Goal: Task Accomplishment & Management: Manage account settings

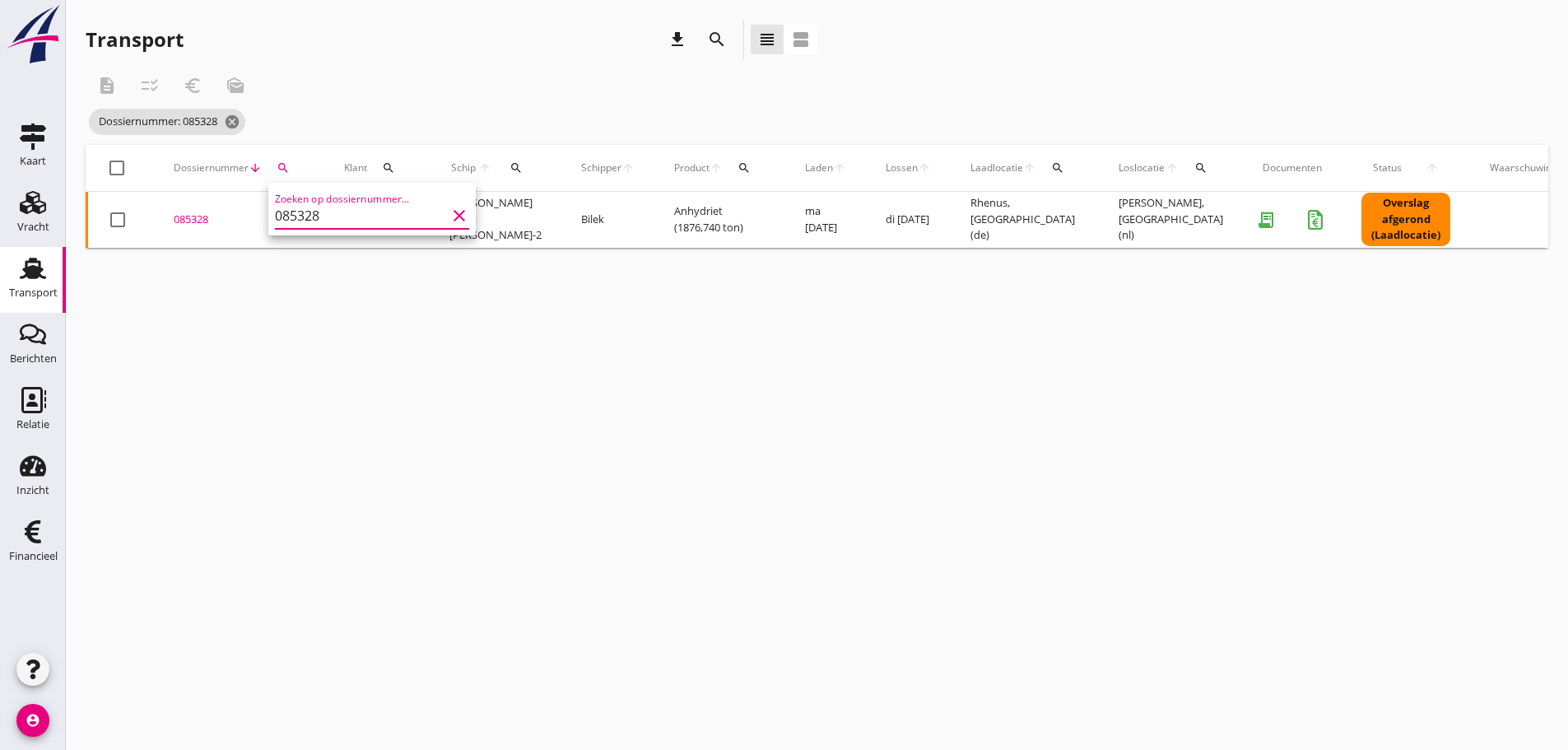
click at [187, 219] on div "085328" at bounding box center [239, 220] width 131 height 17
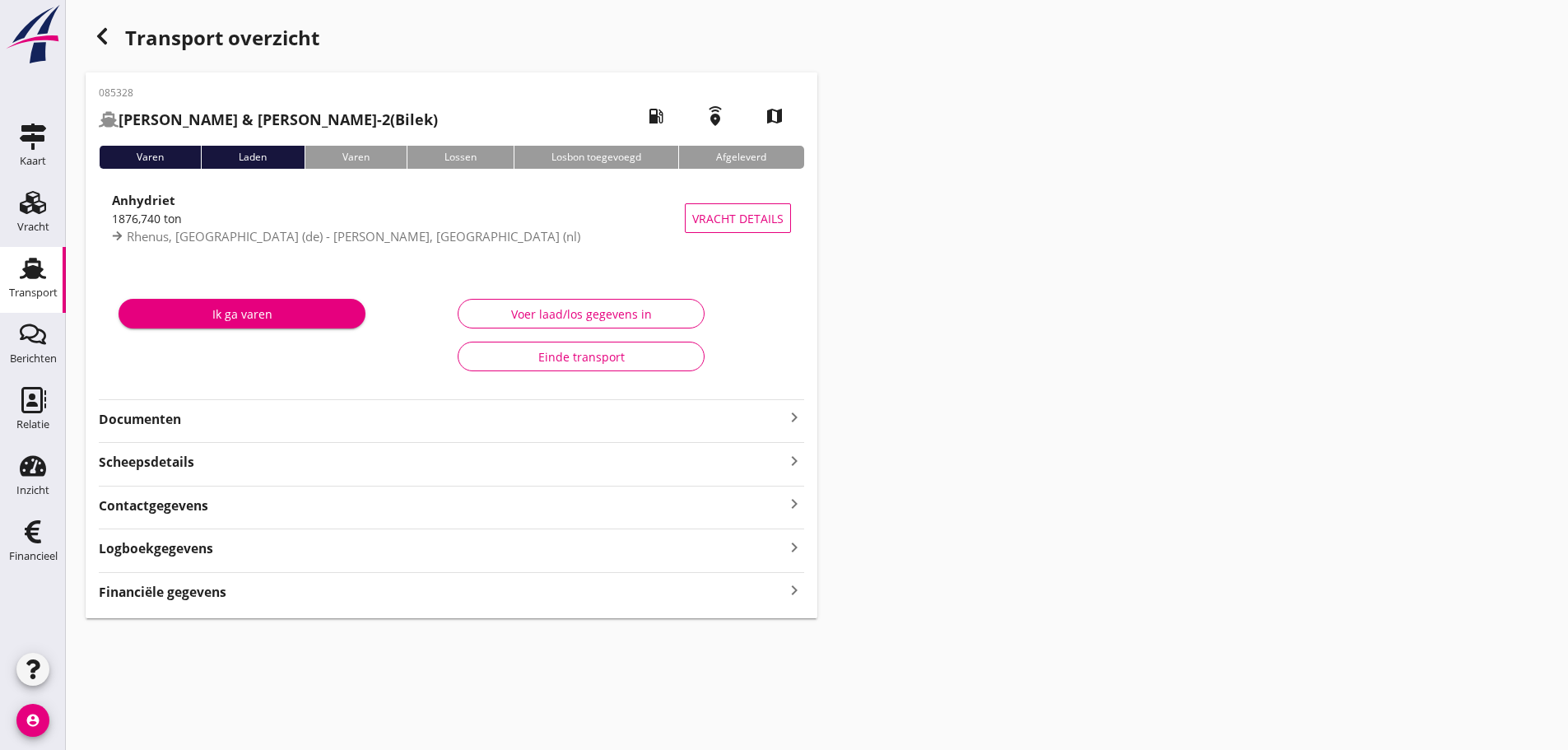
click at [795, 596] on icon "keyboard_arrow_right" at bounding box center [794, 591] width 20 height 22
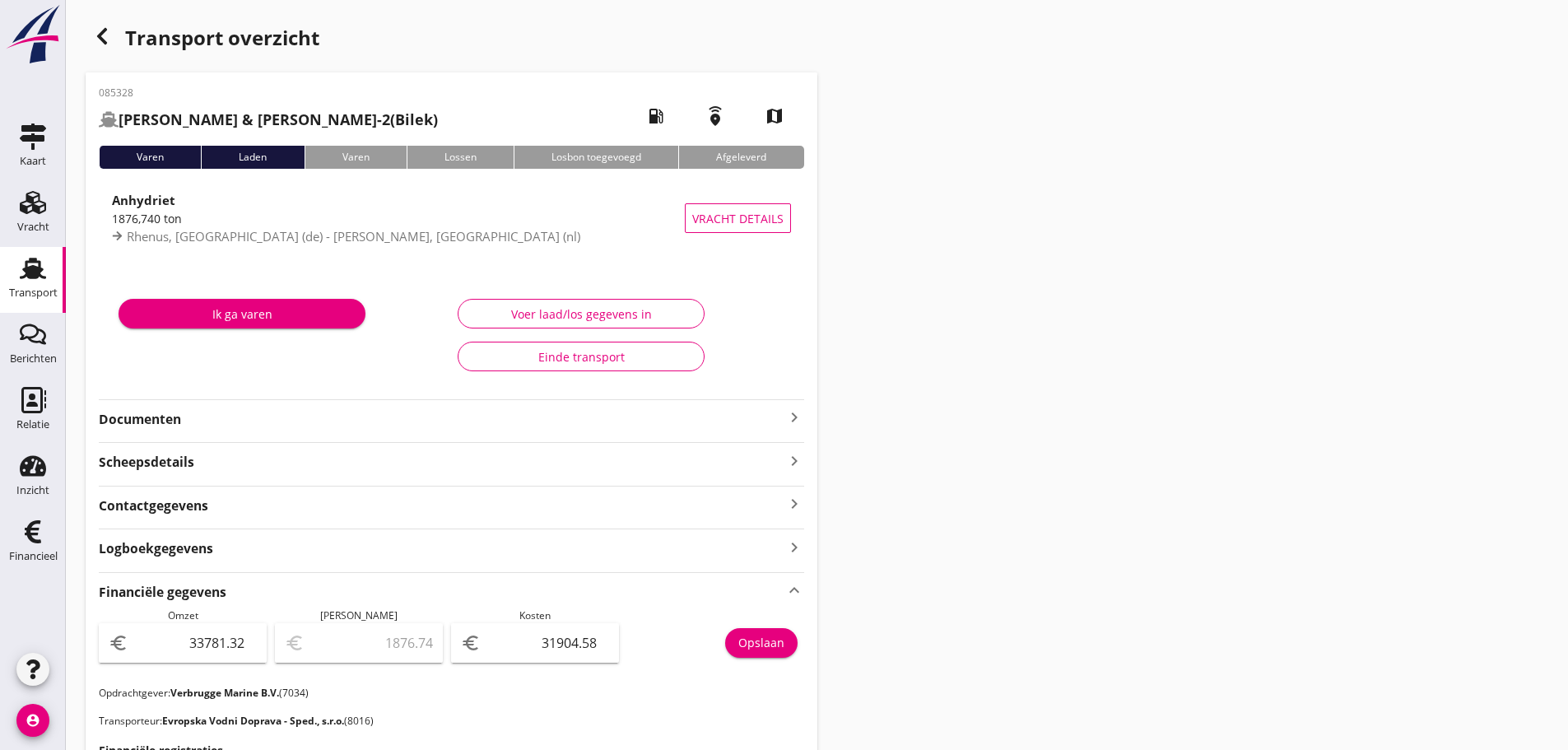
click at [101, 43] on icon "button" at bounding box center [102, 37] width 20 height 20
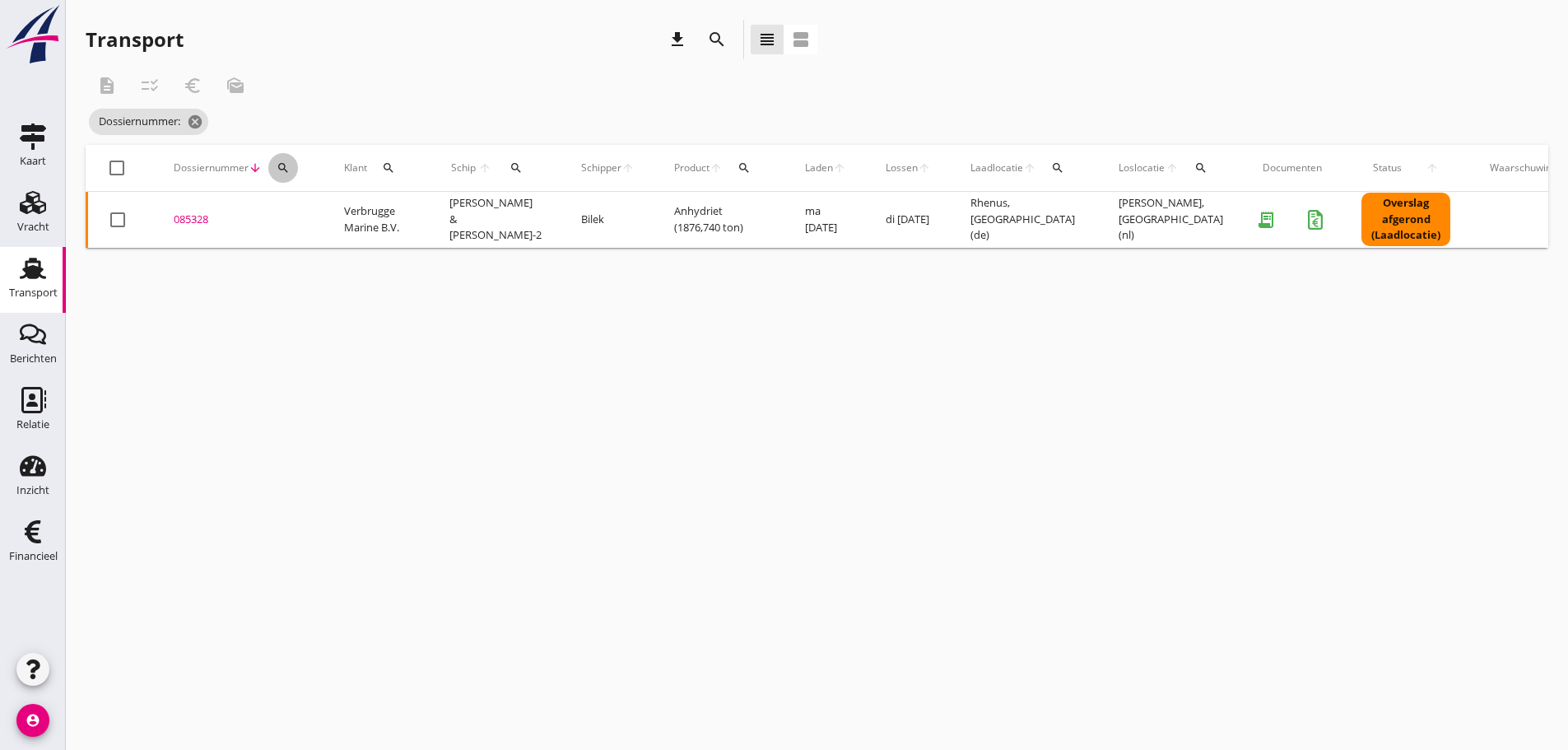
drag, startPoint x: 290, startPoint y: 172, endPoint x: 289, endPoint y: 248, distance: 76.0
click at [290, 175] on button "search" at bounding box center [284, 168] width 30 height 30
click at [294, 222] on input "Zoeken op dossiernummer..." at bounding box center [361, 216] width 171 height 27
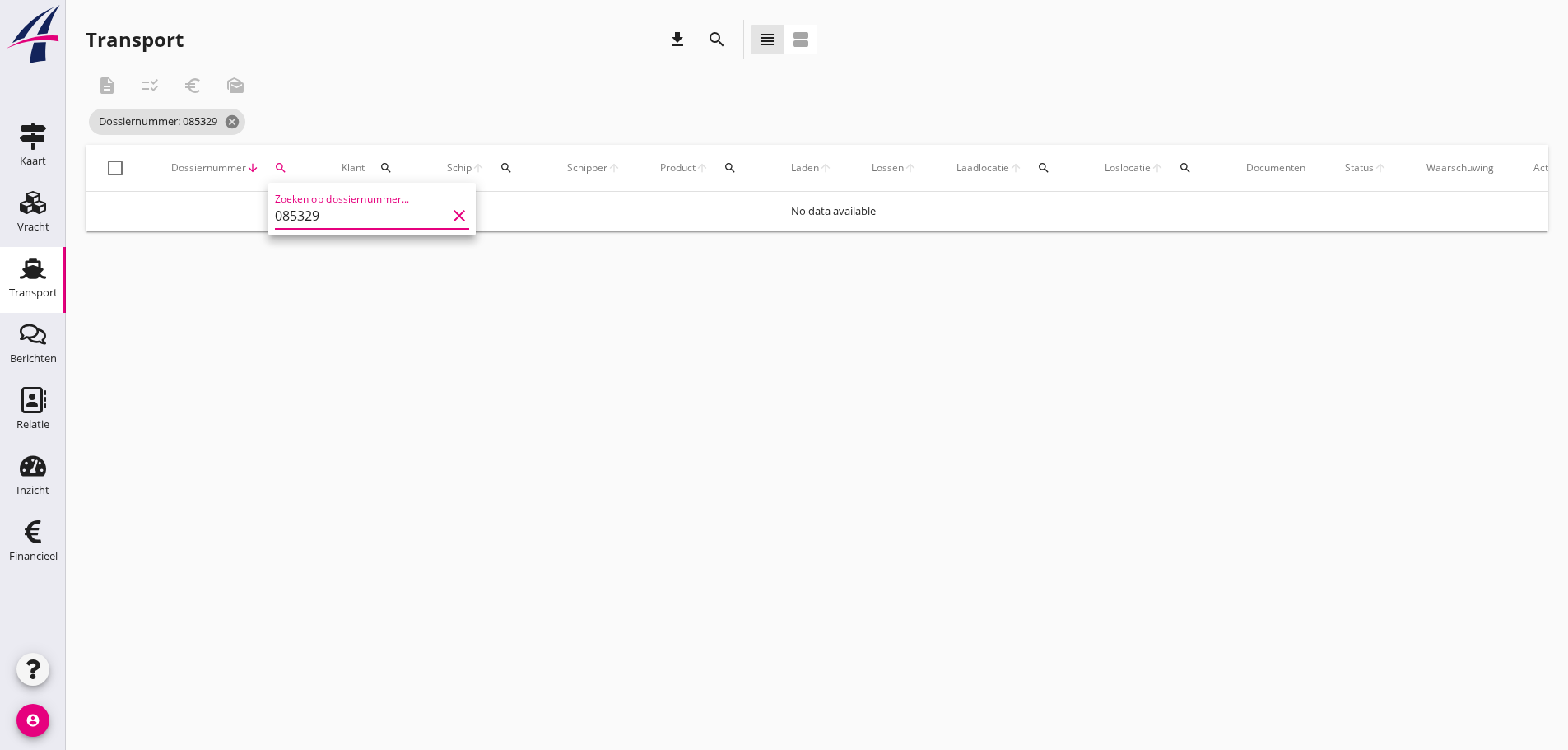
type input "085329"
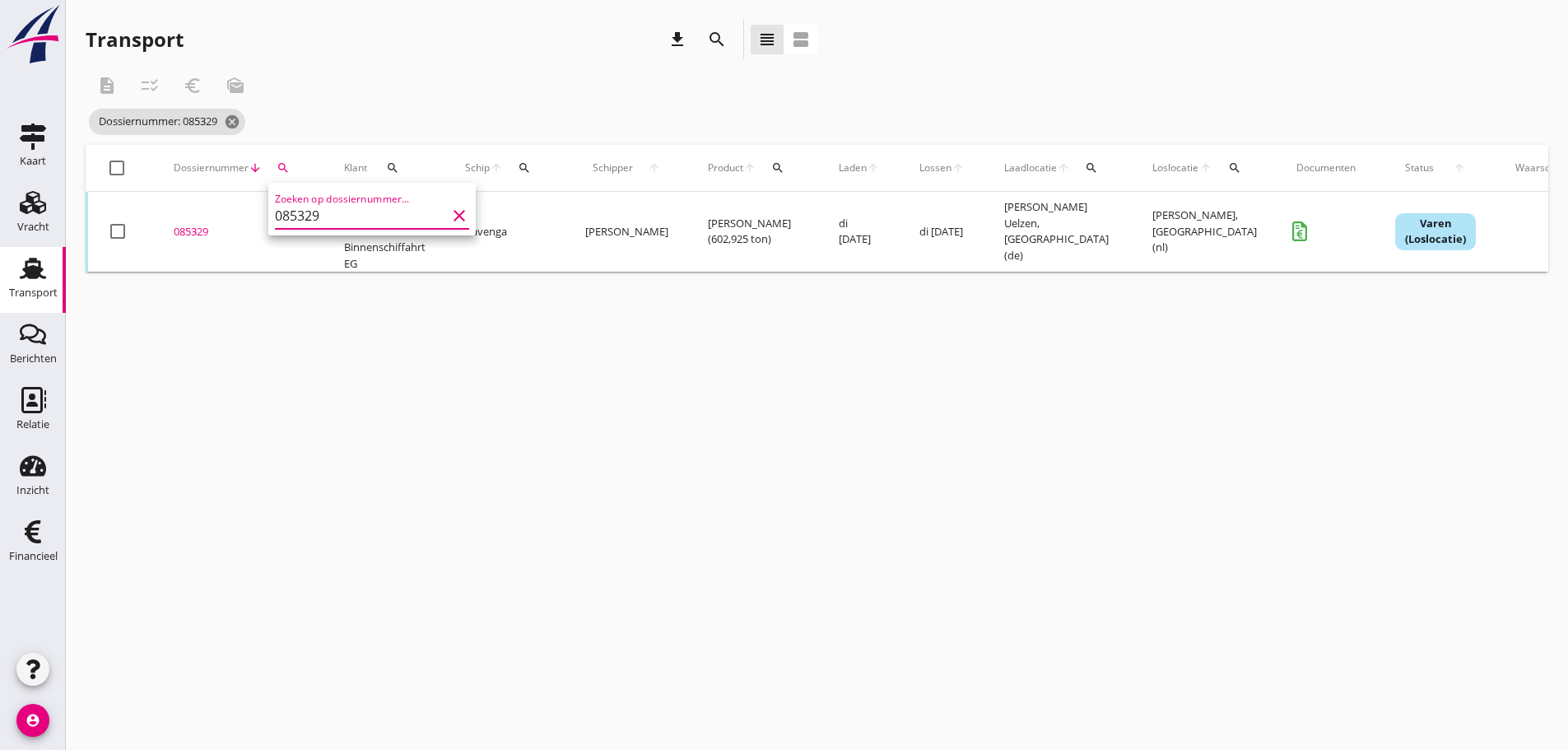
click at [195, 226] on div "085329" at bounding box center [239, 232] width 131 height 17
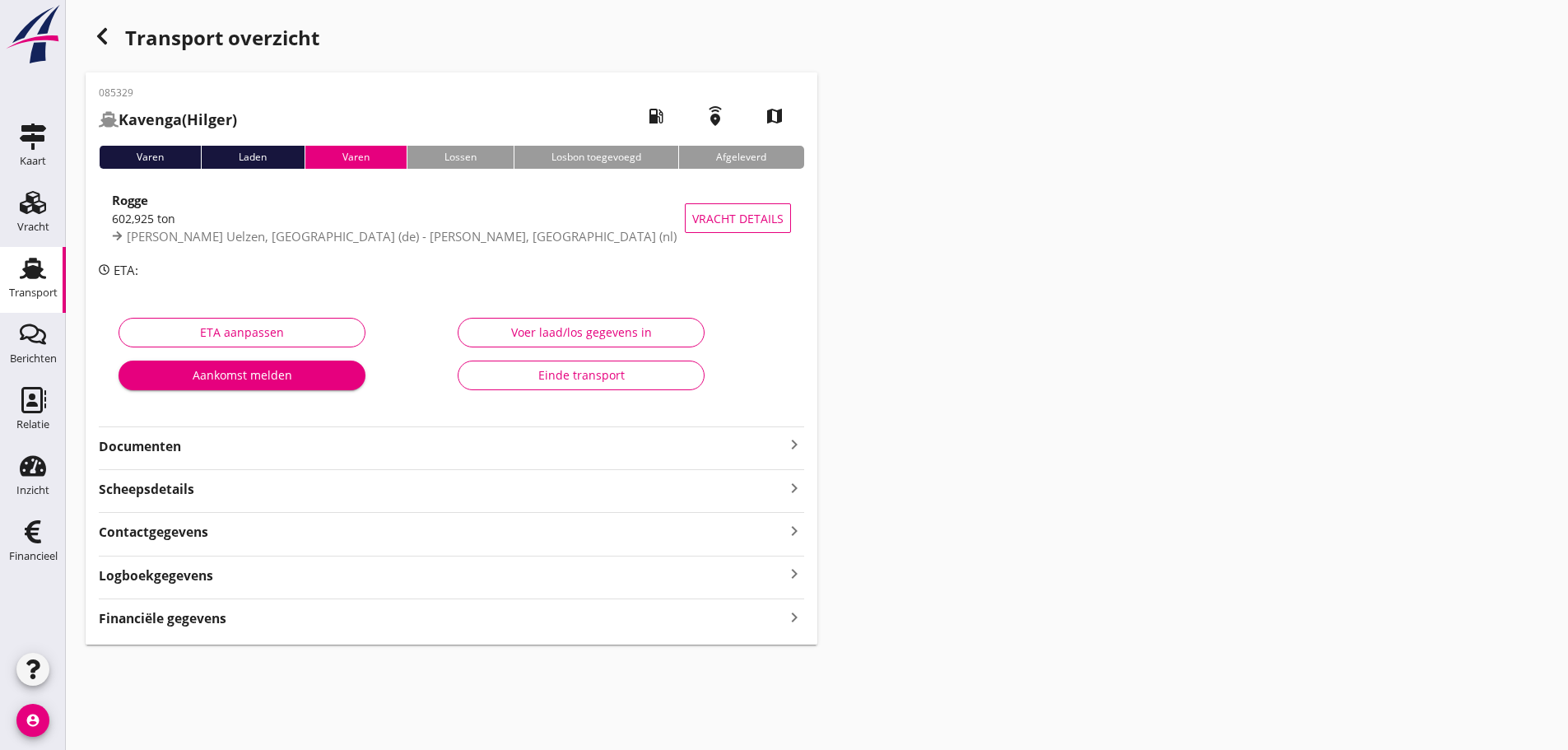
click at [195, 621] on strong "Financiële gegevens" at bounding box center [163, 618] width 128 height 19
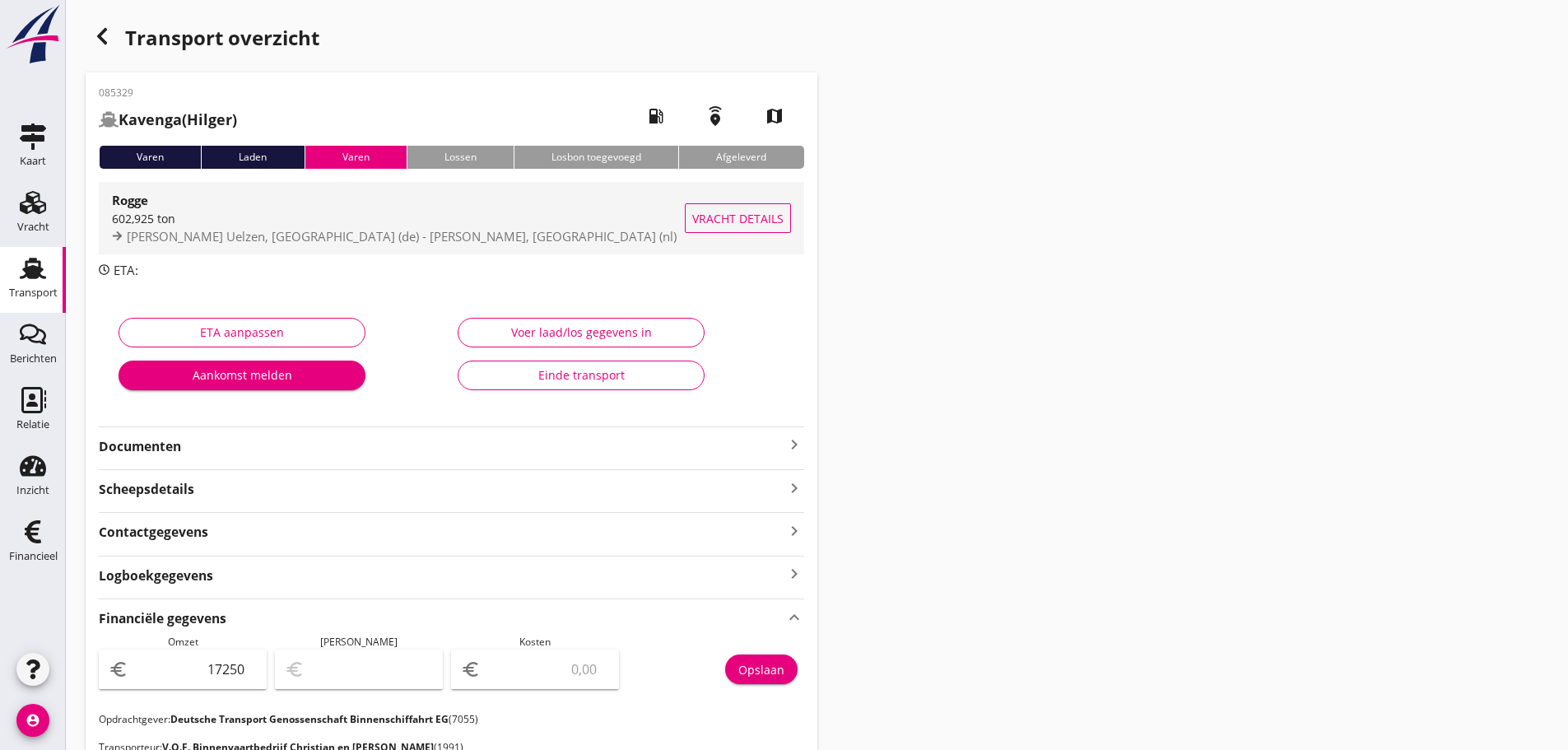
click at [314, 242] on span "[PERSON_NAME] Uelzen, [GEOGRAPHIC_DATA] (de) - [PERSON_NAME], [GEOGRAPHIC_DATA]…" at bounding box center [401, 236] width 550 height 17
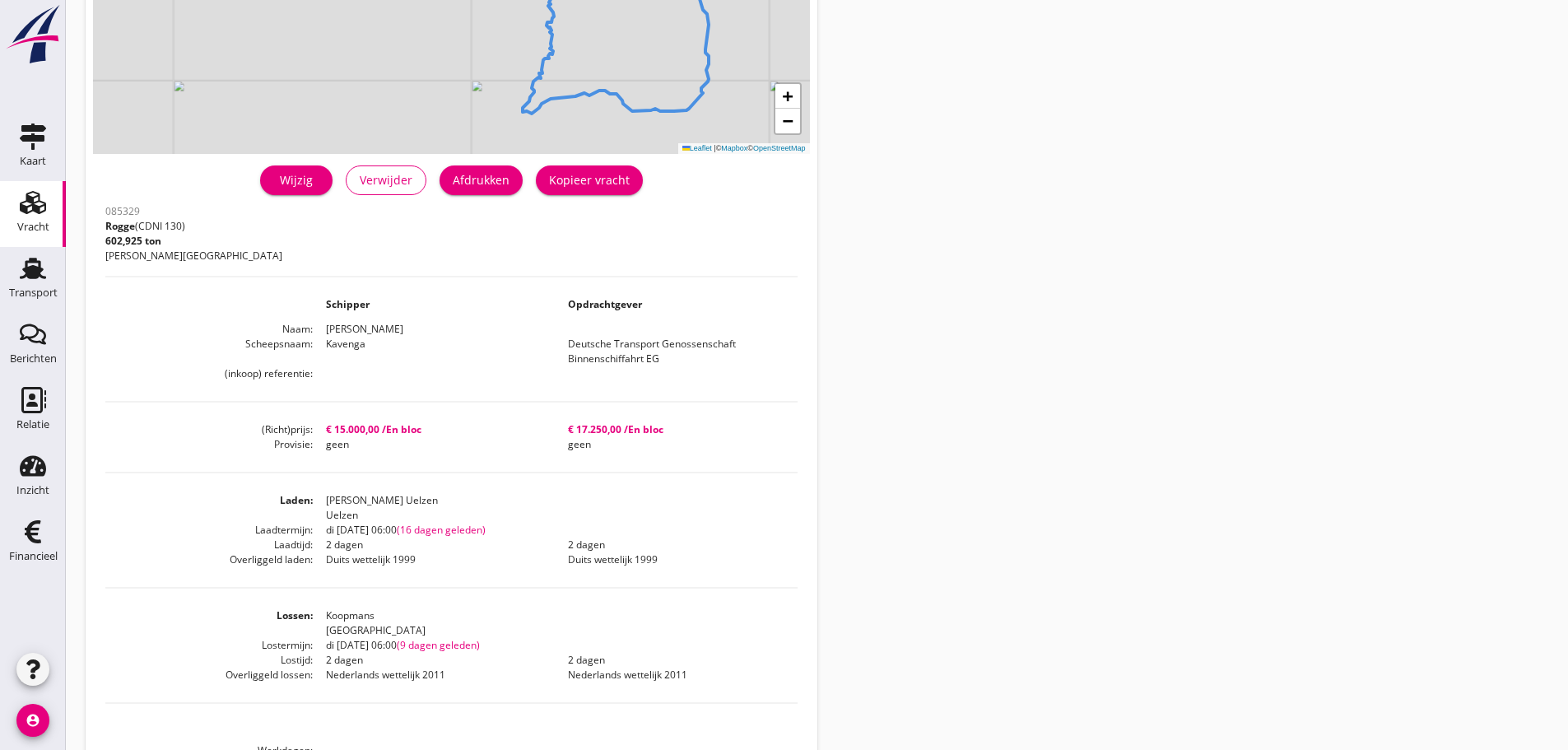
scroll to position [329, 0]
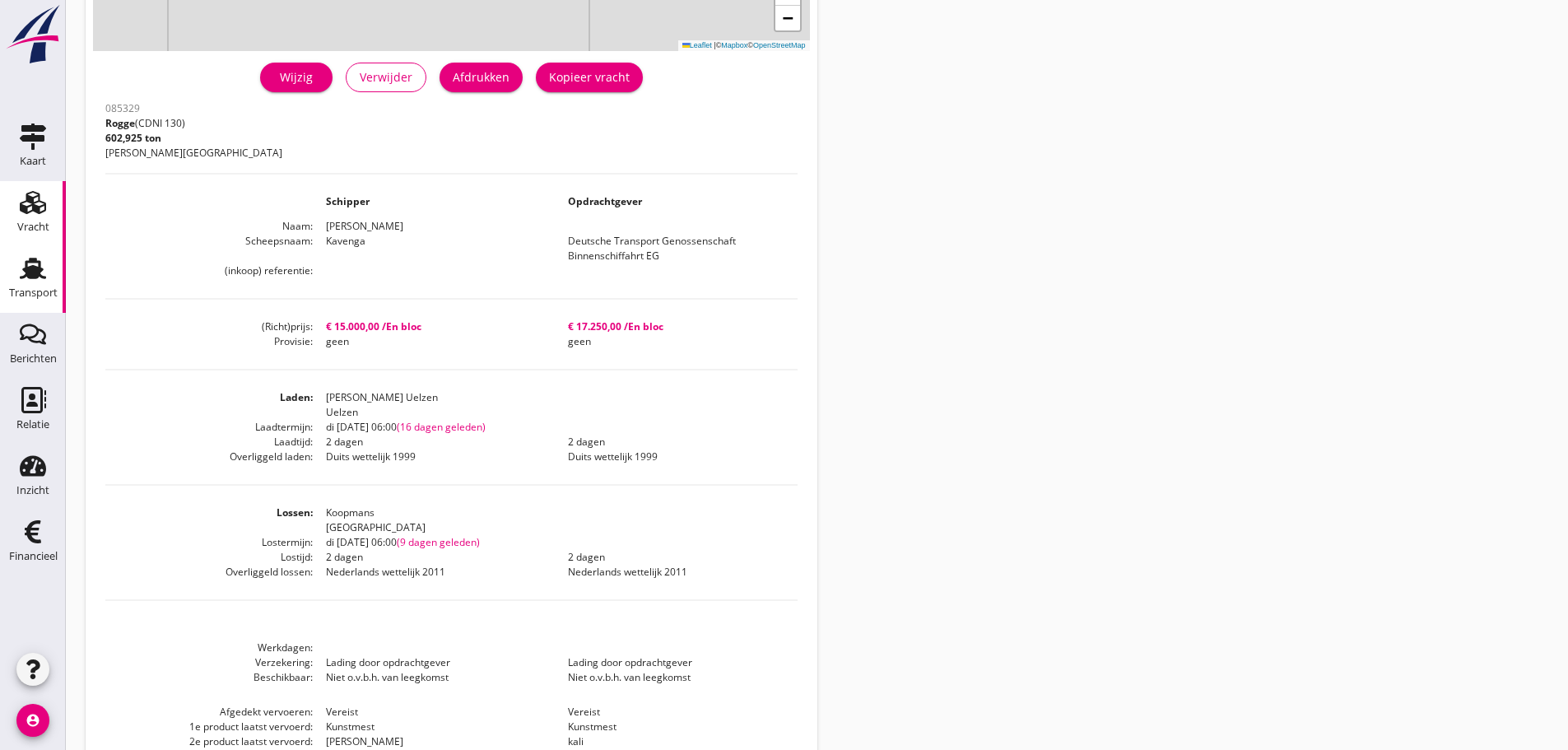
click at [29, 280] on icon "Transport" at bounding box center [33, 269] width 27 height 27
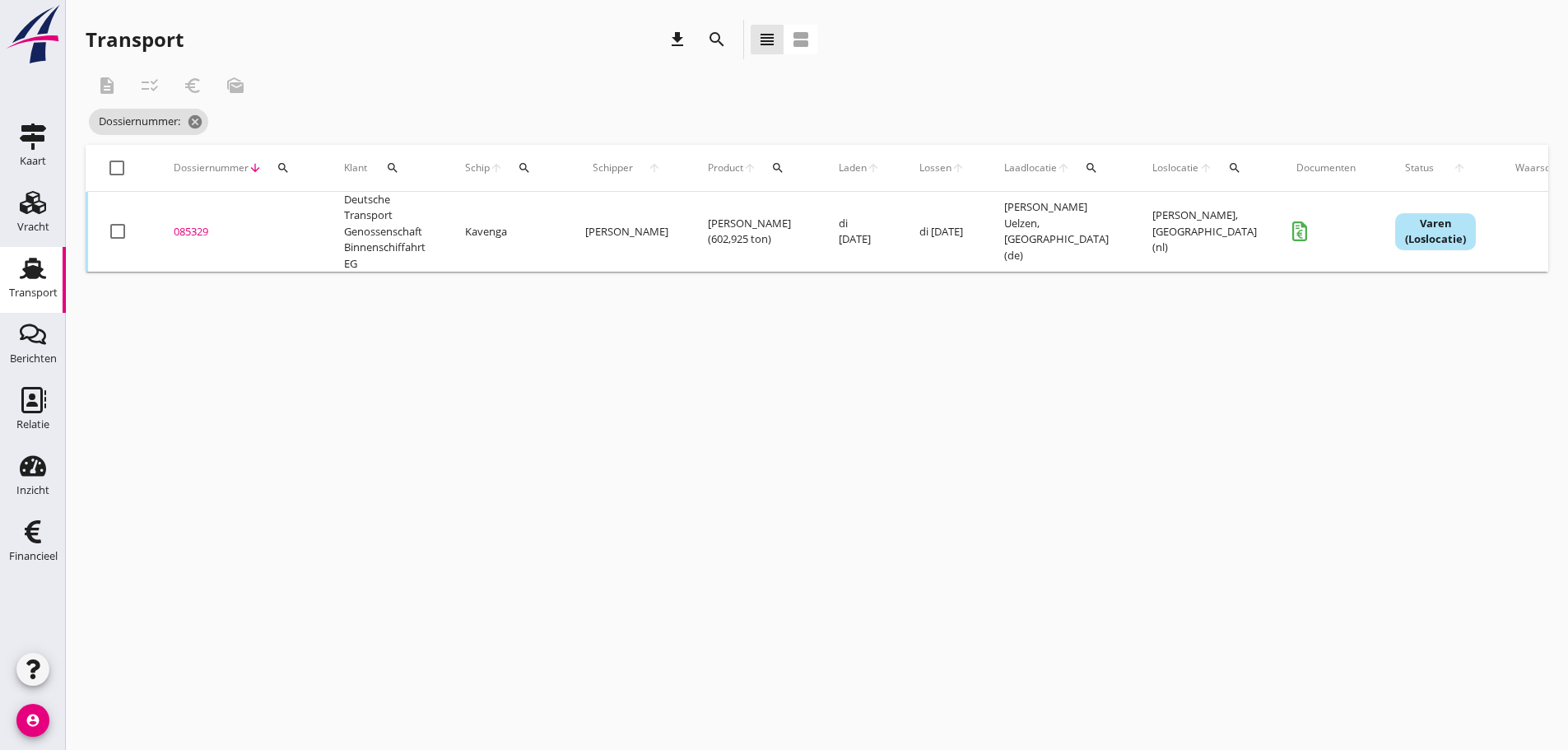
click at [182, 231] on div "085329" at bounding box center [239, 232] width 131 height 17
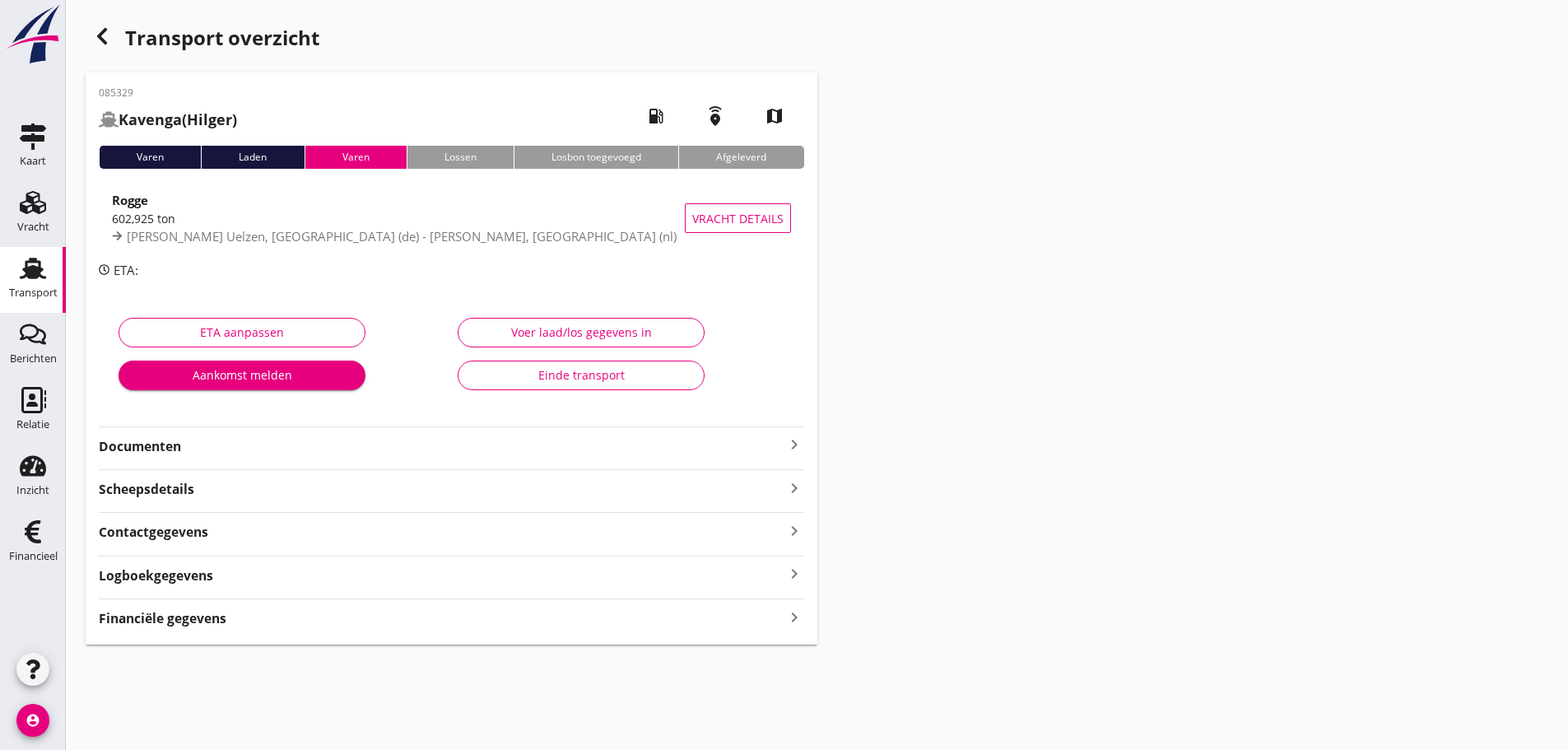
click at [235, 626] on div "Financiële gegevens keyboard_arrow_right" at bounding box center [451, 617] width 706 height 22
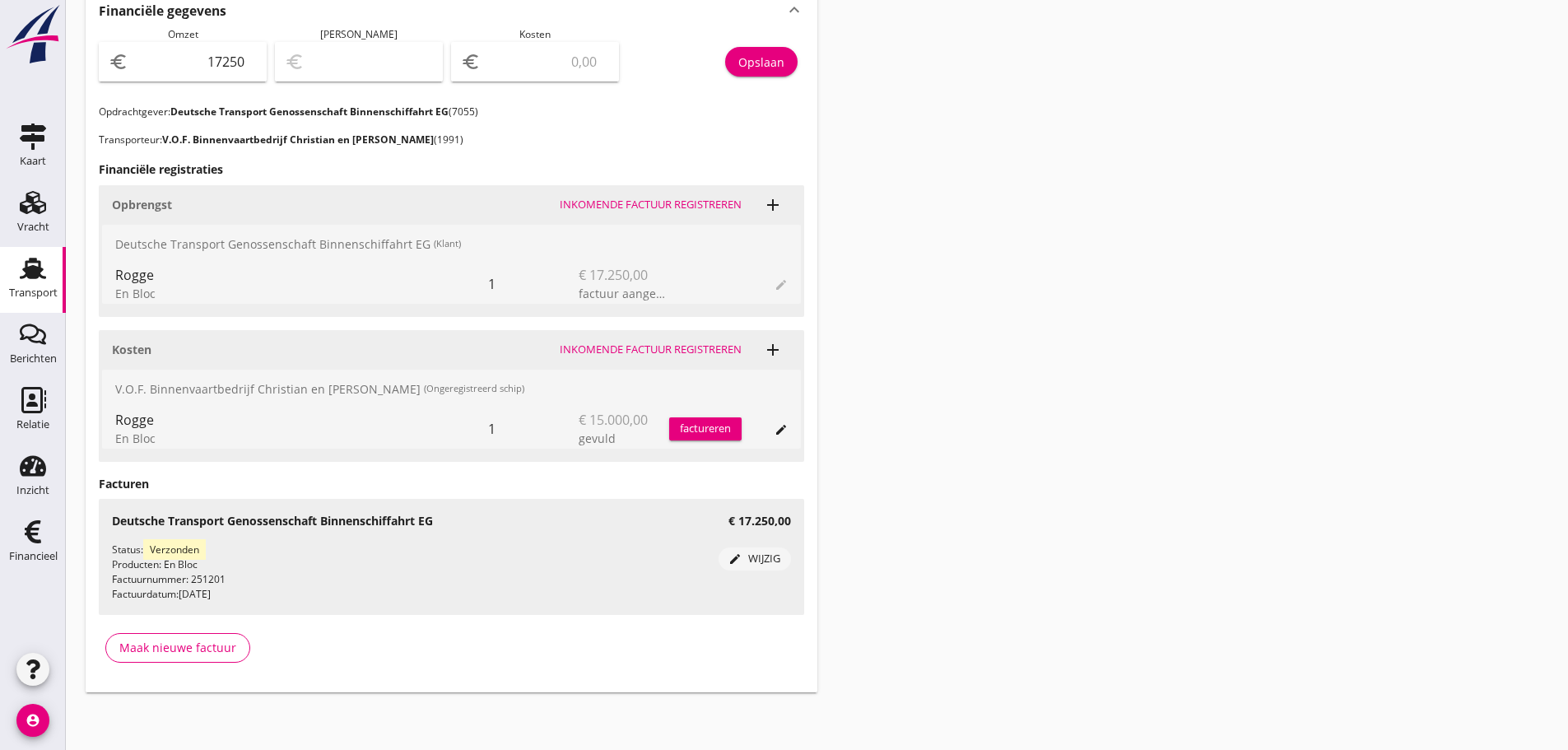
scroll to position [609, 0]
click at [557, 65] on input "number" at bounding box center [546, 61] width 125 height 27
type input "17249.00"
type input "1"
type input "17235.00"
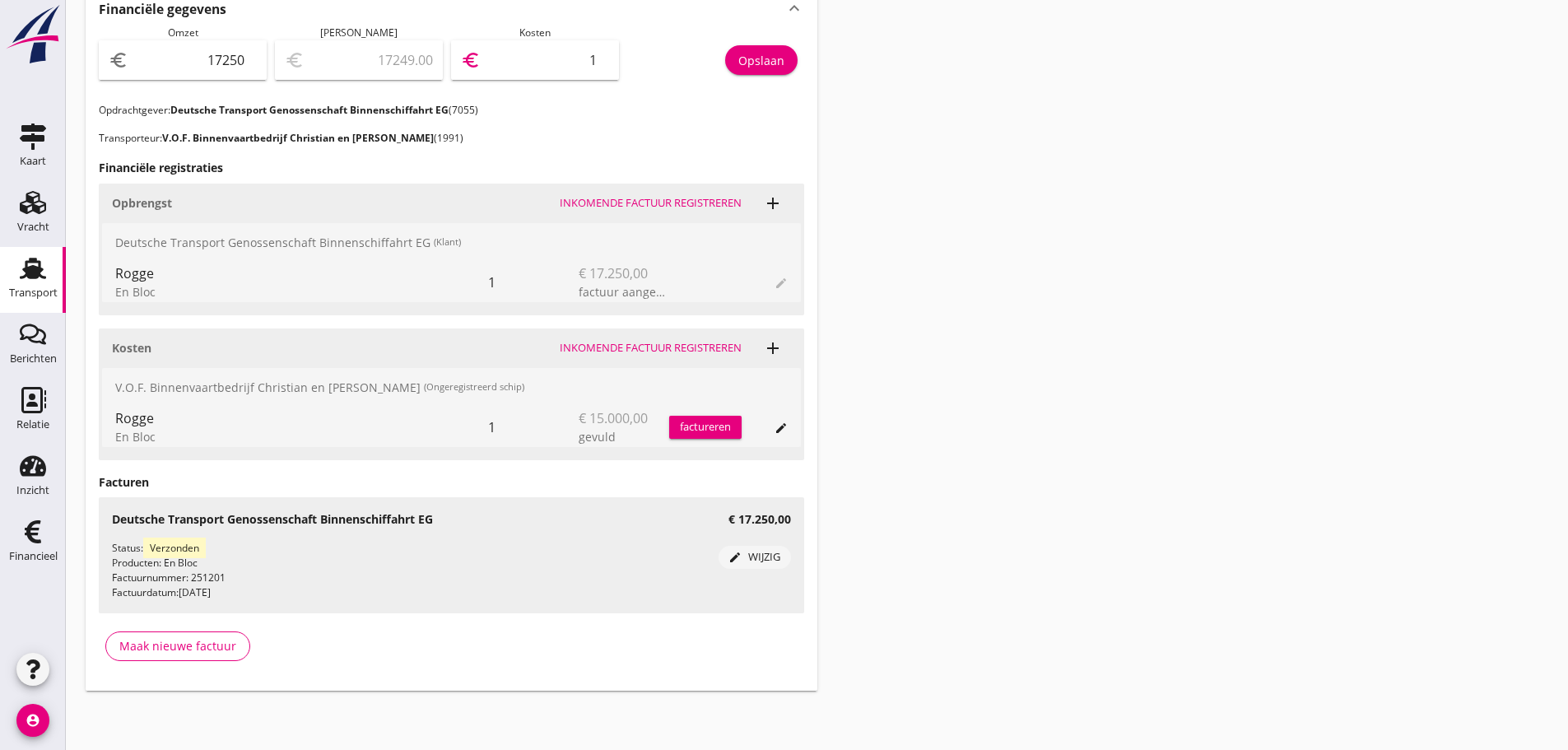
type input "15"
type input "17100.00"
type input "150"
type input "15750.00"
type input "1500"
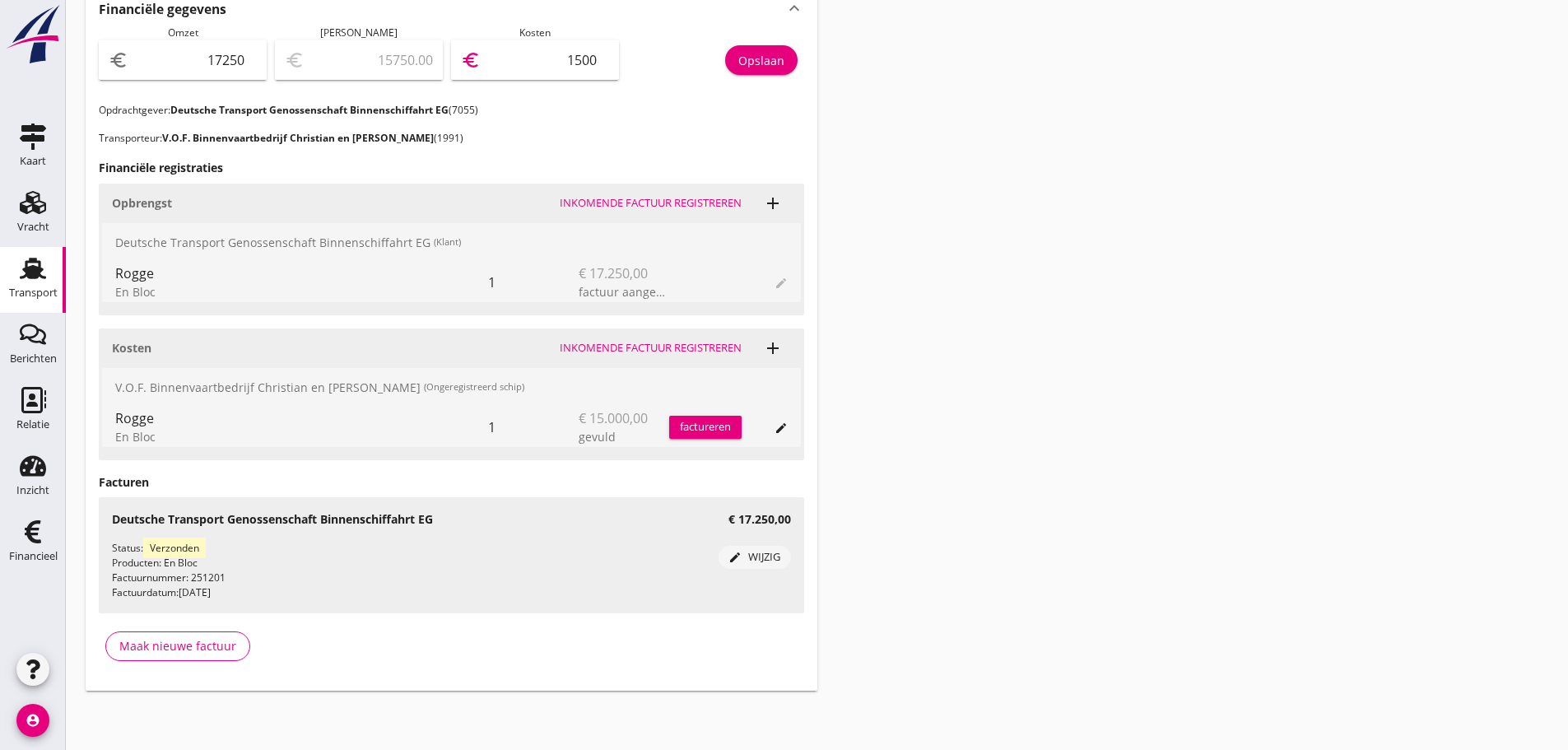
type input "2250.00"
type input "15000"
click at [759, 63] on div "Opslaan" at bounding box center [761, 61] width 46 height 17
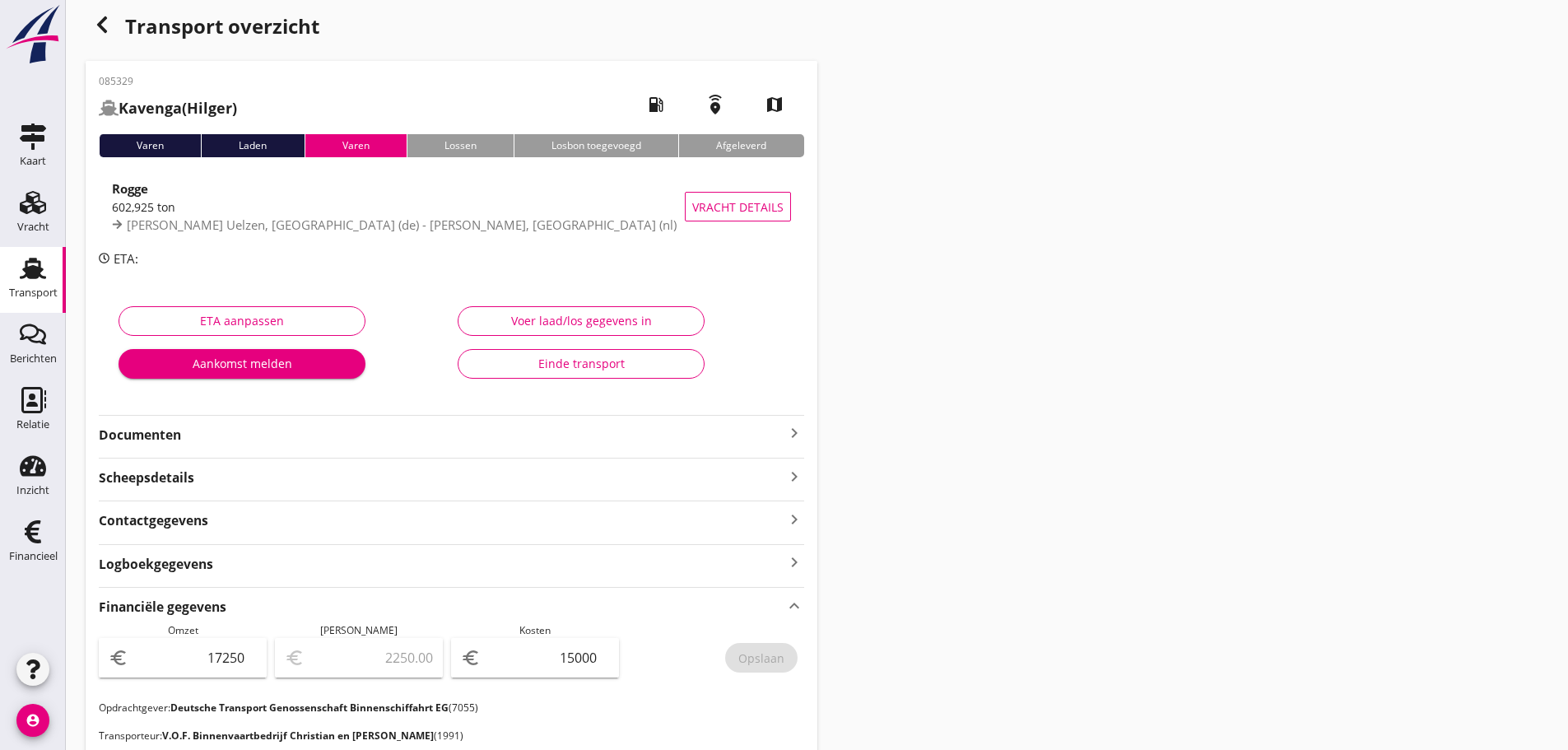
scroll to position [0, 0]
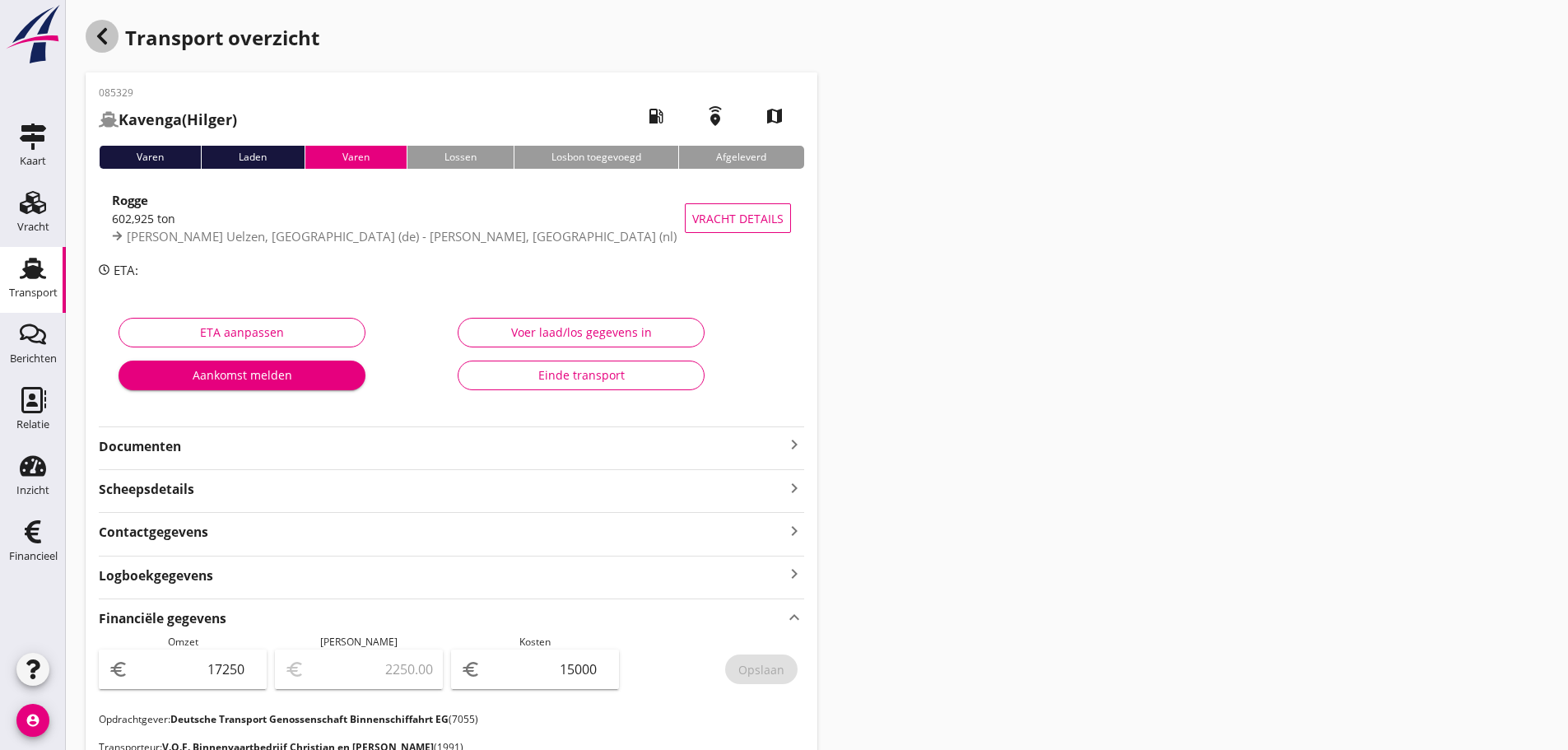
click at [103, 41] on use "button" at bounding box center [102, 37] width 10 height 17
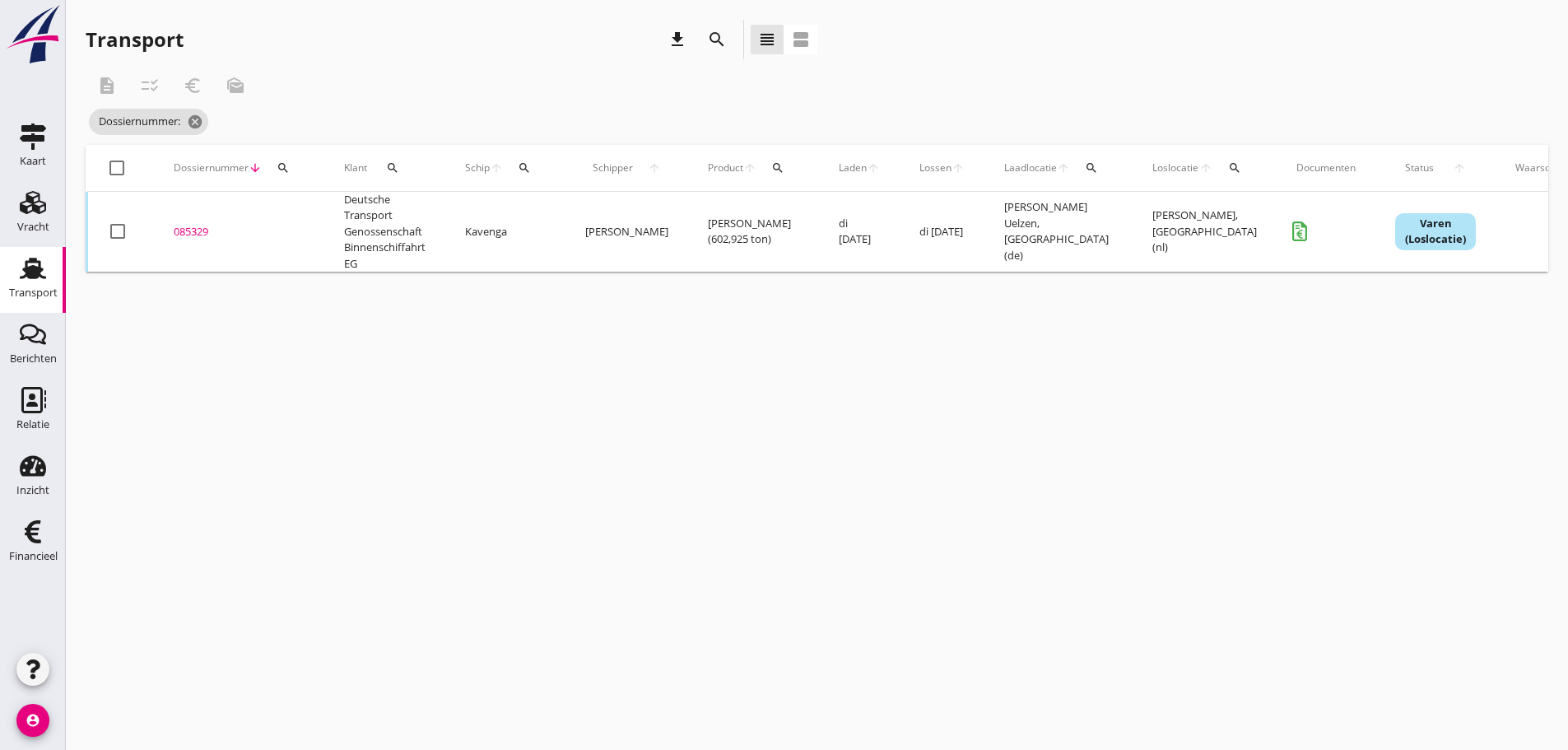
click at [282, 174] on button "search" at bounding box center [284, 168] width 30 height 30
click at [308, 217] on input "Zoeken op dossiernummer..." at bounding box center [361, 216] width 171 height 27
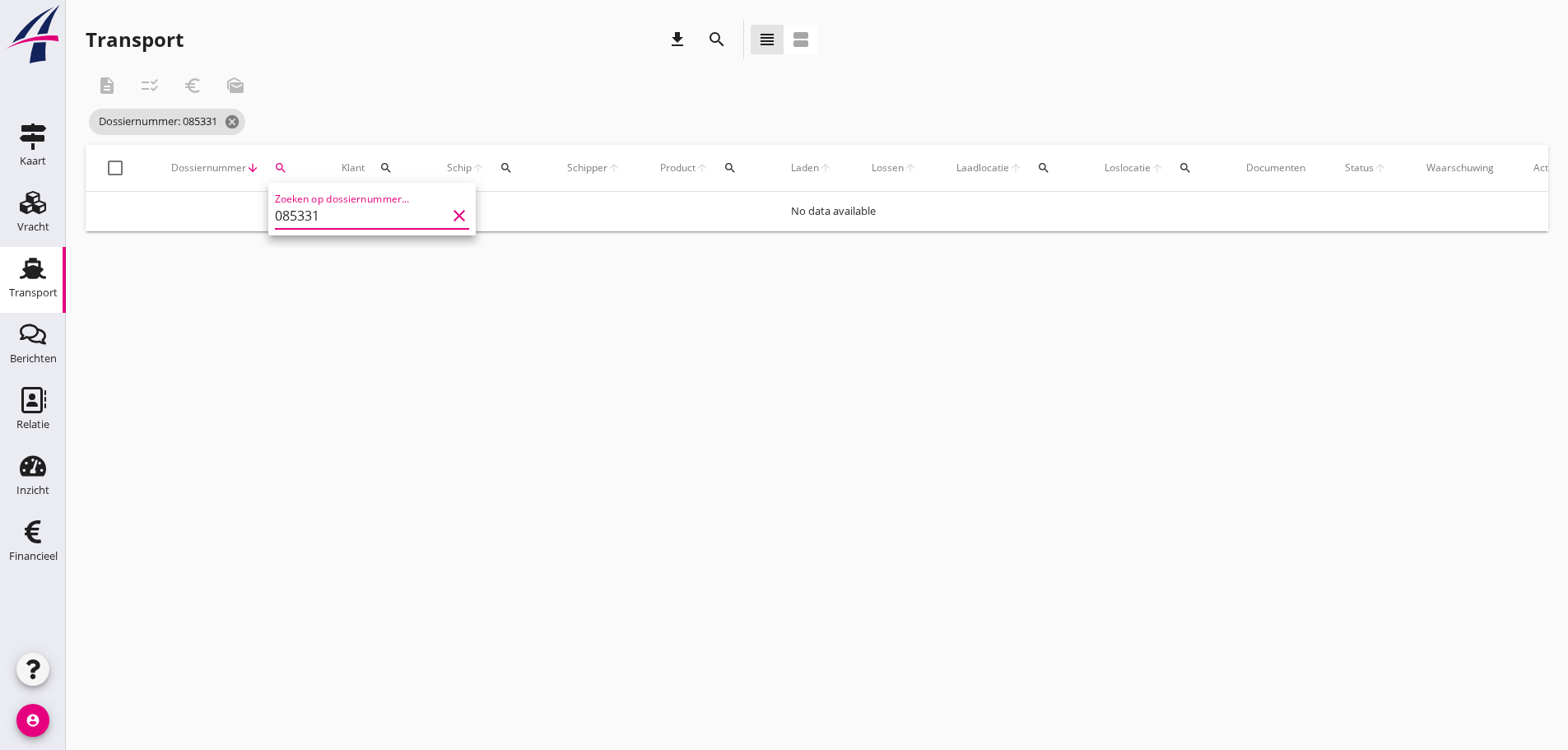
type input "085331"
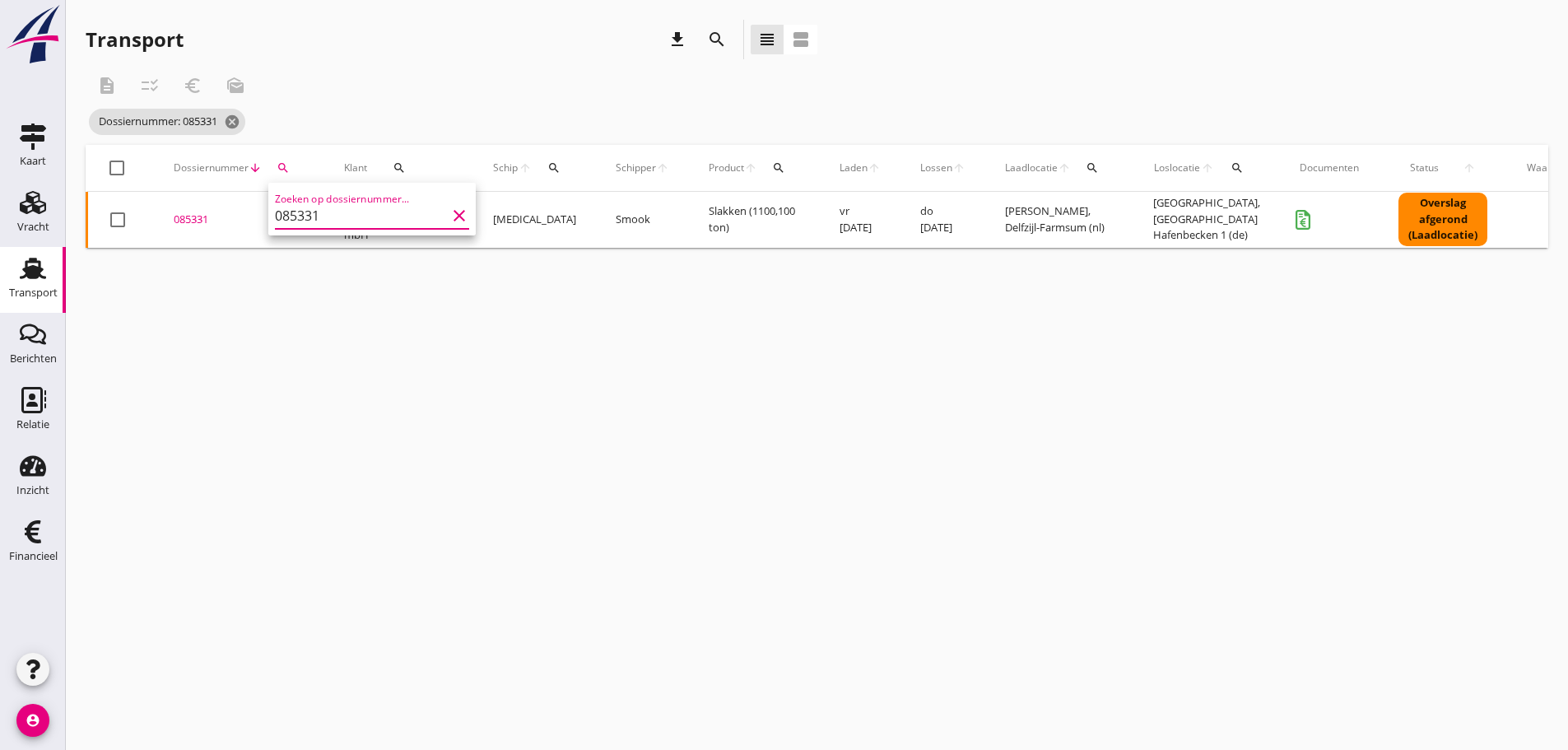
click at [192, 218] on div "085331" at bounding box center [239, 220] width 131 height 17
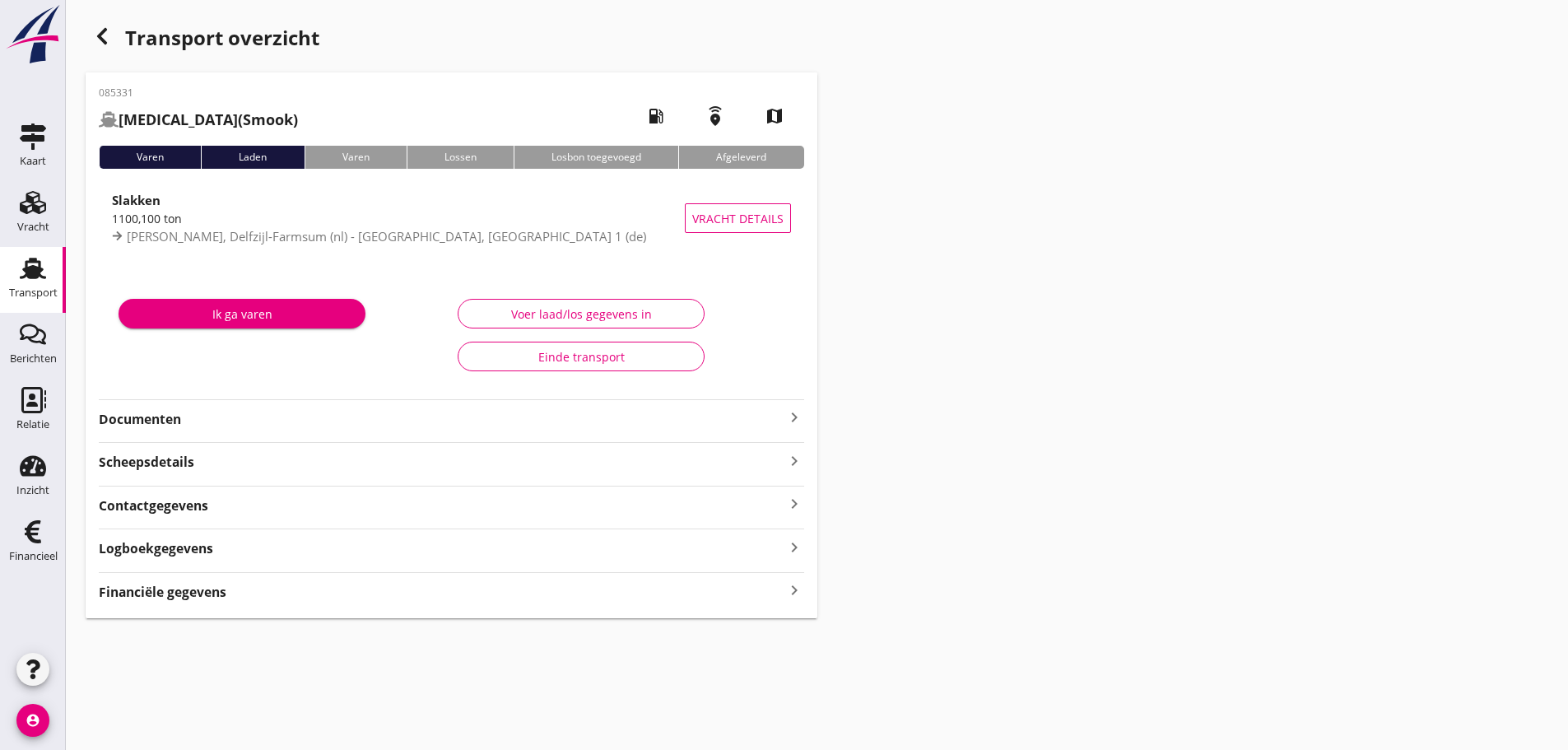
click at [796, 589] on icon "keyboard_arrow_right" at bounding box center [794, 591] width 20 height 22
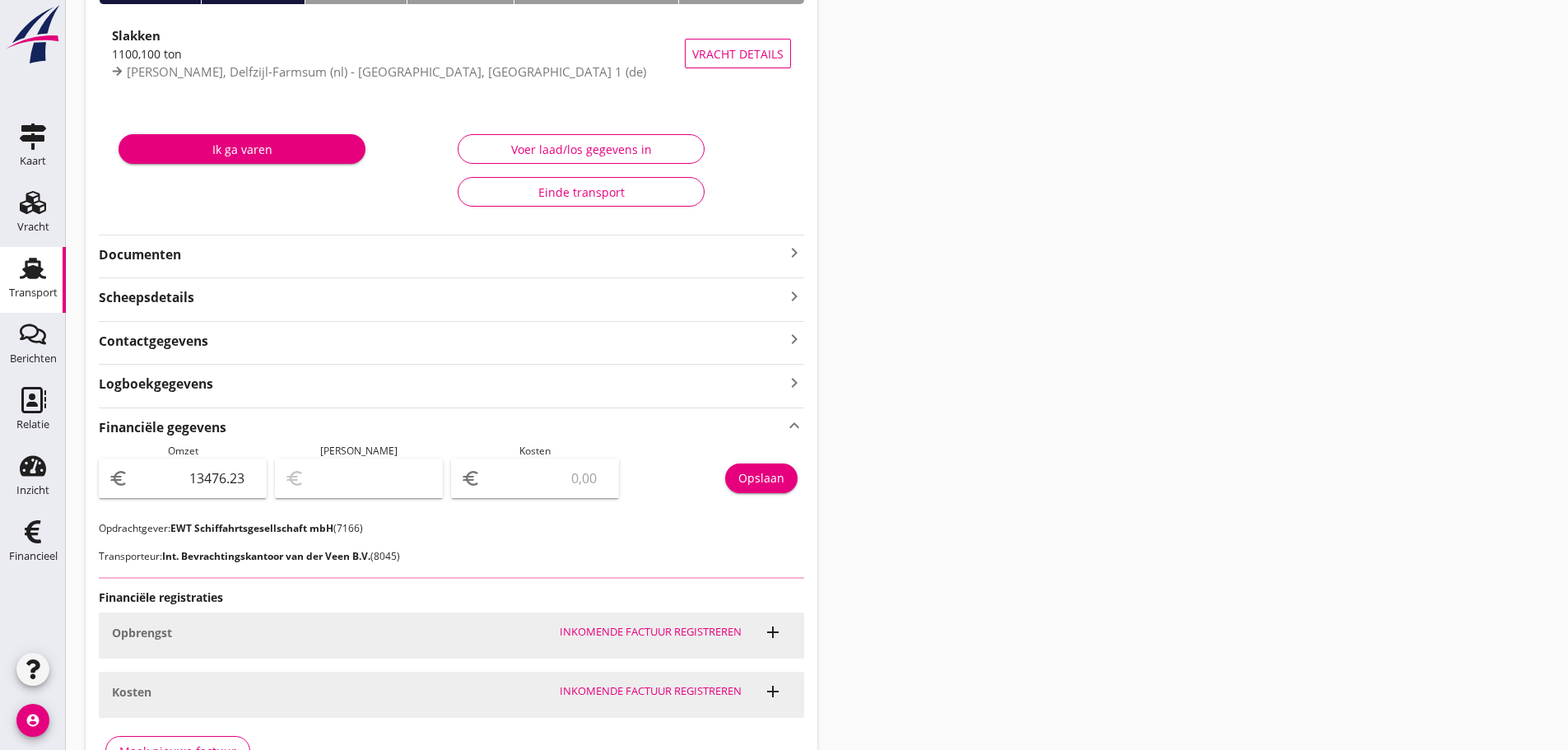
scroll to position [441, 0]
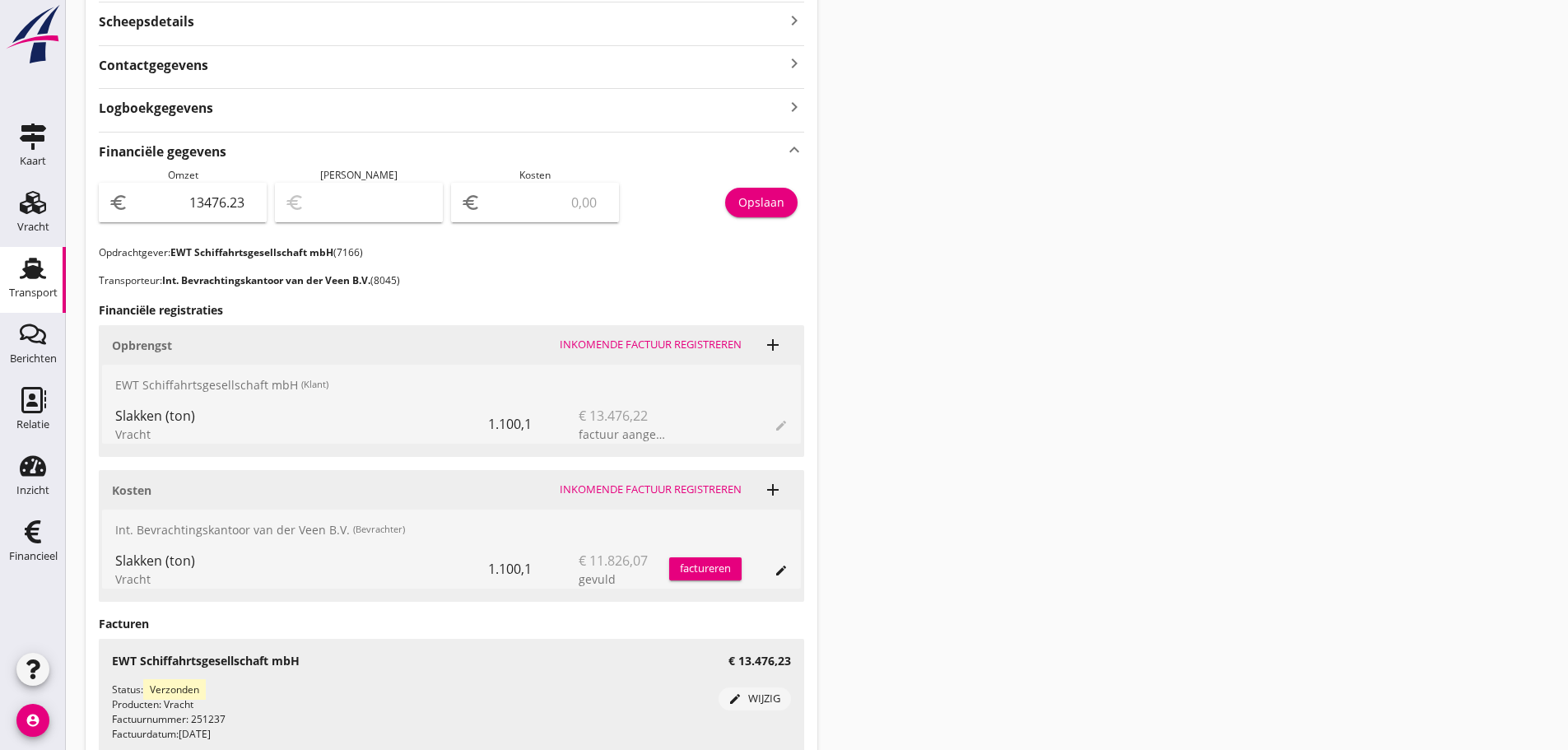
click at [532, 198] on input "number" at bounding box center [546, 202] width 125 height 27
type input "13475.23"
type input "1"
type input "13465.23"
type input "11"
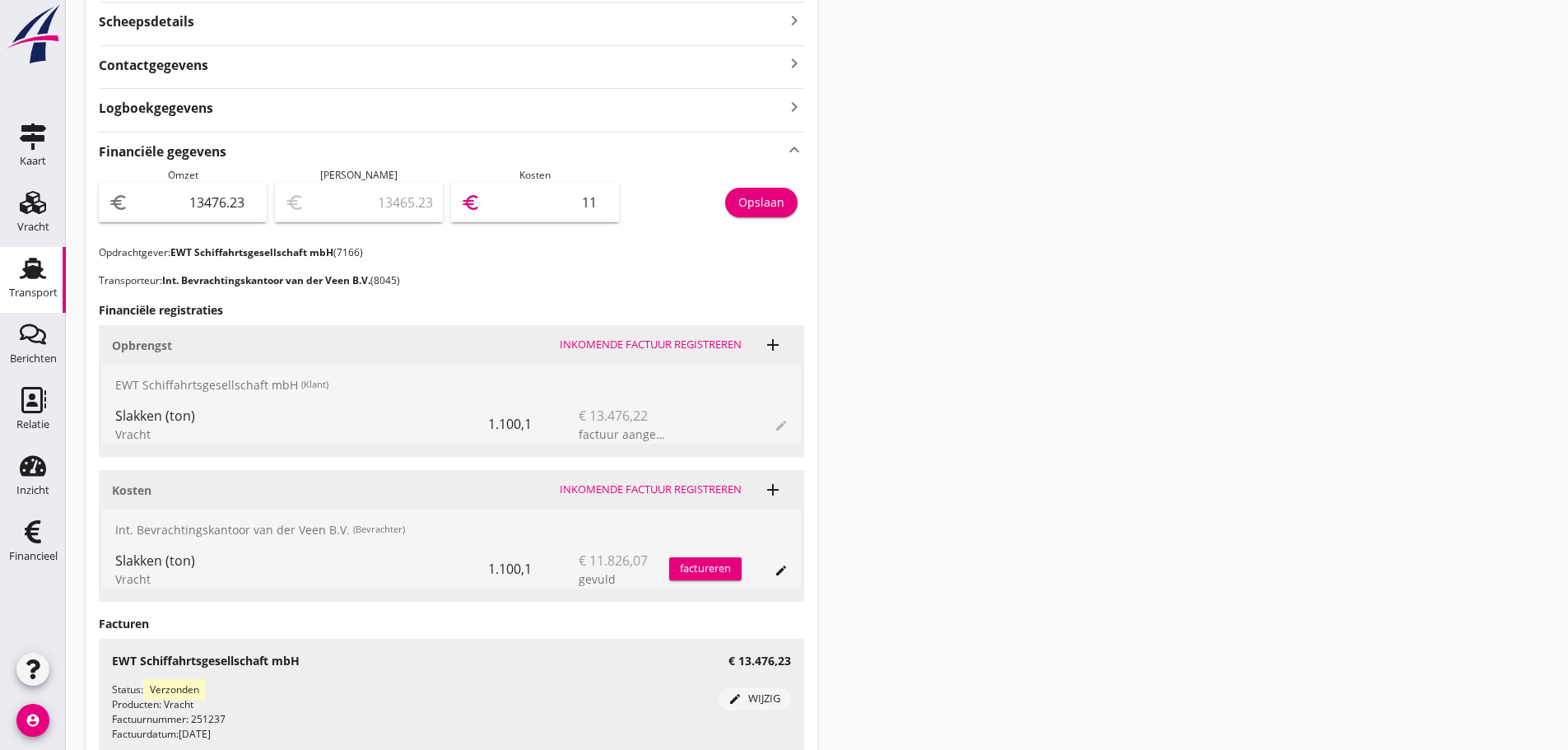
type input "13358.23"
type input "118"
type input "12294.23"
type input "1182"
type input "1650.23"
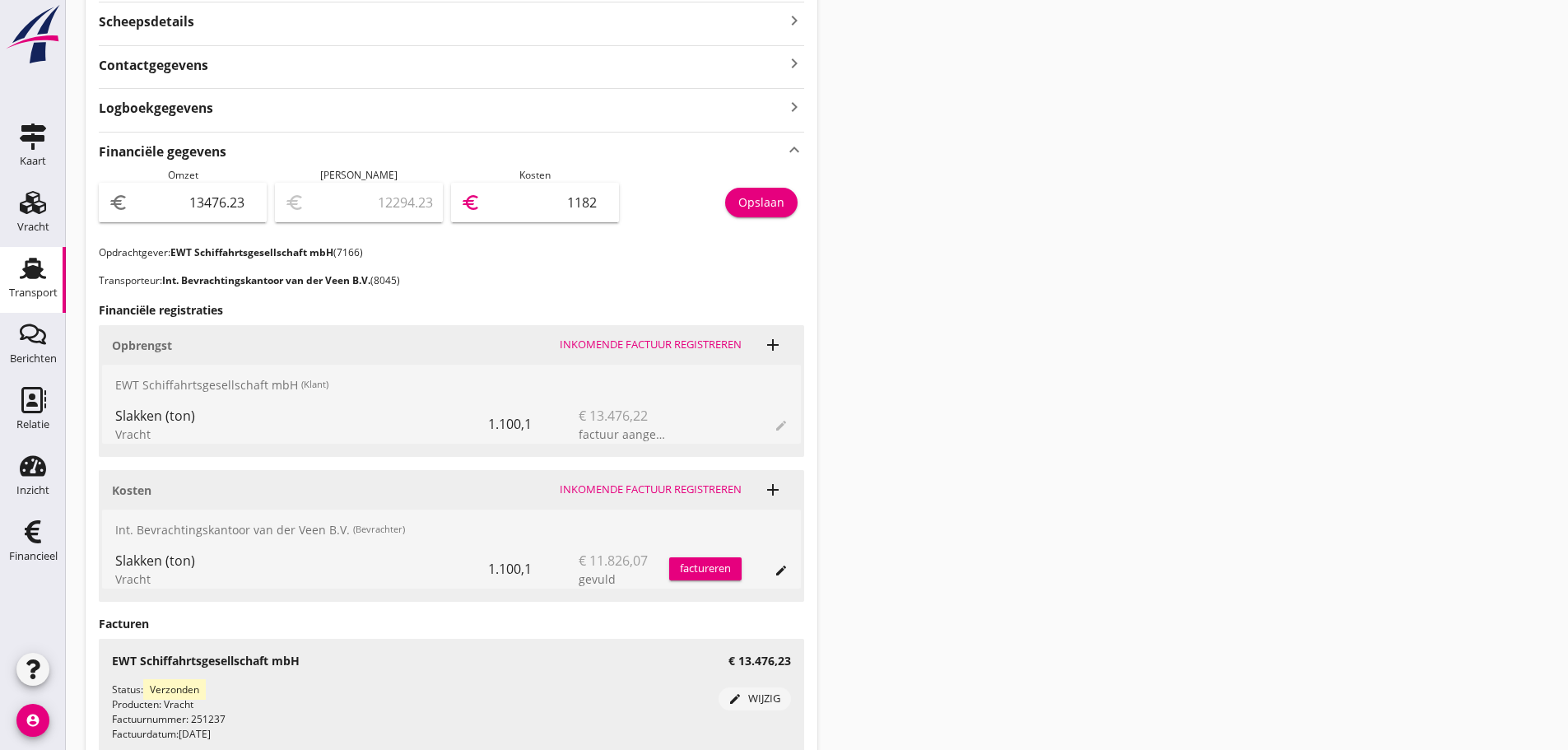
type input "11826"
type input "1650.23"
type input "11826.04"
type input "1650.18"
type input "11826.047"
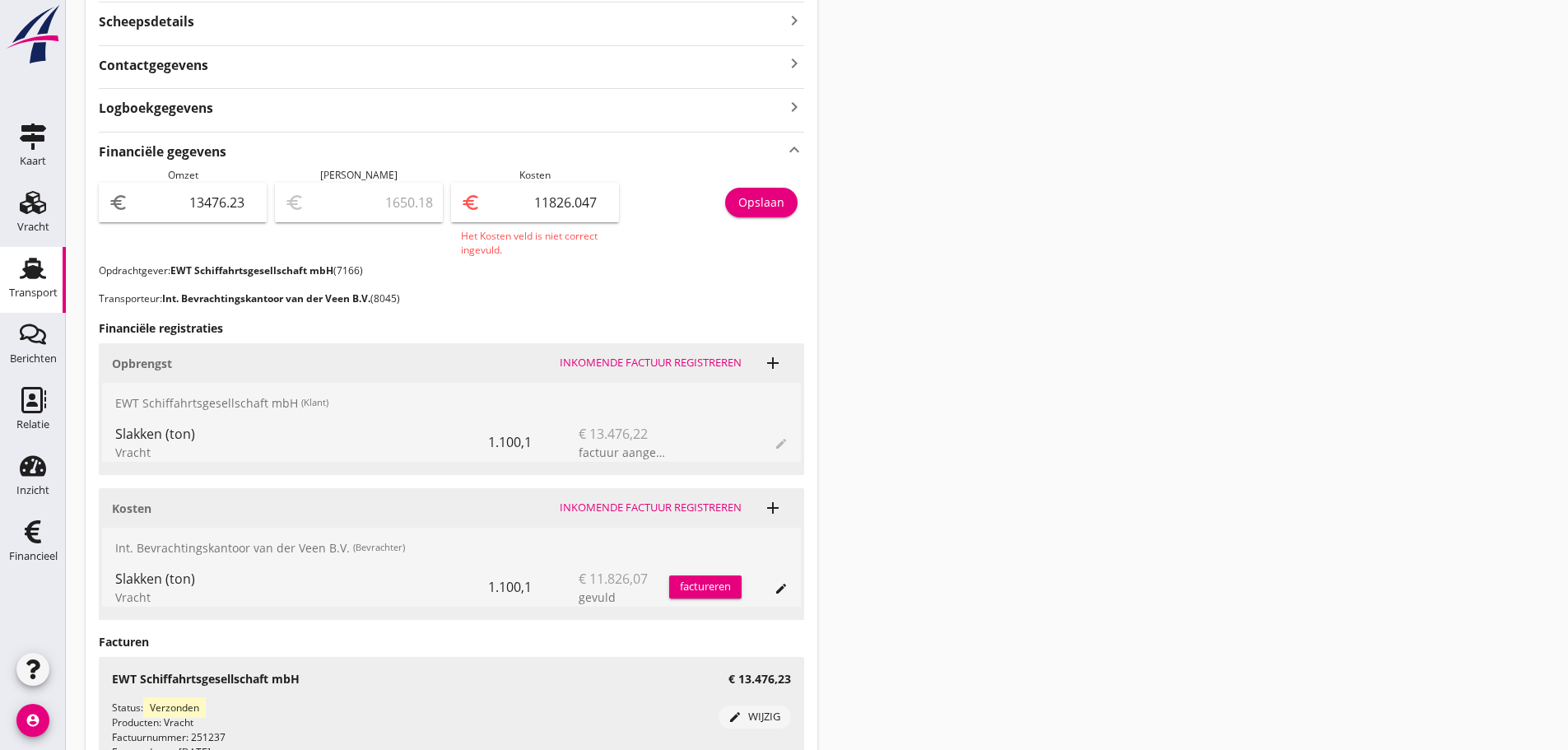
type input "1650.19"
type input "11826.04"
type input "1650.23"
type input "11826.0"
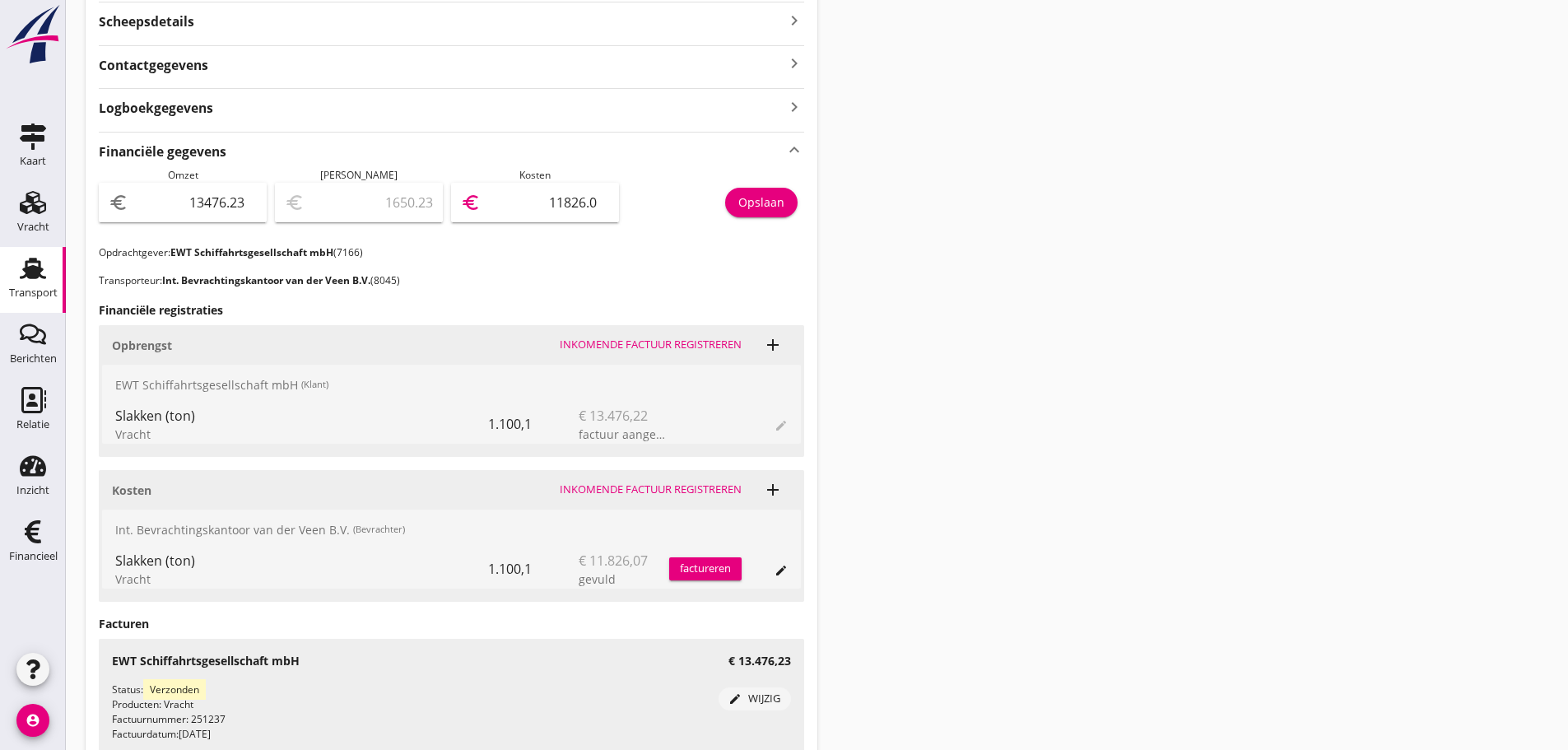
type input "1650.16"
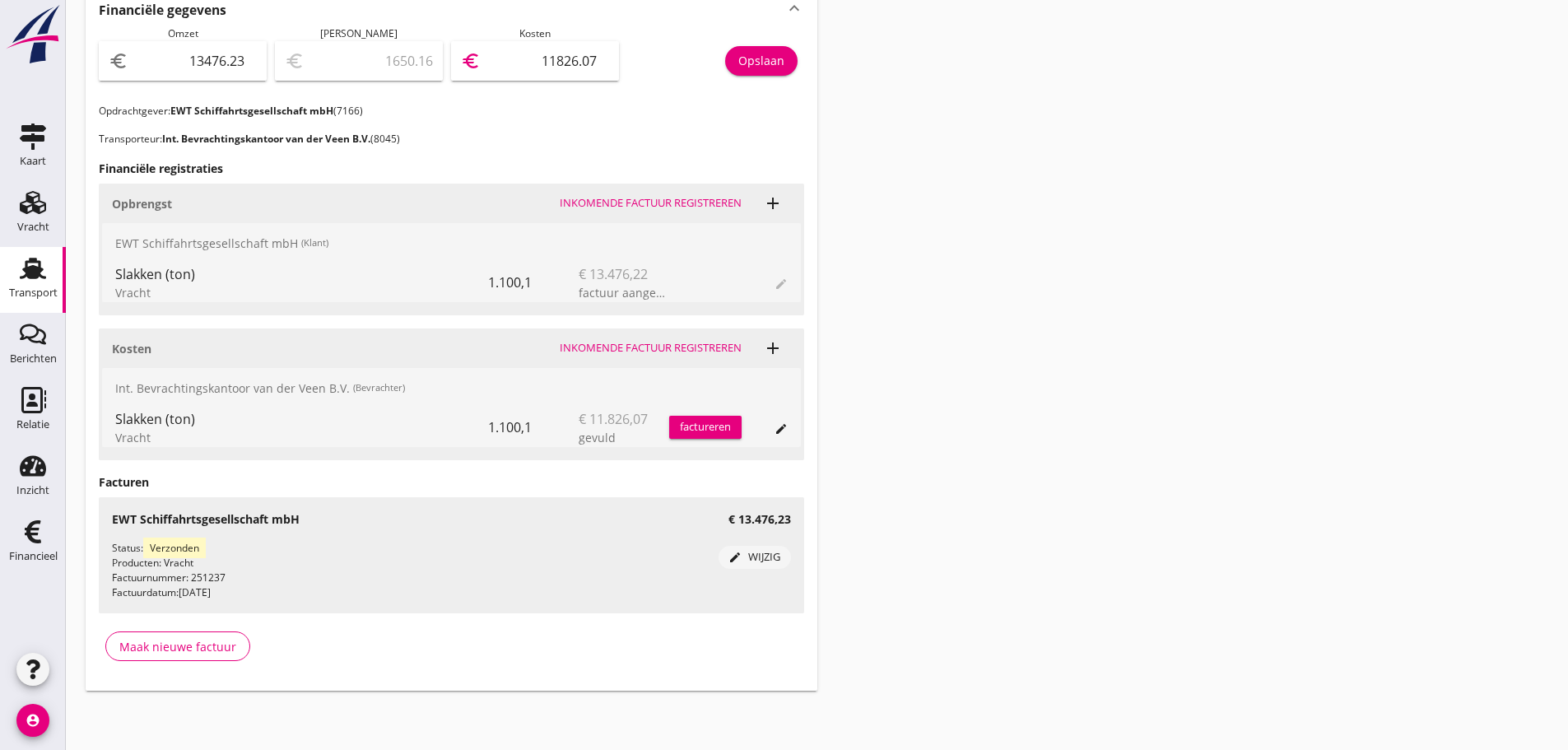
scroll to position [0, 0]
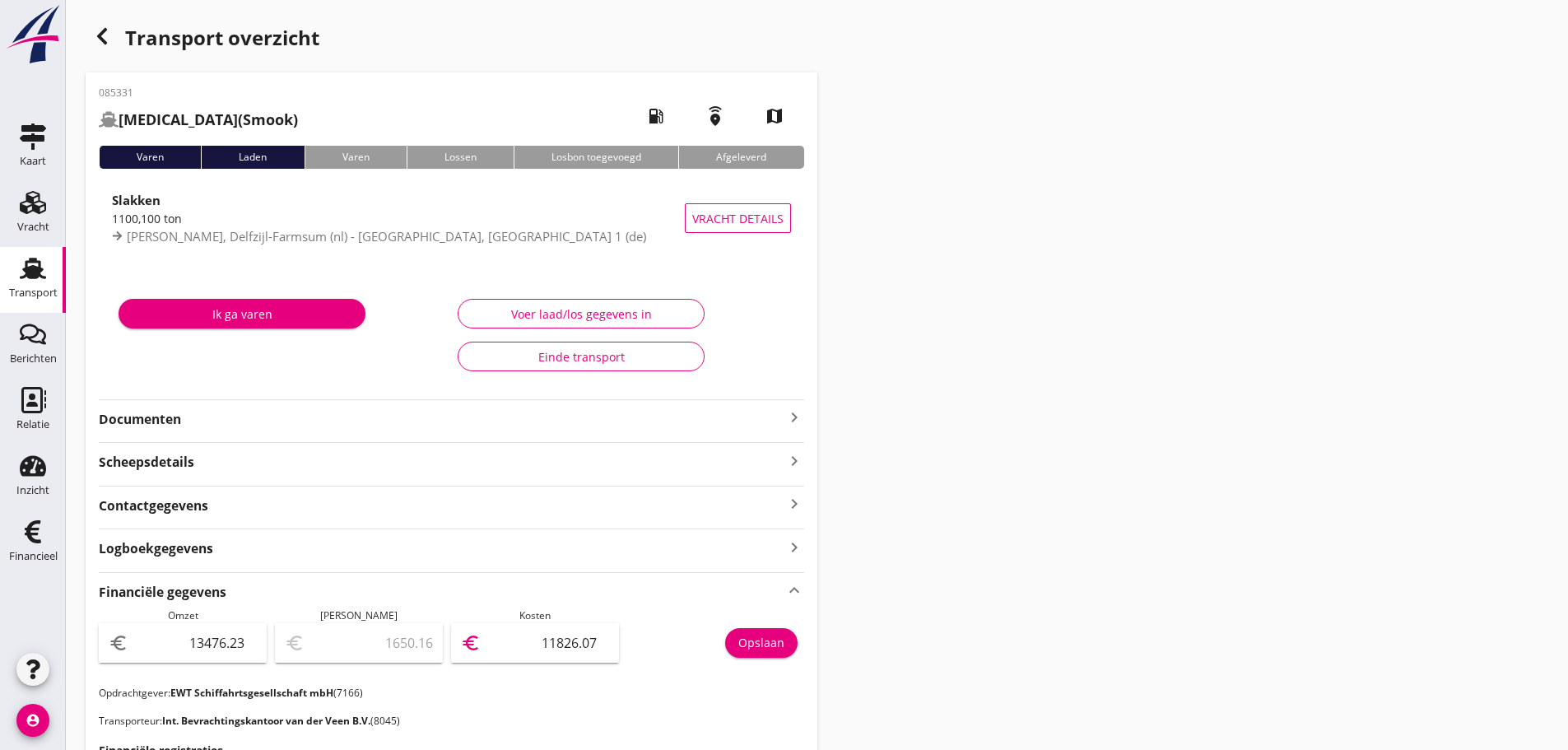
type input "11826.07"
click at [94, 33] on icon "button" at bounding box center [102, 37] width 20 height 20
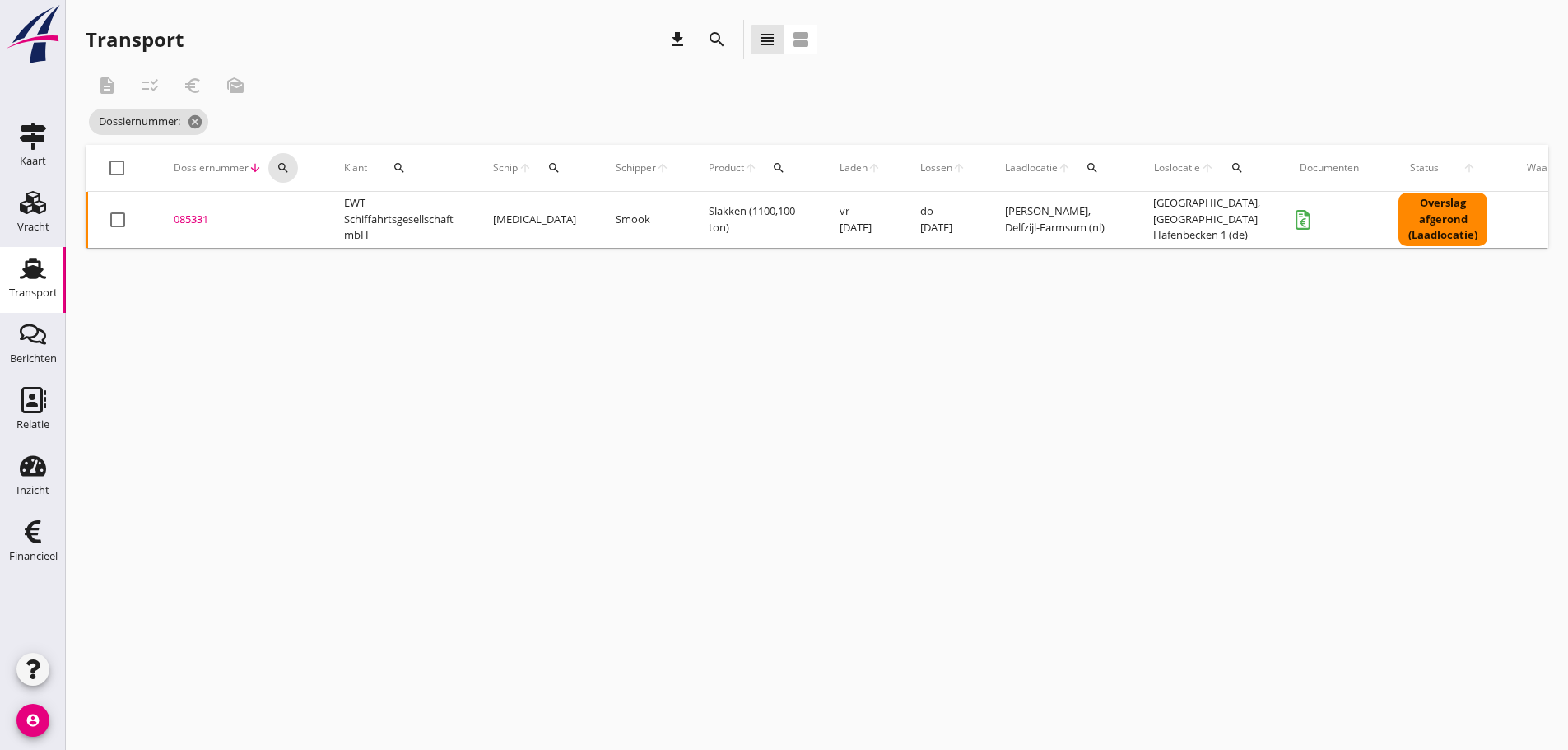
drag, startPoint x: 282, startPoint y: 159, endPoint x: 307, endPoint y: 197, distance: 45.5
click at [286, 165] on button "search" at bounding box center [284, 168] width 30 height 30
click at [296, 210] on input "Zoeken op dossiernummer..." at bounding box center [361, 216] width 171 height 27
type input "085332"
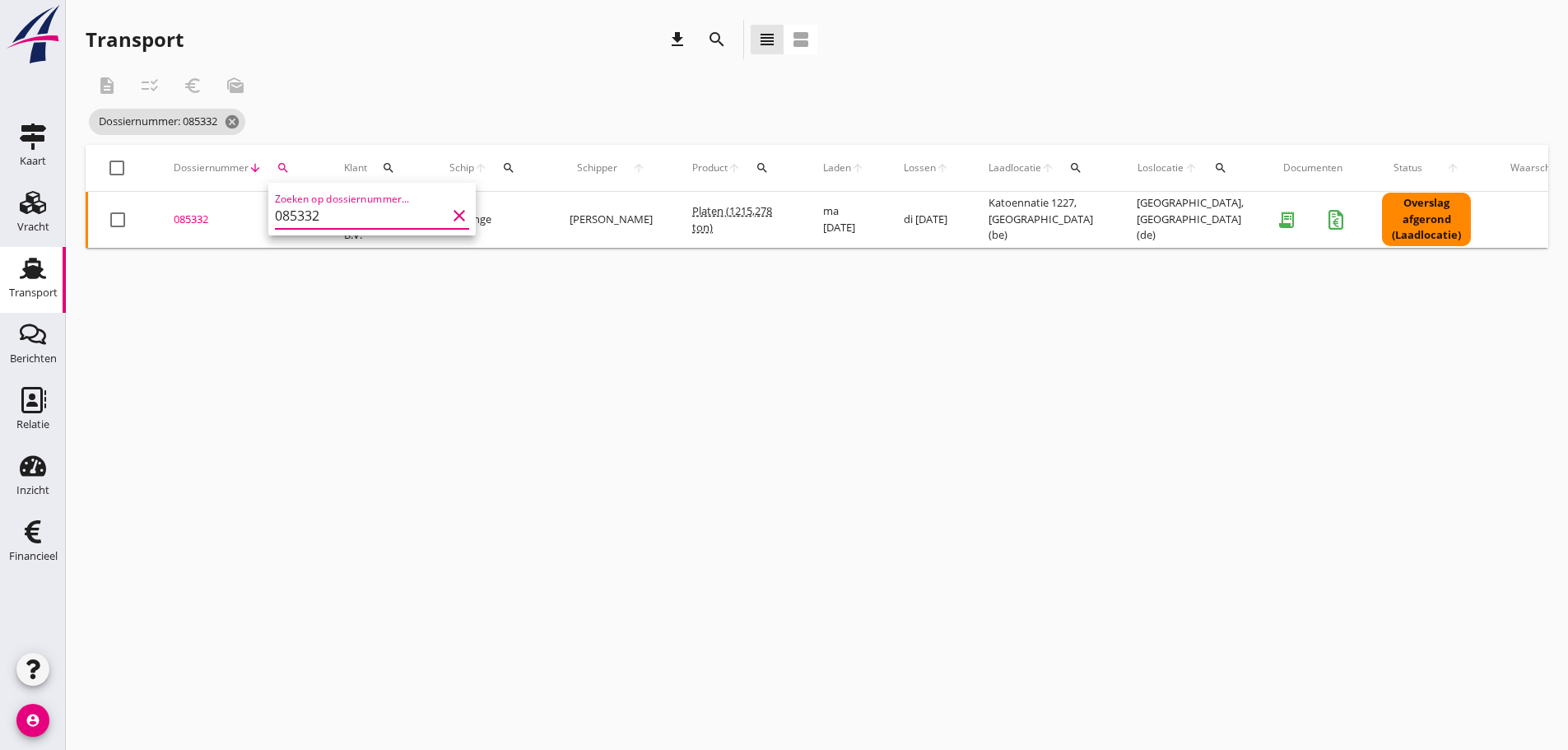
click at [200, 219] on div "085332" at bounding box center [239, 220] width 131 height 17
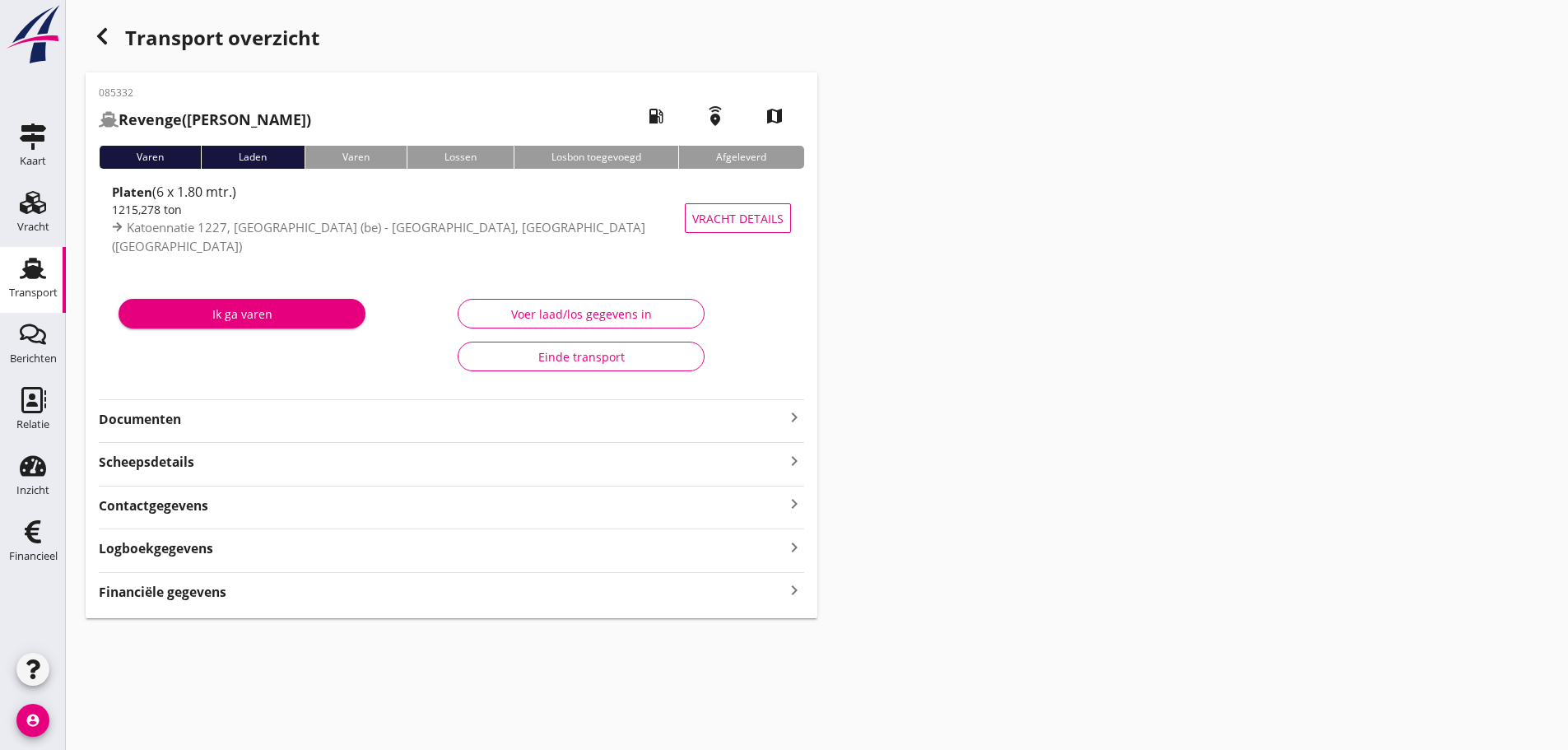
click at [793, 591] on icon "keyboard_arrow_right" at bounding box center [794, 591] width 20 height 22
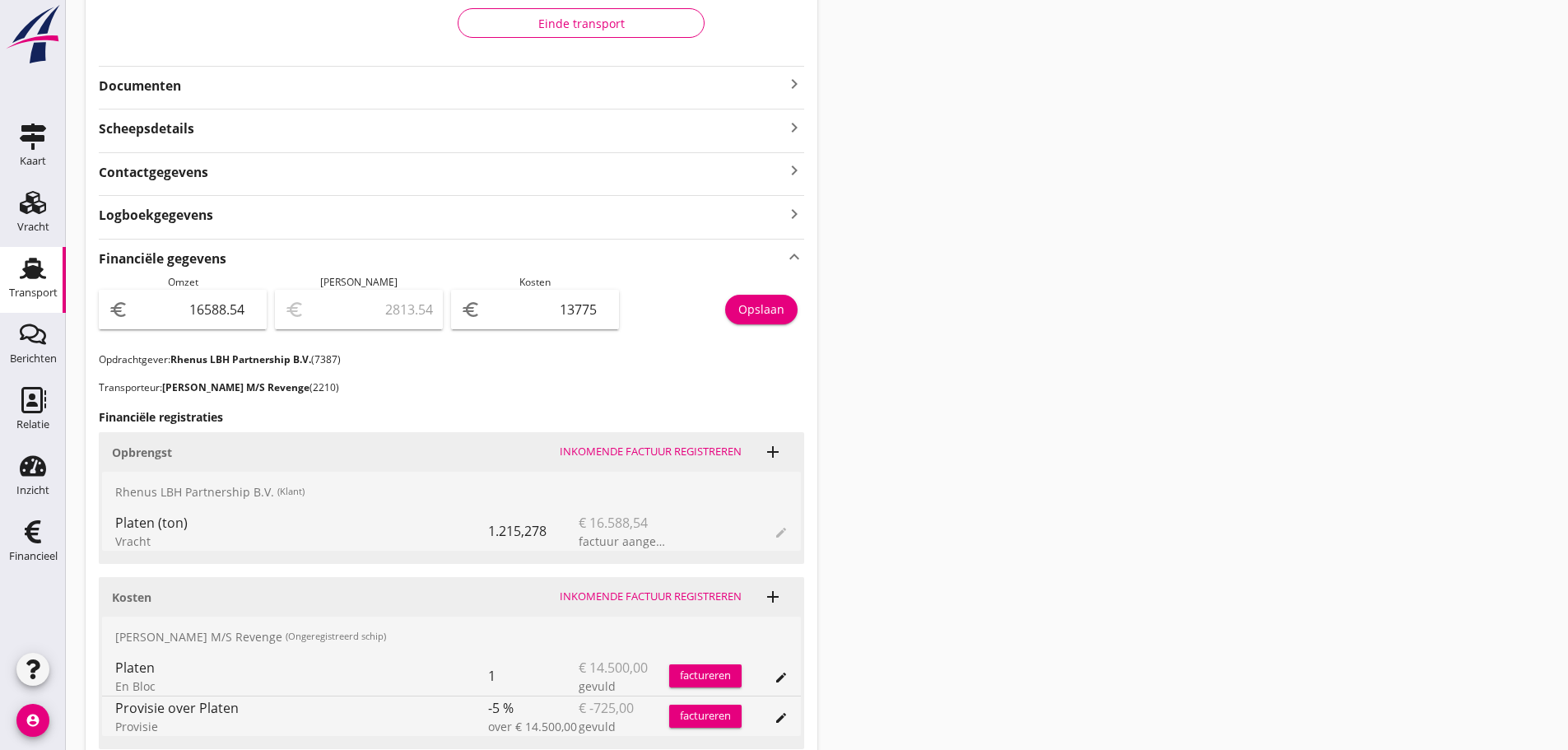
scroll to position [129, 0]
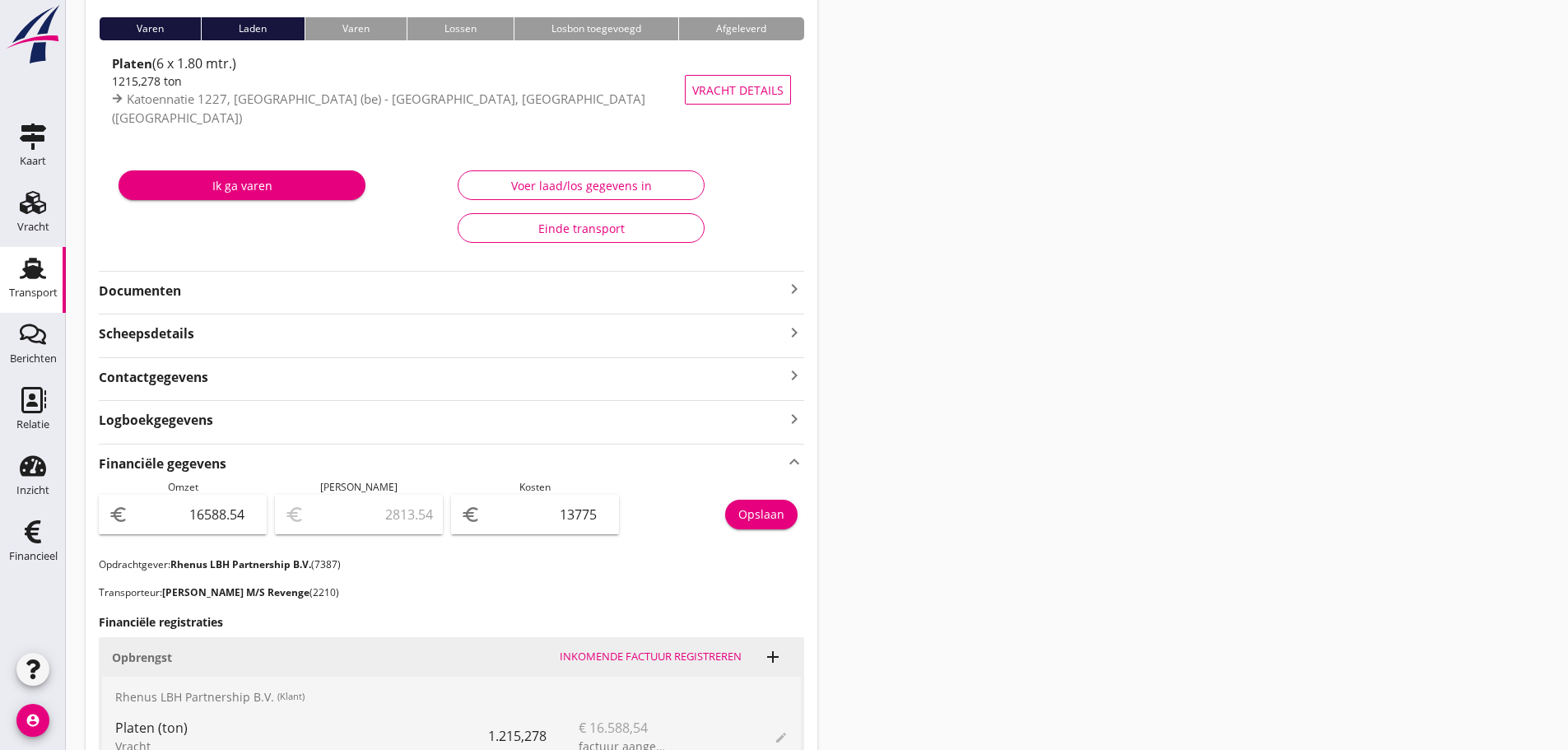
click at [795, 285] on icon "keyboard_arrow_right" at bounding box center [794, 289] width 20 height 20
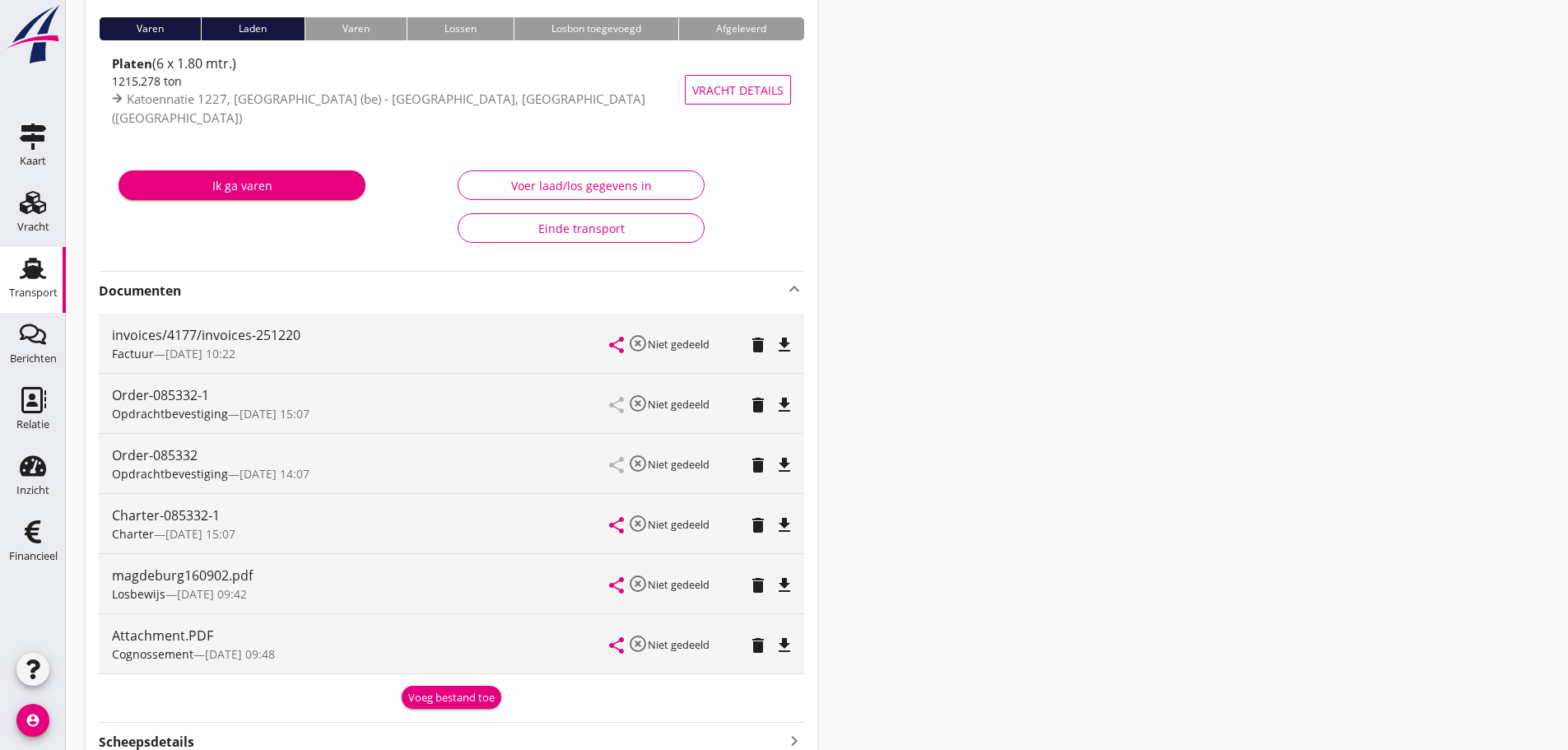
click at [790, 343] on icon "file_download" at bounding box center [784, 345] width 20 height 20
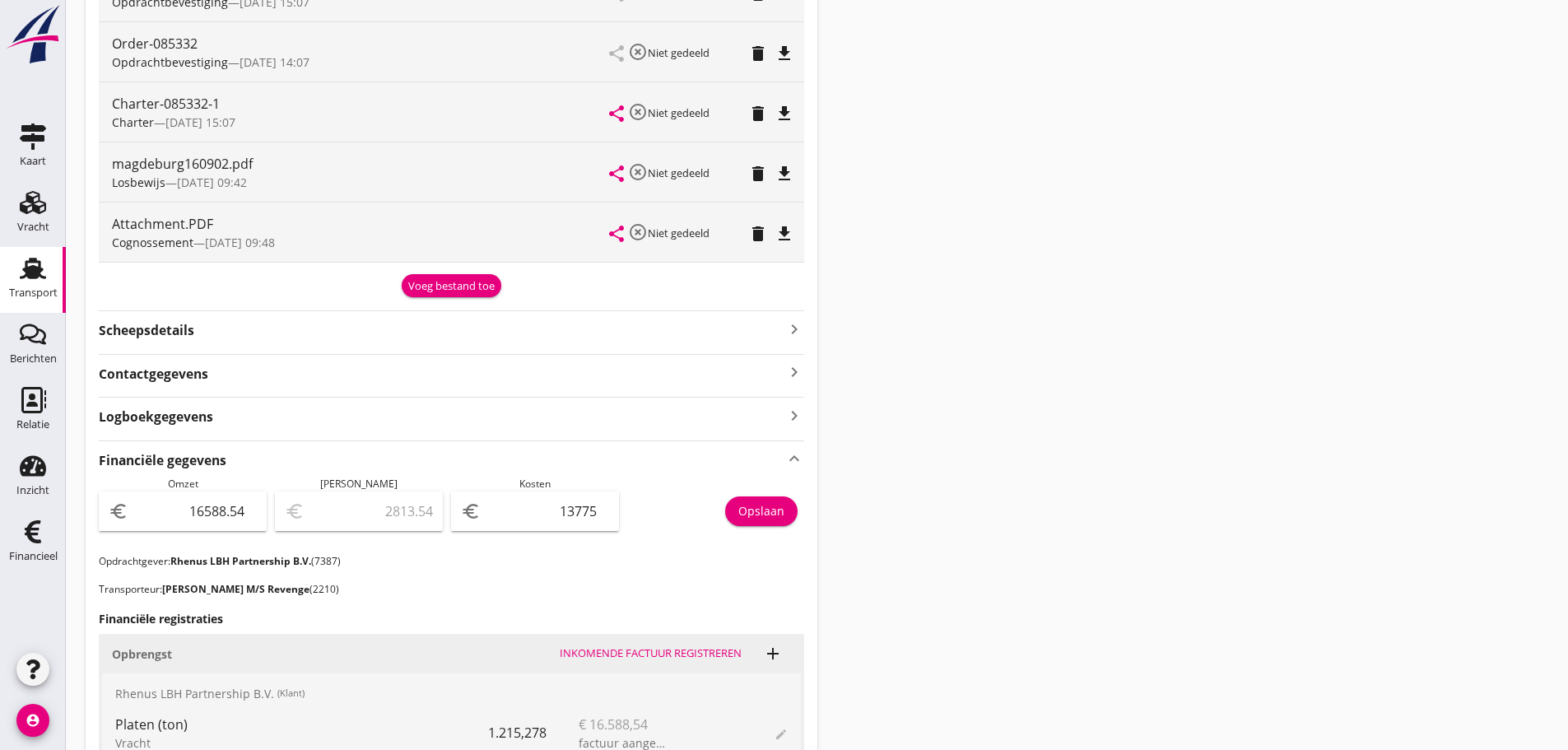
scroll to position [622, 0]
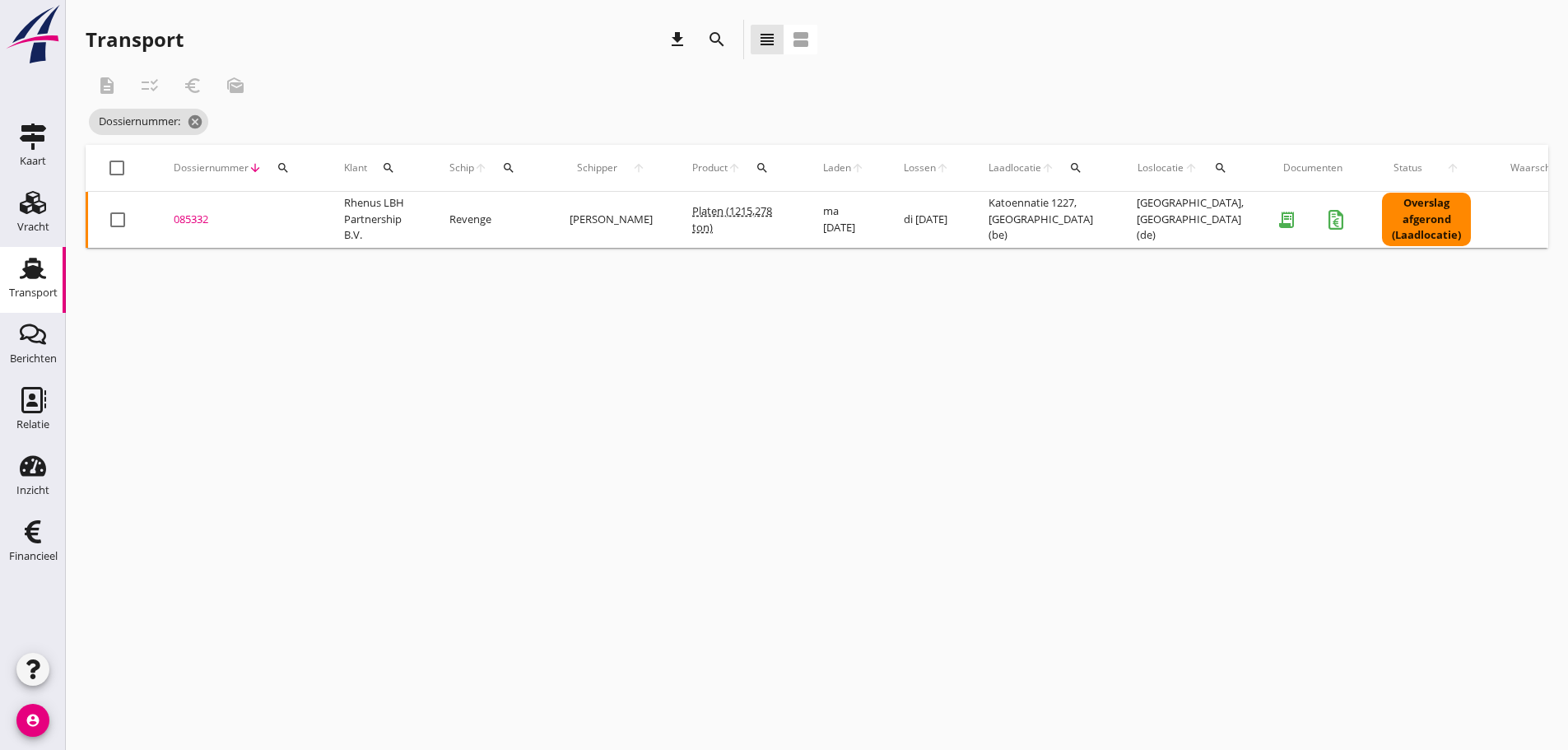
click at [284, 168] on icon "search" at bounding box center [283, 168] width 13 height 13
click at [292, 210] on input "Zoeken op dossiernummer..." at bounding box center [361, 216] width 171 height 27
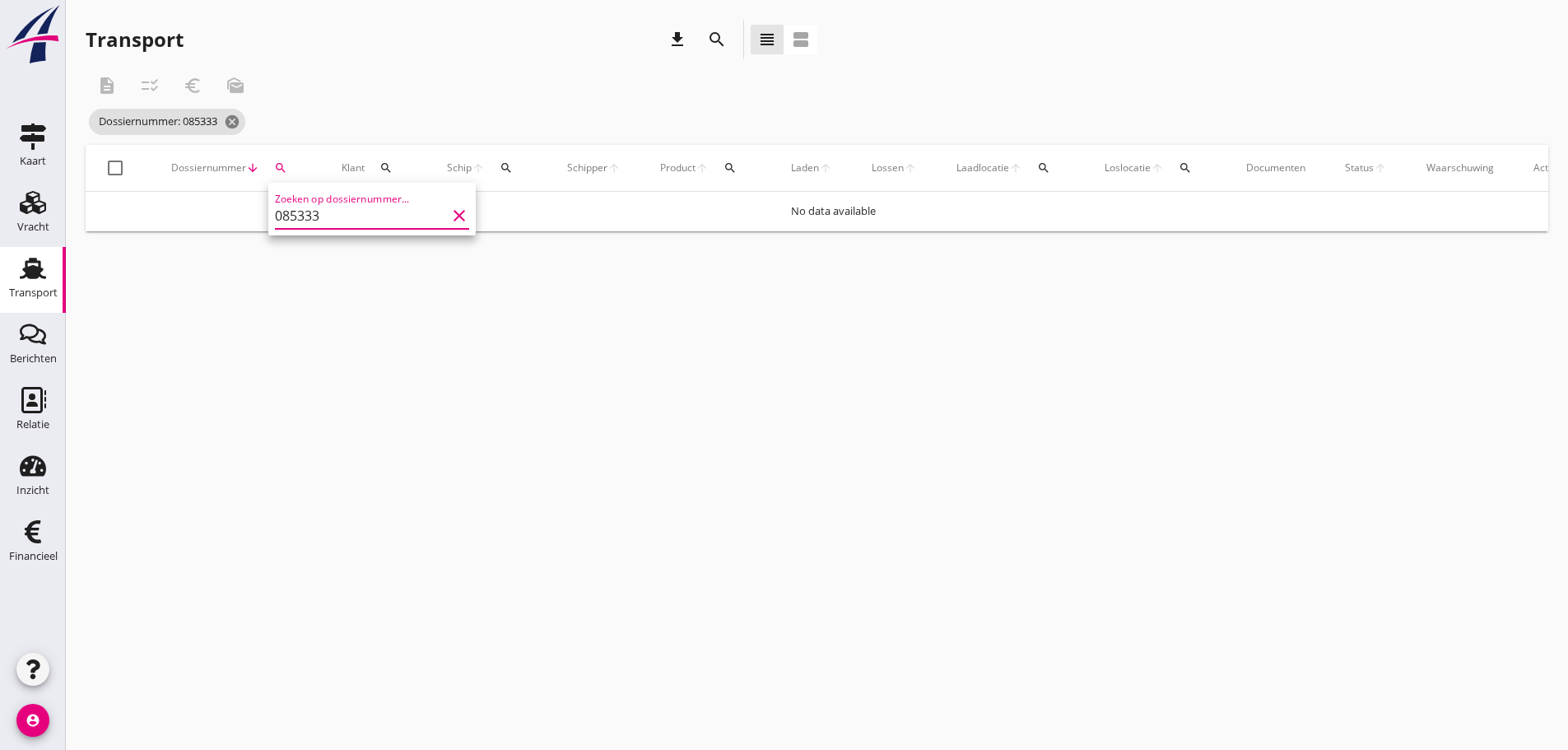
type input "085333"
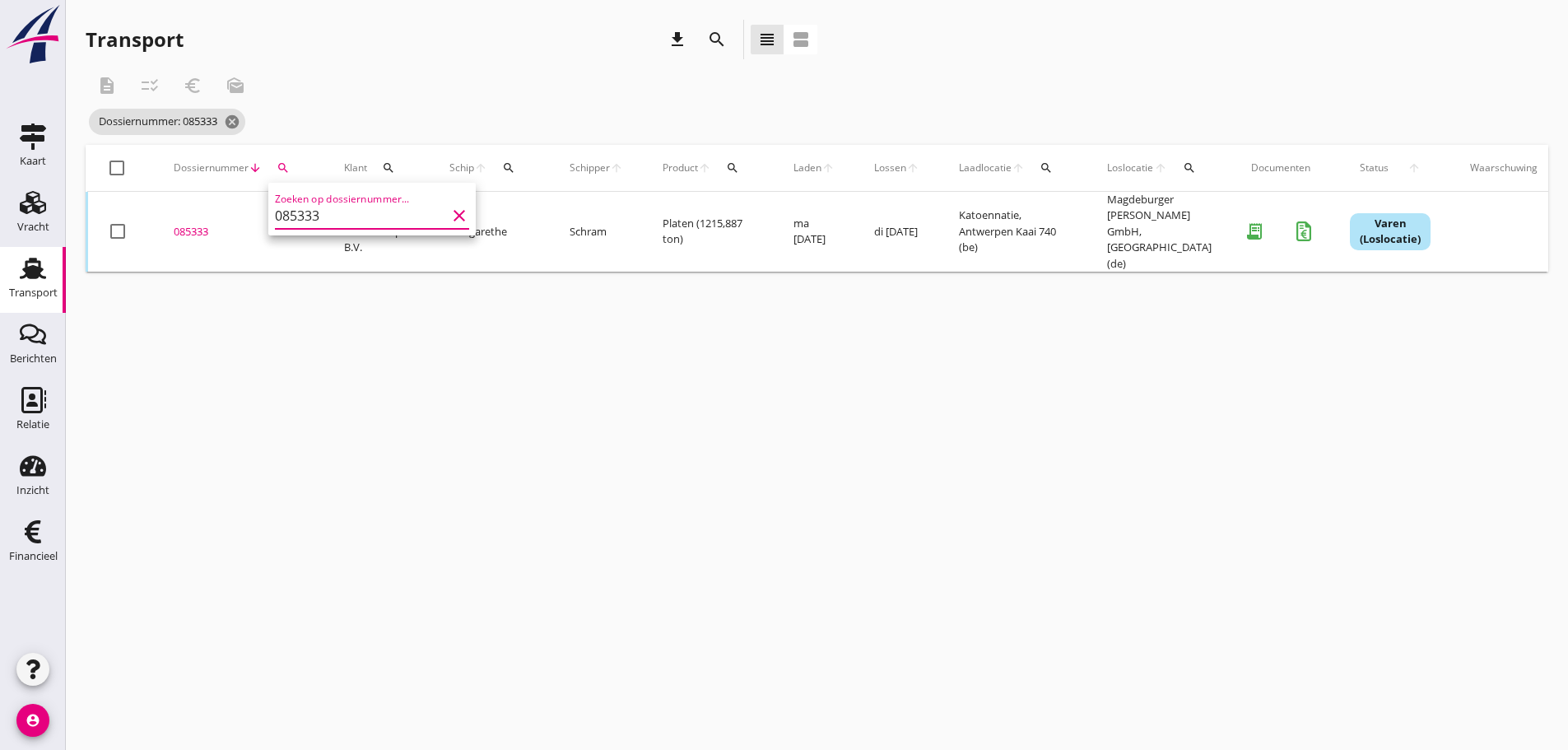
click at [205, 224] on div "085333" at bounding box center [239, 232] width 131 height 17
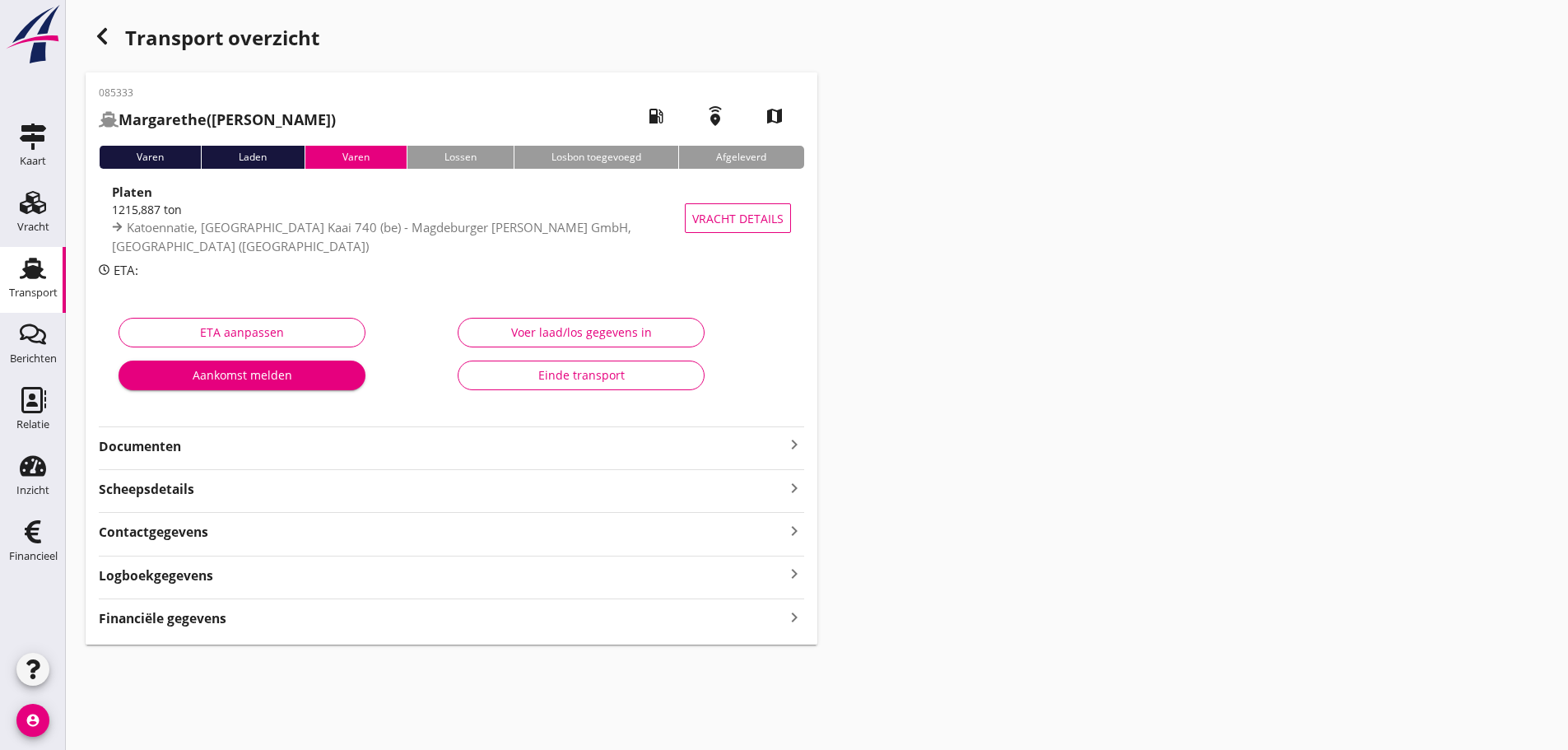
drag, startPoint x: 176, startPoint y: 617, endPoint x: 242, endPoint y: 626, distance: 66.6
click at [189, 620] on strong "Financiële gegevens" at bounding box center [163, 618] width 128 height 19
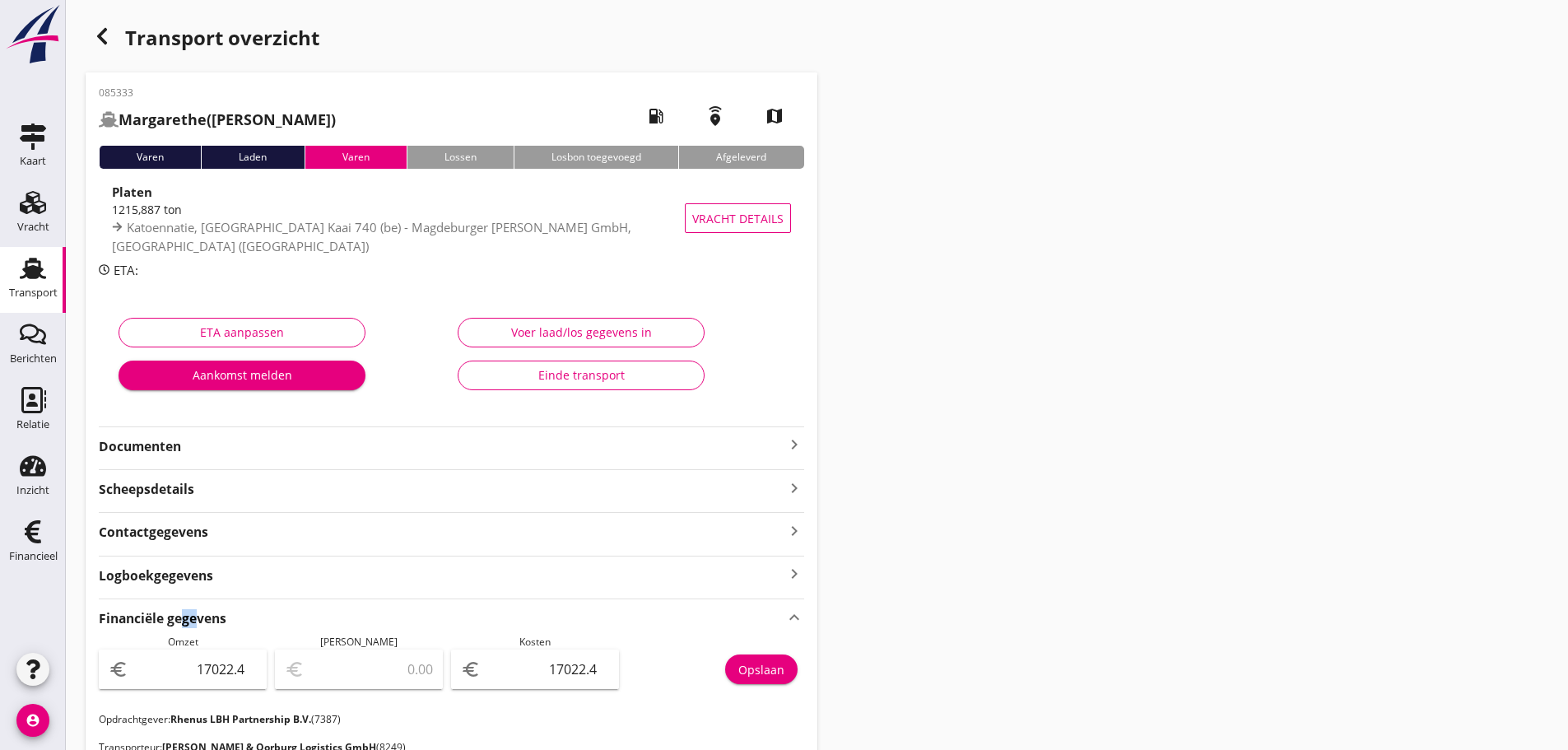
click at [744, 672] on div "Opslaan" at bounding box center [761, 670] width 46 height 17
click at [100, 37] on use "button" at bounding box center [102, 37] width 10 height 17
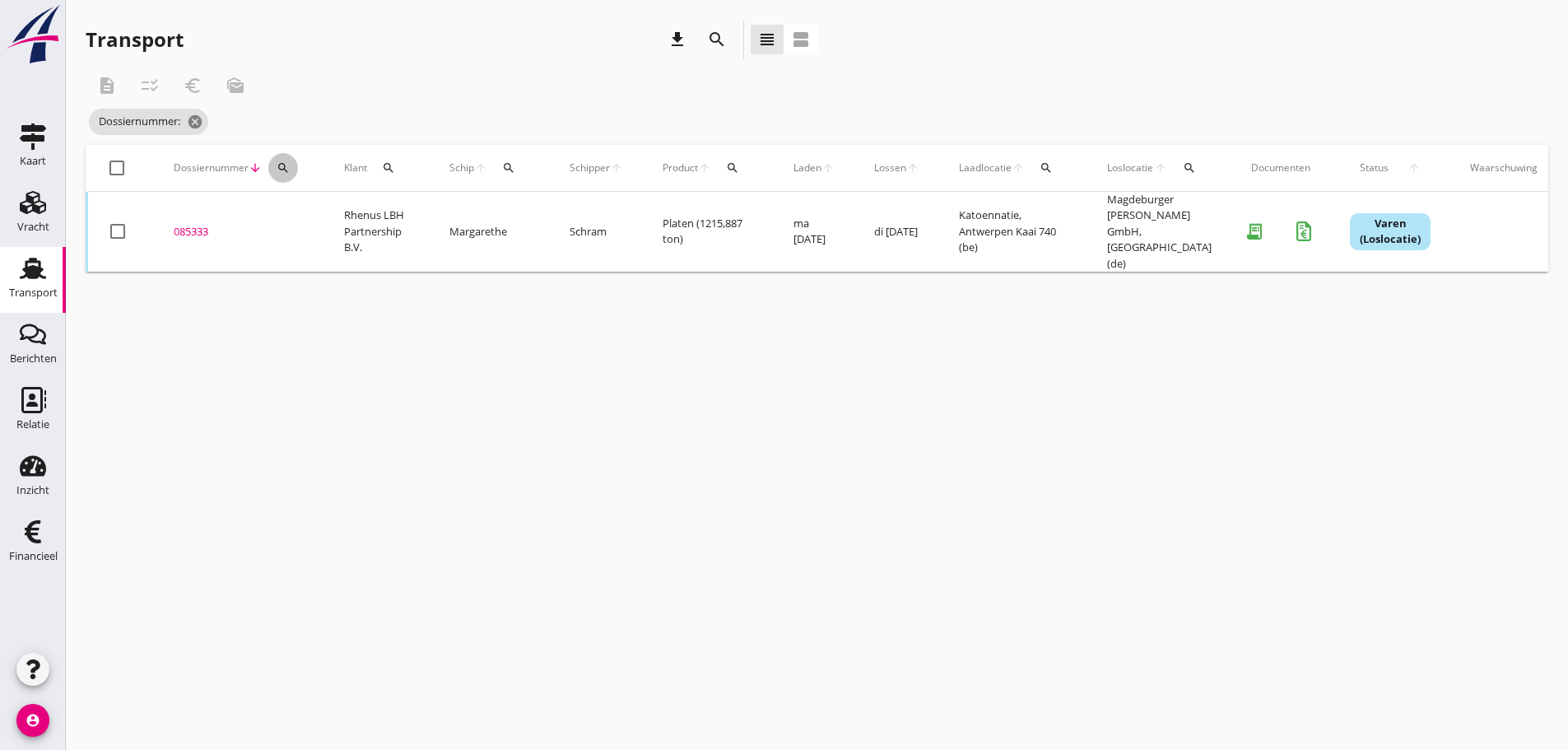
click at [281, 168] on icon "search" at bounding box center [283, 168] width 13 height 13
click at [289, 217] on input "Zoeken op dossiernummer..." at bounding box center [361, 216] width 171 height 27
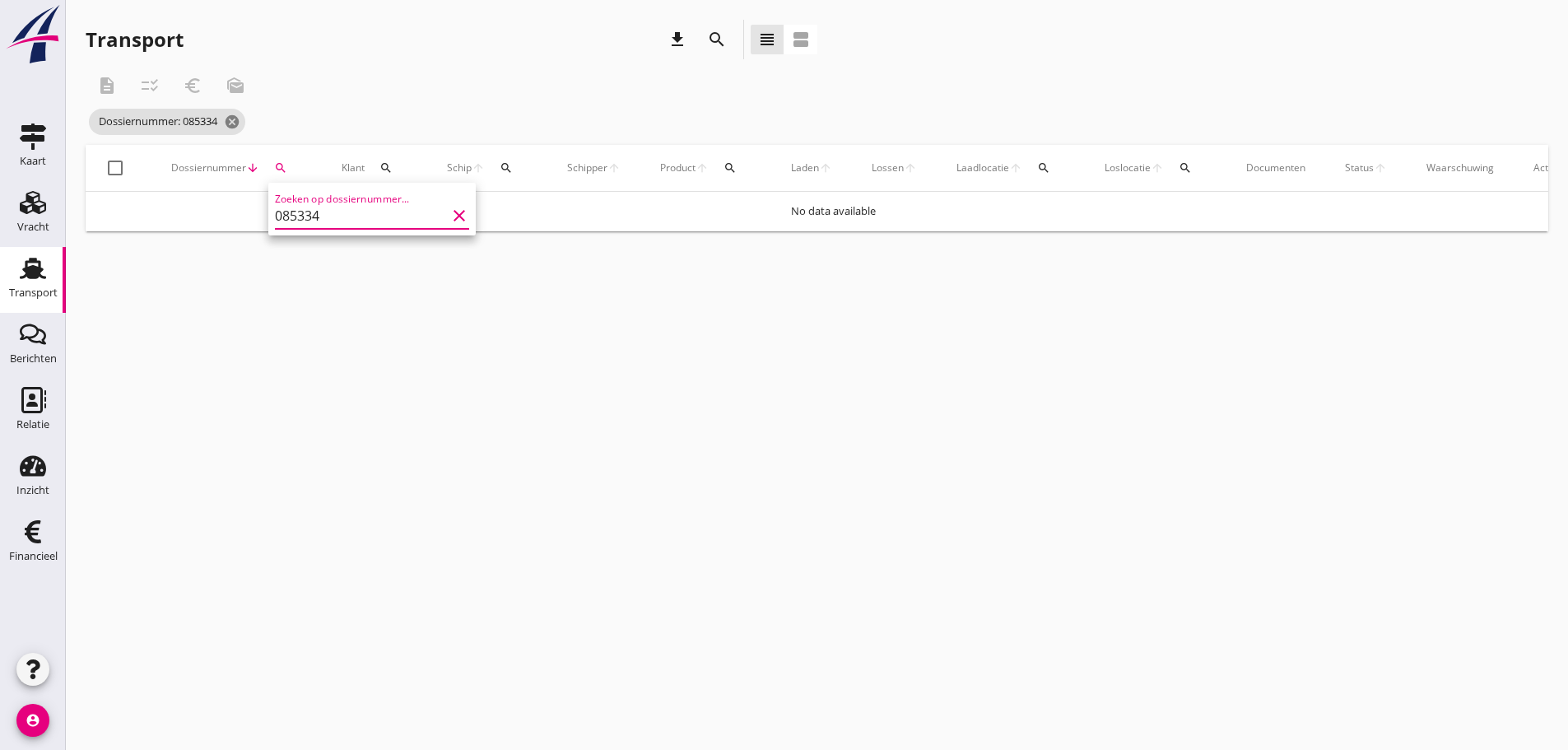
type input "085334"
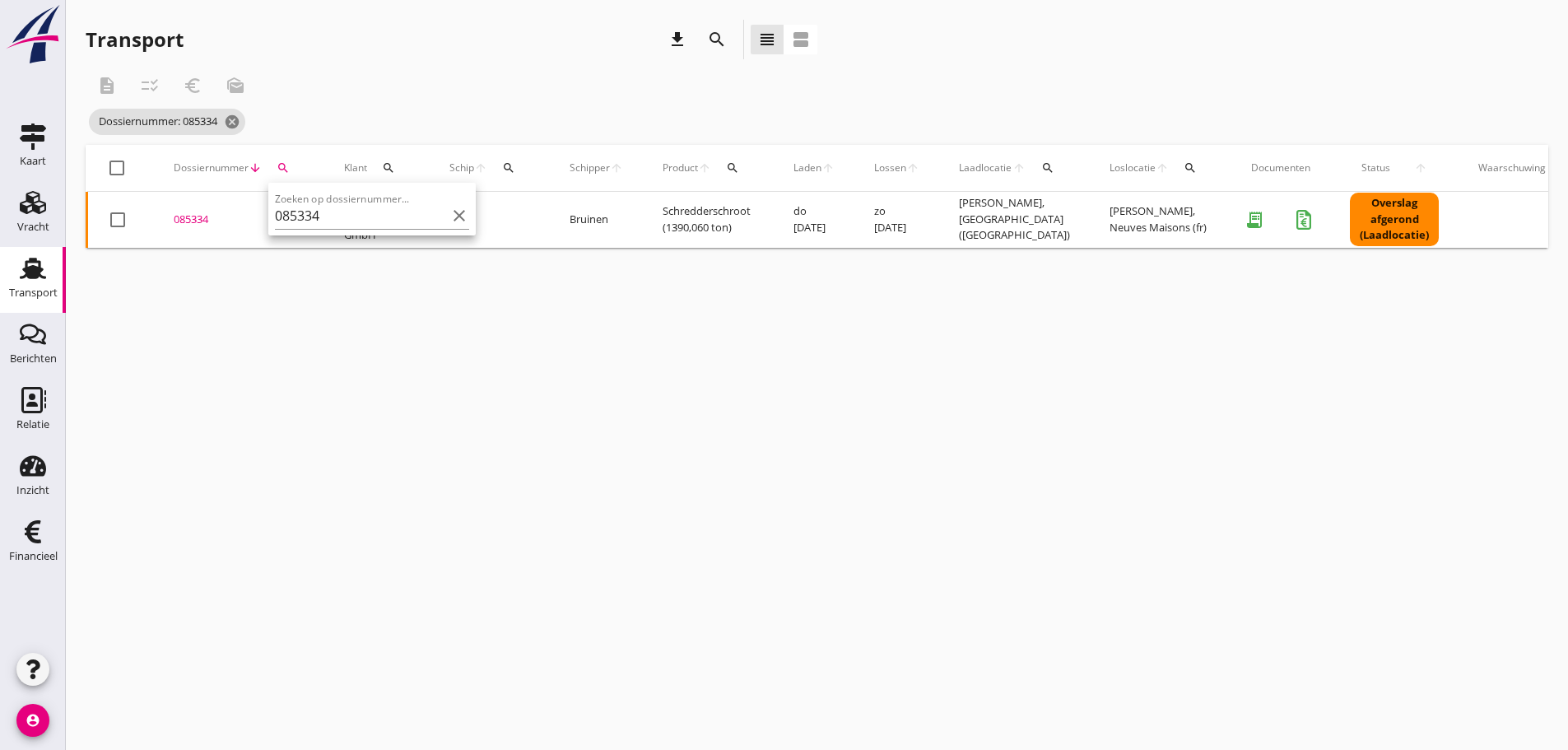
click at [201, 225] on div "085334" at bounding box center [239, 220] width 131 height 17
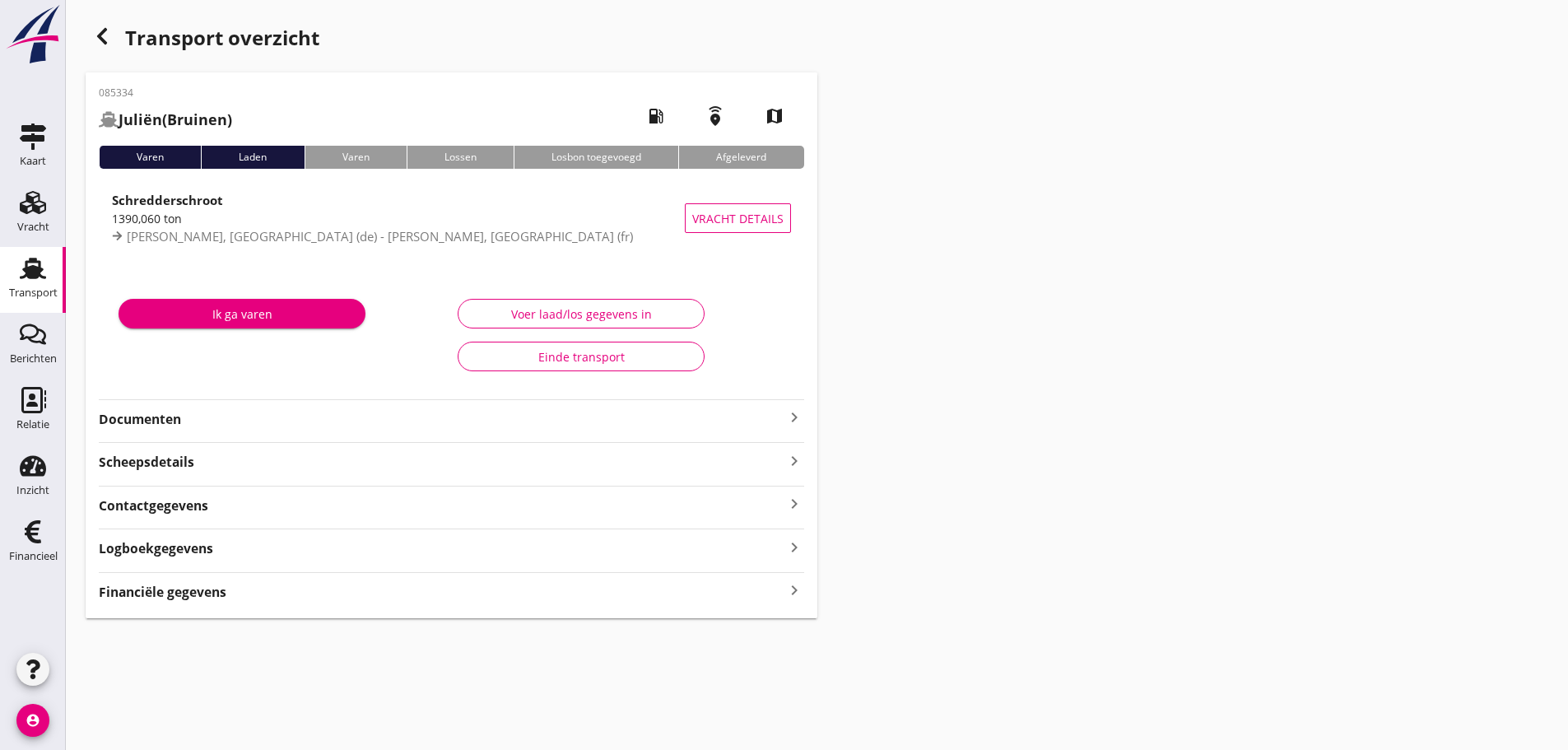
click at [134, 578] on div "Financiële gegevens keyboard_arrow_right" at bounding box center [451, 587] width 706 height 30
click at [153, 595] on strong "Financiële gegevens" at bounding box center [163, 592] width 128 height 19
click at [99, 35] on use "button" at bounding box center [102, 37] width 10 height 17
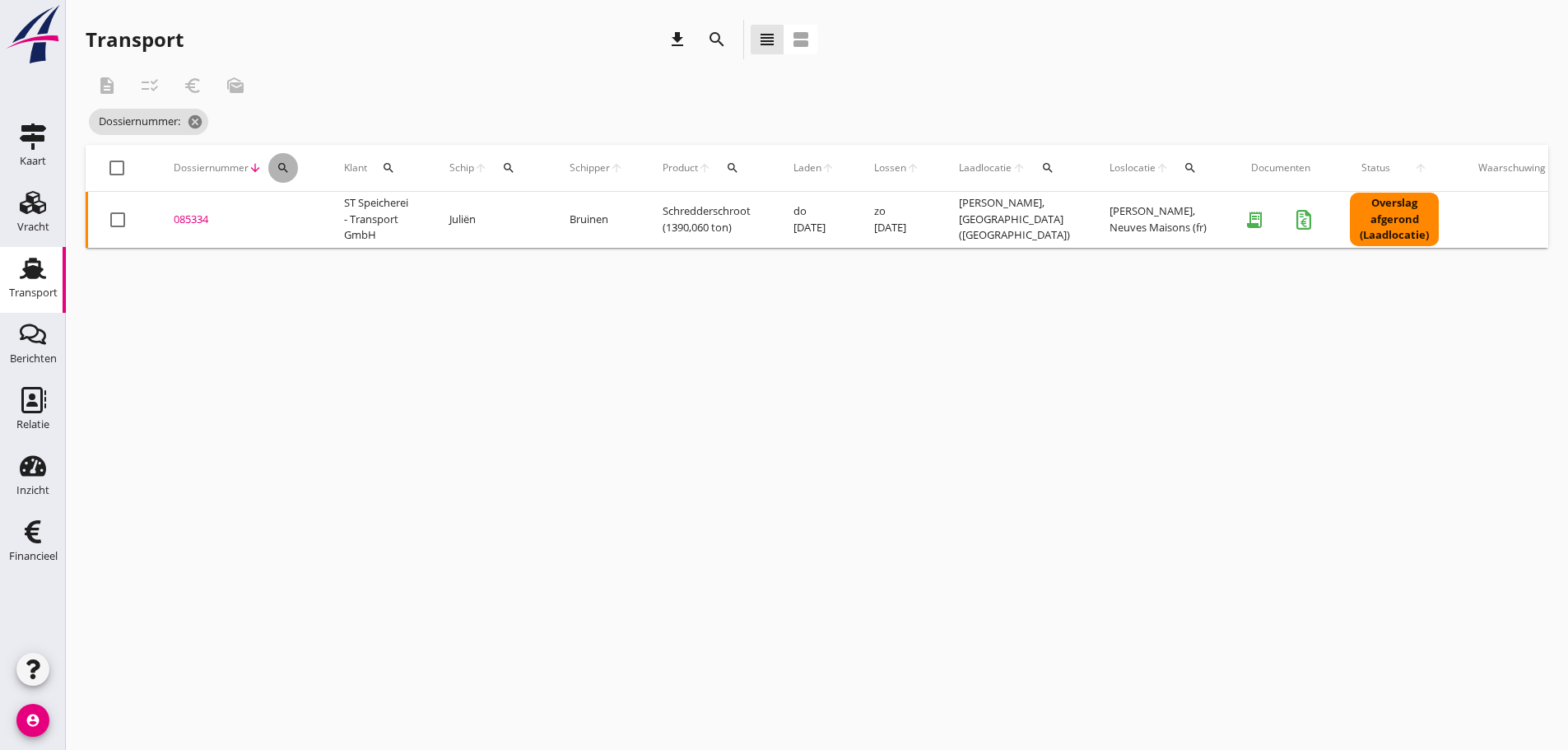
drag, startPoint x: 277, startPoint y: 166, endPoint x: 279, endPoint y: 186, distance: 20.1
click at [277, 166] on icon "search" at bounding box center [283, 168] width 13 height 13
click at [303, 217] on input "Zoeken op dossiernummer..." at bounding box center [361, 216] width 171 height 27
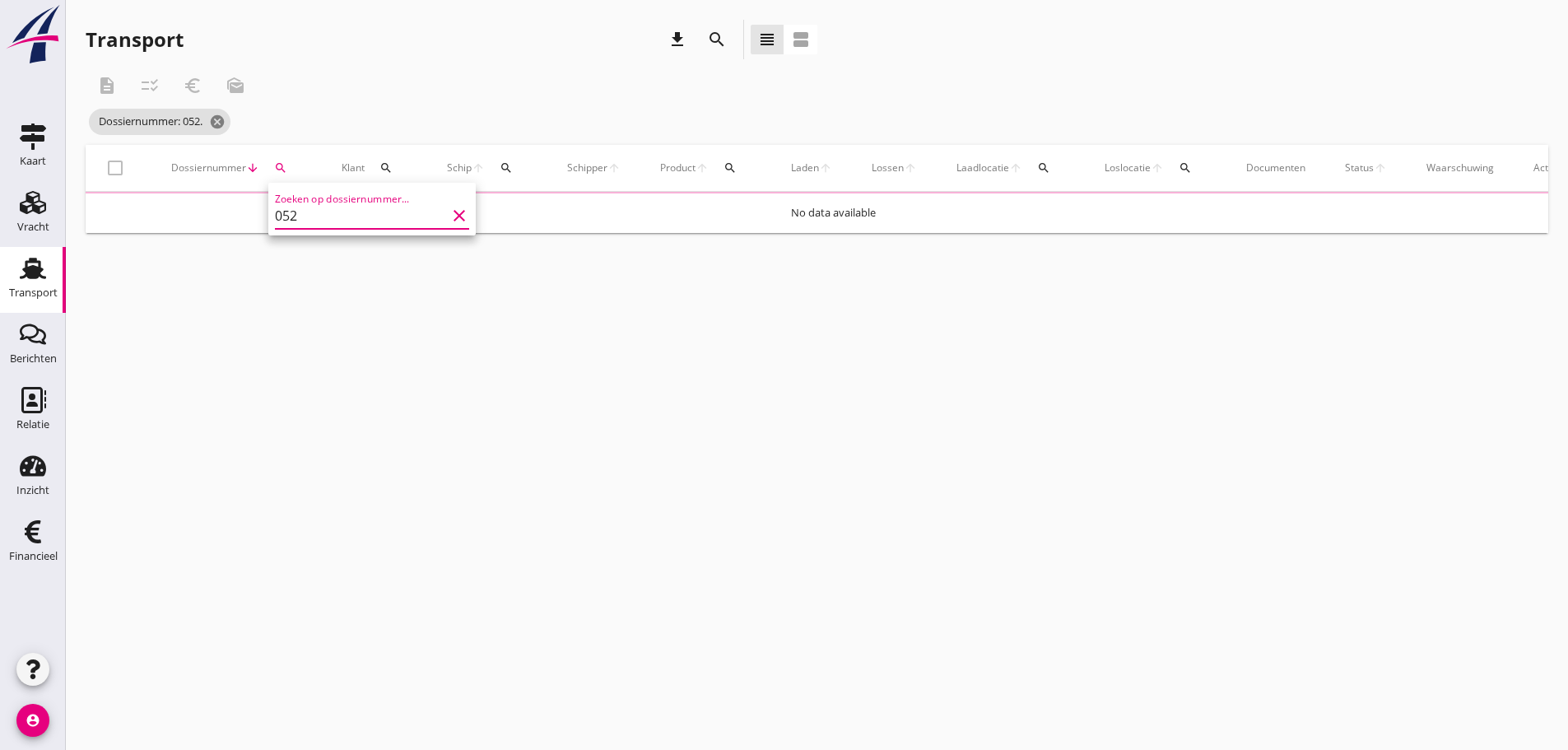
type input "05"
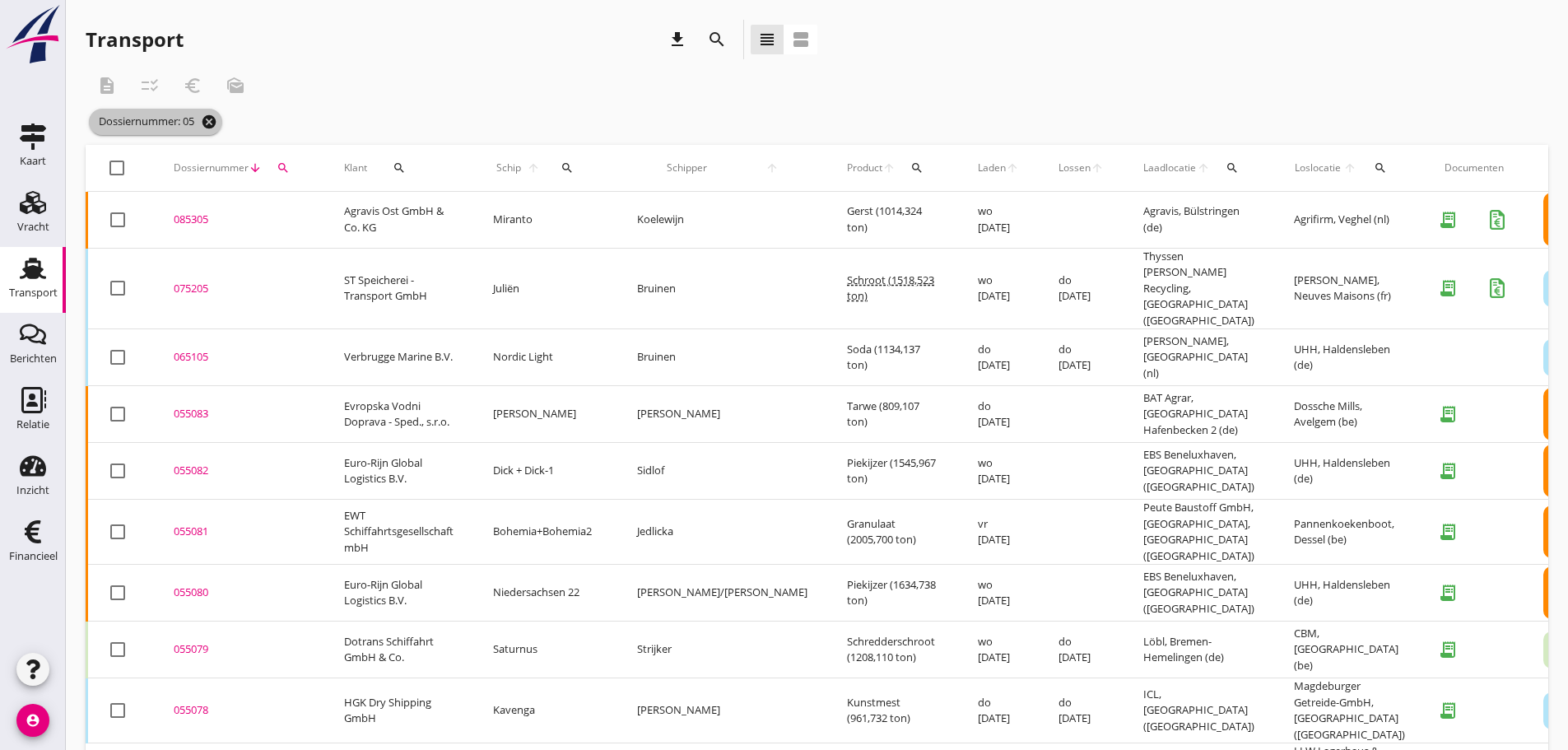
click at [216, 120] on icon "cancel" at bounding box center [209, 122] width 17 height 17
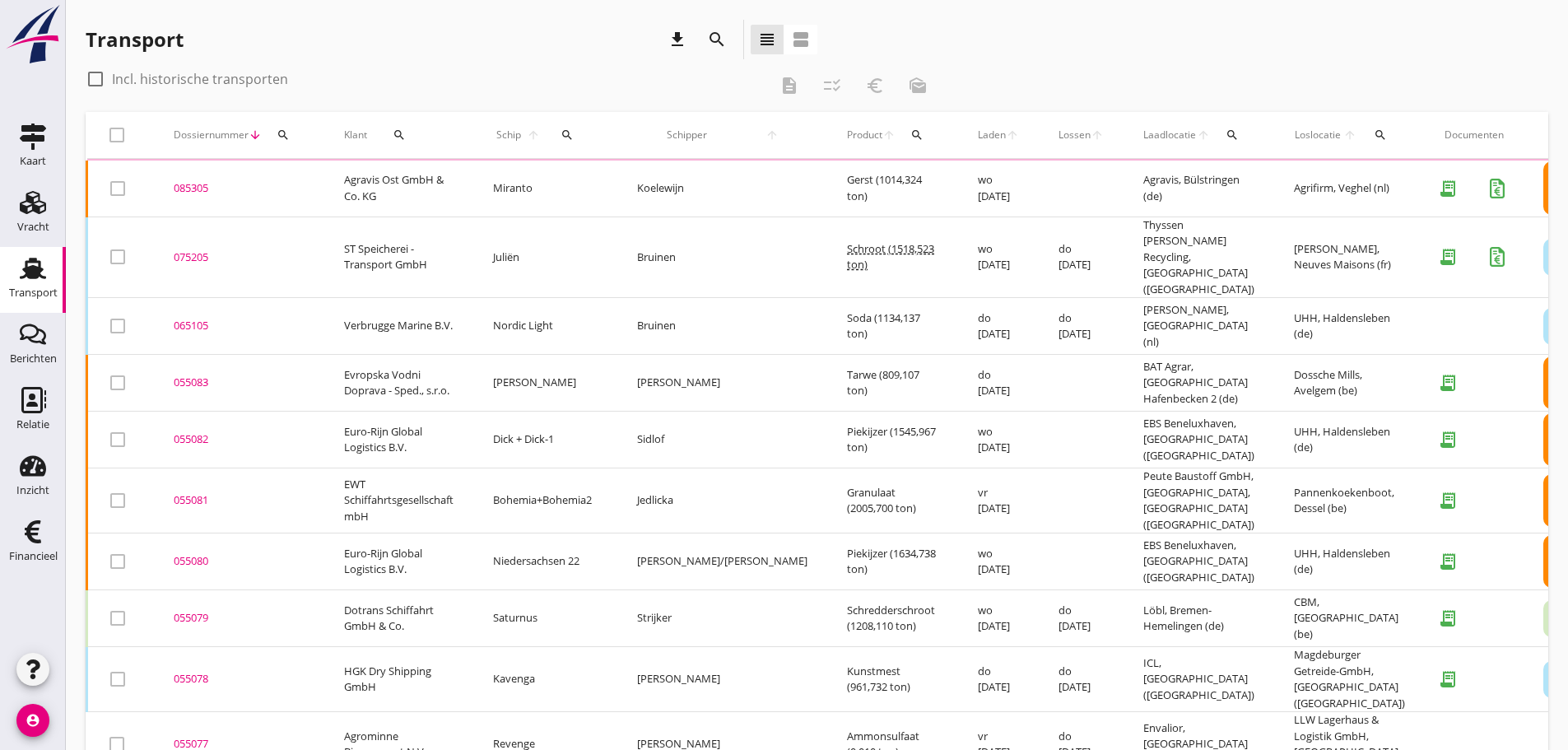
click at [279, 127] on button "search" at bounding box center [284, 135] width 30 height 30
click at [311, 171] on input "Zoeken op dossiernummer..." at bounding box center [361, 183] width 171 height 27
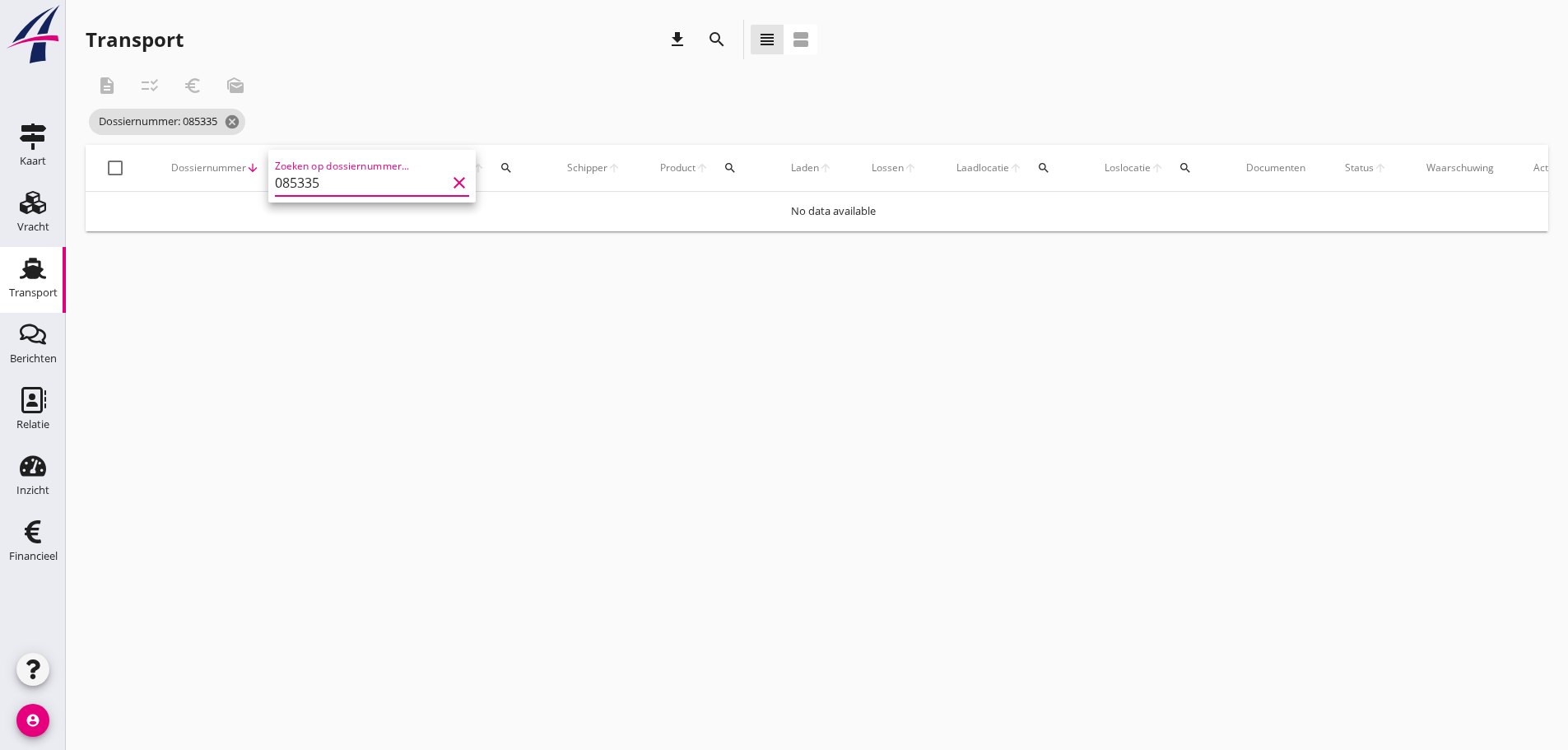
type input "085335"
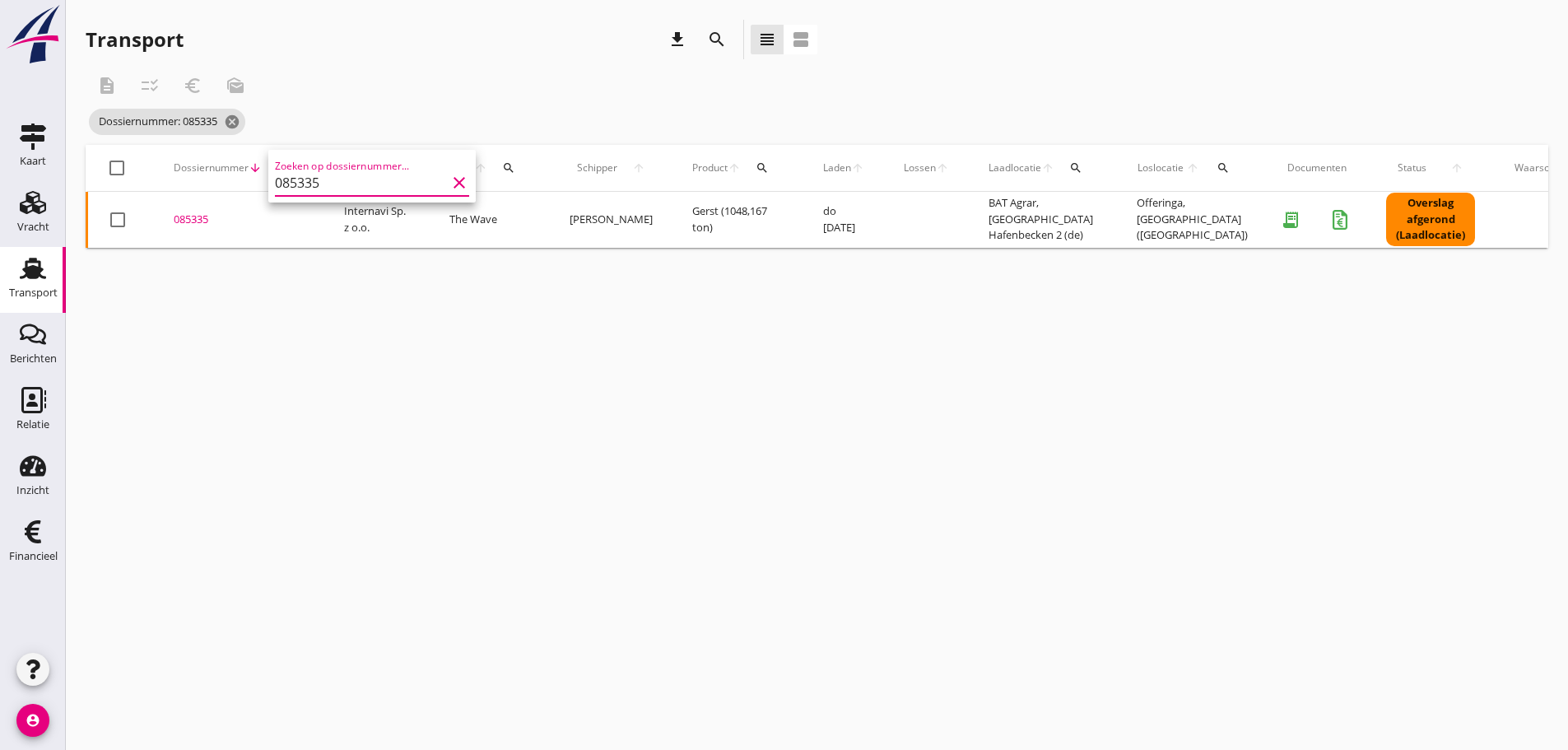
drag, startPoint x: 187, startPoint y: 224, endPoint x: 186, endPoint y: 238, distance: 14.0
click at [187, 225] on div "085335" at bounding box center [239, 220] width 131 height 17
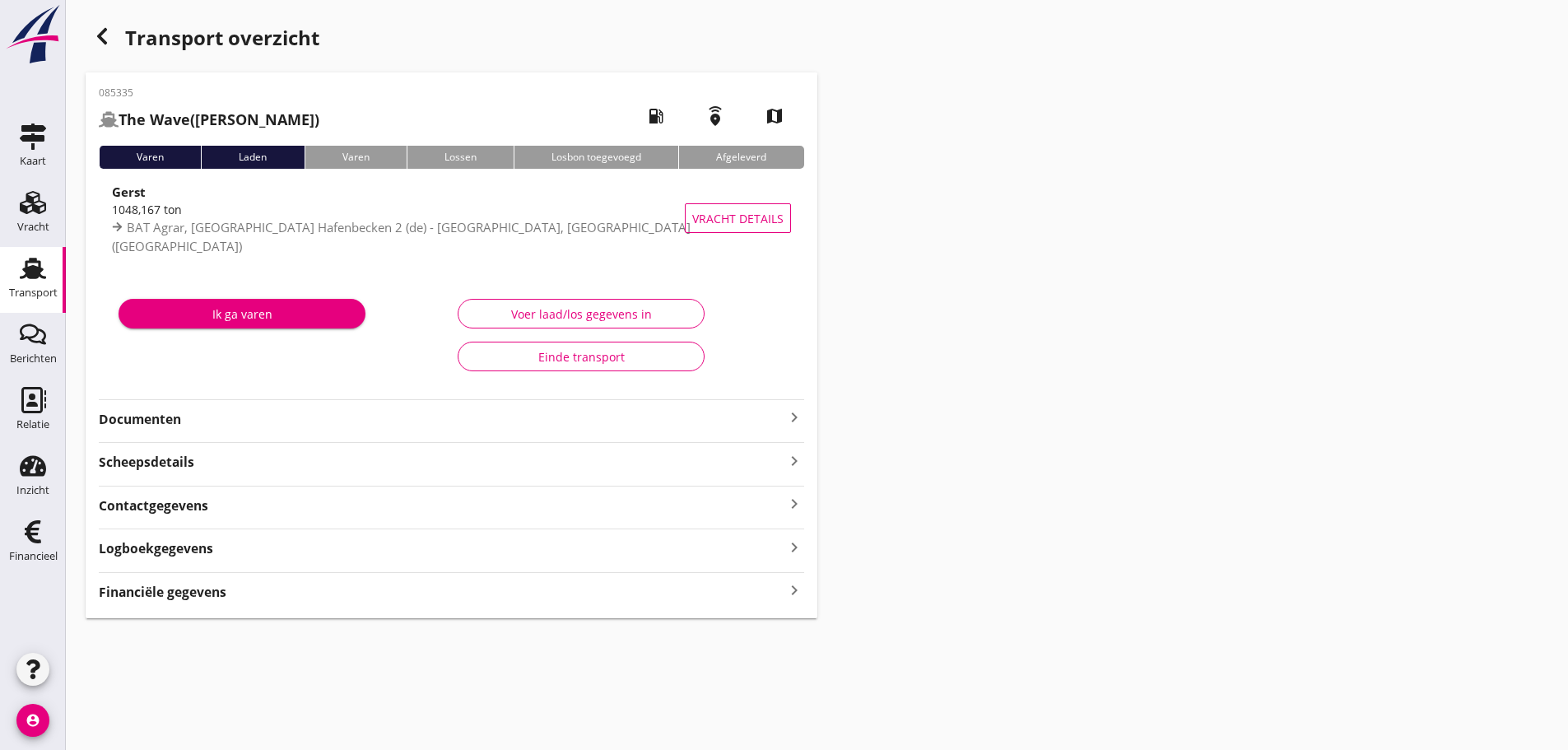
drag, startPoint x: 207, startPoint y: 588, endPoint x: 257, endPoint y: 606, distance: 53.1
click at [209, 589] on strong "Financiële gegevens" at bounding box center [163, 592] width 128 height 19
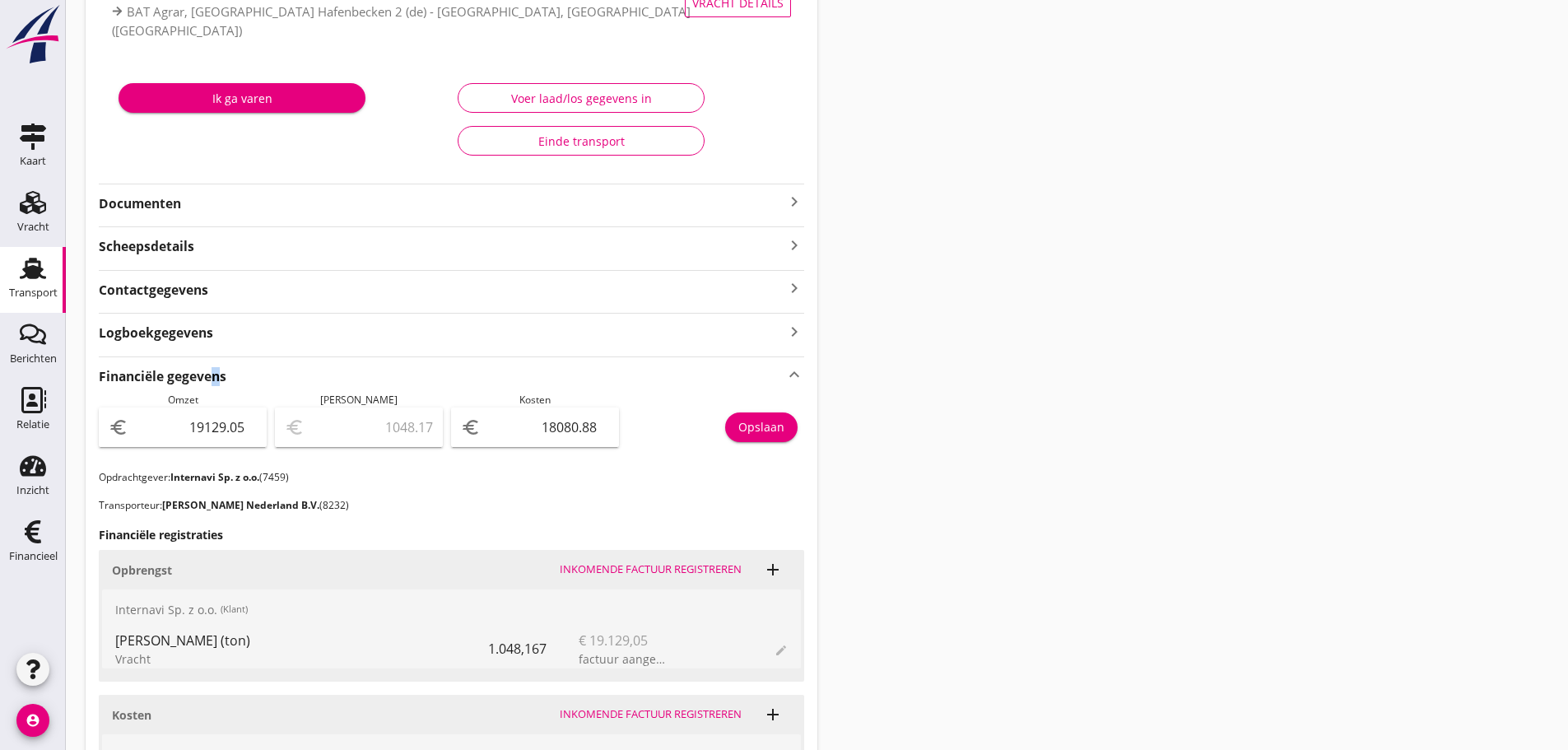
scroll to position [22, 0]
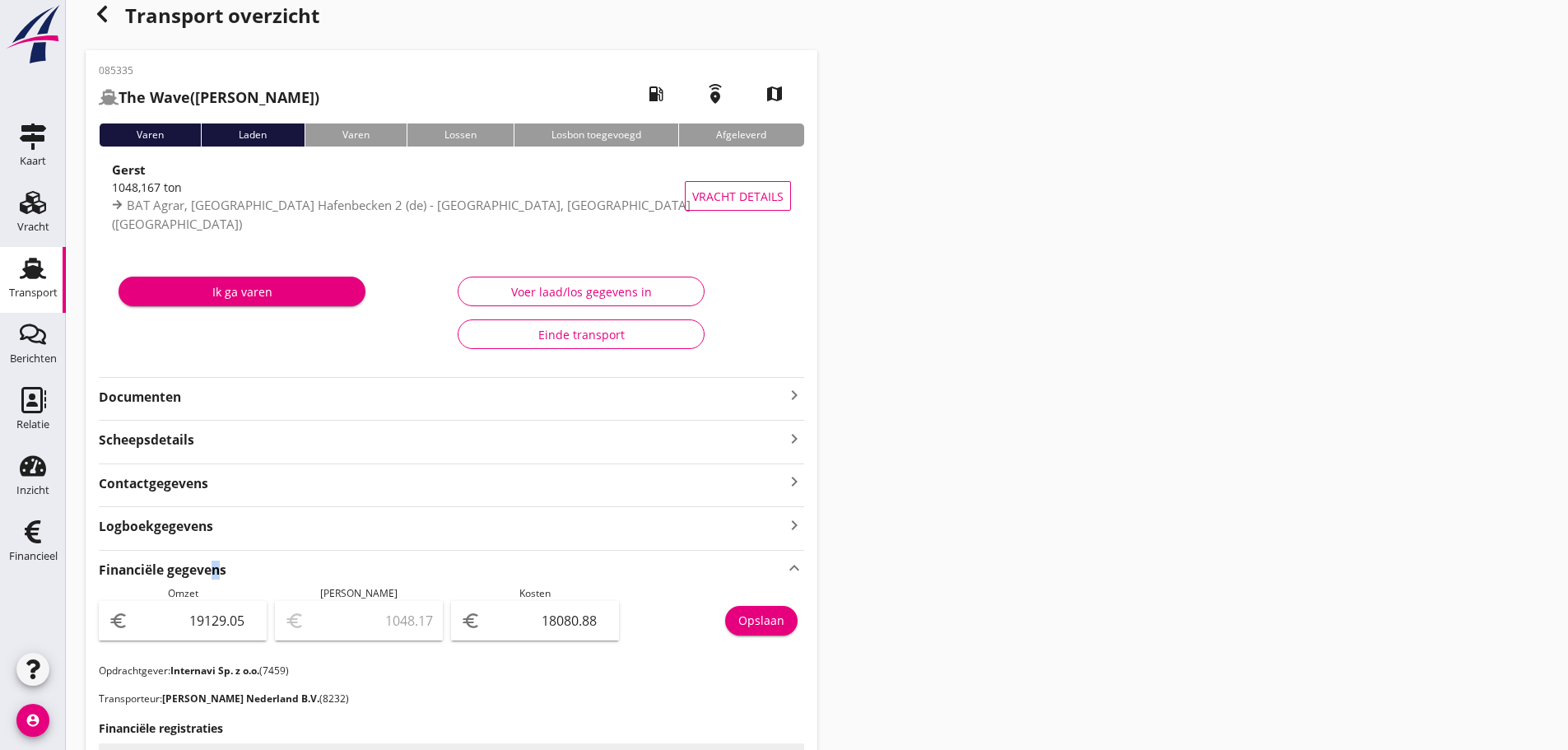
click at [100, 15] on use "button" at bounding box center [102, 14] width 10 height 17
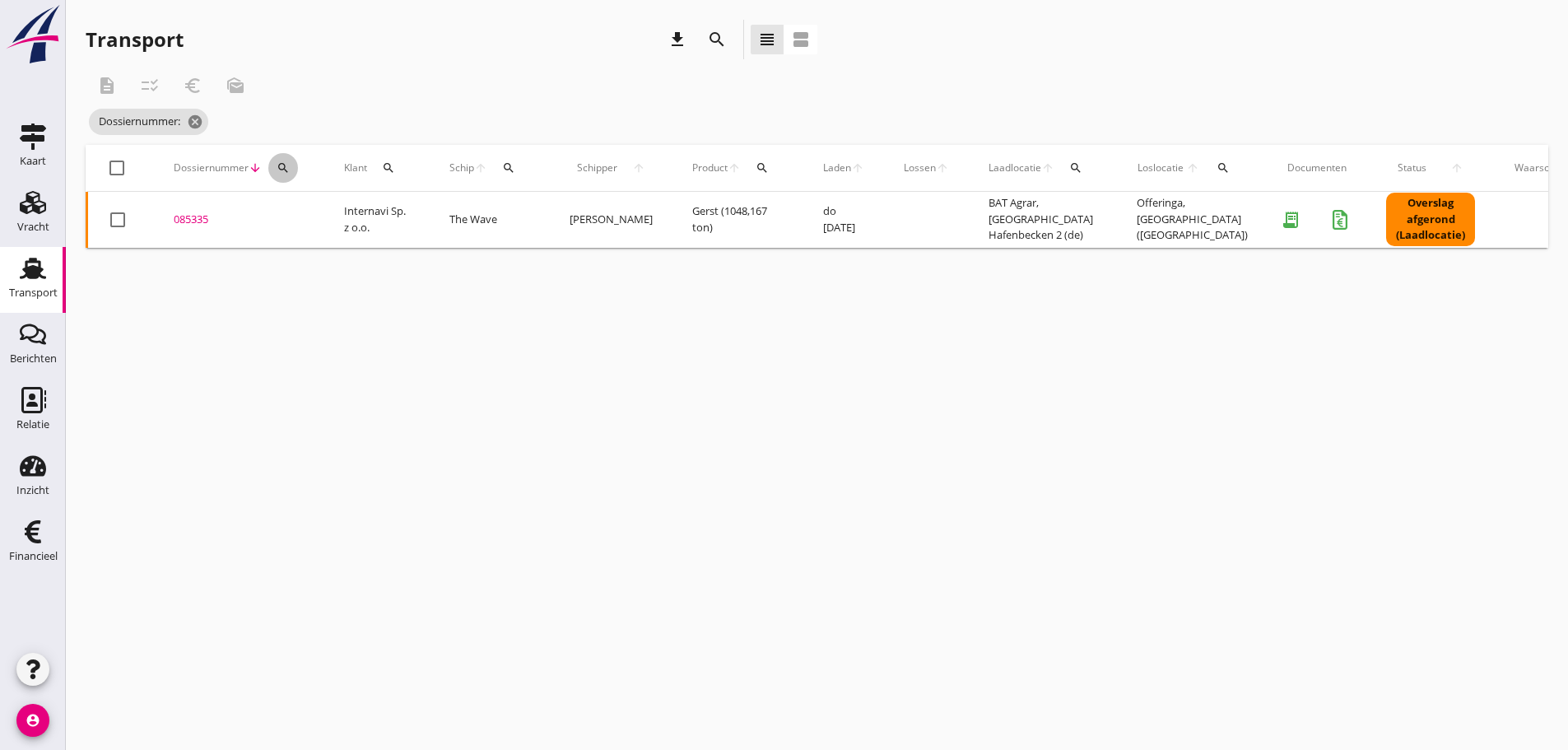
click at [279, 162] on icon "search" at bounding box center [283, 168] width 13 height 13
click at [289, 221] on input "Zoeken op dossiernummer..." at bounding box center [361, 216] width 171 height 27
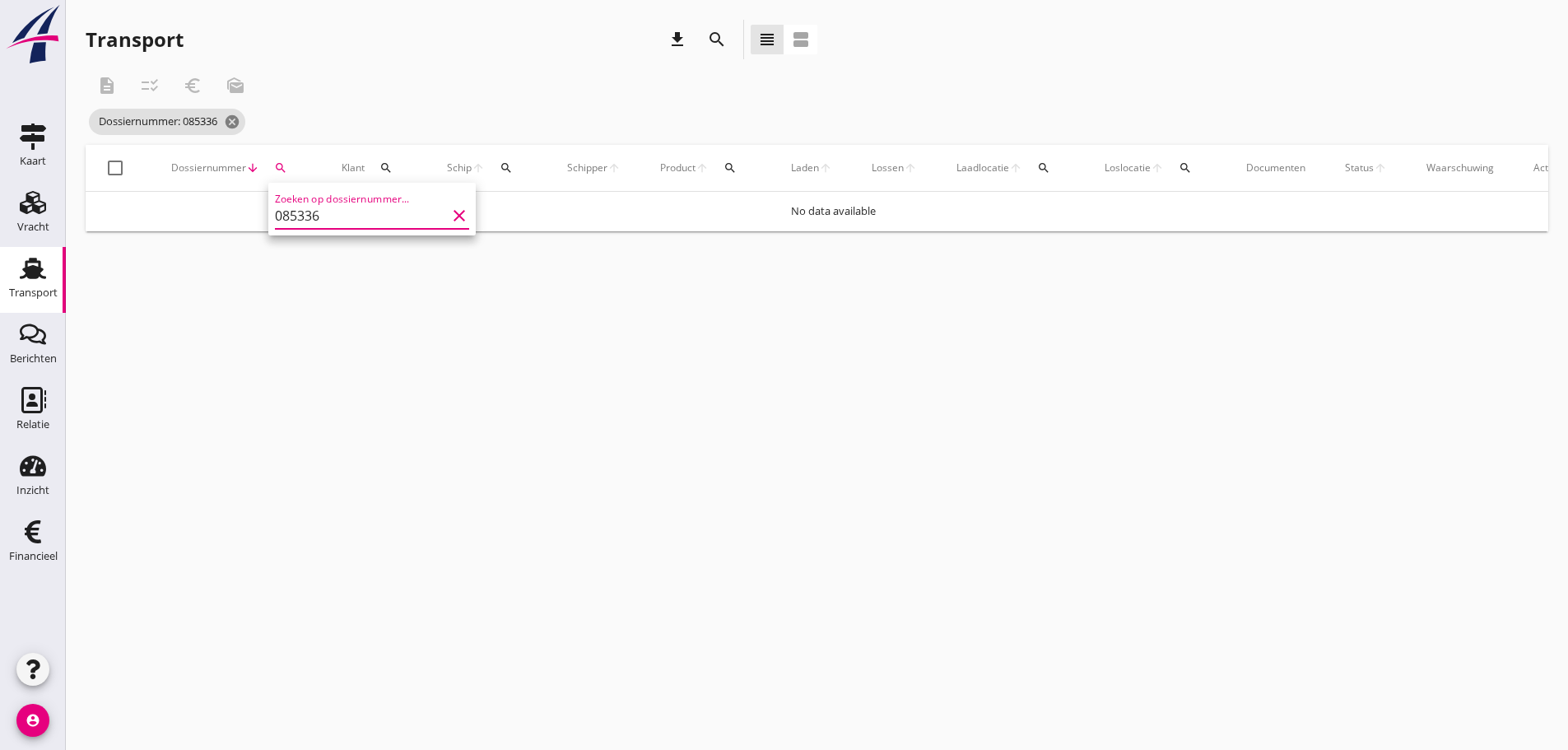
type input "085336"
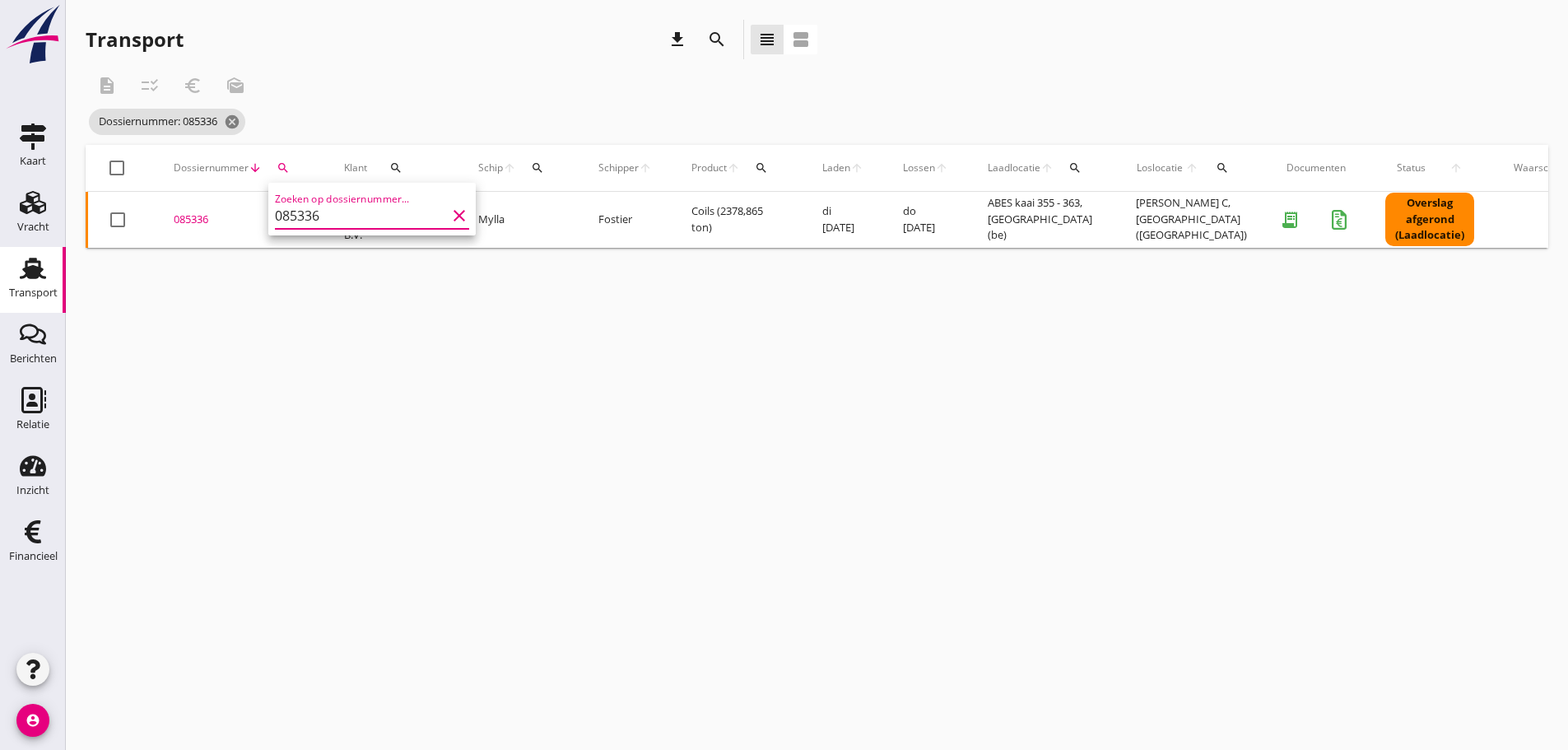
click at [181, 217] on div "085336" at bounding box center [239, 220] width 131 height 17
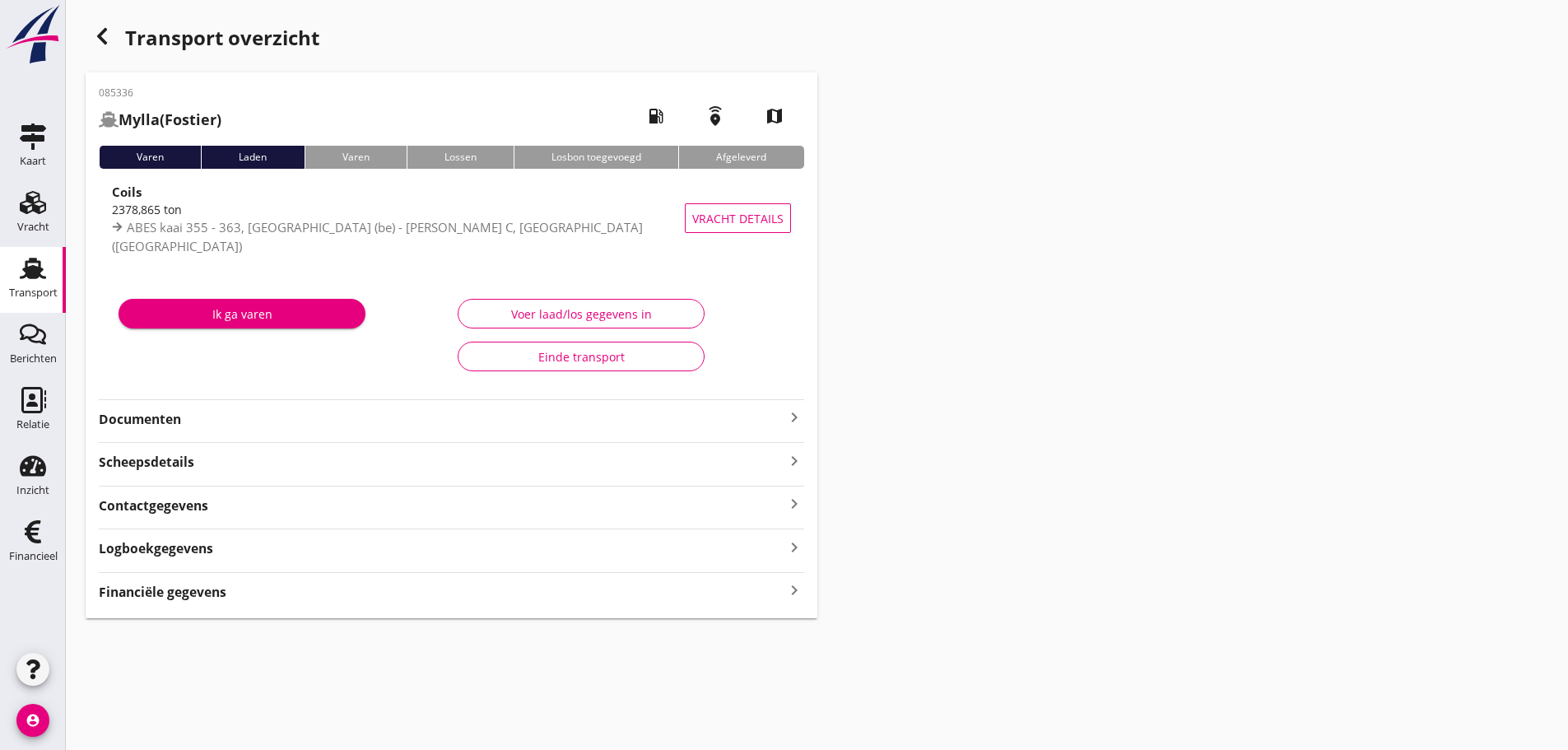
click at [800, 592] on icon "keyboard_arrow_right" at bounding box center [794, 591] width 20 height 22
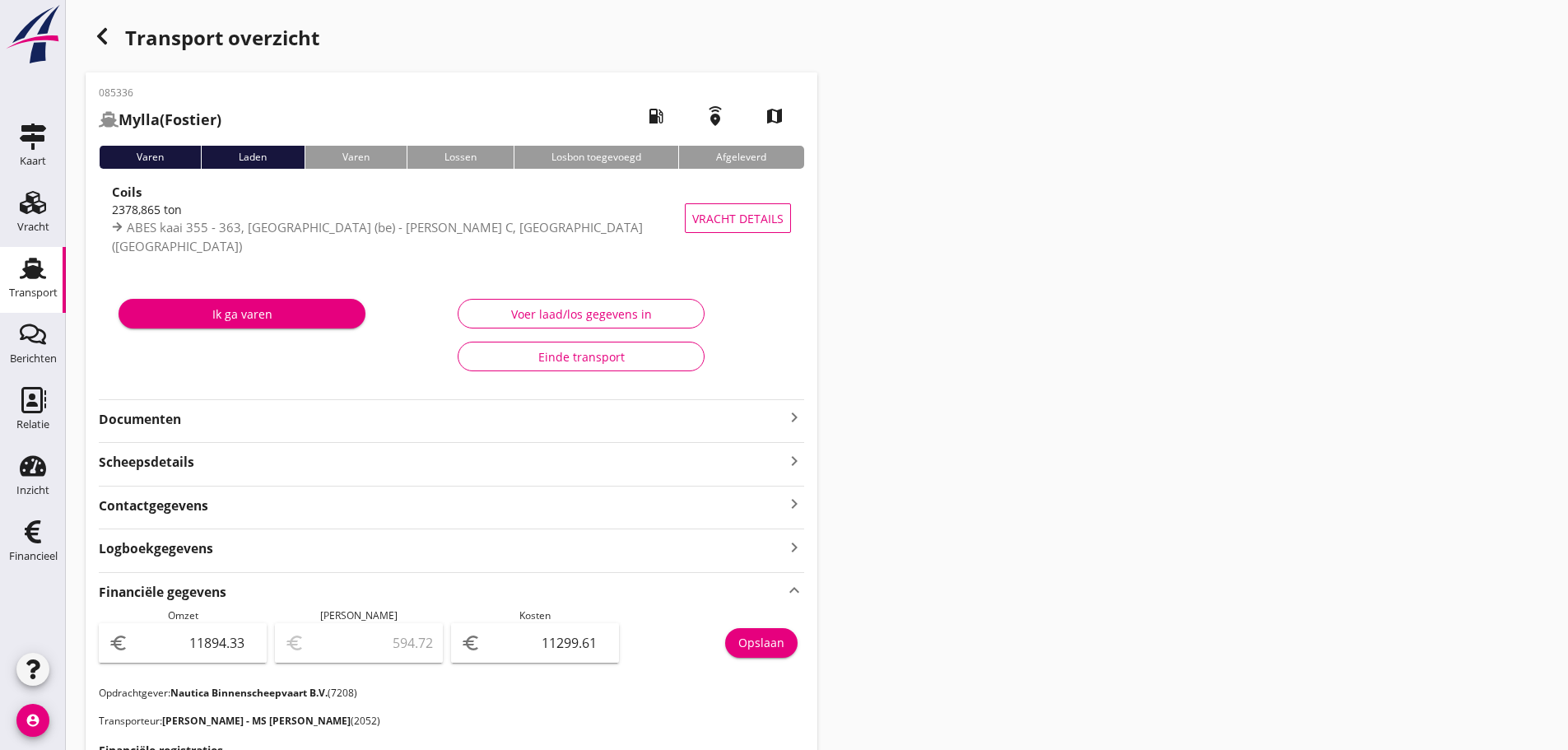
click at [96, 31] on icon "button" at bounding box center [102, 37] width 20 height 20
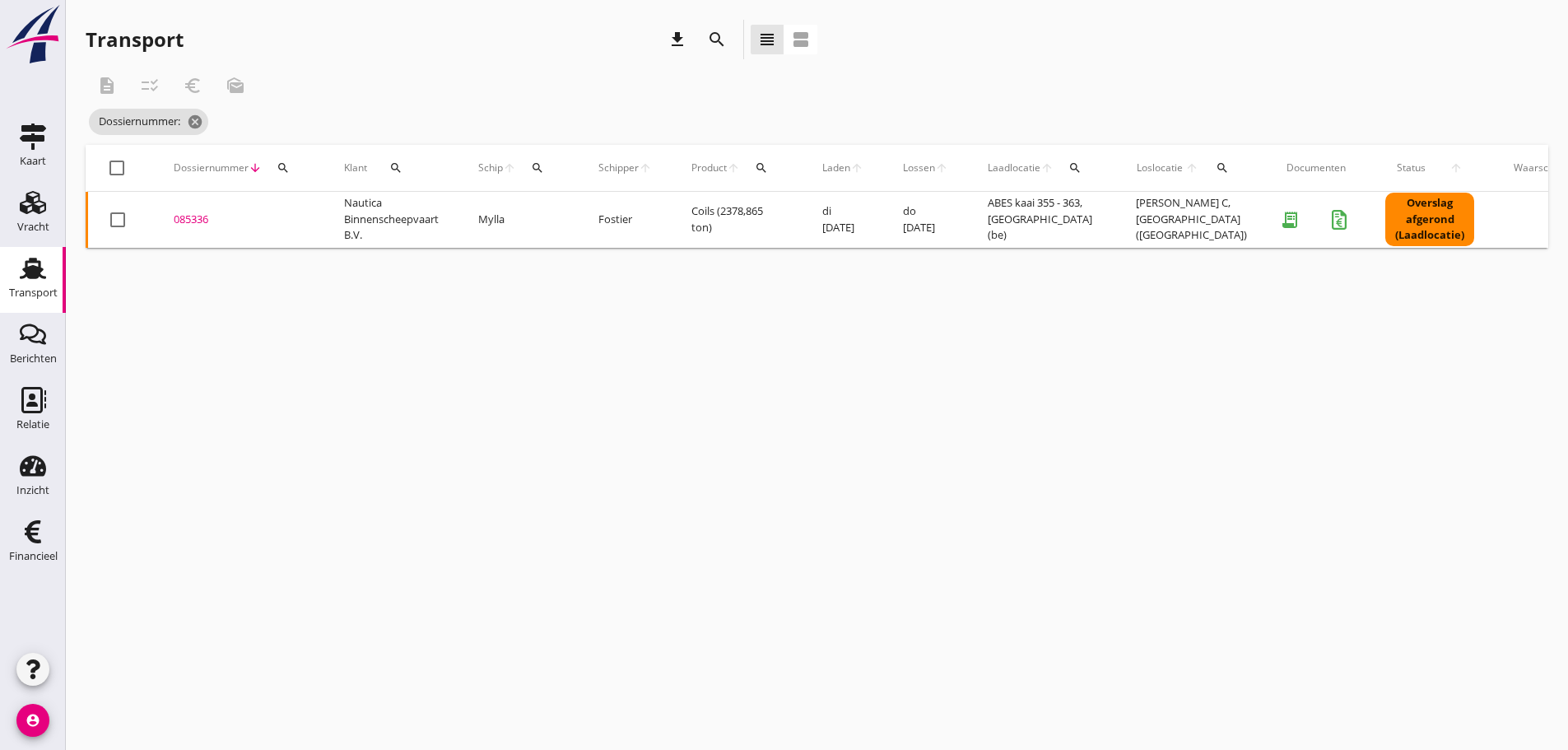
click at [286, 171] on icon "search" at bounding box center [283, 168] width 13 height 13
click at [300, 209] on input "Zoeken op dossiernummer..." at bounding box center [361, 216] width 171 height 27
type input "085337"
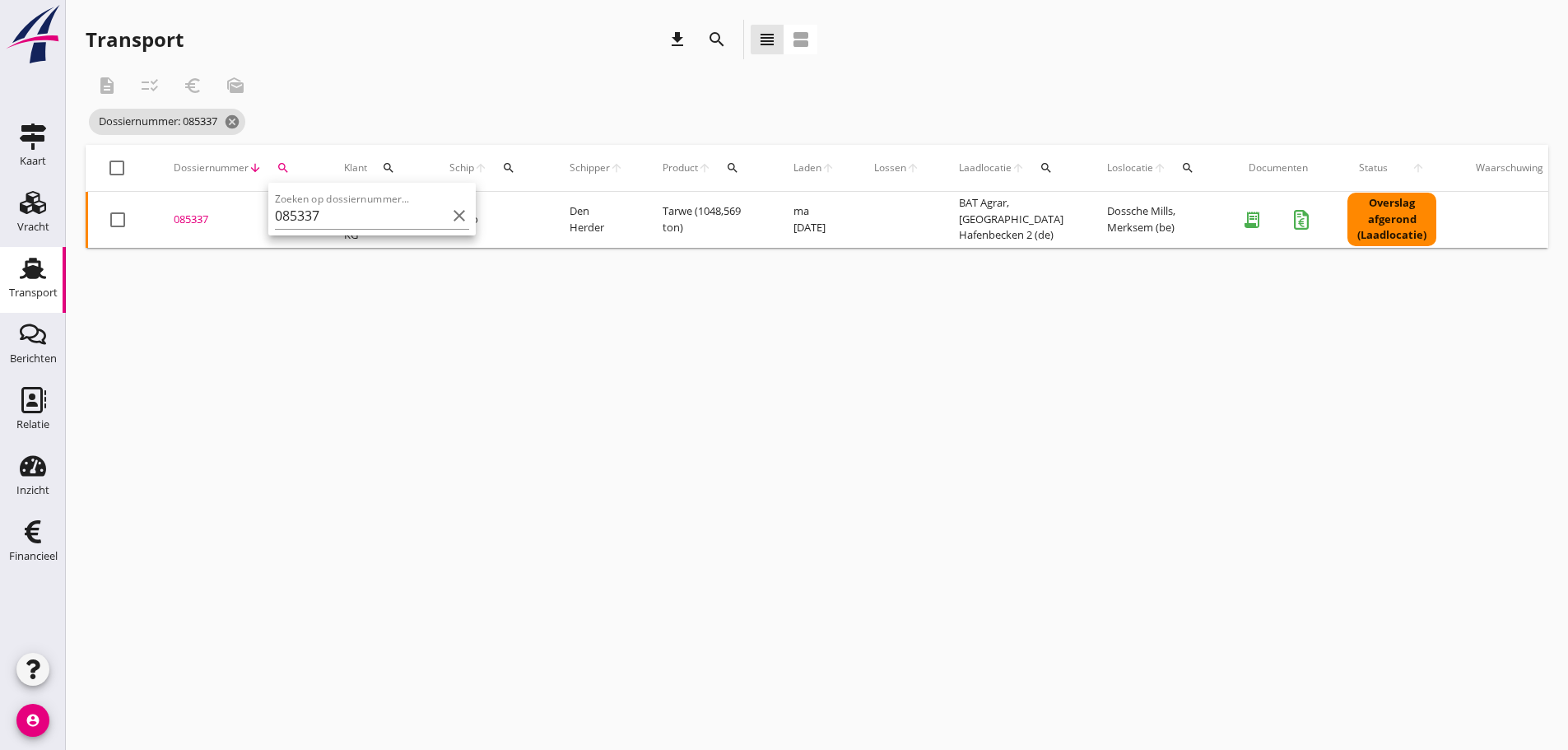
click at [208, 222] on div "085337" at bounding box center [239, 220] width 131 height 17
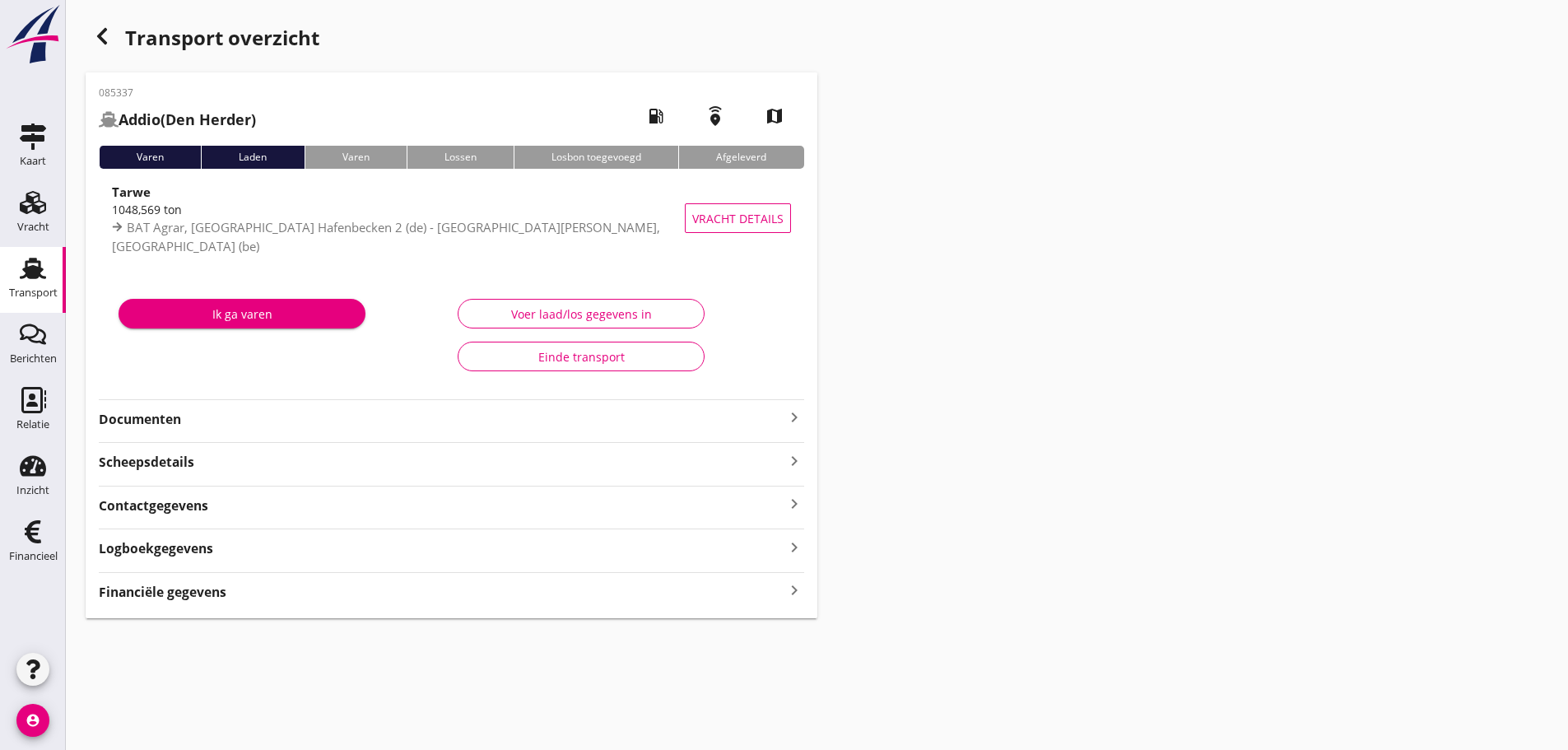
click at [94, 32] on icon "button" at bounding box center [102, 37] width 20 height 20
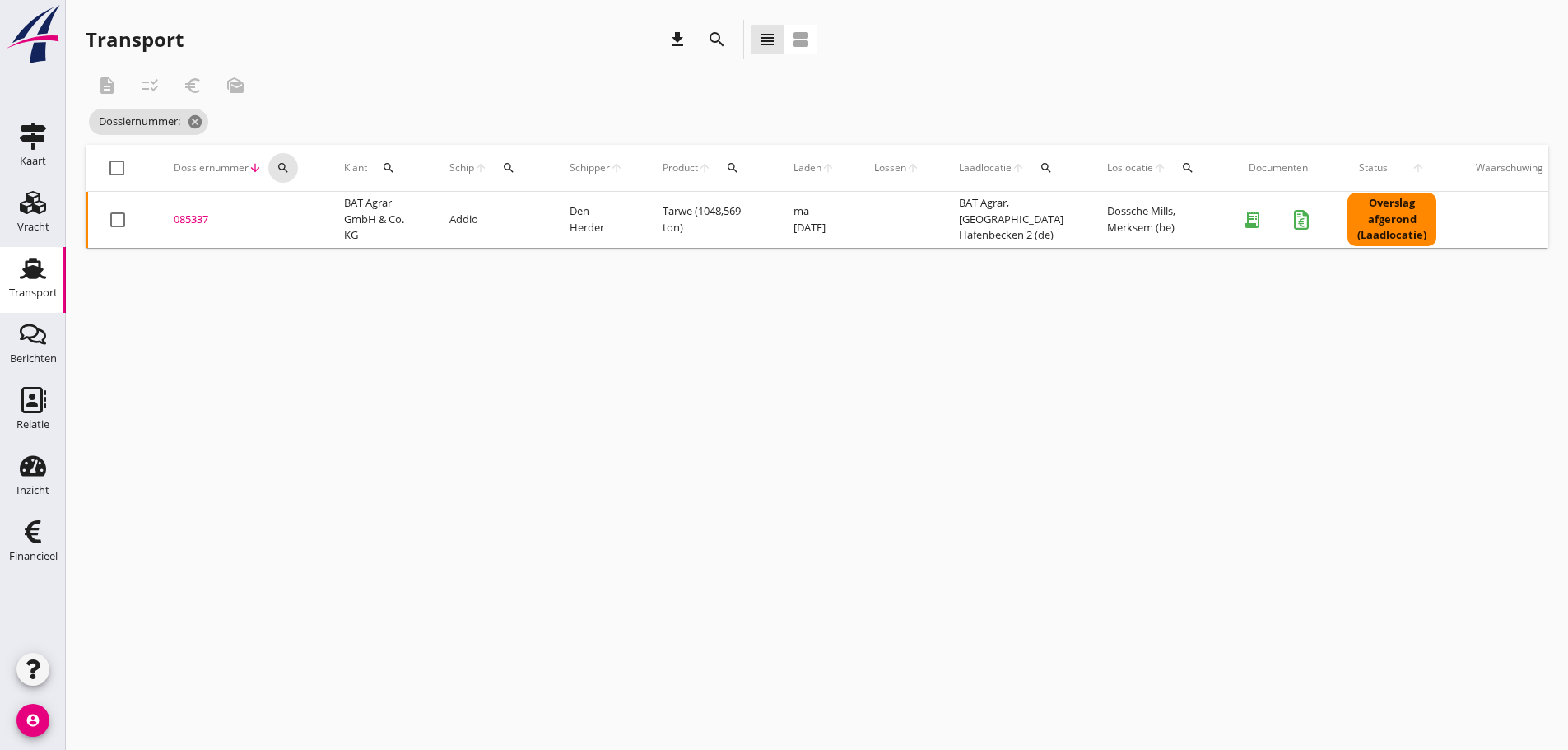
drag, startPoint x: 283, startPoint y: 172, endPoint x: 285, endPoint y: 188, distance: 16.1
click at [284, 173] on icon "search" at bounding box center [283, 168] width 13 height 13
click at [289, 215] on input "Zoeken op dossiernummer..." at bounding box center [361, 216] width 171 height 27
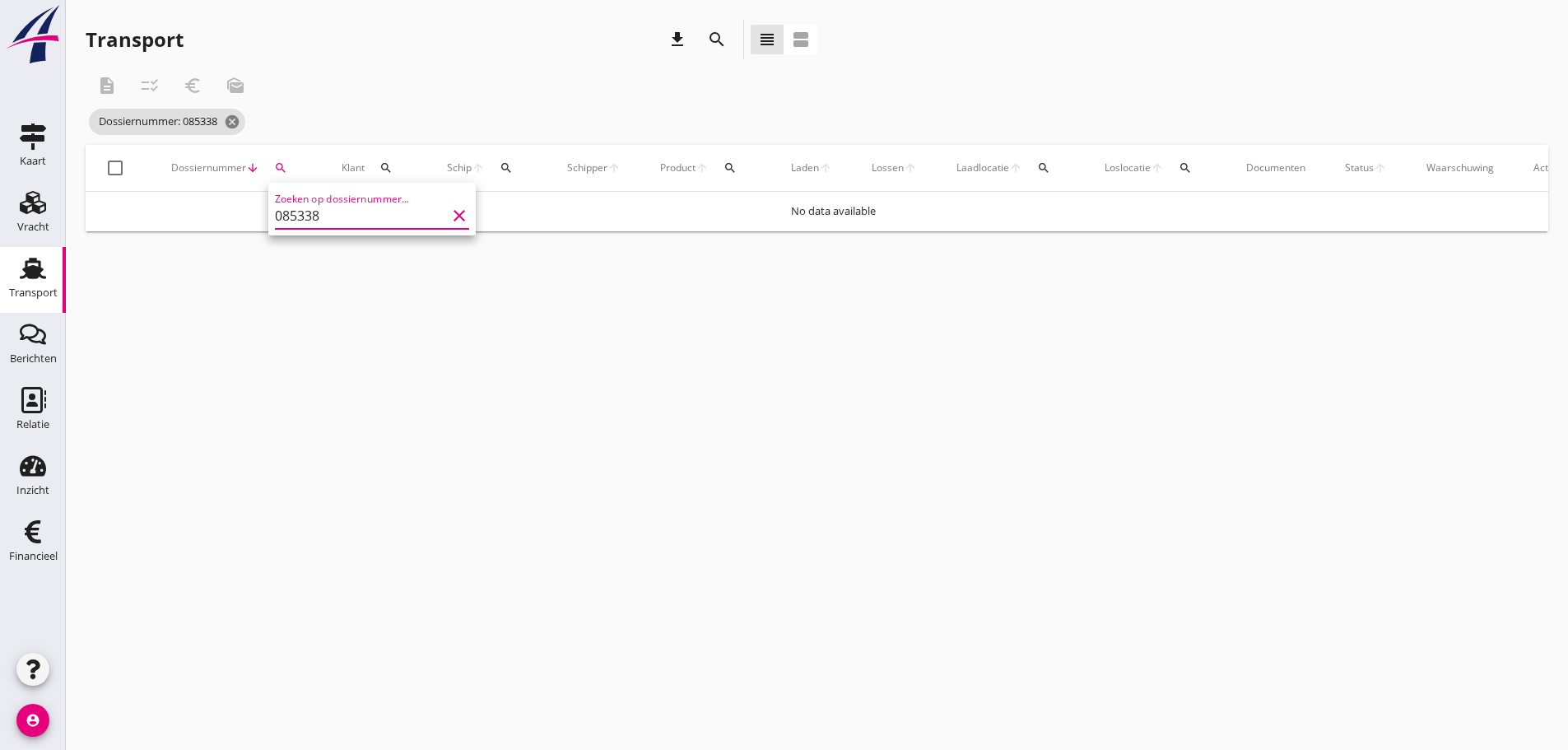
type input "085338"
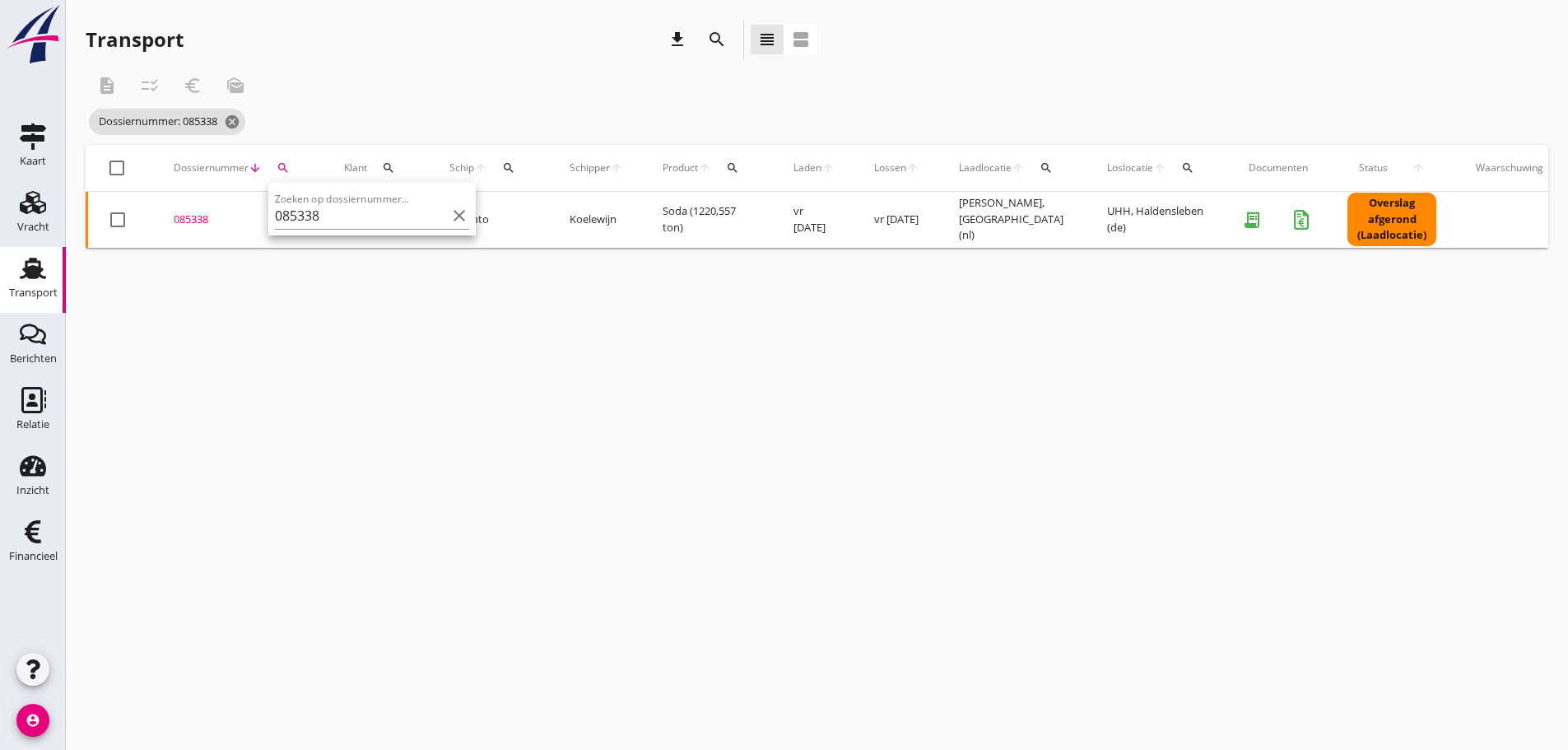
click at [203, 222] on div "085338" at bounding box center [239, 220] width 131 height 17
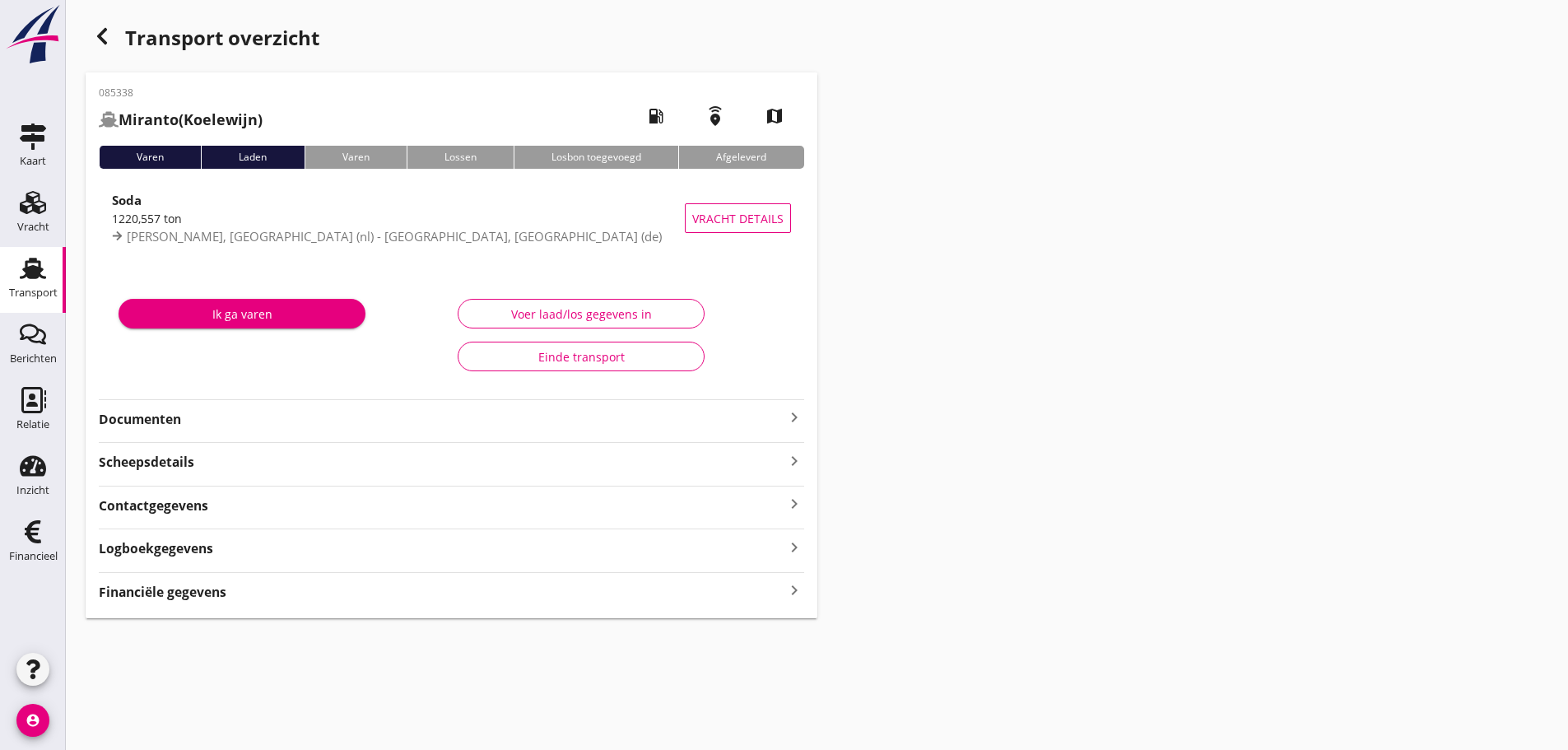
drag, startPoint x: 205, startPoint y: 587, endPoint x: 324, endPoint y: 606, distance: 120.5
click at [205, 587] on strong "Financiële gegevens" at bounding box center [163, 592] width 128 height 19
click at [108, 30] on icon "button" at bounding box center [102, 37] width 20 height 20
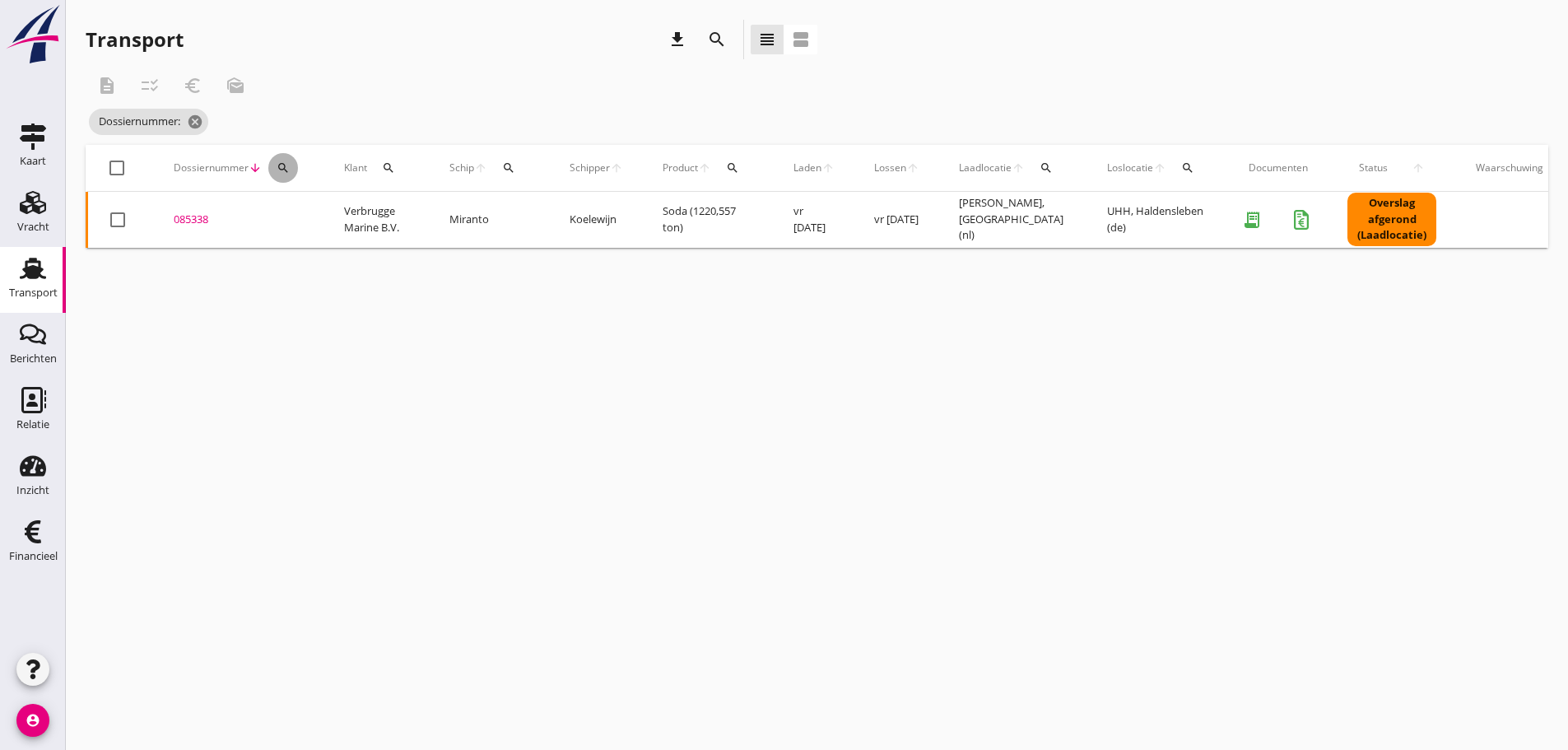
drag, startPoint x: 275, startPoint y: 165, endPoint x: 308, endPoint y: 205, distance: 51.9
click at [276, 168] on div "search" at bounding box center [284, 168] width 30 height 13
click at [308, 221] on input "Zoeken op dossiernummer..." at bounding box center [361, 216] width 171 height 27
type input "085339"
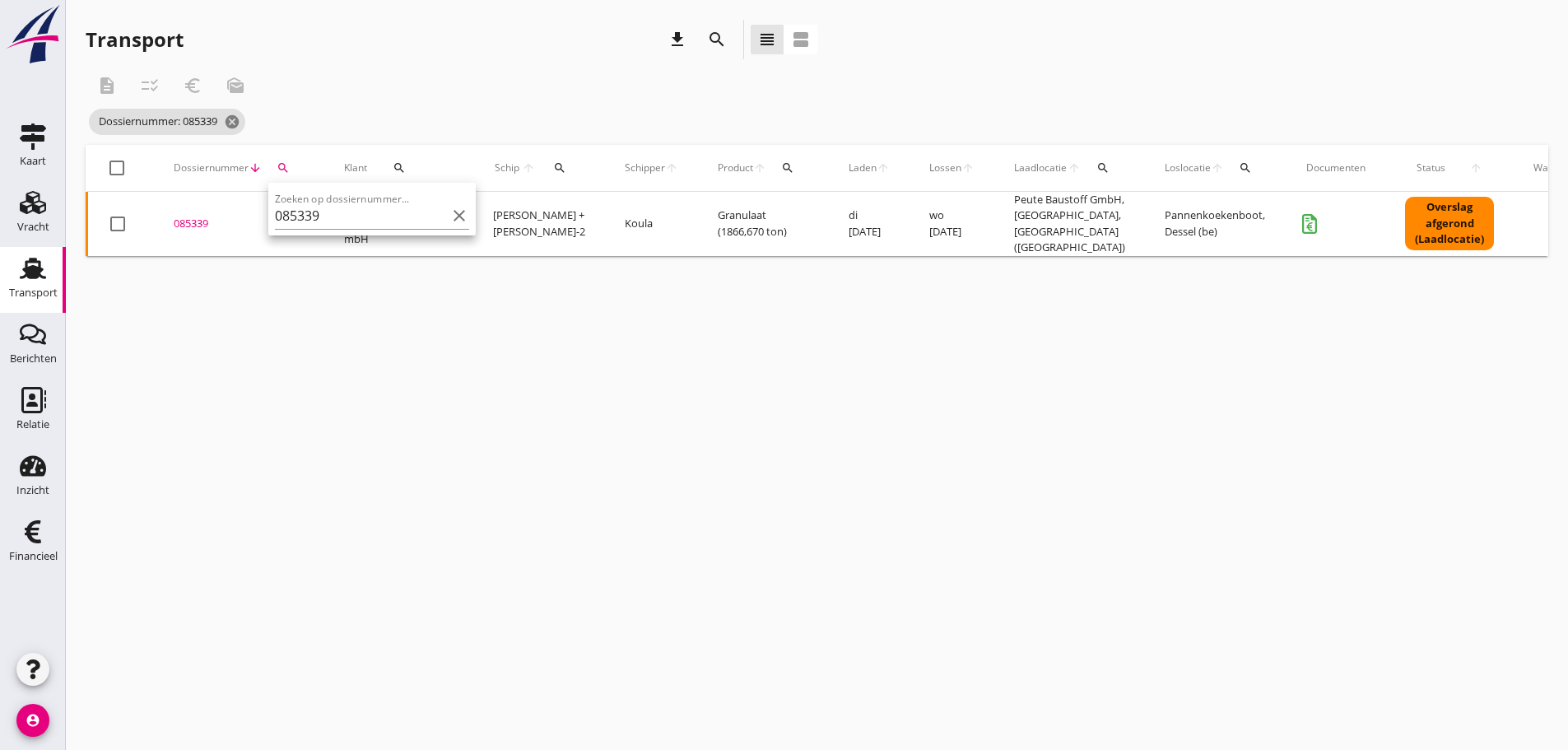
click at [175, 217] on div "085339" at bounding box center [239, 224] width 131 height 17
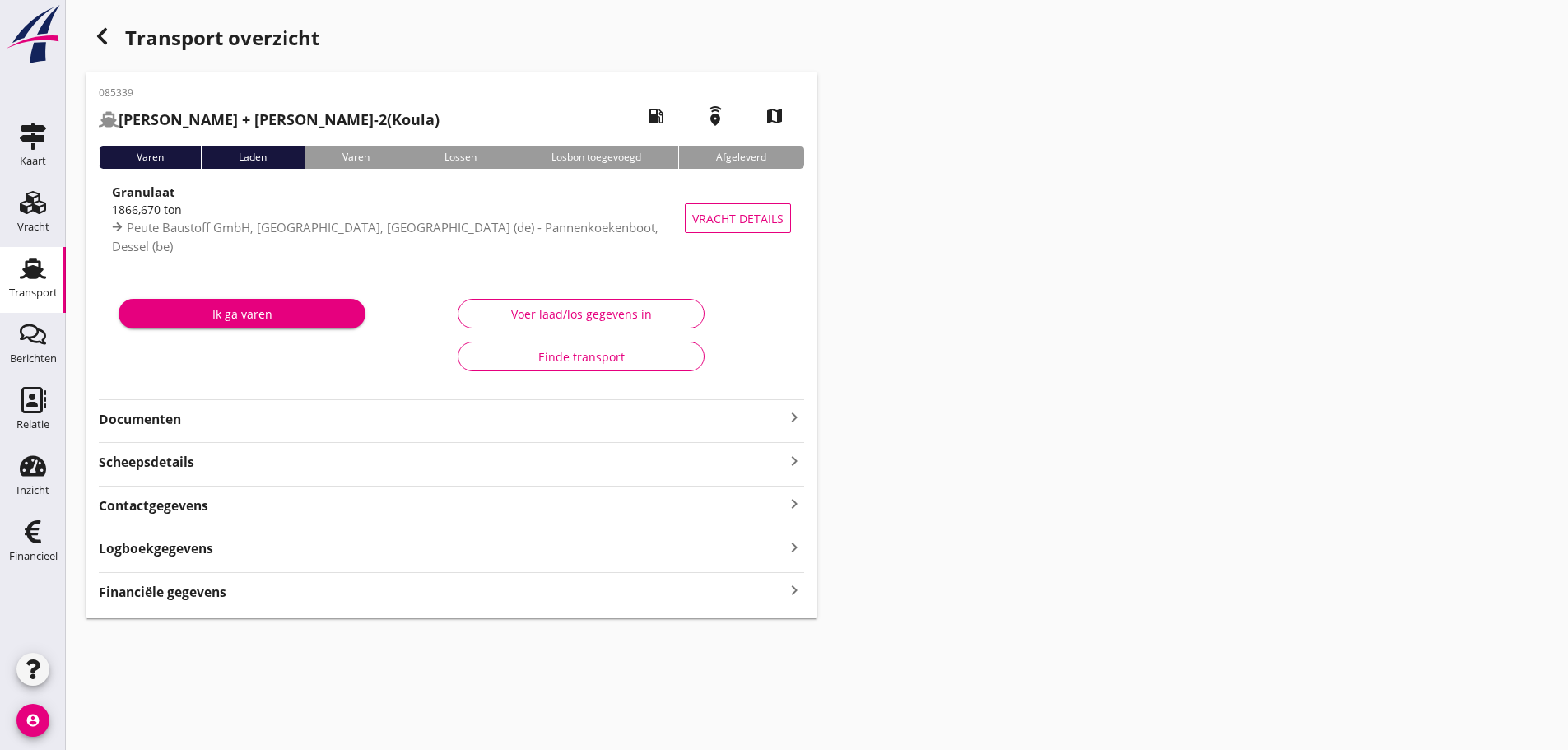
click at [186, 598] on strong "Financiële gegevens" at bounding box center [163, 592] width 128 height 19
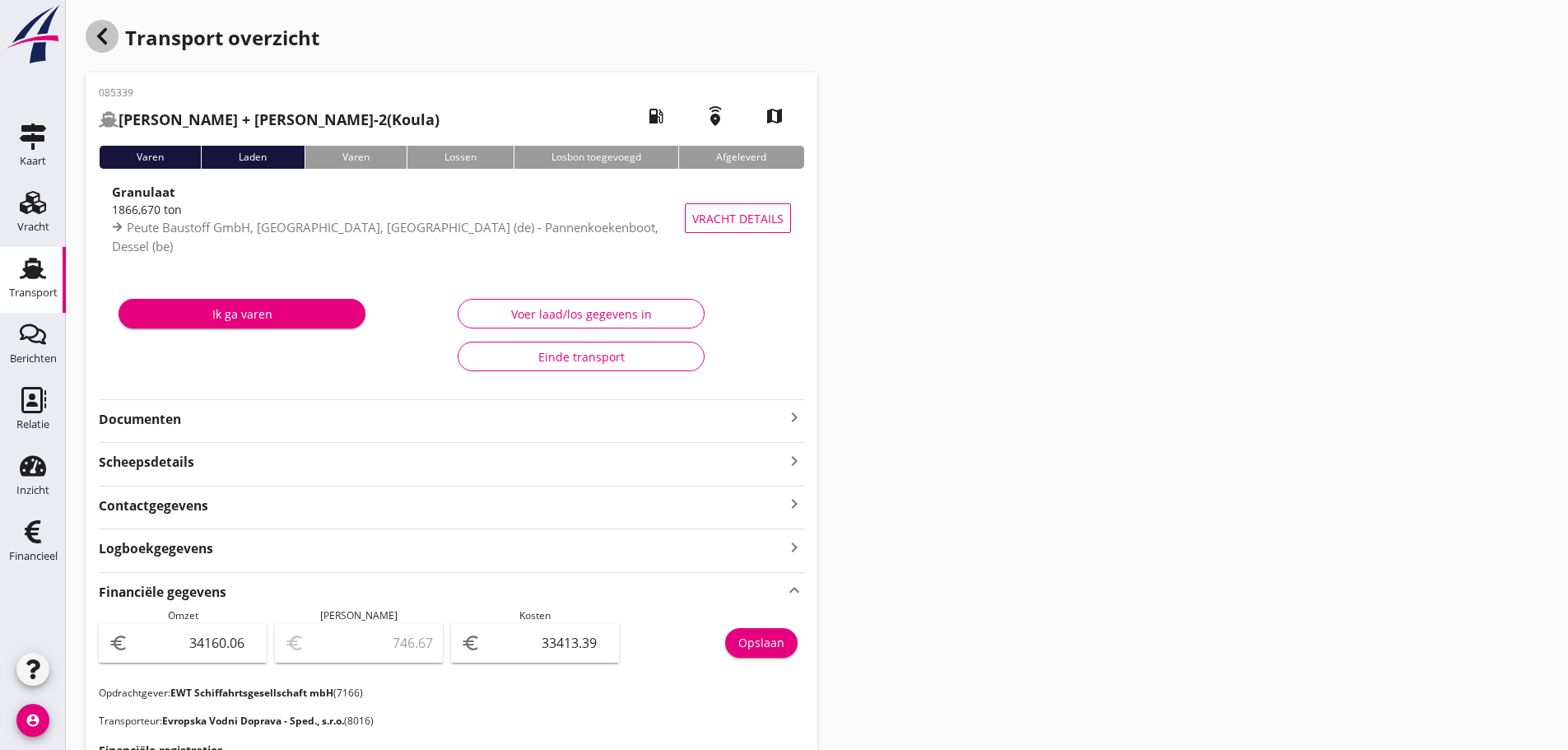
click at [102, 49] on div "button" at bounding box center [102, 37] width 33 height 33
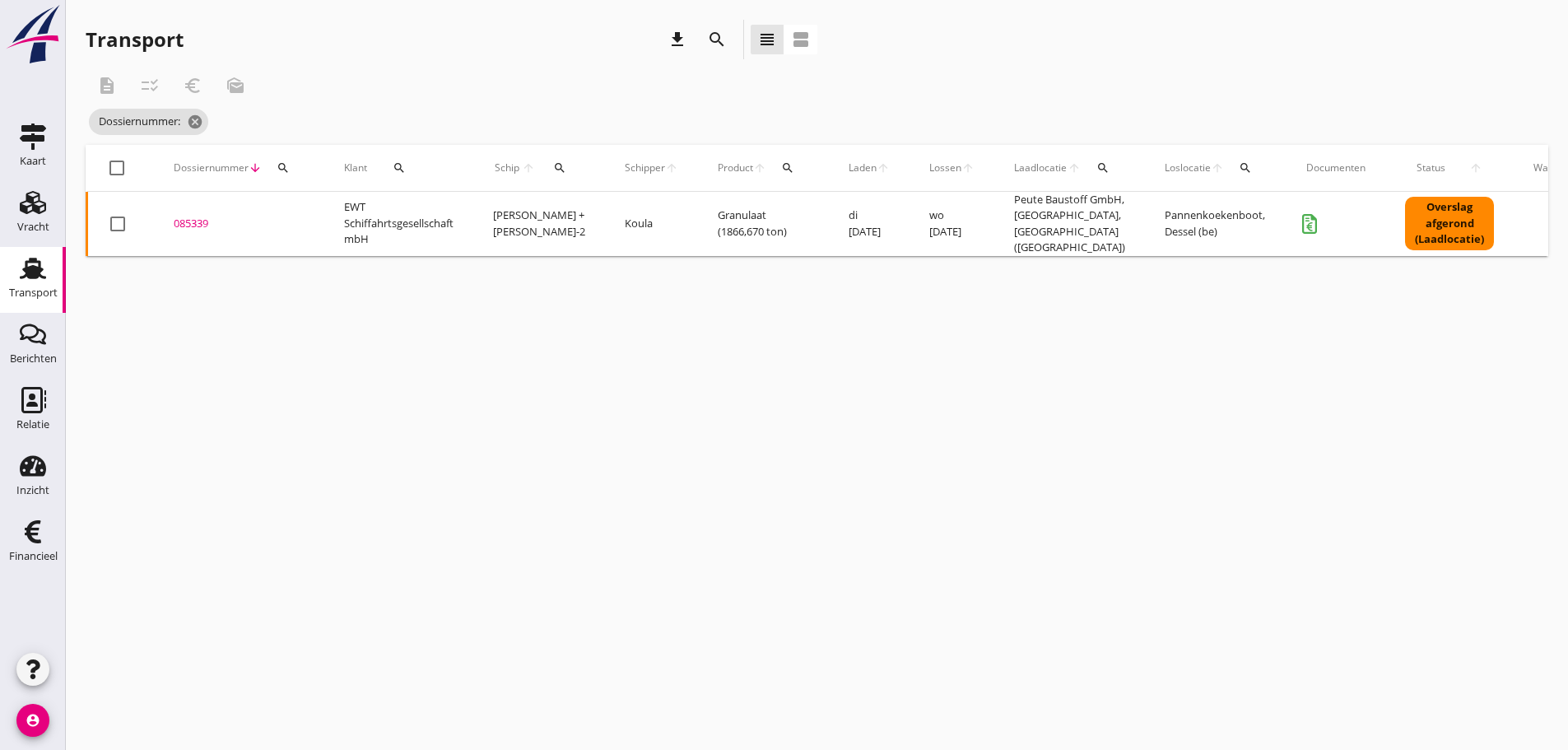
click at [276, 166] on icon "search" at bounding box center [283, 168] width 13 height 13
drag, startPoint x: 306, startPoint y: 235, endPoint x: 314, endPoint y: 219, distance: 17.9
click at [308, 229] on div "Zoeken op dossiernummer..." at bounding box center [372, 209] width 207 height 53
click at [314, 219] on input "Zoeken op dossiernummer..." at bounding box center [361, 216] width 171 height 27
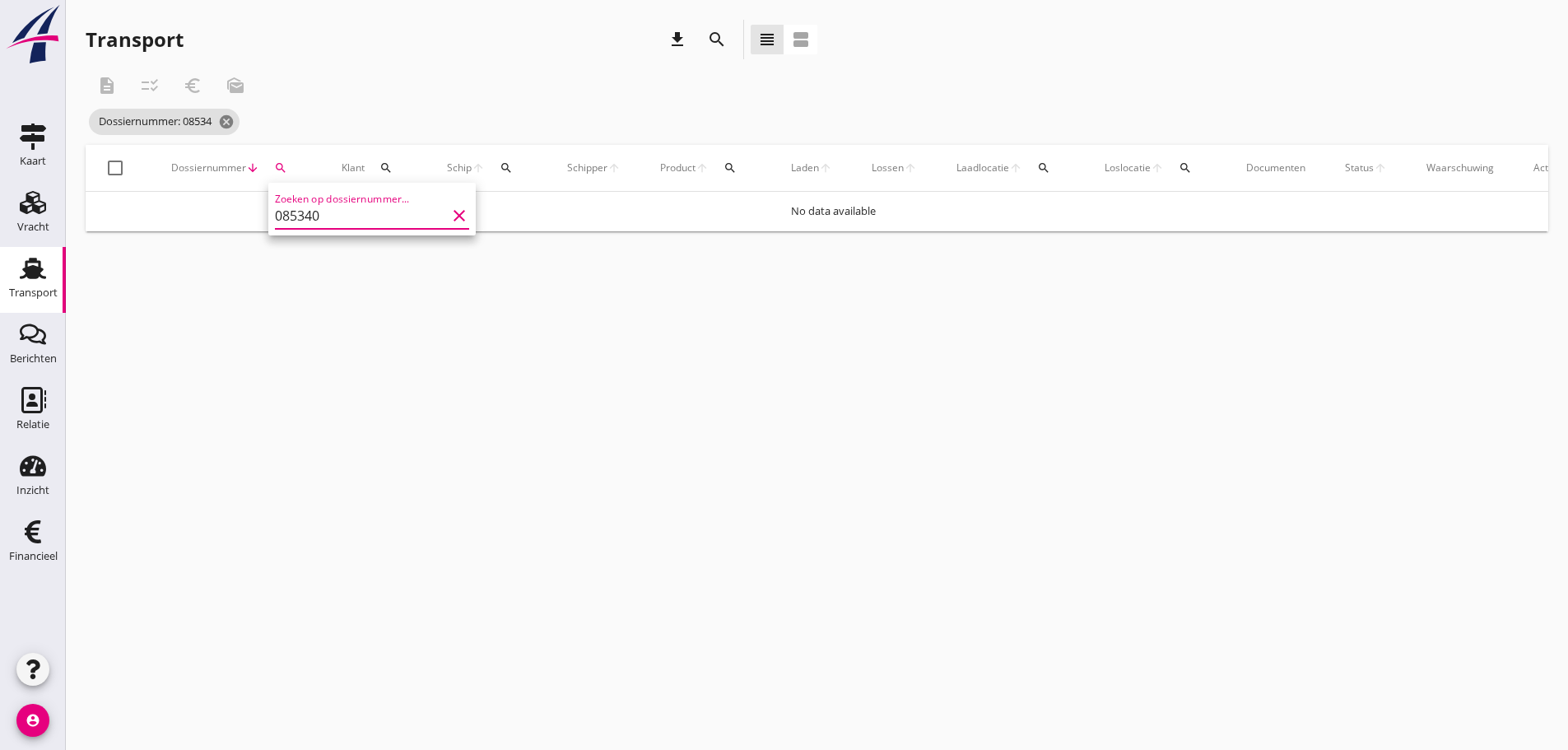
type input "085340"
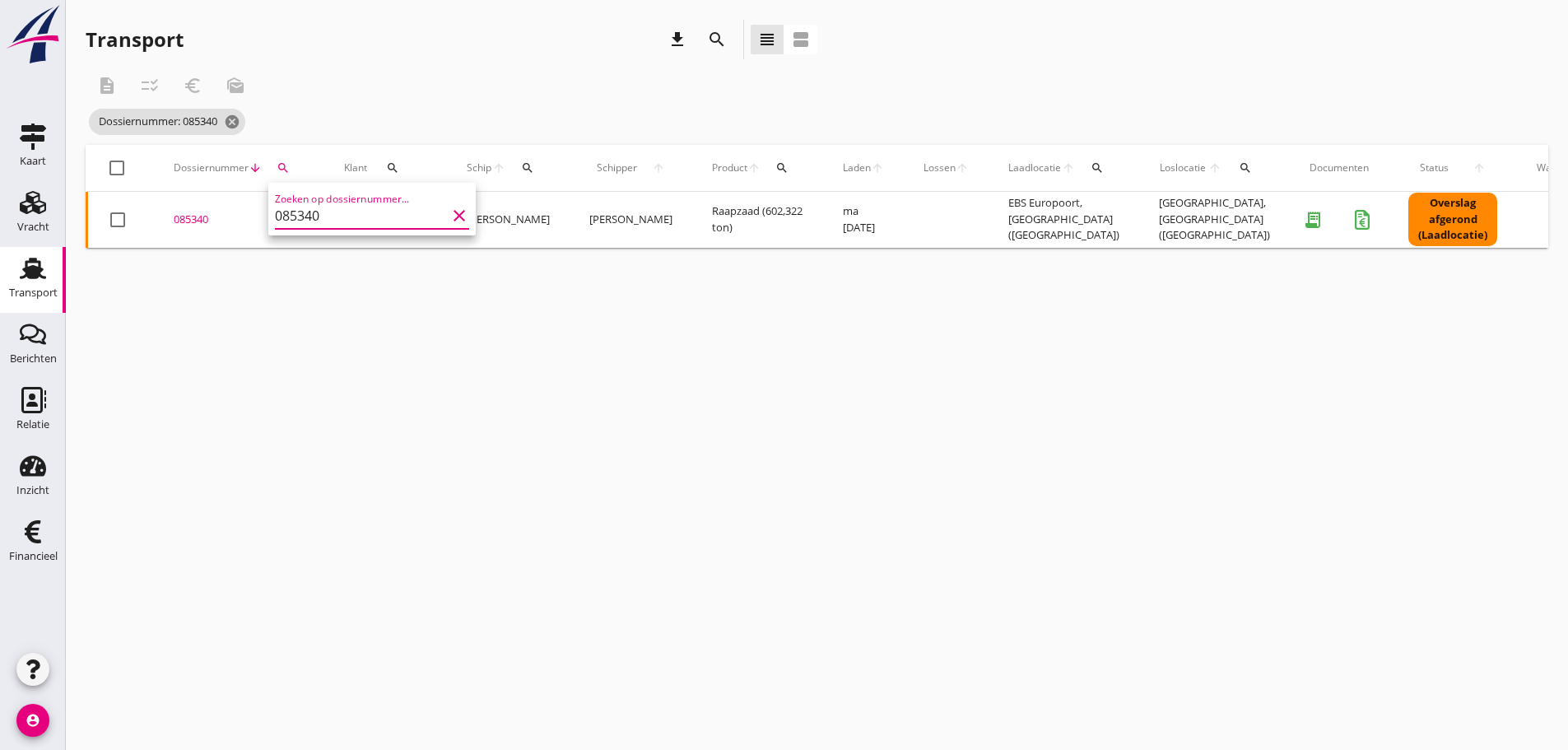
click at [204, 221] on div "085340" at bounding box center [239, 220] width 131 height 17
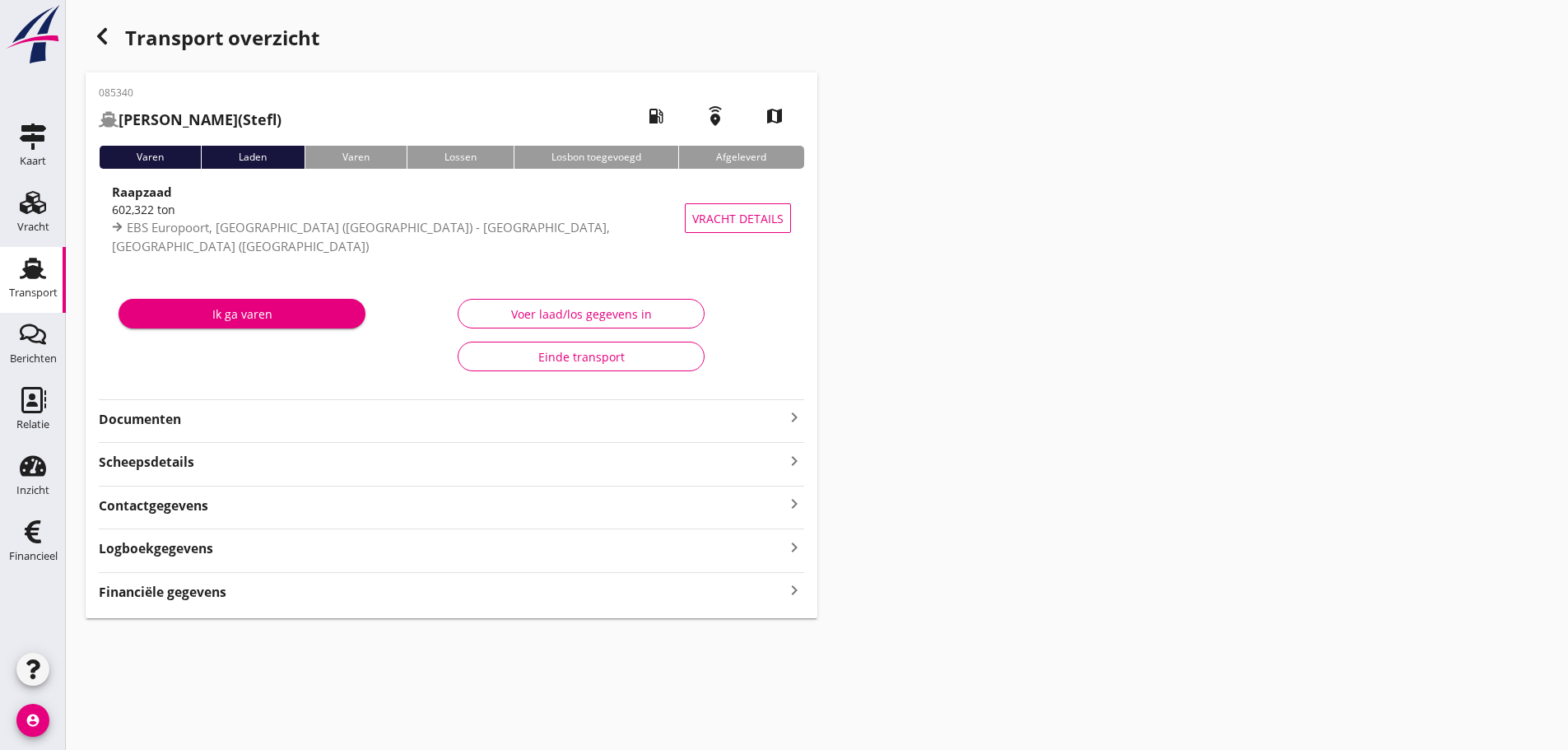
drag, startPoint x: 197, startPoint y: 597, endPoint x: 356, endPoint y: 572, distance: 161.0
click at [201, 596] on strong "Financiële gegevens" at bounding box center [163, 592] width 128 height 19
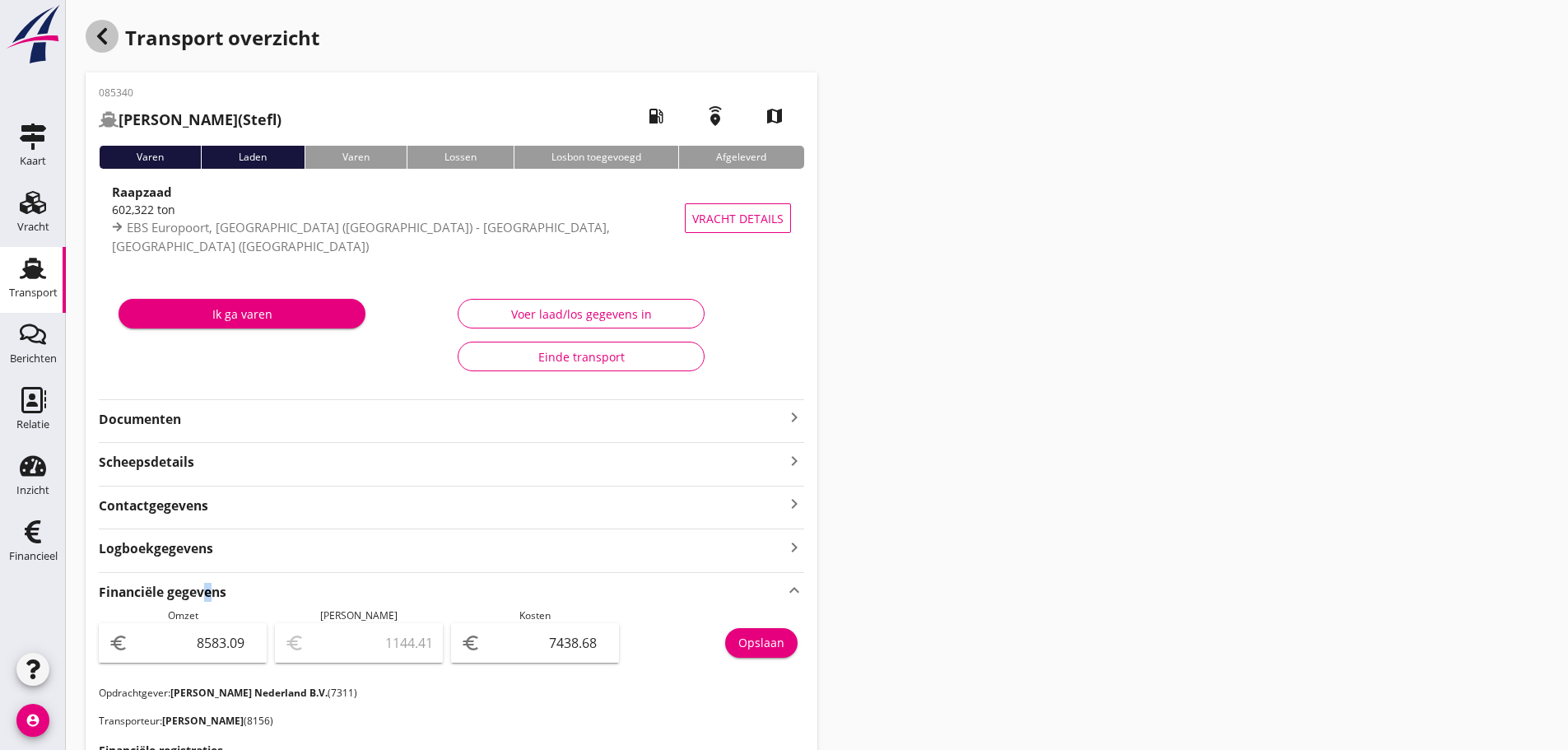
click at [105, 36] on icon "button" at bounding box center [102, 37] width 20 height 20
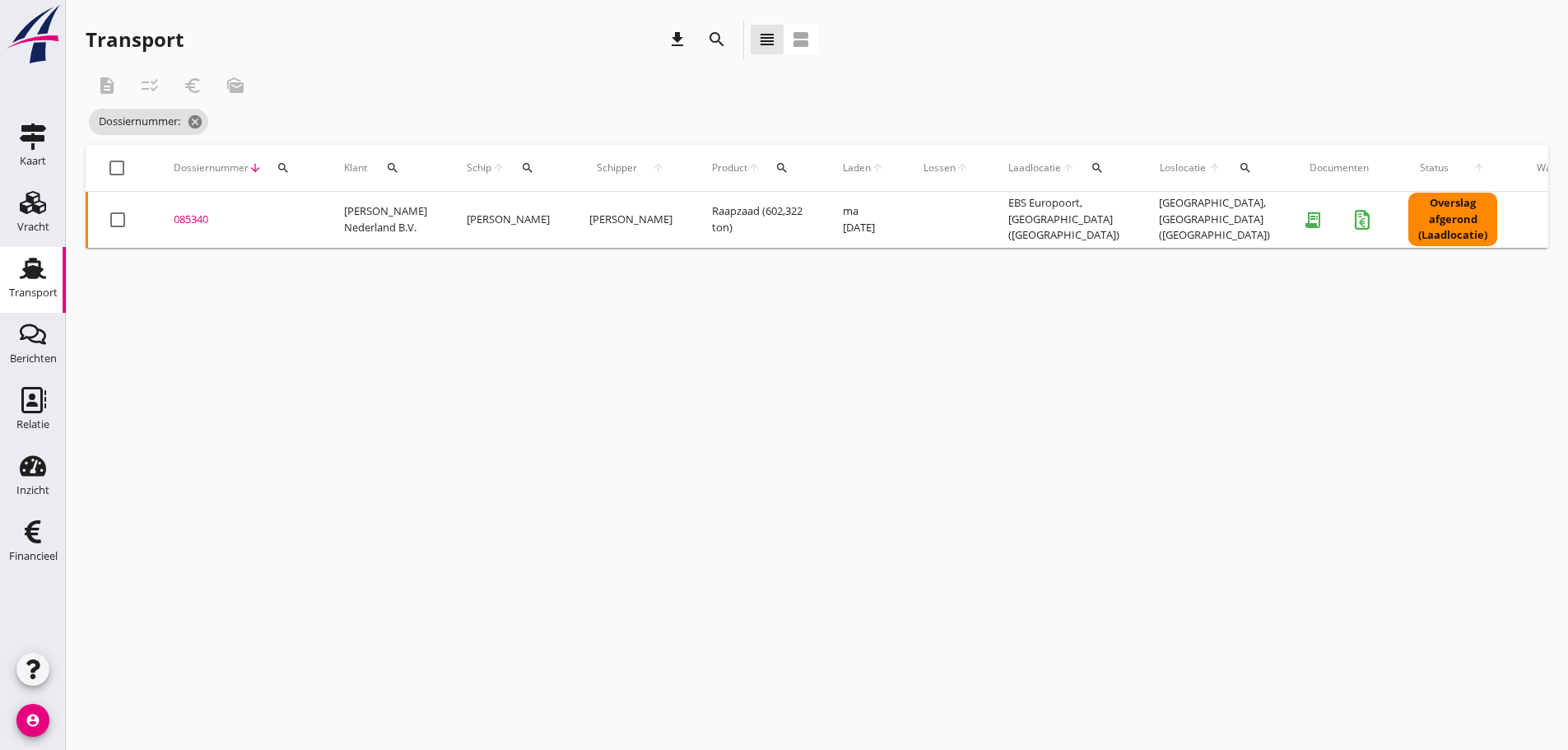
drag, startPoint x: 288, startPoint y: 166, endPoint x: 296, endPoint y: 202, distance: 36.9
click at [289, 166] on icon "search" at bounding box center [283, 168] width 13 height 13
click at [299, 217] on input "Zoeken op dossiernummer..." at bounding box center [361, 216] width 171 height 27
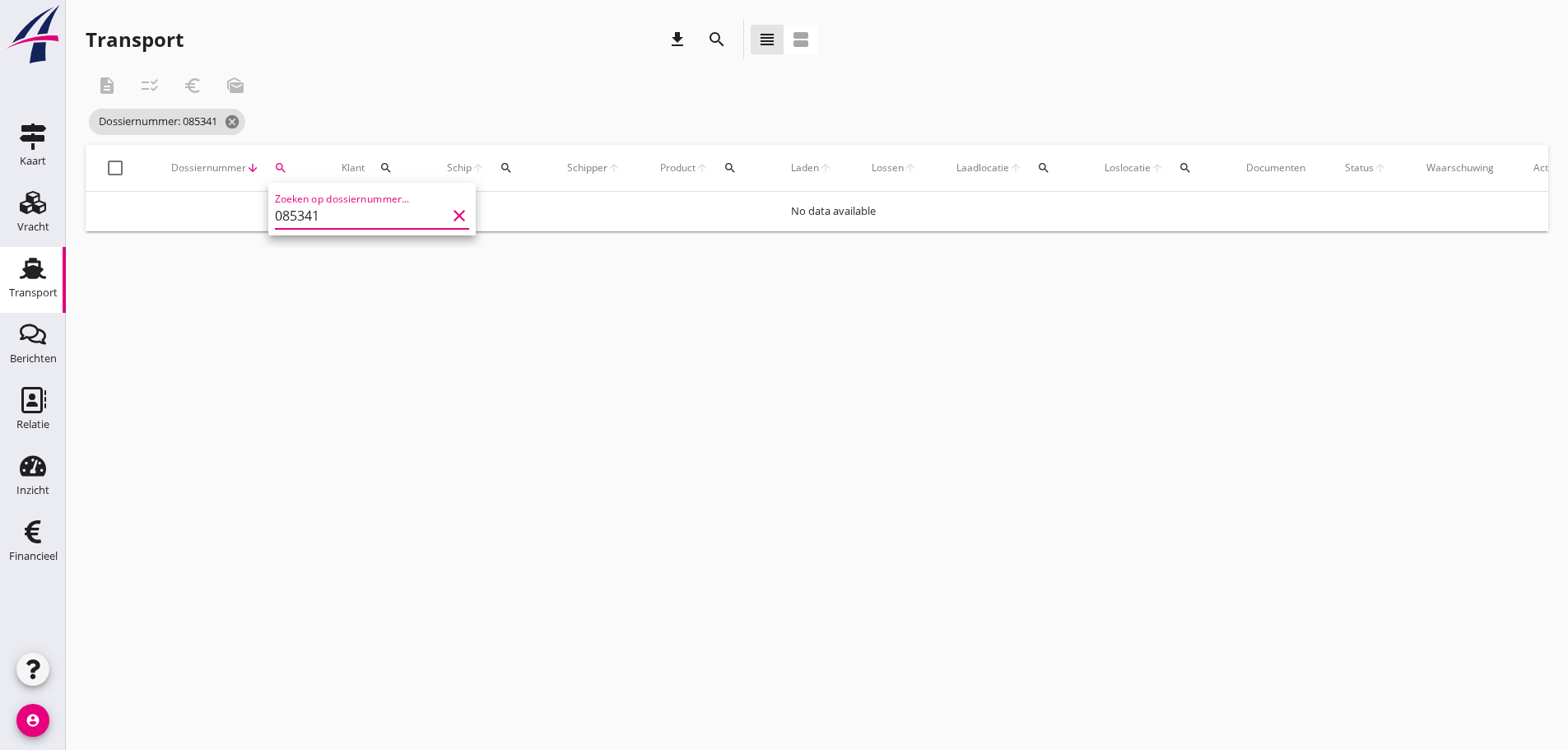
type input "085341"
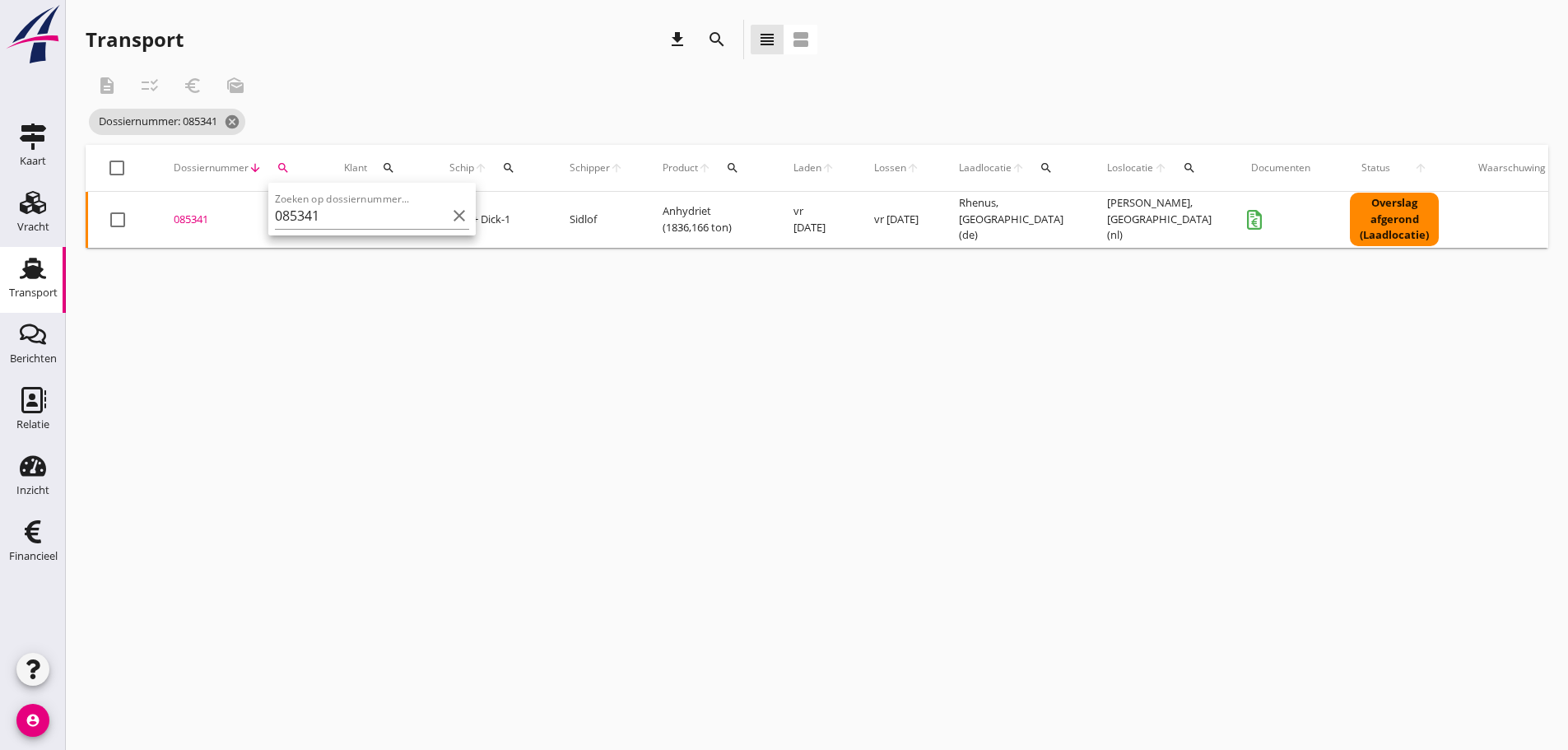
click at [194, 223] on div "085341" at bounding box center [239, 220] width 131 height 17
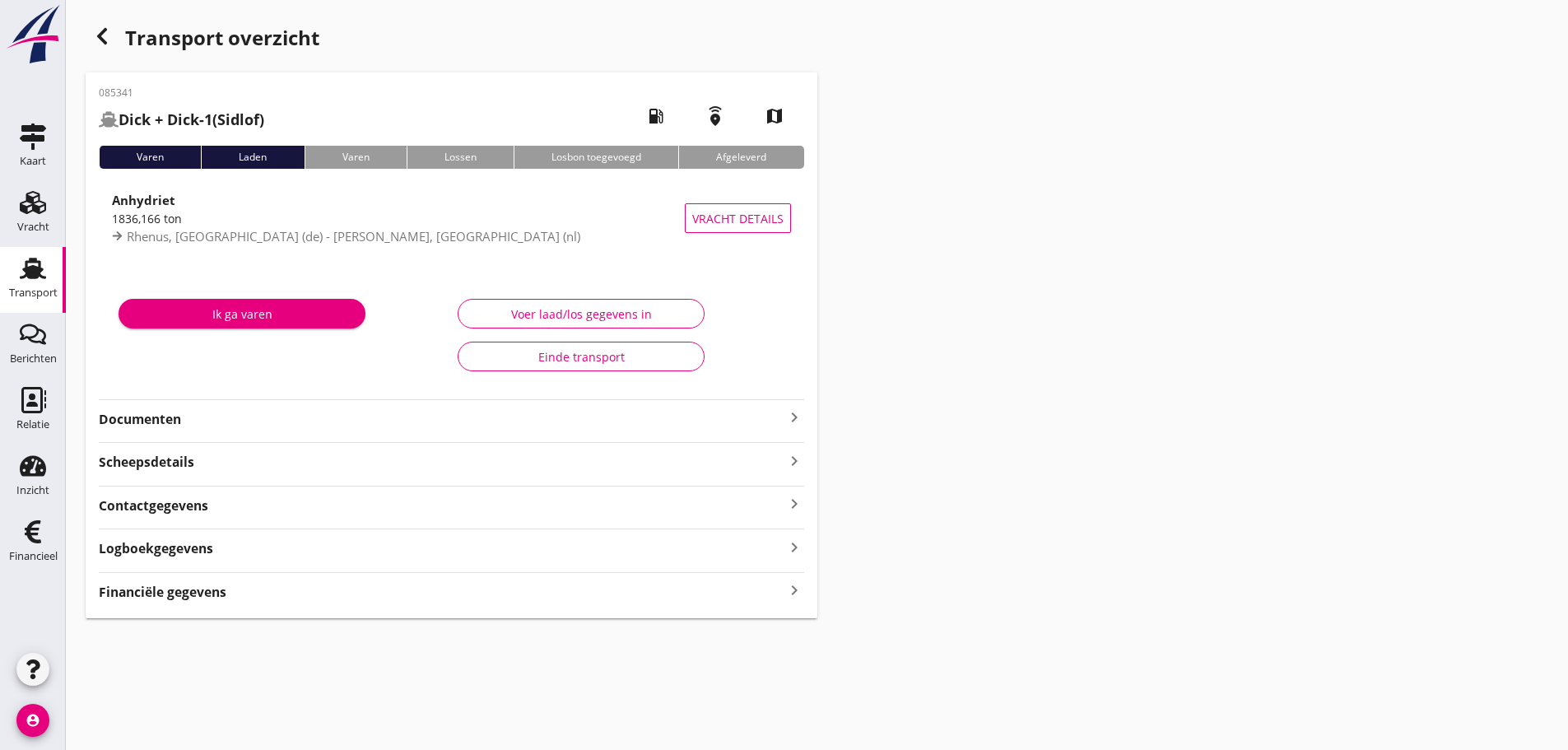
click at [230, 588] on div "Financiële gegevens keyboard_arrow_right" at bounding box center [451, 591] width 706 height 22
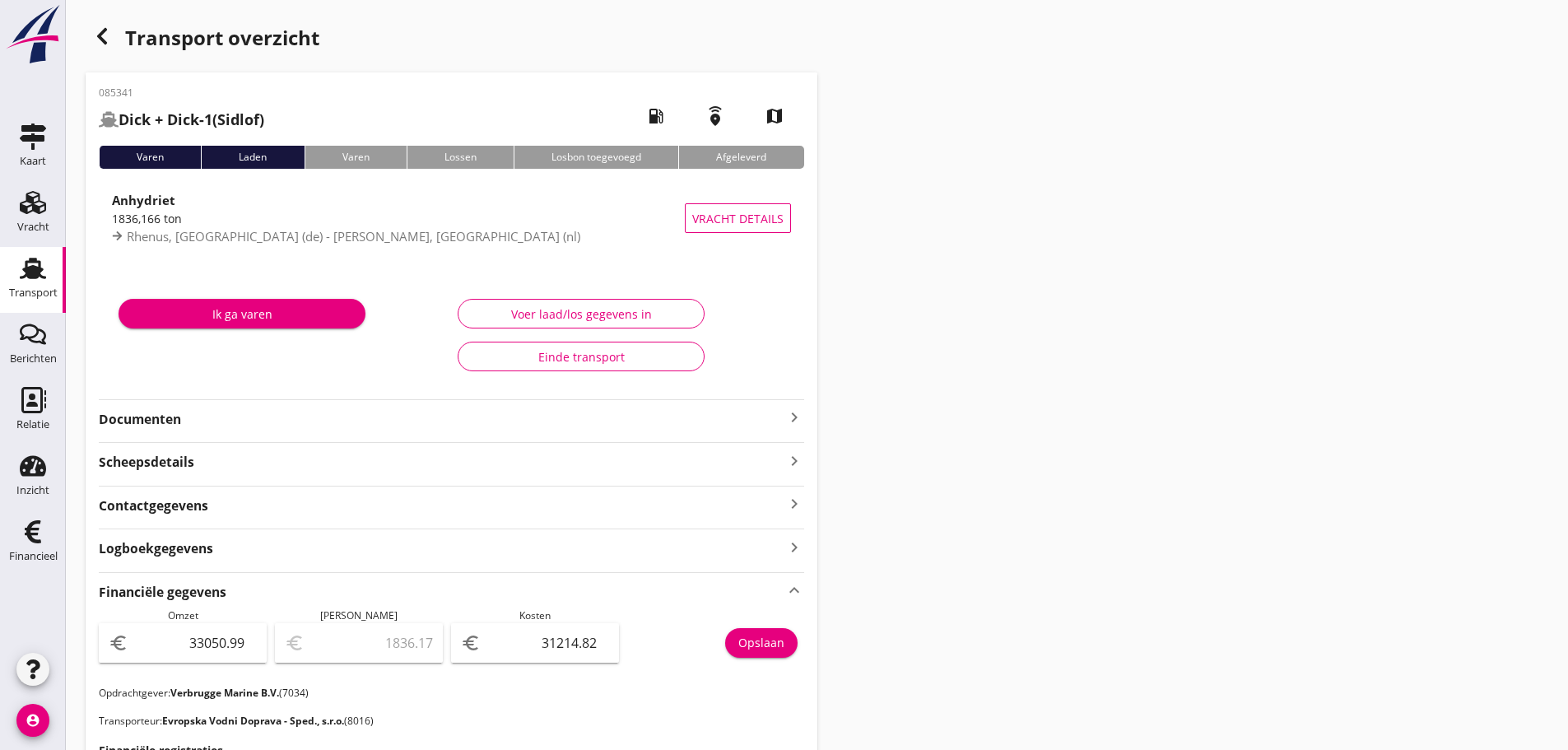
click at [104, 33] on icon "button" at bounding box center [102, 37] width 20 height 20
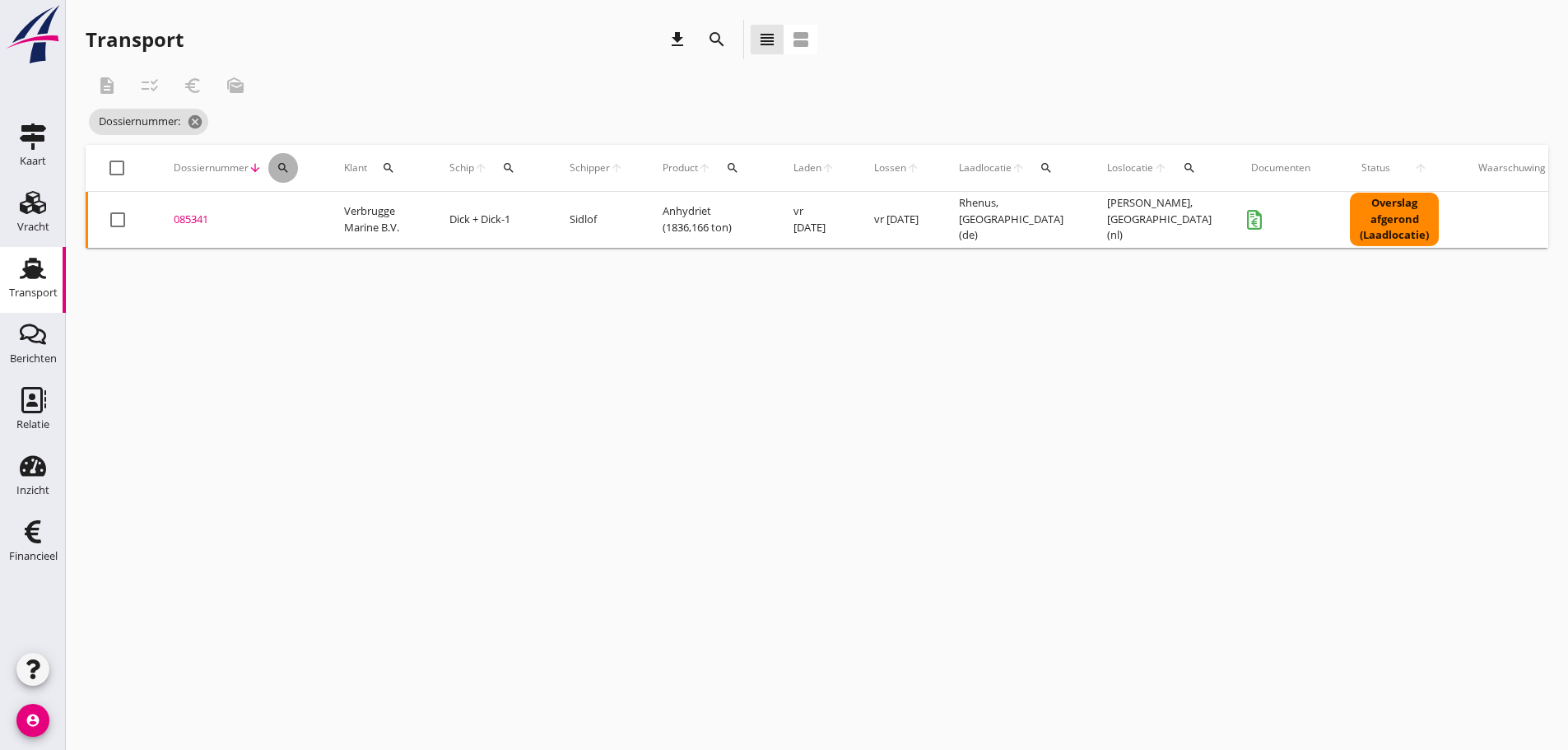
drag, startPoint x: 279, startPoint y: 172, endPoint x: 294, endPoint y: 199, distance: 30.9
click at [279, 172] on icon "search" at bounding box center [283, 168] width 13 height 13
click at [296, 214] on input "Zoeken op dossiernummer..." at bounding box center [361, 216] width 171 height 27
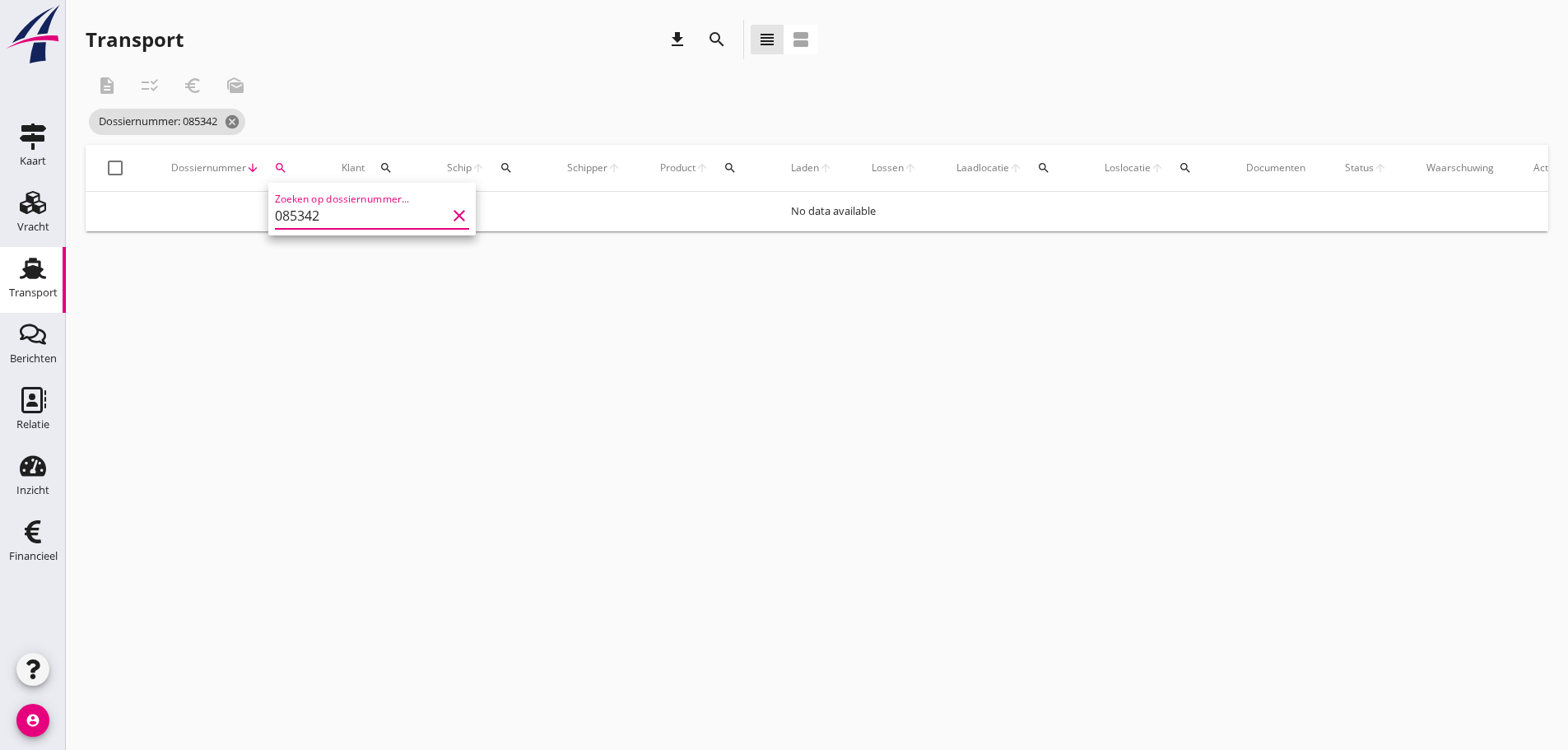
type input "085342"
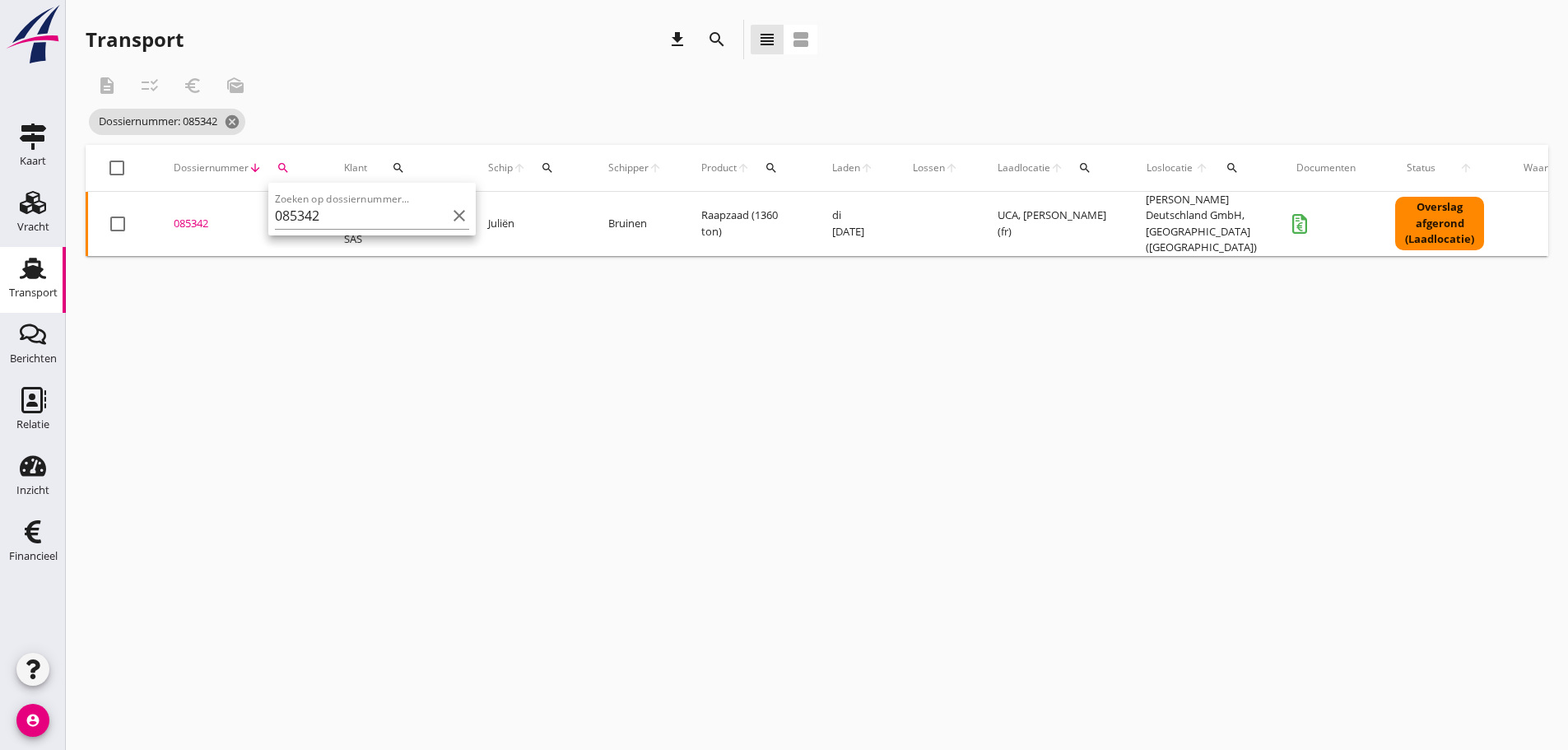
click at [201, 218] on div "085342" at bounding box center [239, 224] width 131 height 17
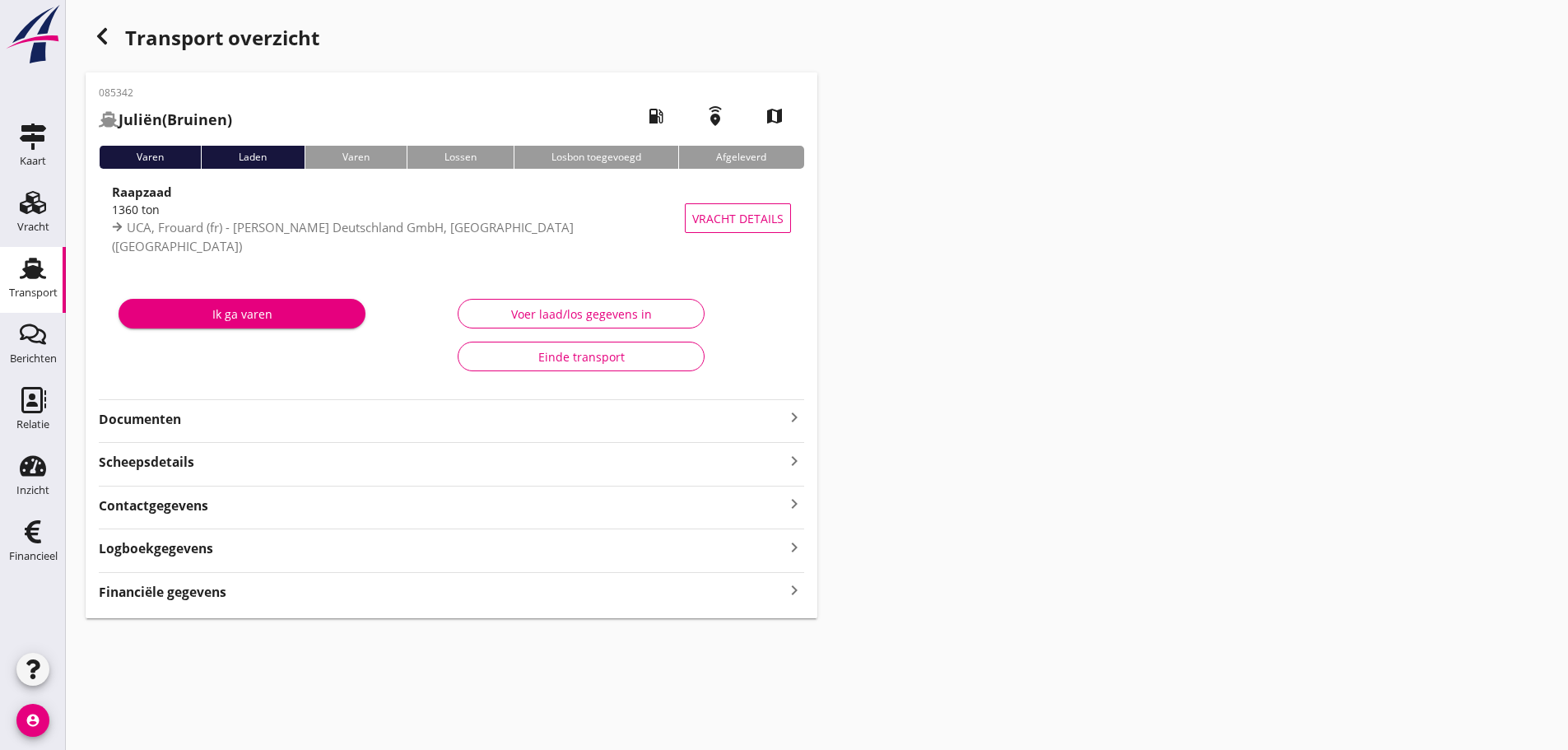
drag, startPoint x: 196, startPoint y: 597, endPoint x: 274, endPoint y: 602, distance: 78.2
click at [196, 597] on strong "Financiële gegevens" at bounding box center [163, 592] width 128 height 19
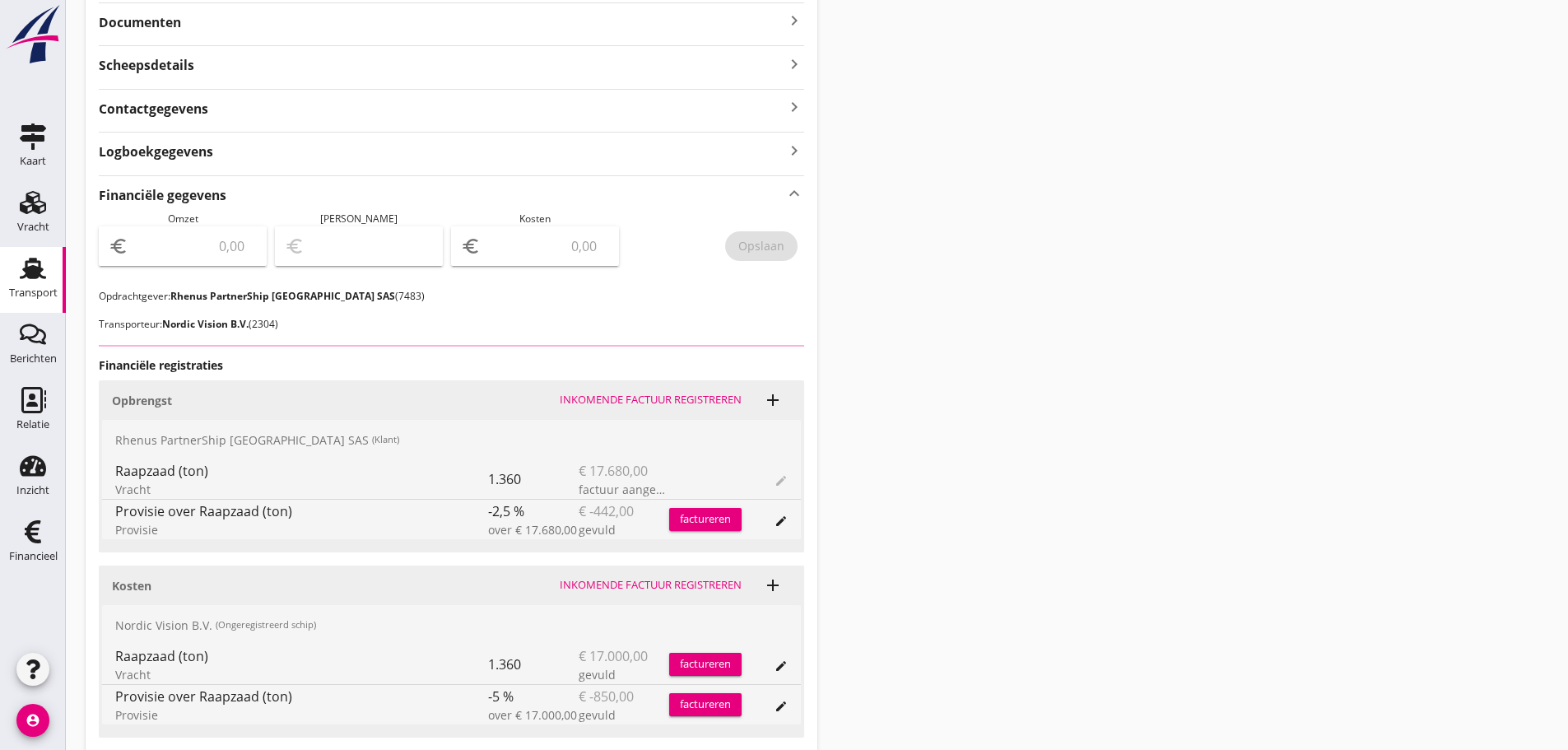
scroll to position [412, 0]
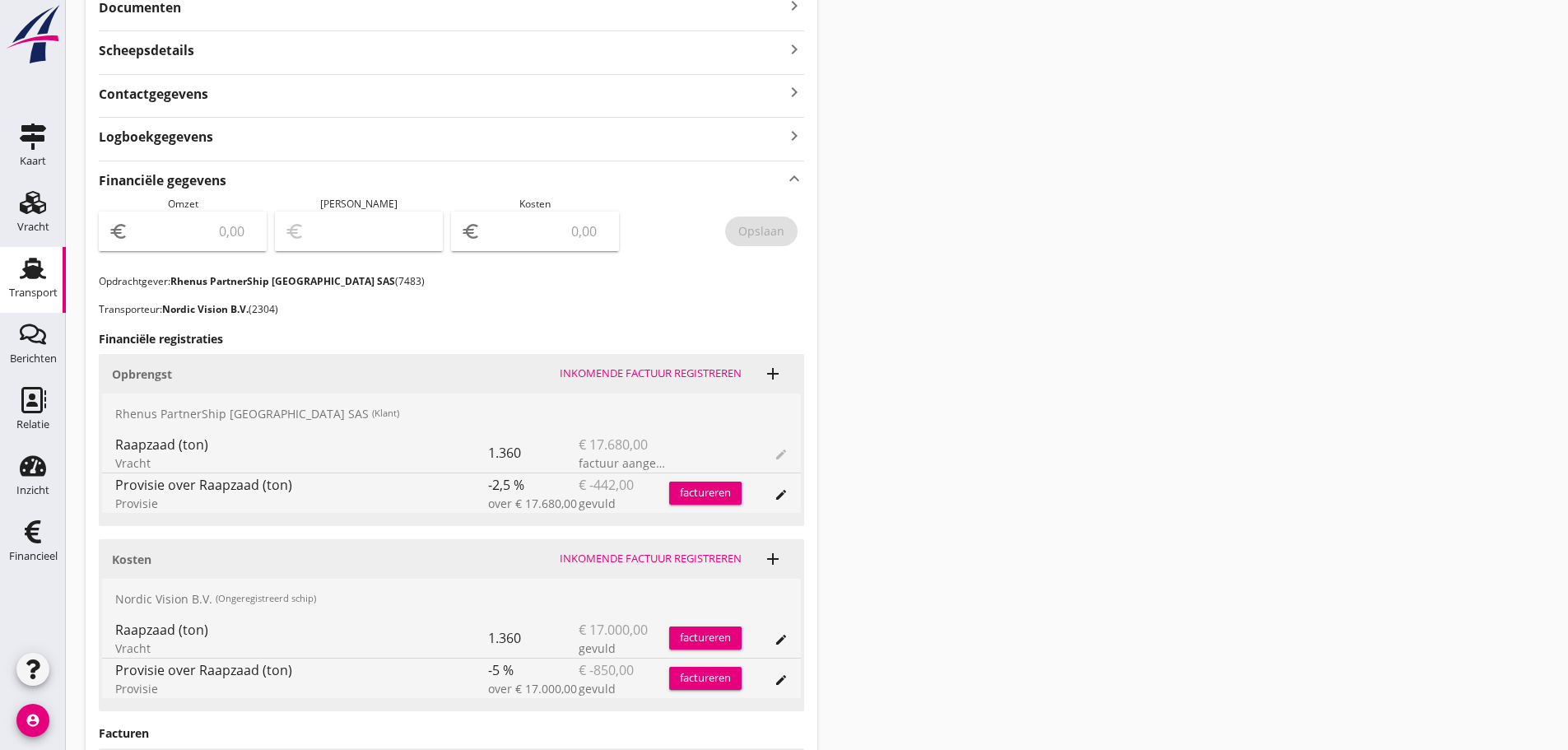
click at [172, 235] on input "number" at bounding box center [194, 231] width 125 height 27
type input "17680"
click at [754, 229] on div "Opslaan" at bounding box center [761, 231] width 46 height 17
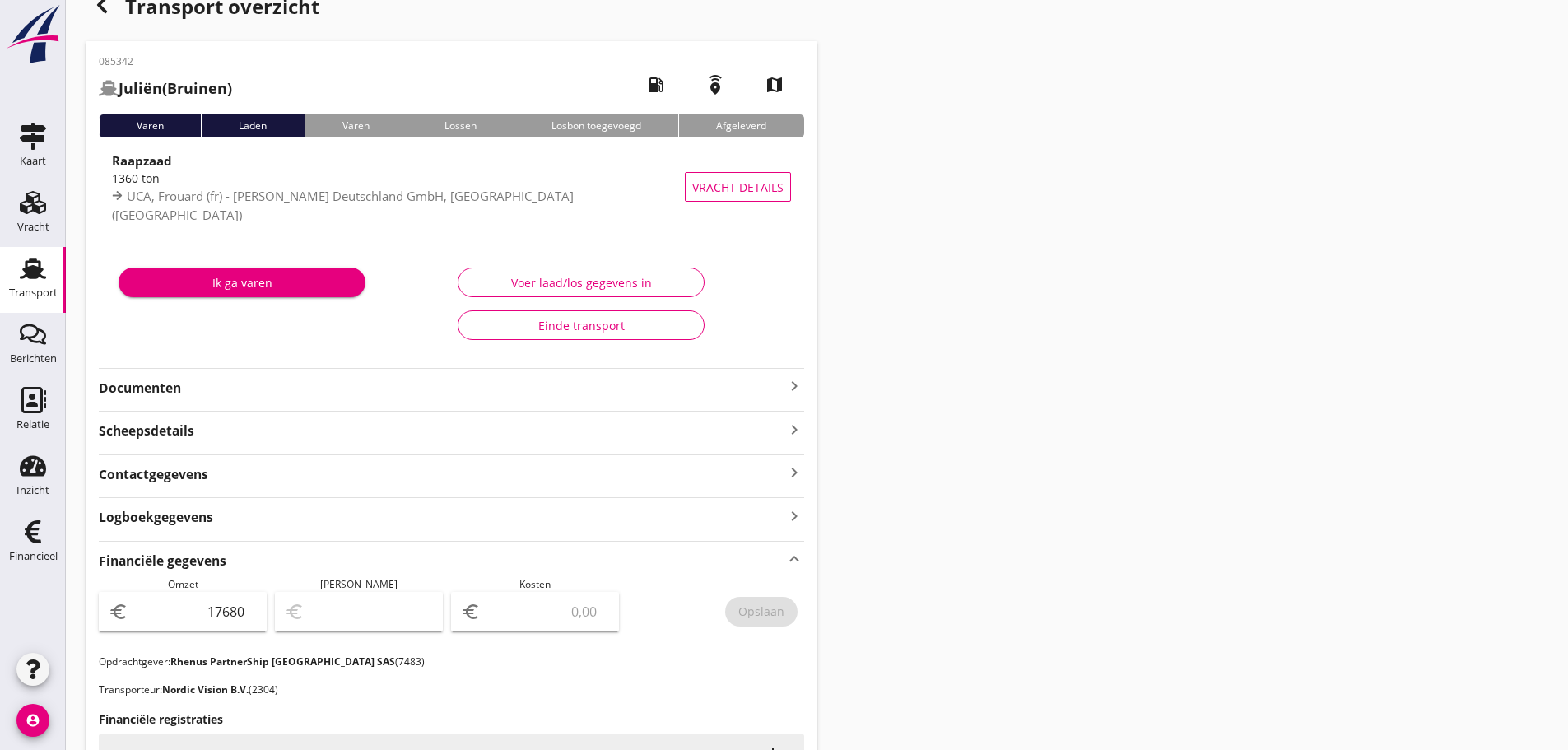
scroll to position [0, 0]
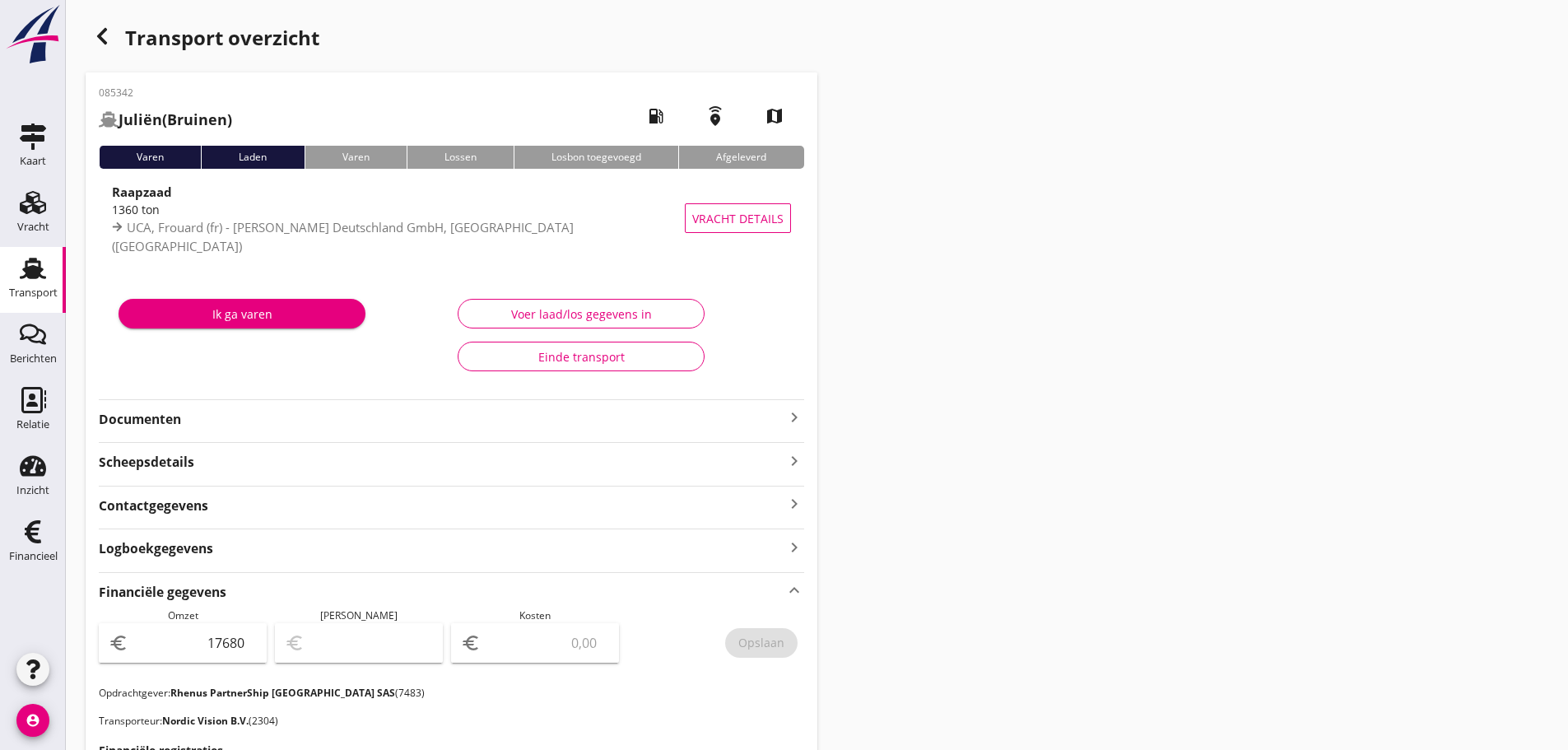
click at [190, 407] on div "Documenten keyboard_arrow_right" at bounding box center [451, 417] width 706 height 22
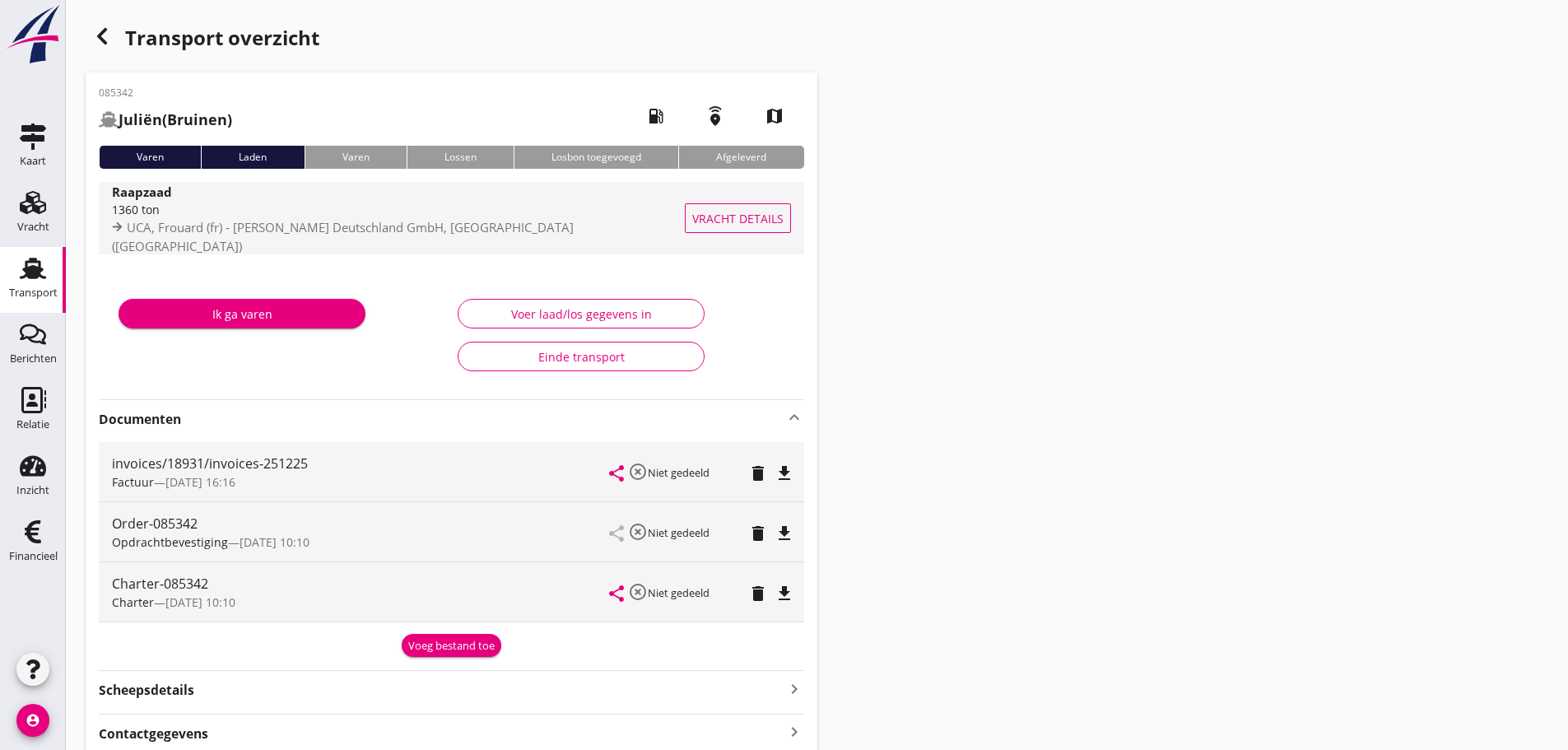
click at [288, 217] on div "1360 ton" at bounding box center [400, 209] width 576 height 17
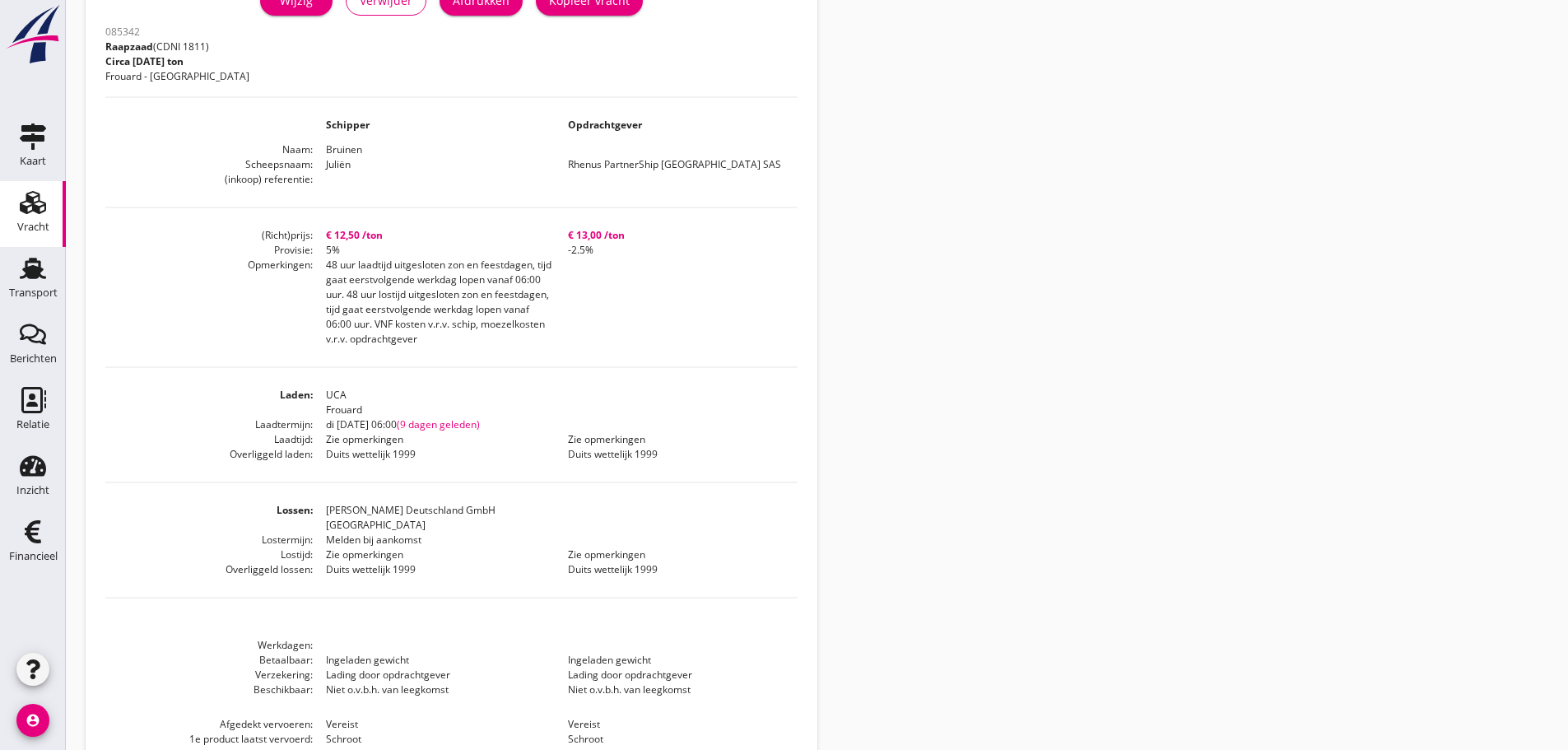
scroll to position [139, 0]
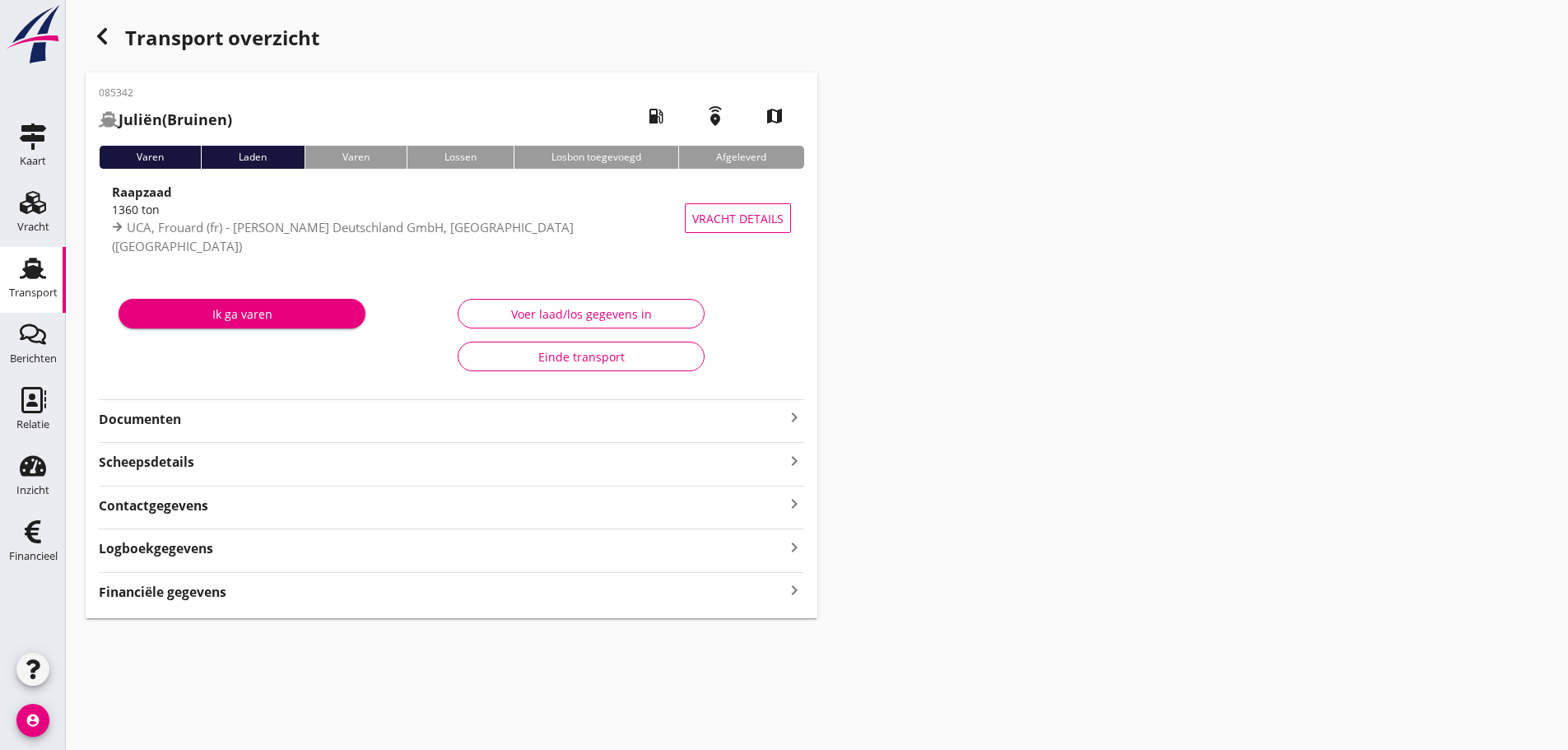
click at [793, 592] on icon "keyboard_arrow_right" at bounding box center [794, 591] width 20 height 22
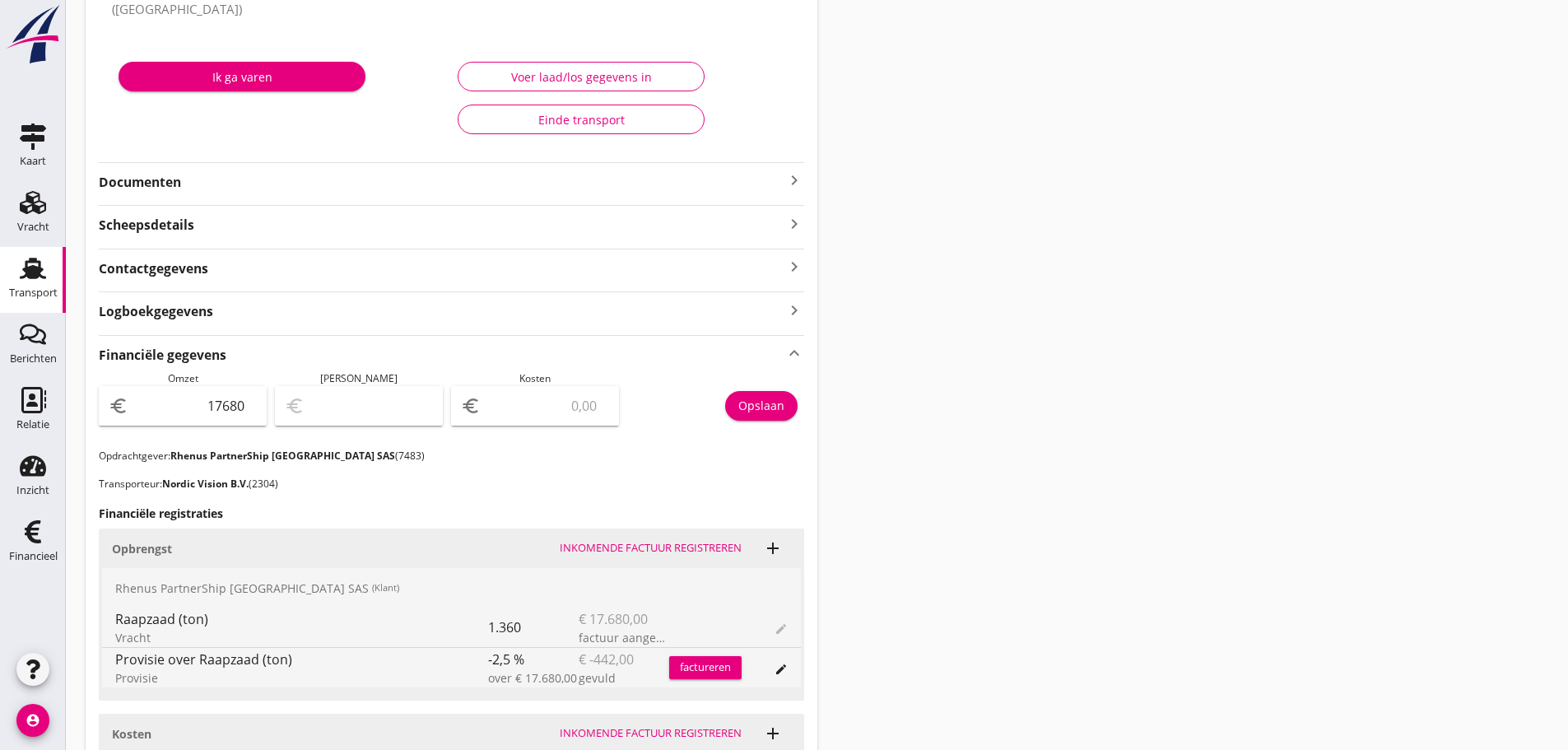
scroll to position [329, 0]
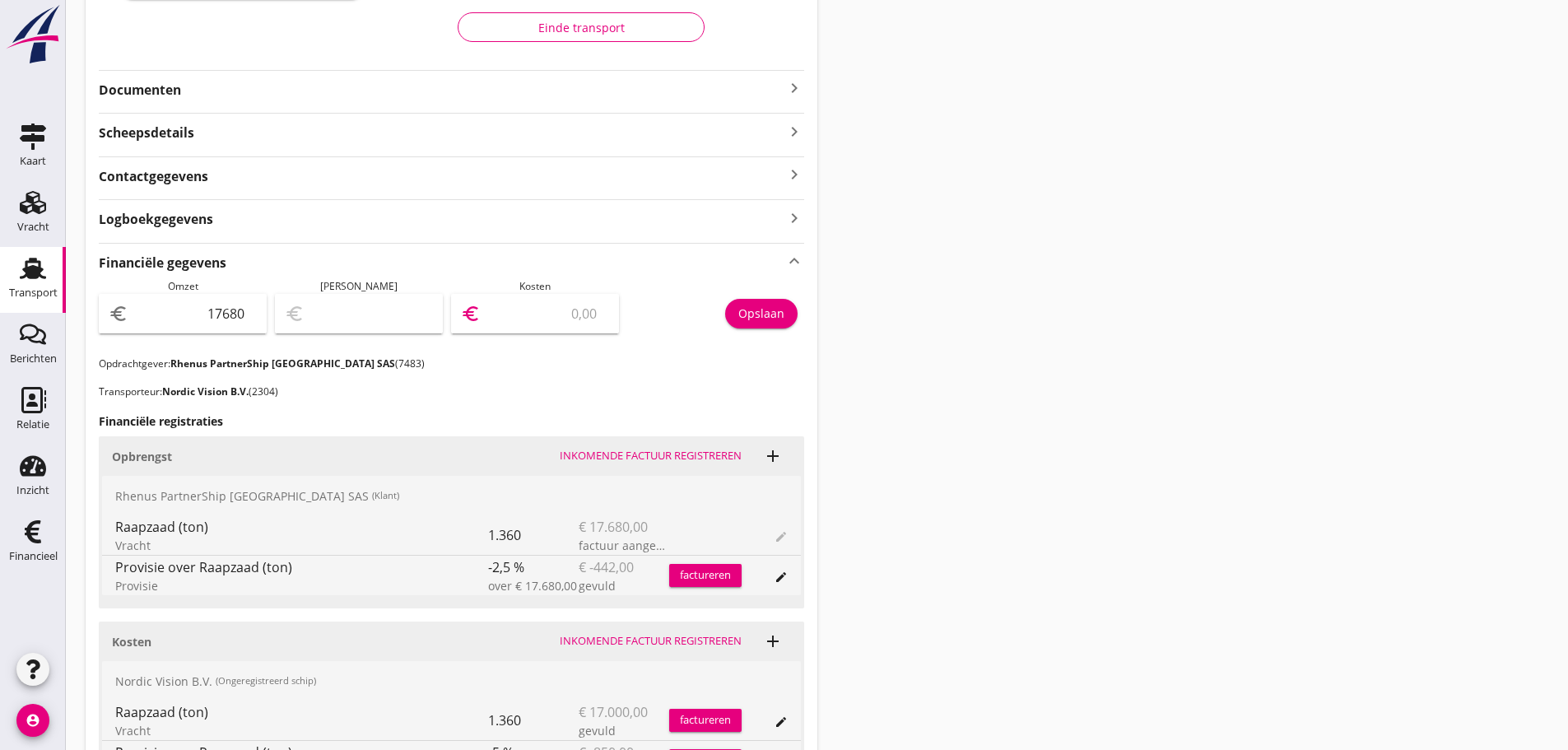
click at [528, 319] on input "number" at bounding box center [546, 314] width 125 height 27
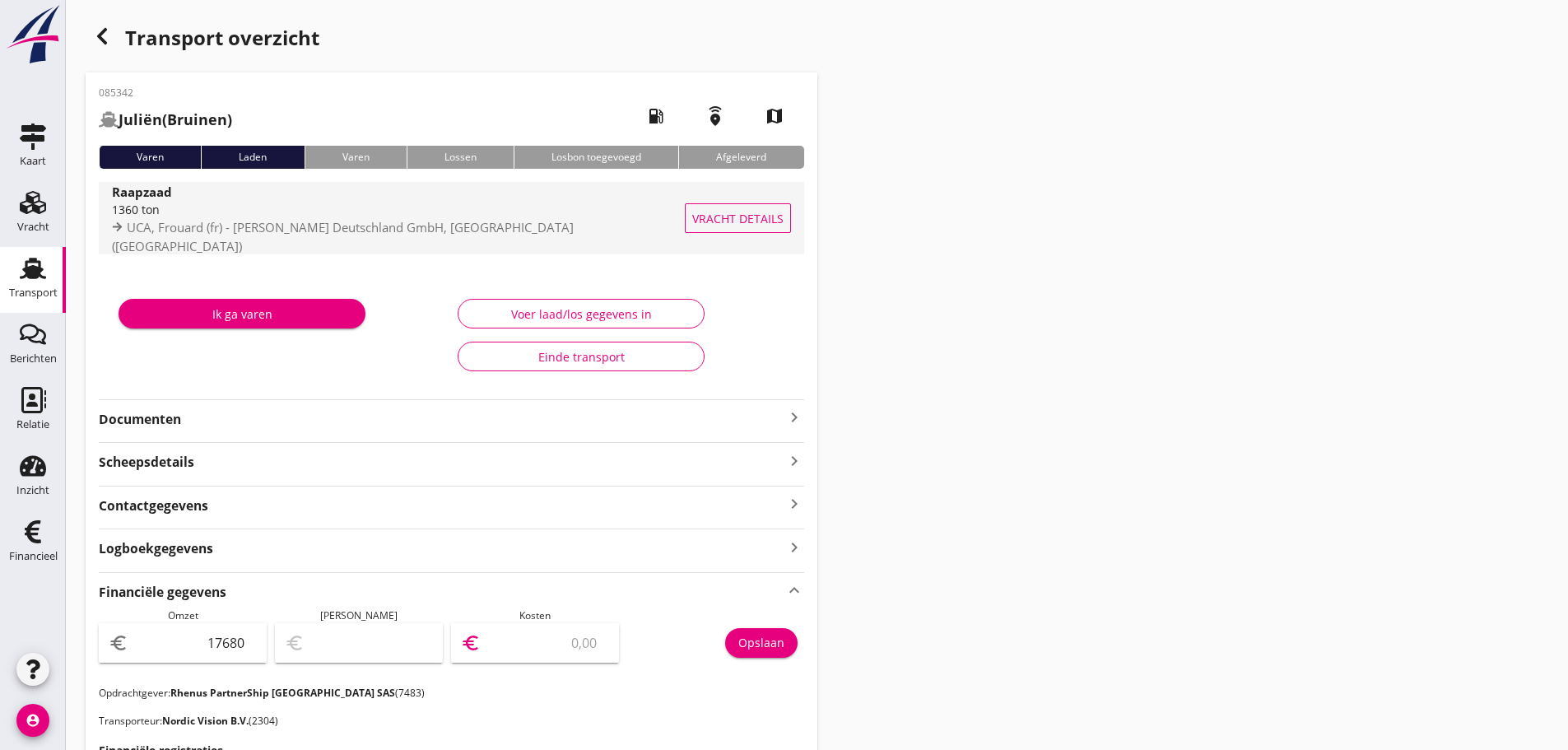
click at [303, 218] on div "1360 ton" at bounding box center [400, 209] width 576 height 17
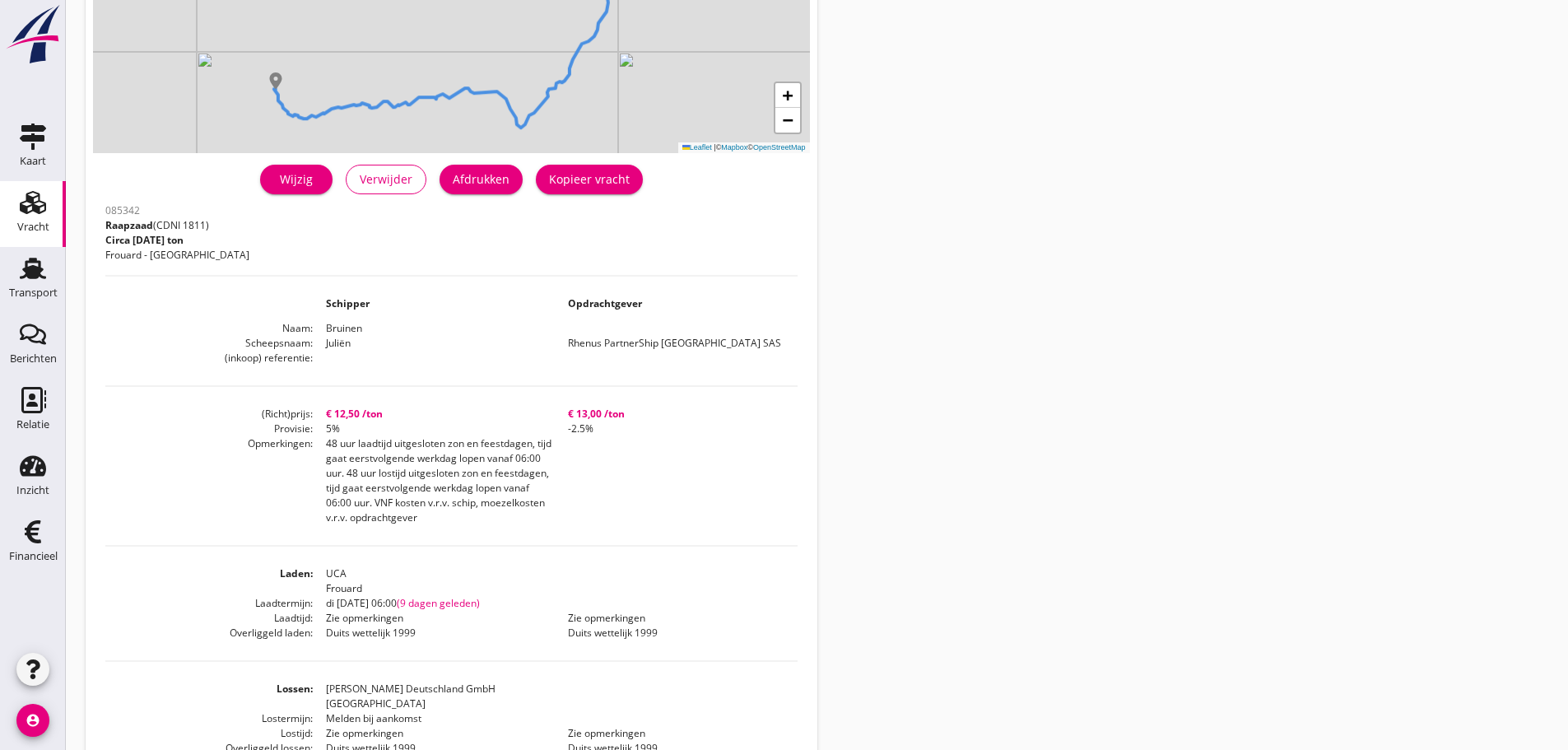
scroll to position [247, 0]
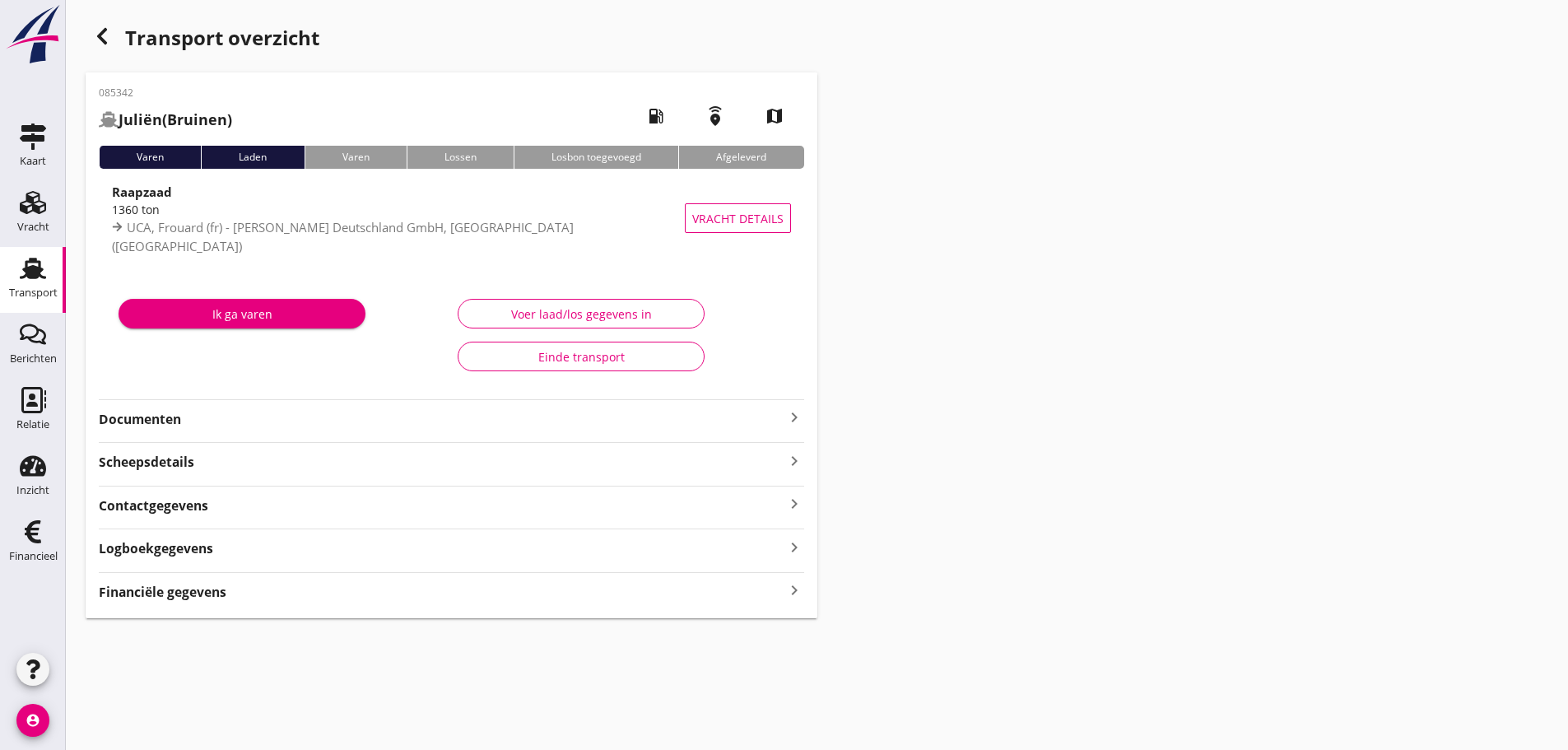
click at [104, 37] on icon "button" at bounding box center [102, 37] width 20 height 20
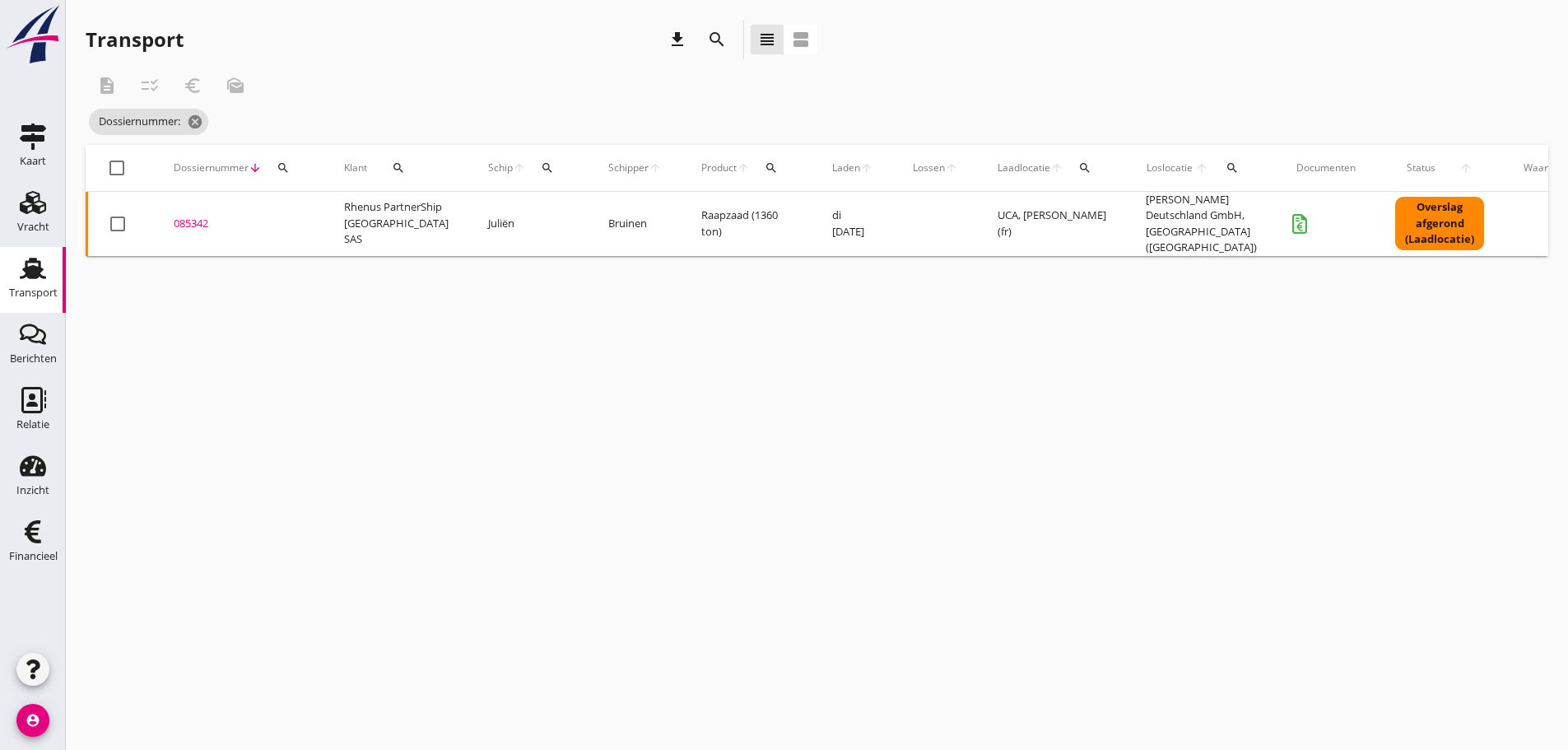
click at [293, 164] on div "search" at bounding box center [284, 168] width 30 height 13
click at [295, 218] on input "Zoeken op dossiernummer..." at bounding box center [361, 216] width 171 height 27
type input "085343"
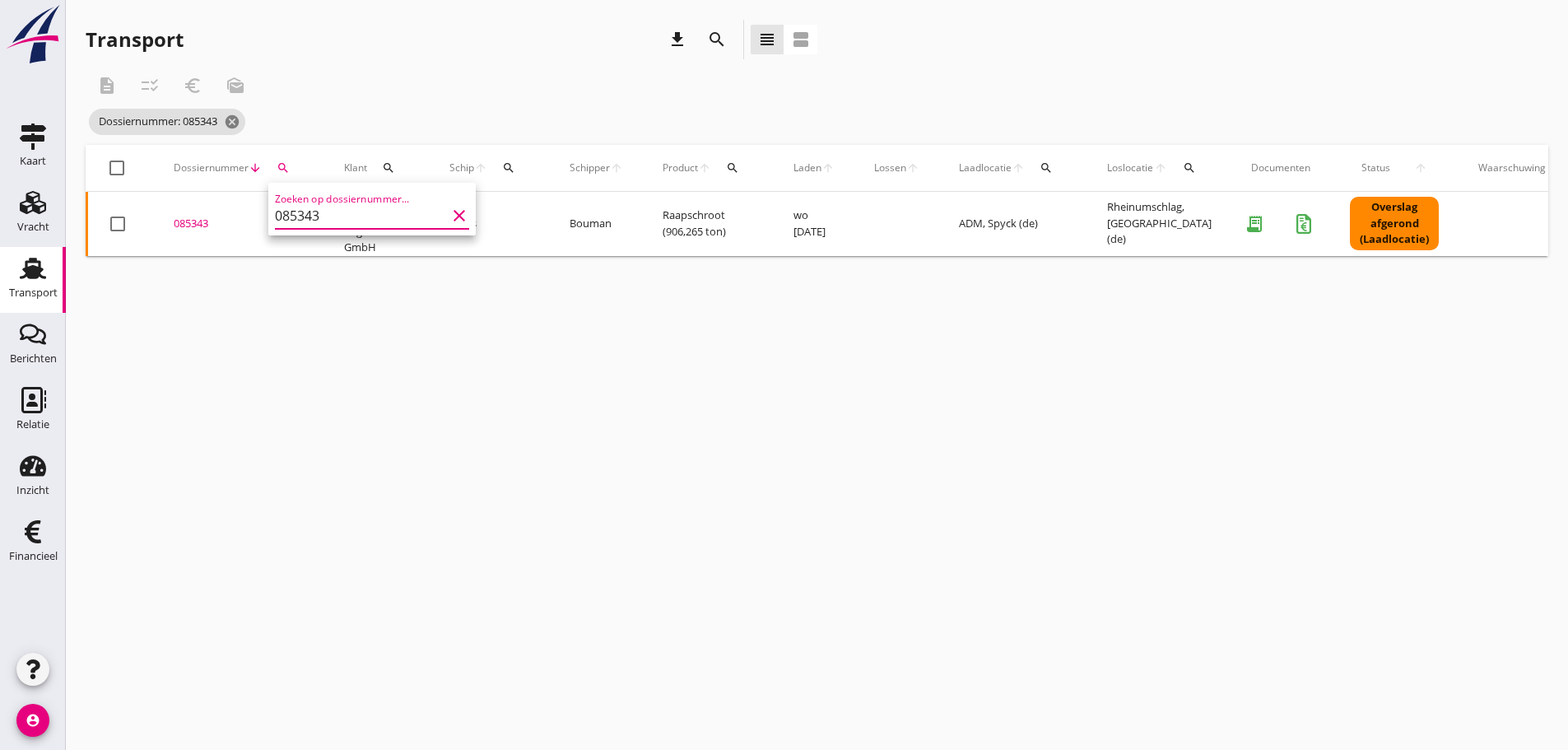
drag, startPoint x: 194, startPoint y: 228, endPoint x: 206, endPoint y: 216, distance: 17.0
click at [198, 225] on div "085343" at bounding box center [239, 224] width 131 height 17
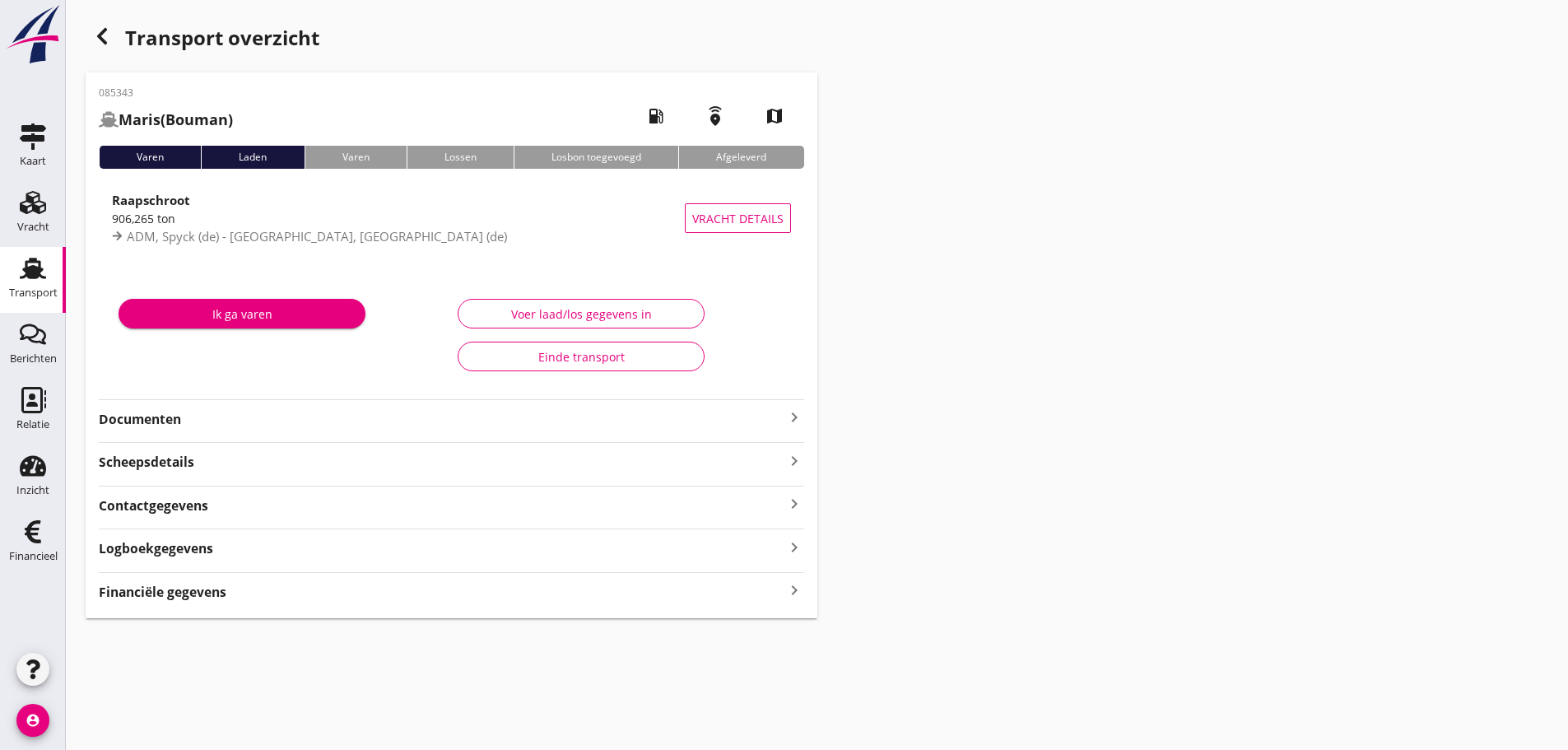
click at [200, 597] on strong "Financiële gegevens" at bounding box center [163, 592] width 128 height 19
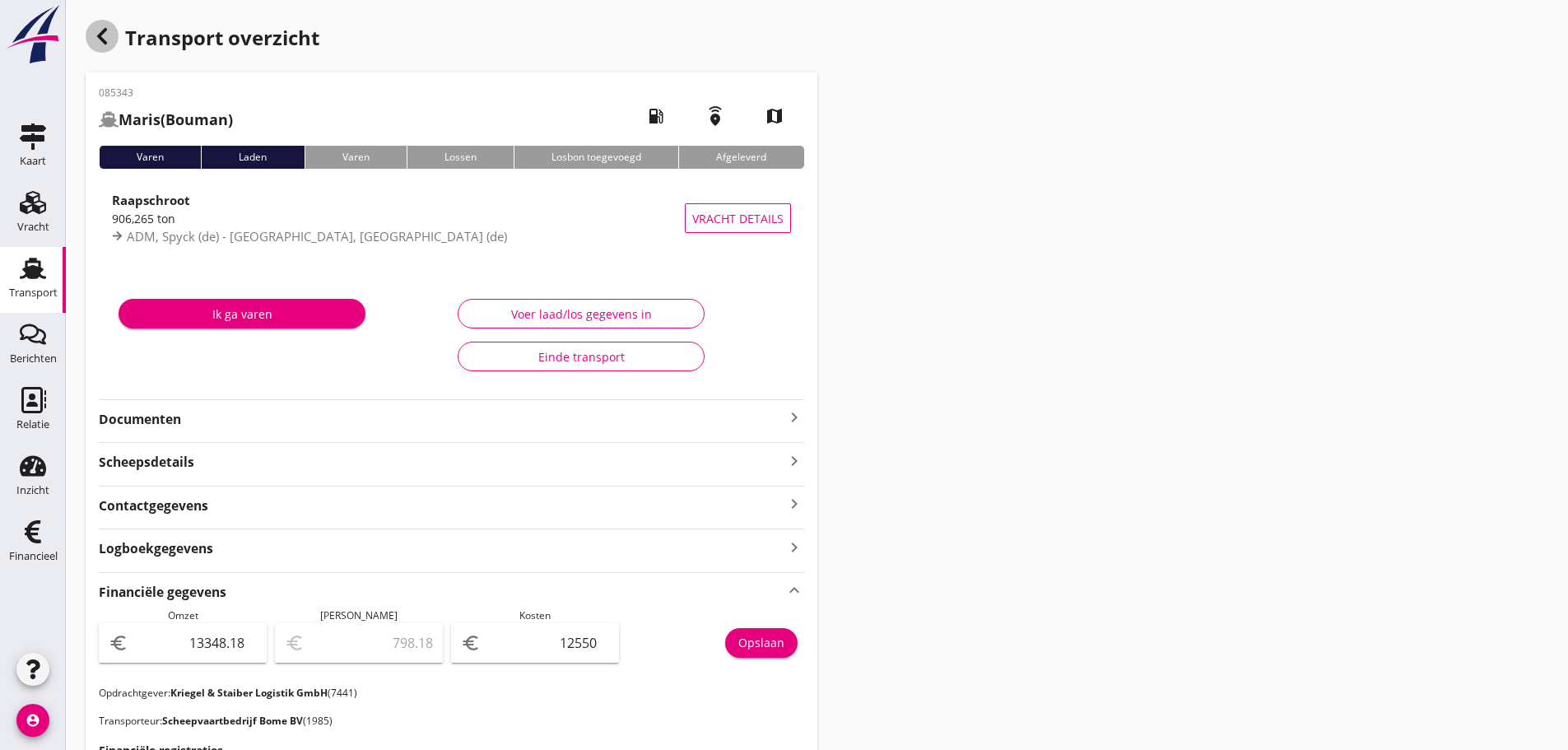
click at [100, 34] on use "button" at bounding box center [102, 37] width 10 height 17
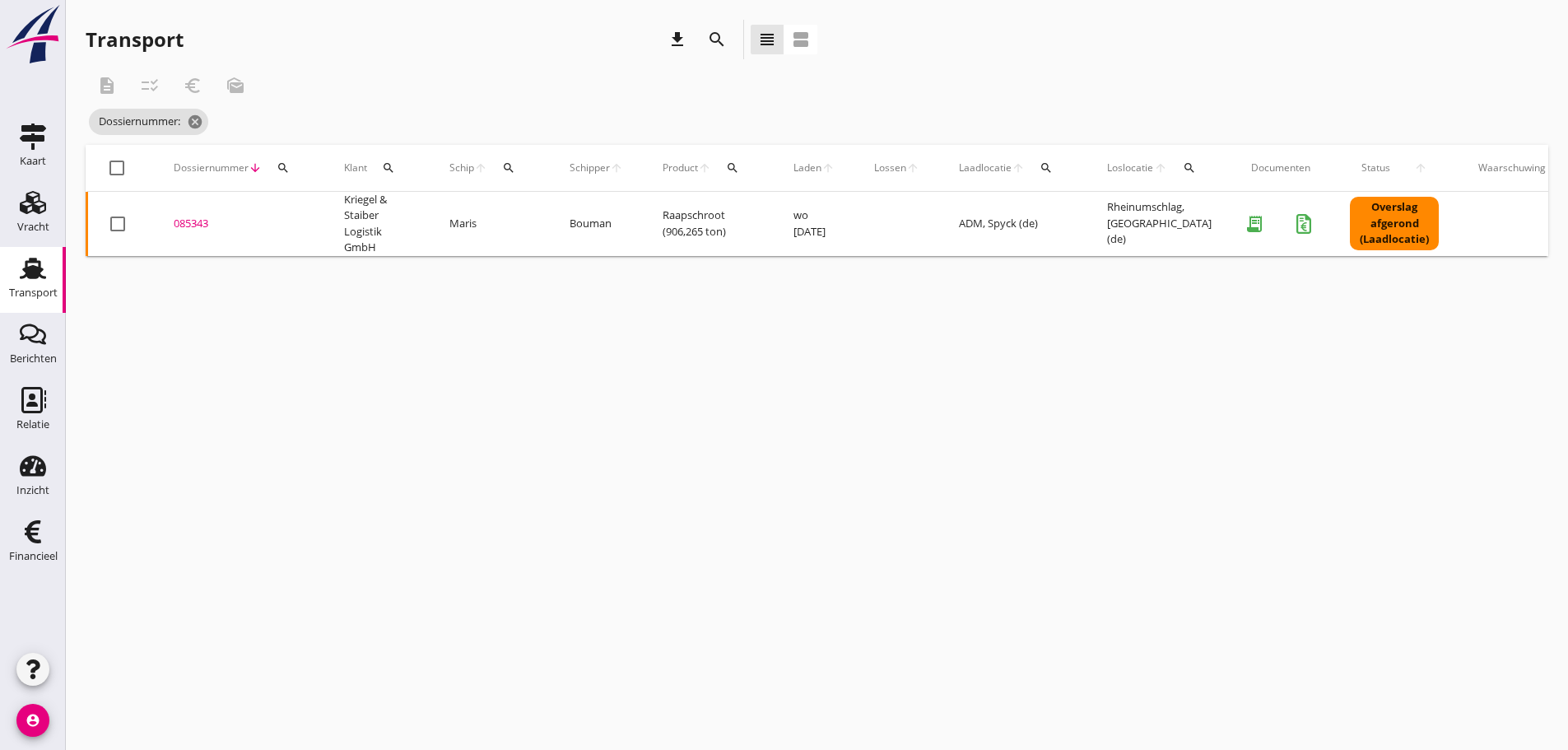
click at [278, 172] on icon "search" at bounding box center [283, 168] width 13 height 13
click at [312, 217] on input "Zoeken op dossiernummer..." at bounding box center [361, 216] width 171 height 27
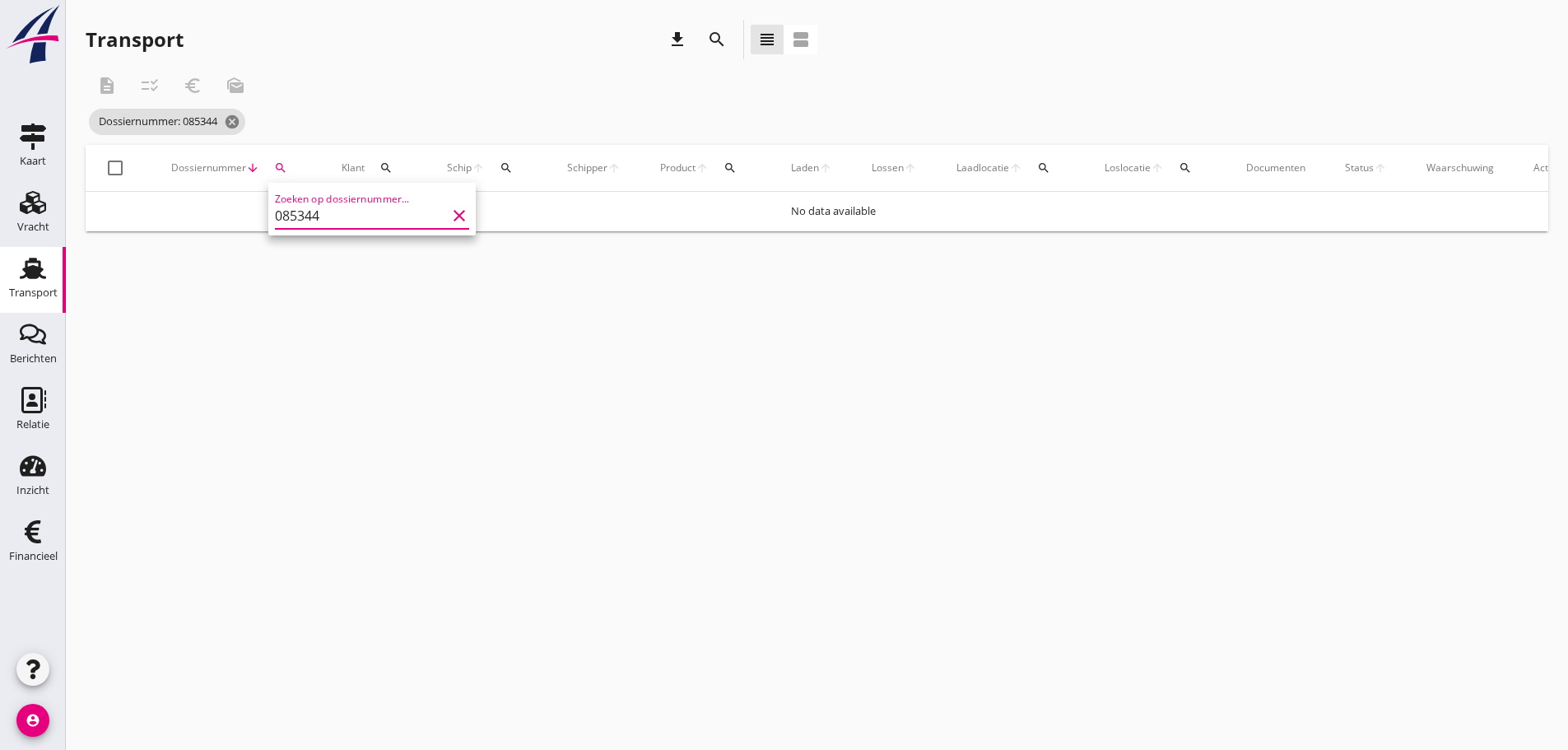
type input "085344"
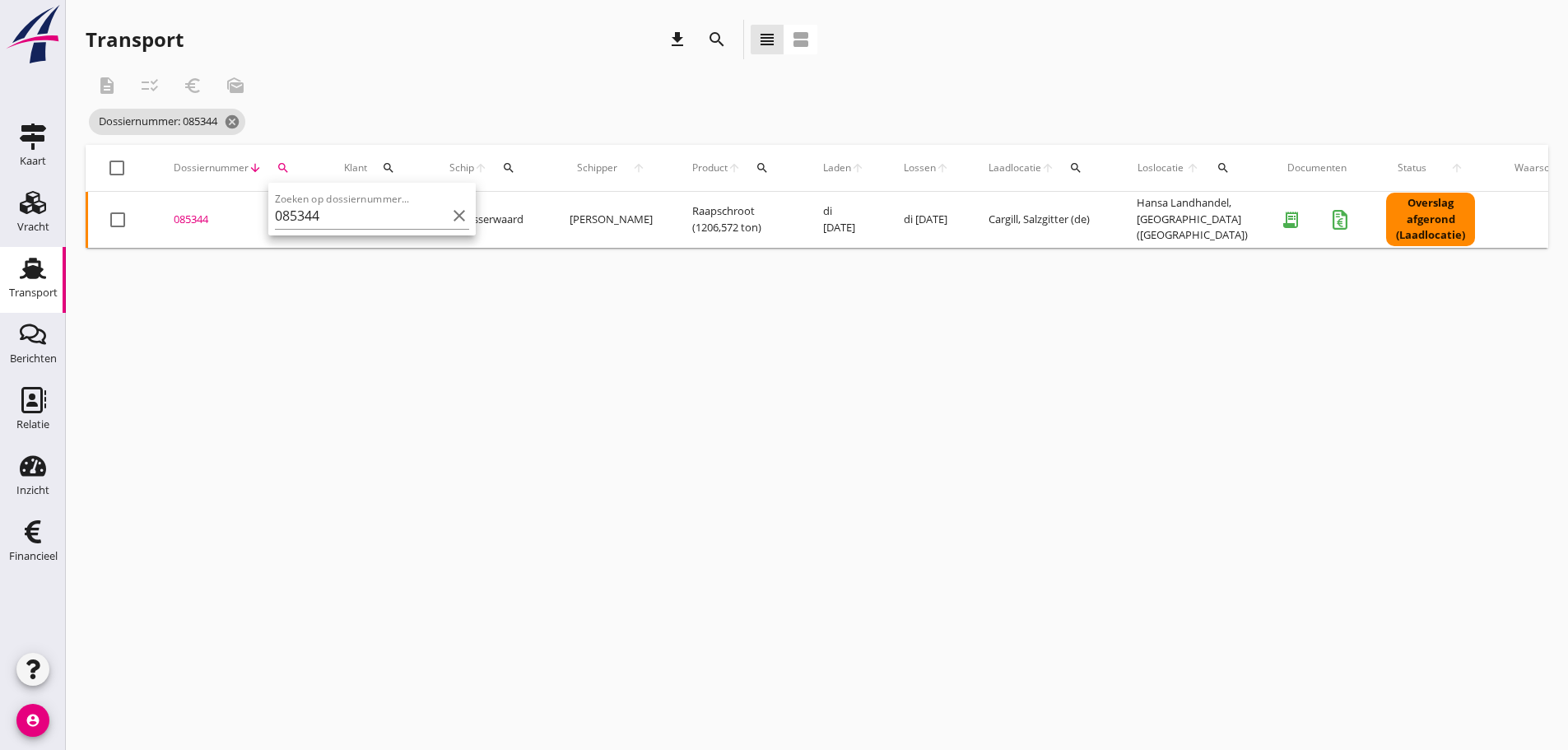
click at [195, 218] on div "085344" at bounding box center [239, 220] width 131 height 17
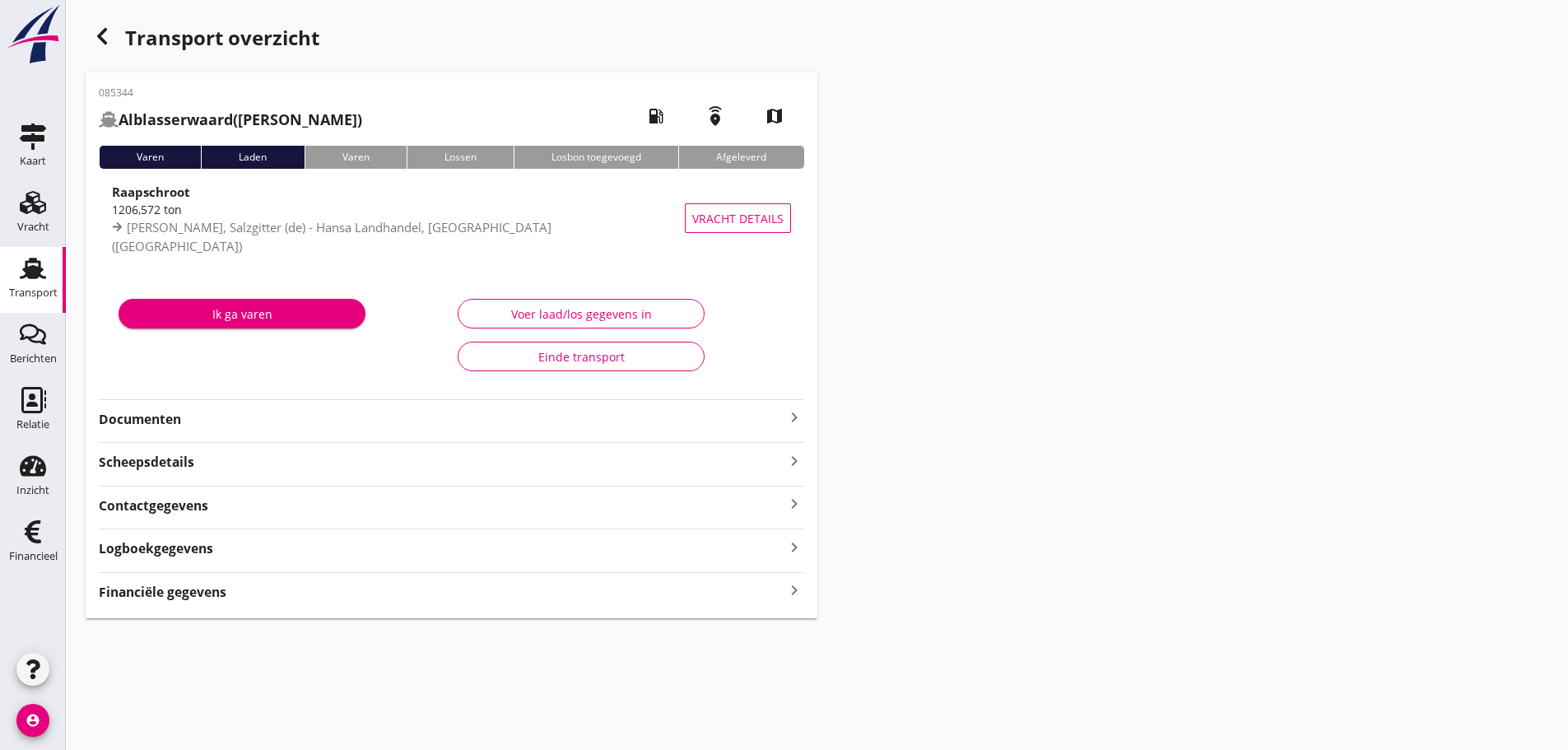
drag, startPoint x: 213, startPoint y: 592, endPoint x: 679, endPoint y: 574, distance: 466.3
click at [216, 591] on strong "Financiële gegevens" at bounding box center [163, 592] width 128 height 19
click at [100, 34] on use "button" at bounding box center [102, 37] width 10 height 17
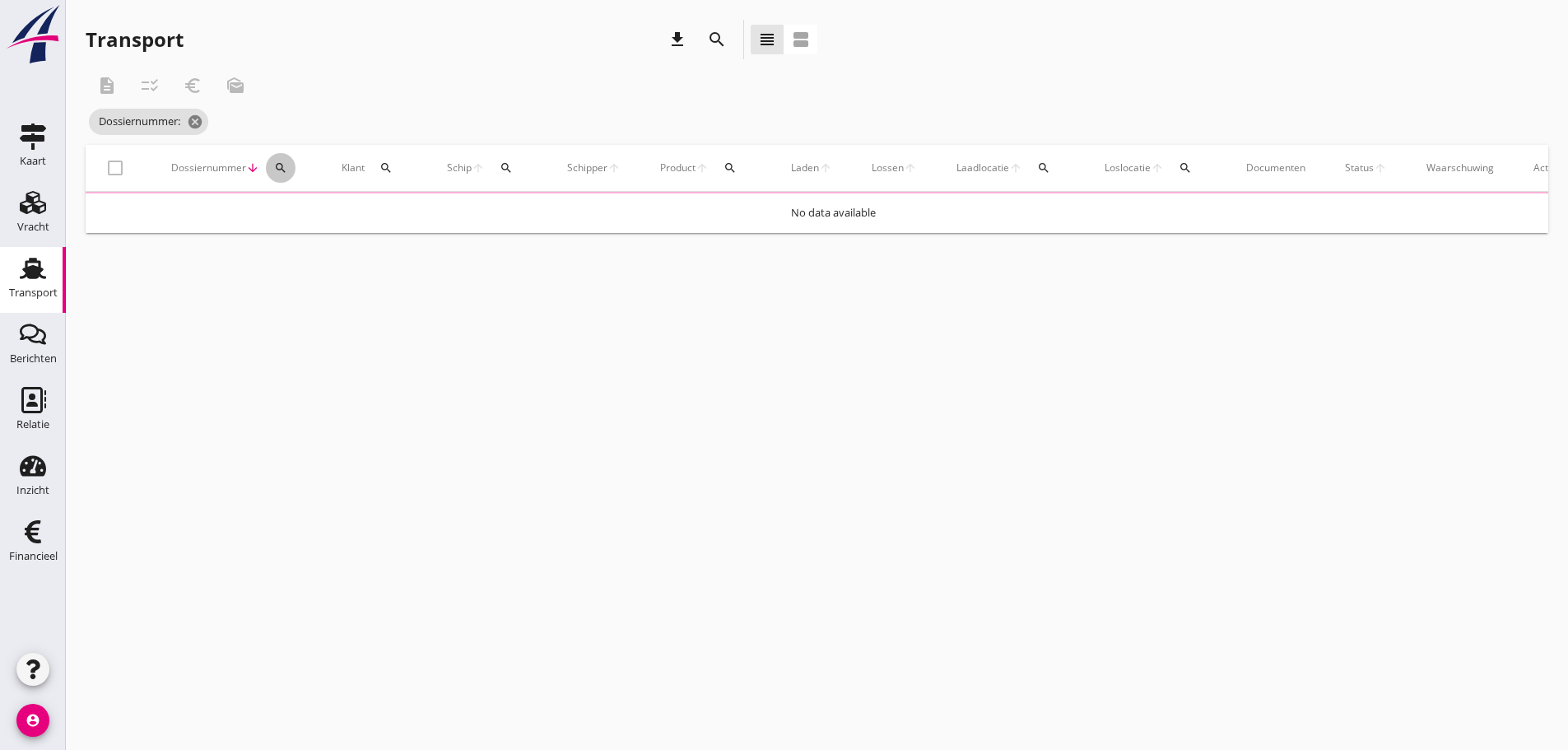
click at [276, 171] on icon "search" at bounding box center [281, 168] width 13 height 13
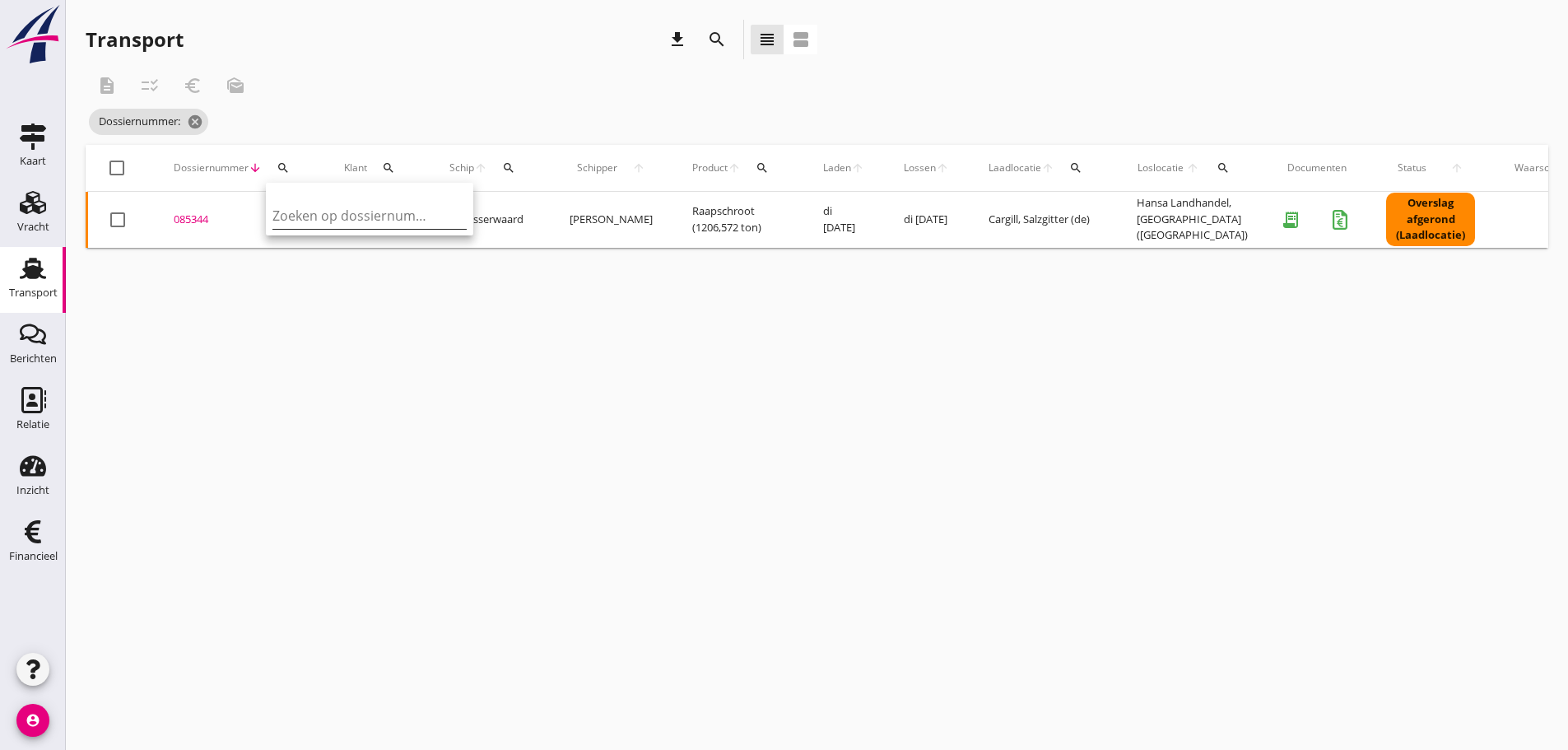
drag, startPoint x: 292, startPoint y: 200, endPoint x: 299, endPoint y: 207, distance: 9.9
click at [296, 203] on div "Zoeken op dossiernummer..." at bounding box center [370, 211] width 194 height 37
click at [299, 207] on input "Zoeken op dossiernummer..." at bounding box center [358, 216] width 171 height 27
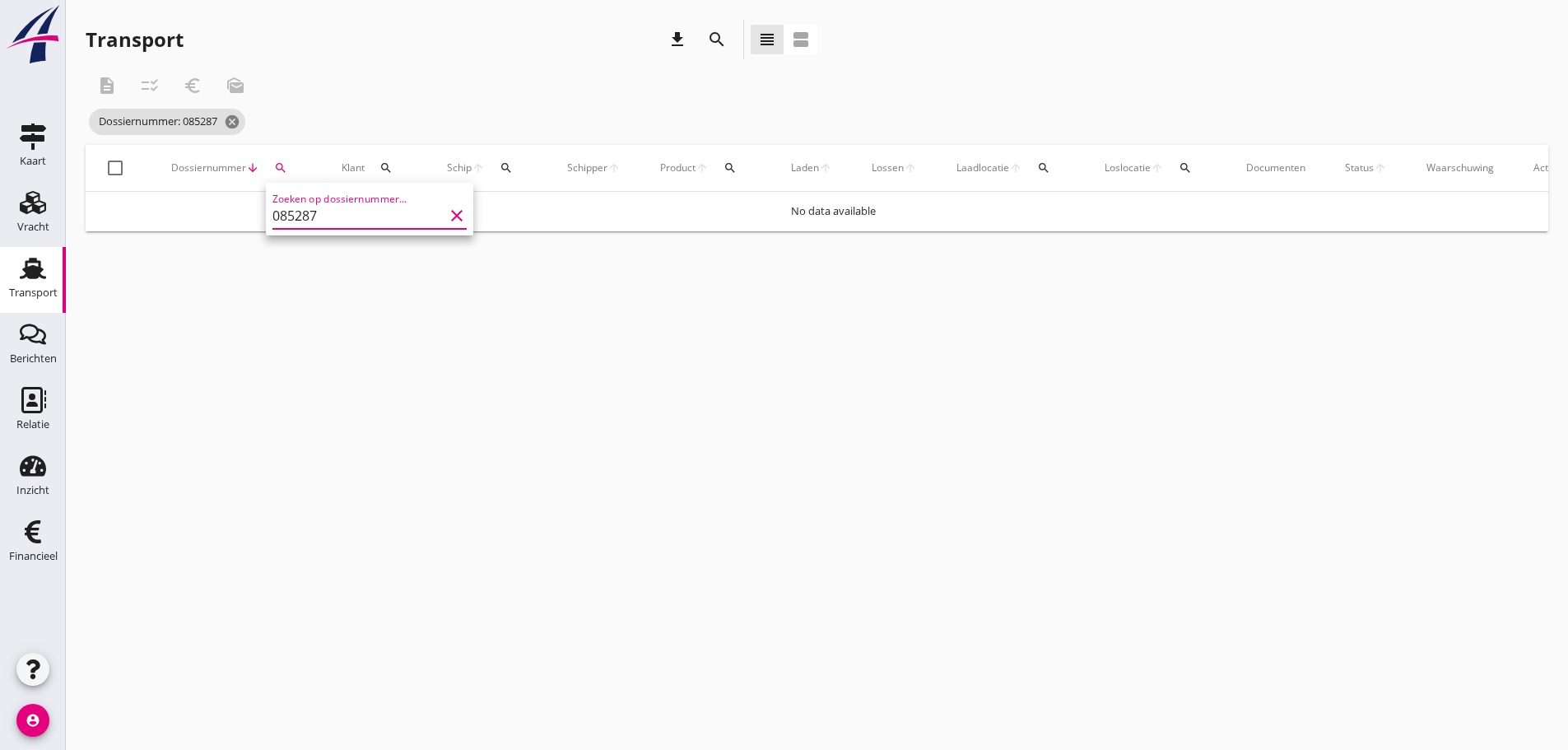
type input "085287"
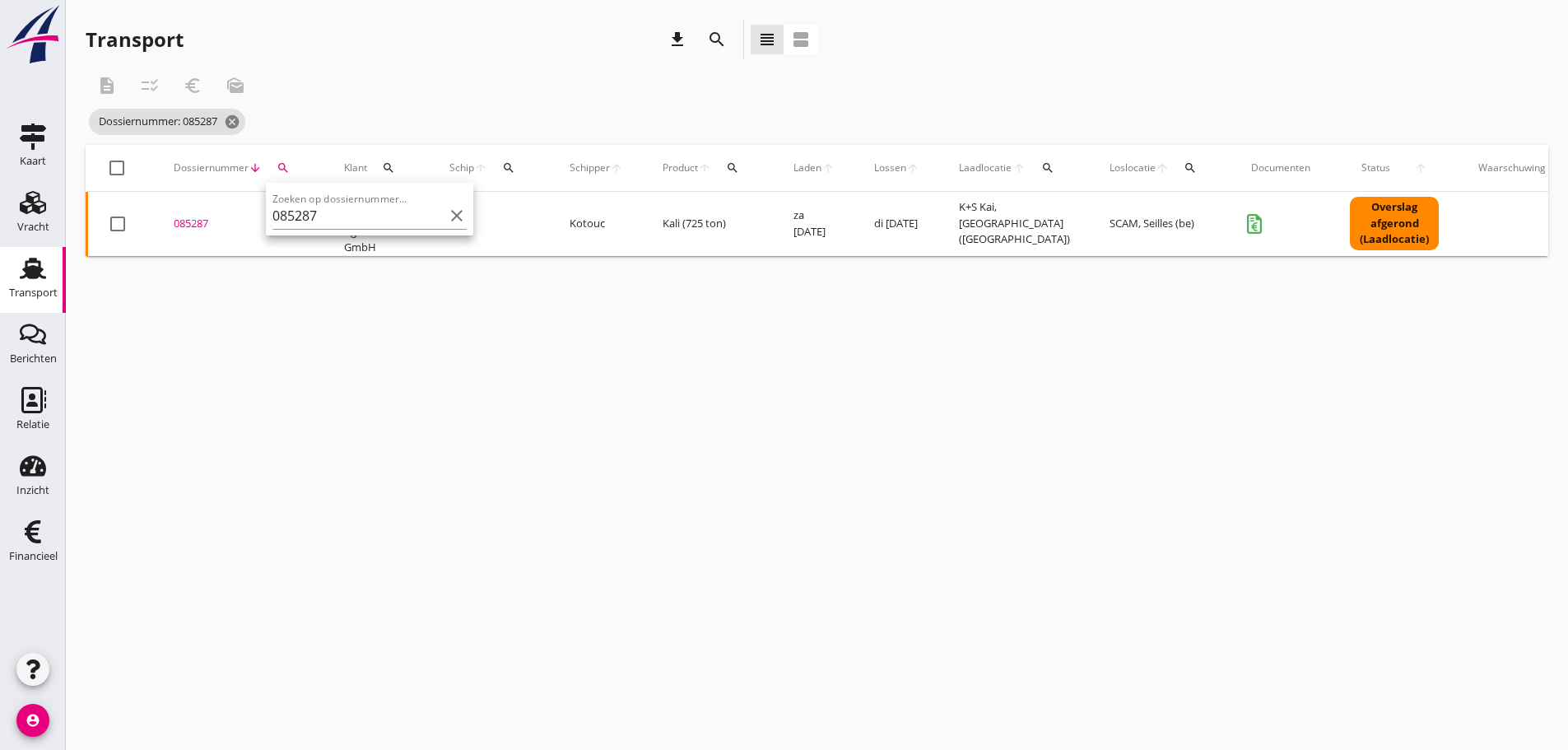
click at [193, 224] on div "085287" at bounding box center [239, 224] width 131 height 17
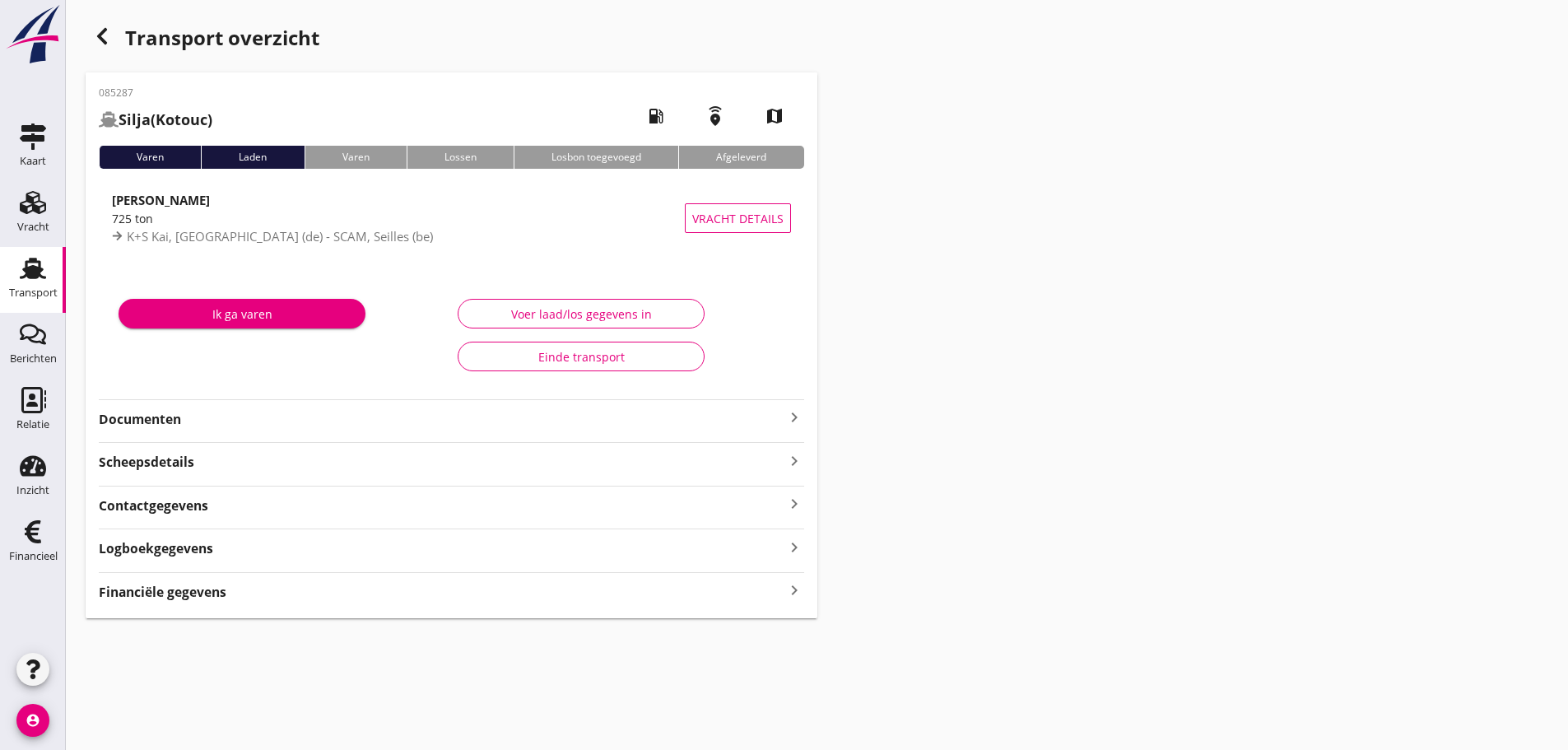
drag, startPoint x: 184, startPoint y: 592, endPoint x: 474, endPoint y: 564, distance: 291.3
click at [185, 594] on strong "Financiële gegevens" at bounding box center [163, 592] width 128 height 19
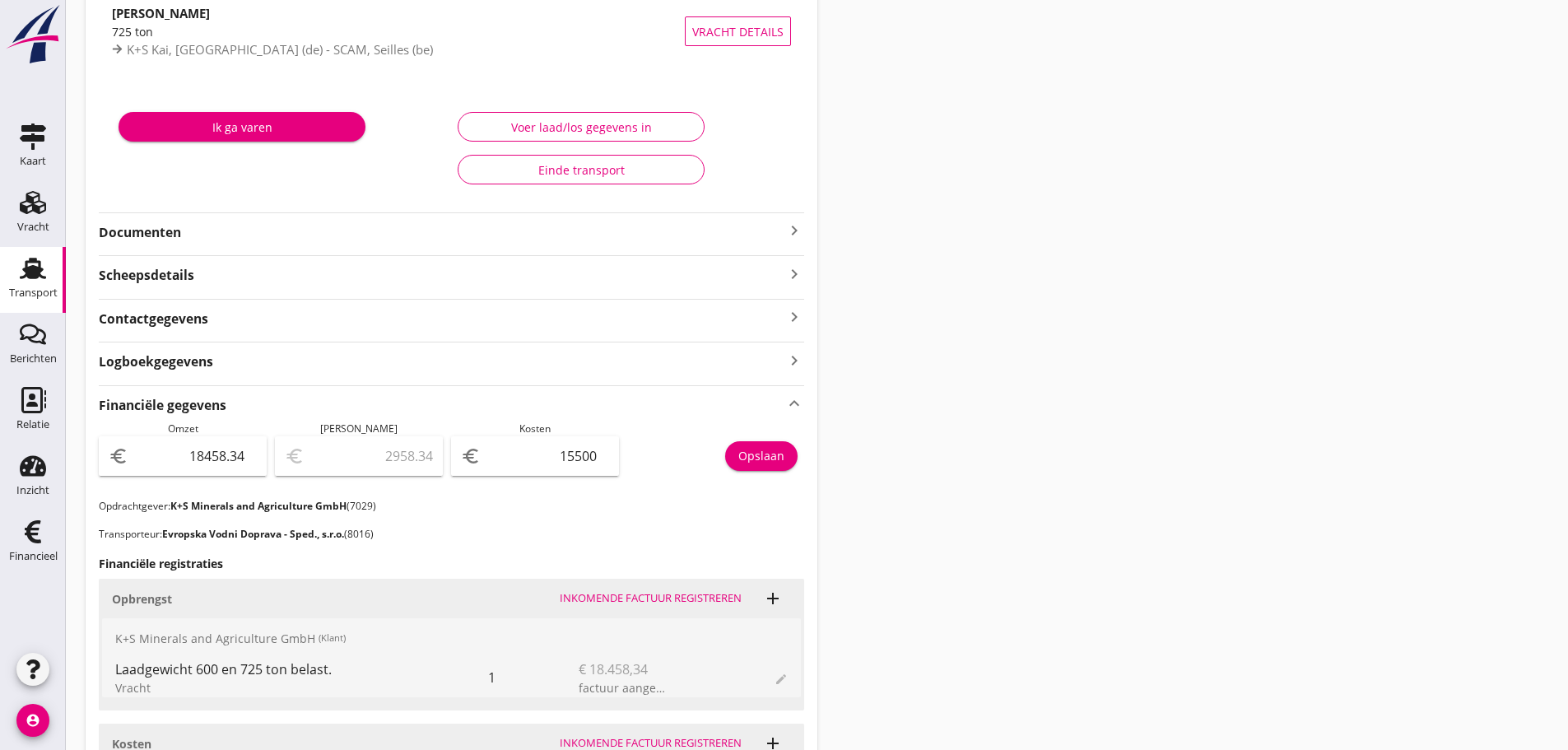
scroll to position [165, 0]
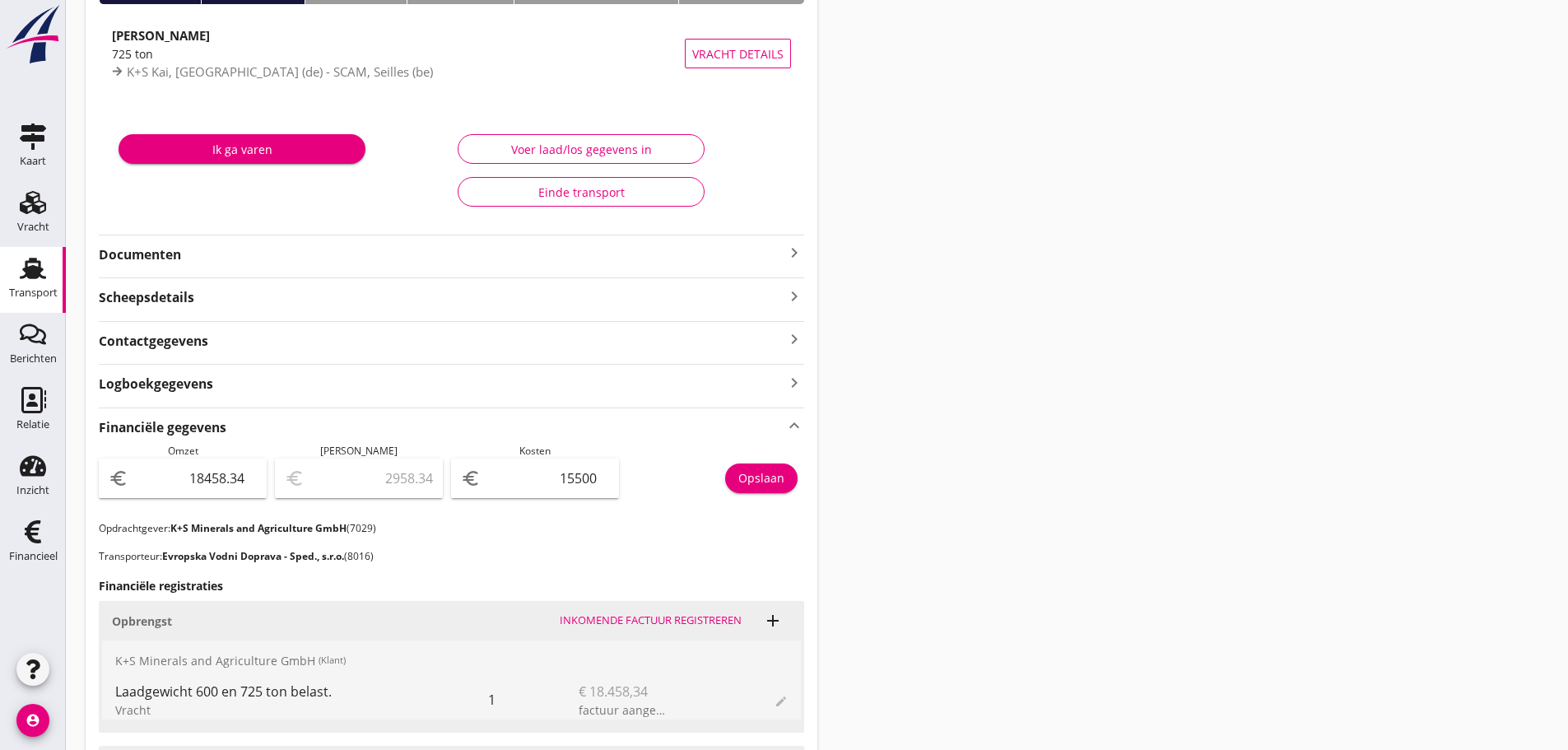
click at [791, 244] on icon "keyboard_arrow_right" at bounding box center [794, 253] width 20 height 20
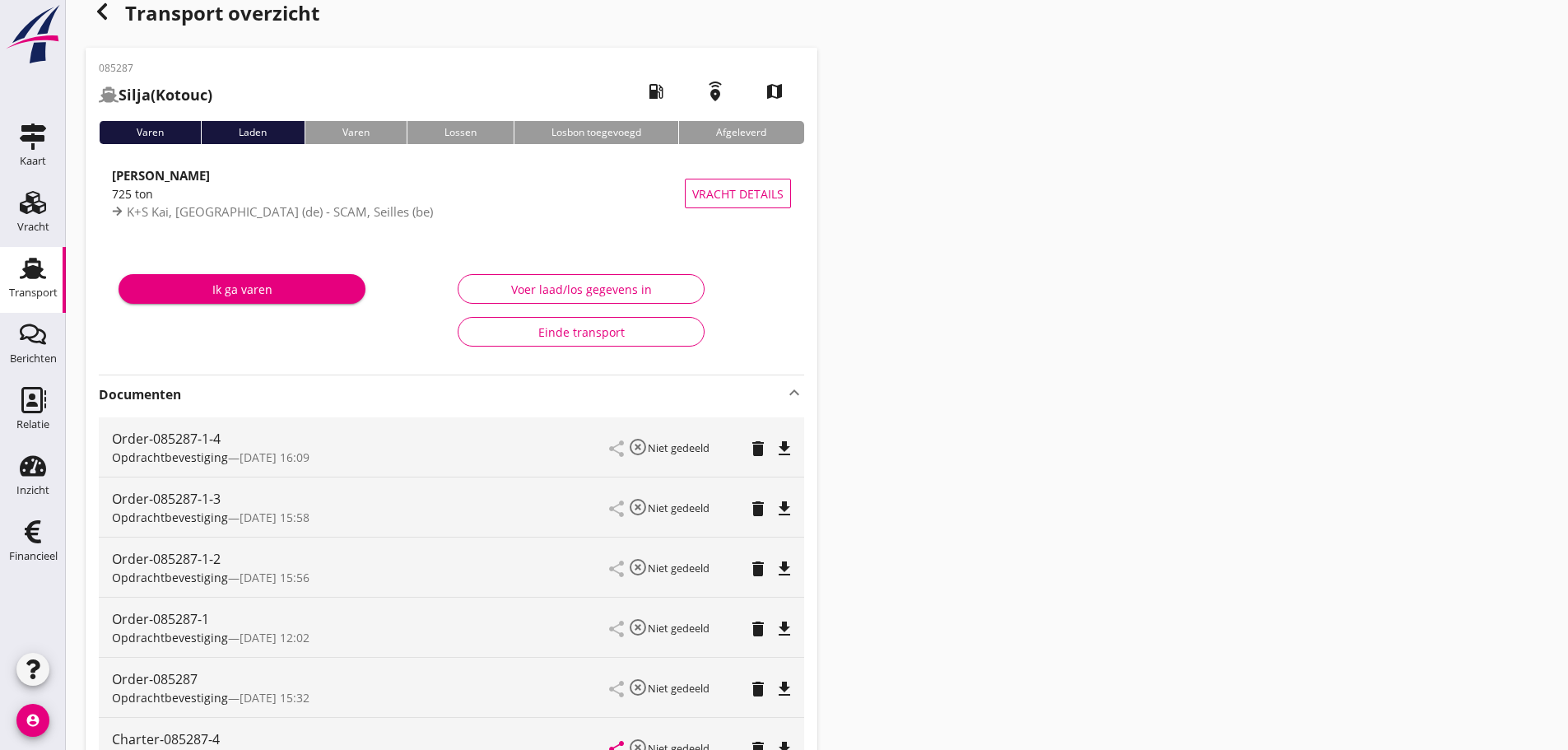
scroll to position [0, 0]
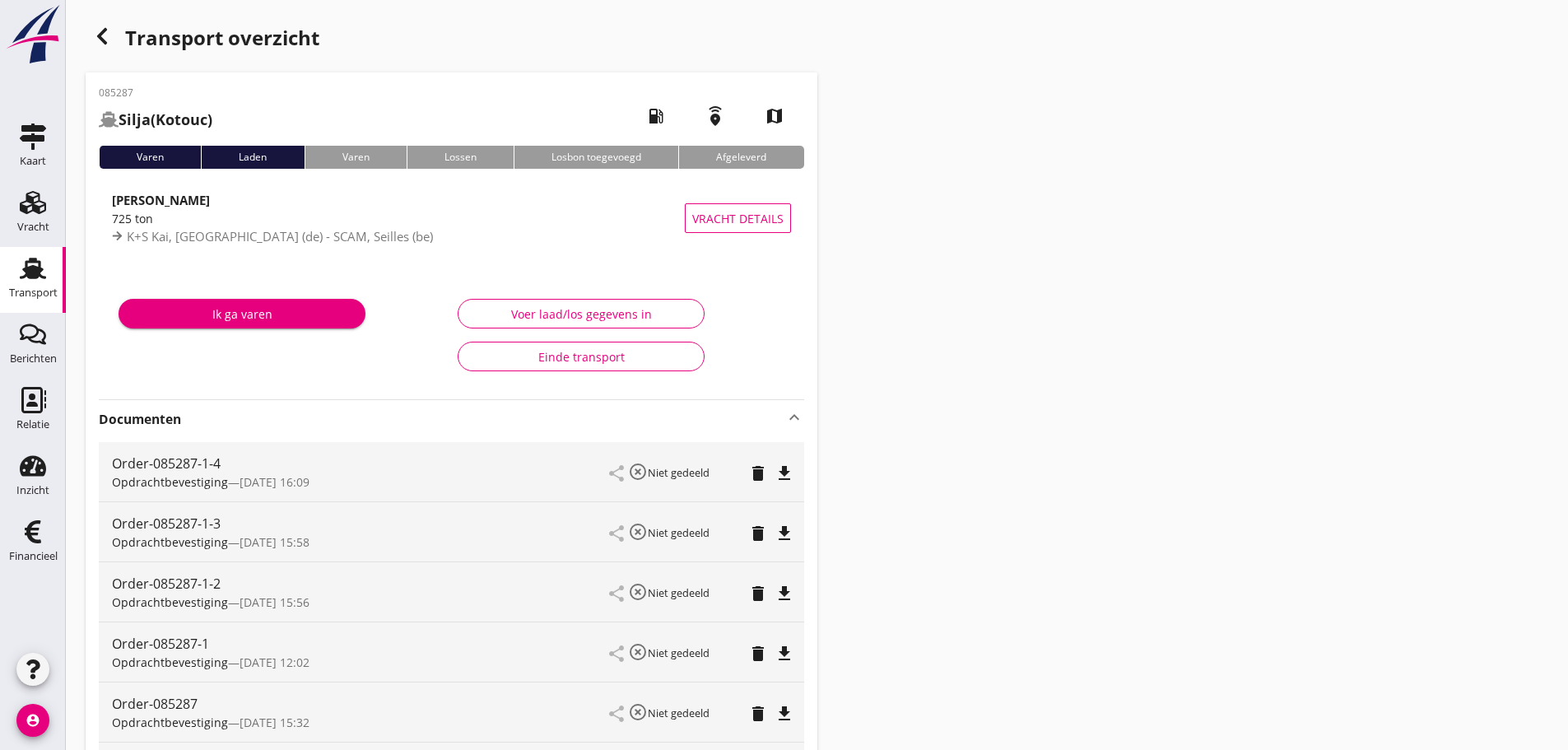
click at [106, 40] on icon "button" at bounding box center [102, 37] width 20 height 20
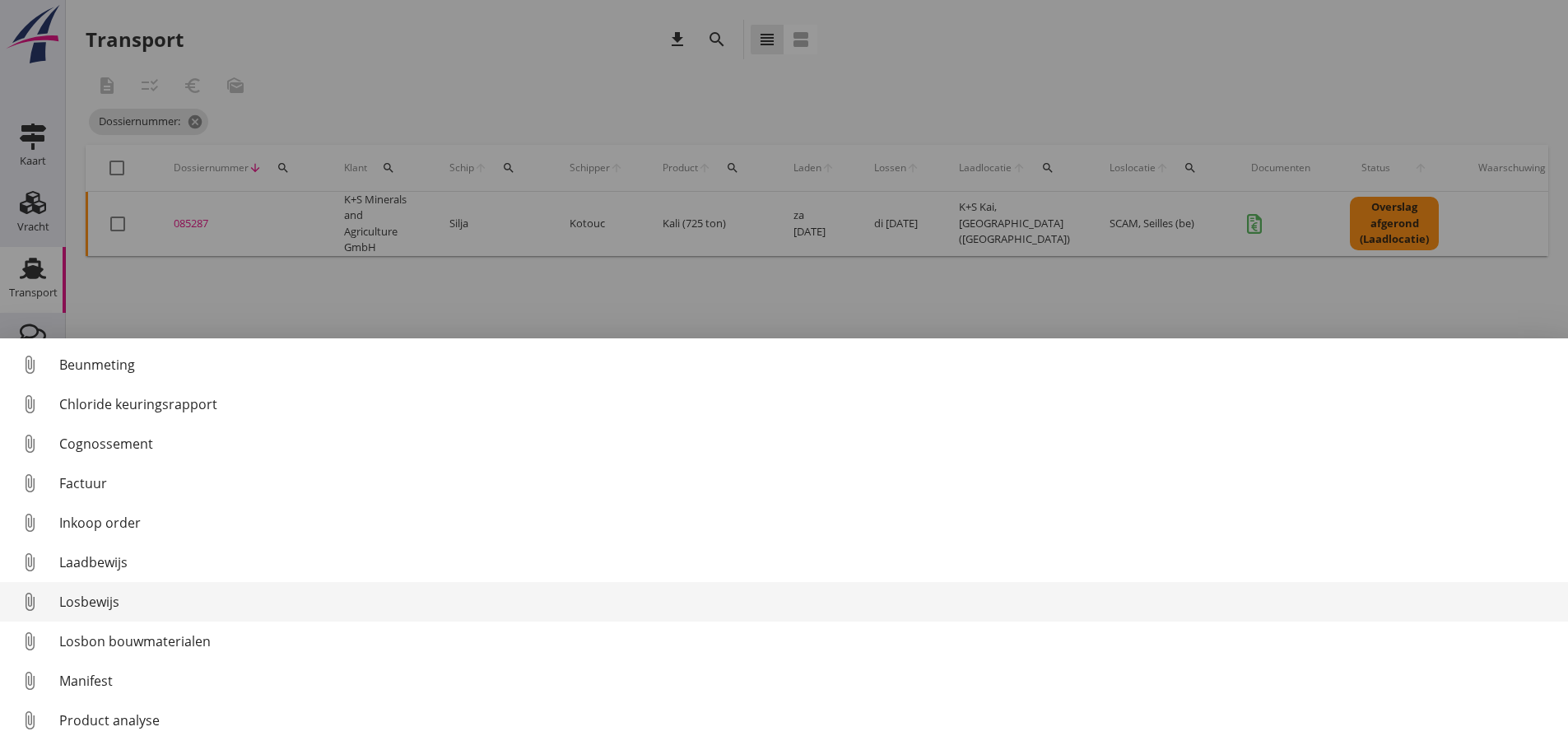
click at [109, 606] on div "Losbewijs" at bounding box center [806, 602] width 1495 height 20
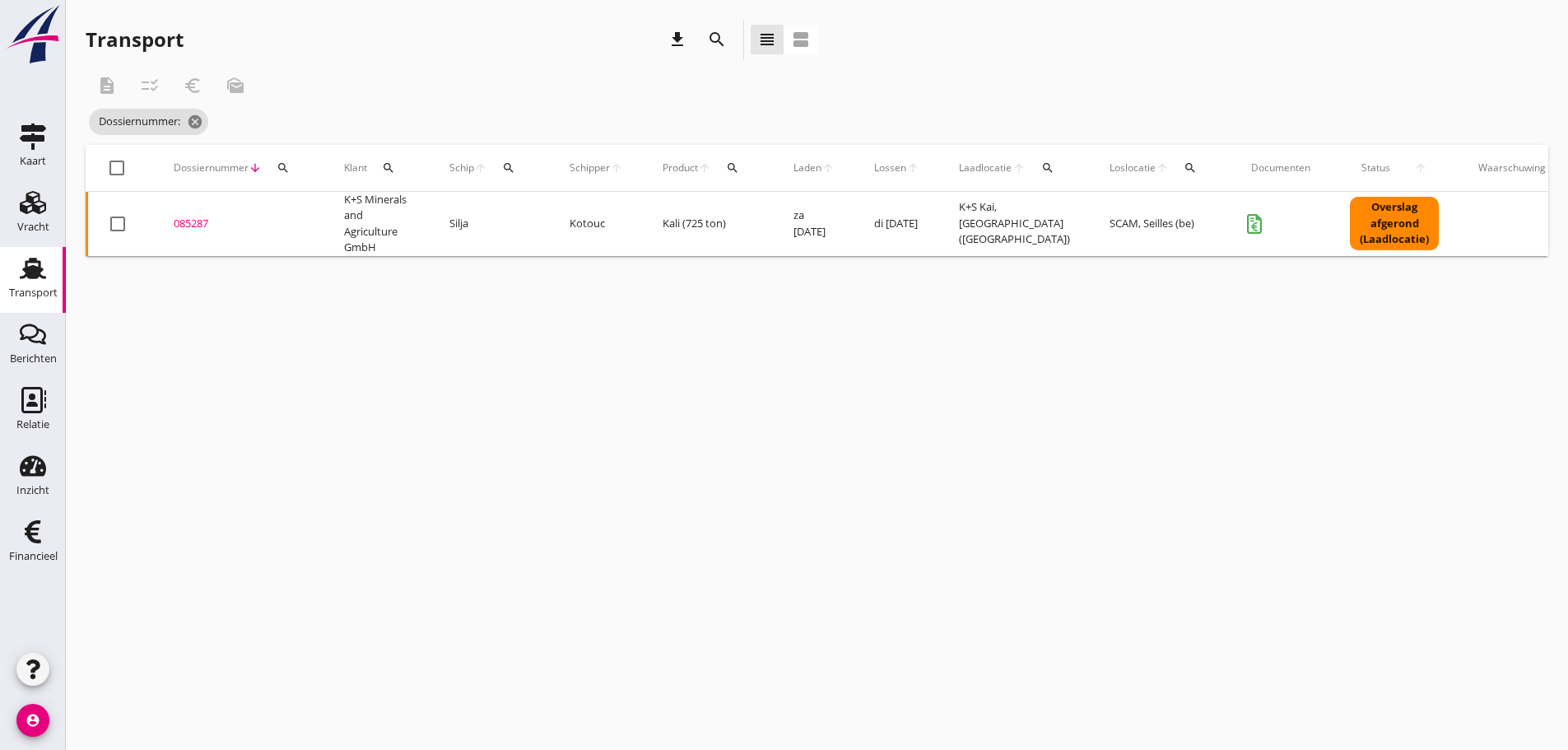
click at [289, 172] on icon "search" at bounding box center [283, 168] width 13 height 13
click at [290, 209] on input "Zoeken op dossiernummer..." at bounding box center [361, 216] width 171 height 27
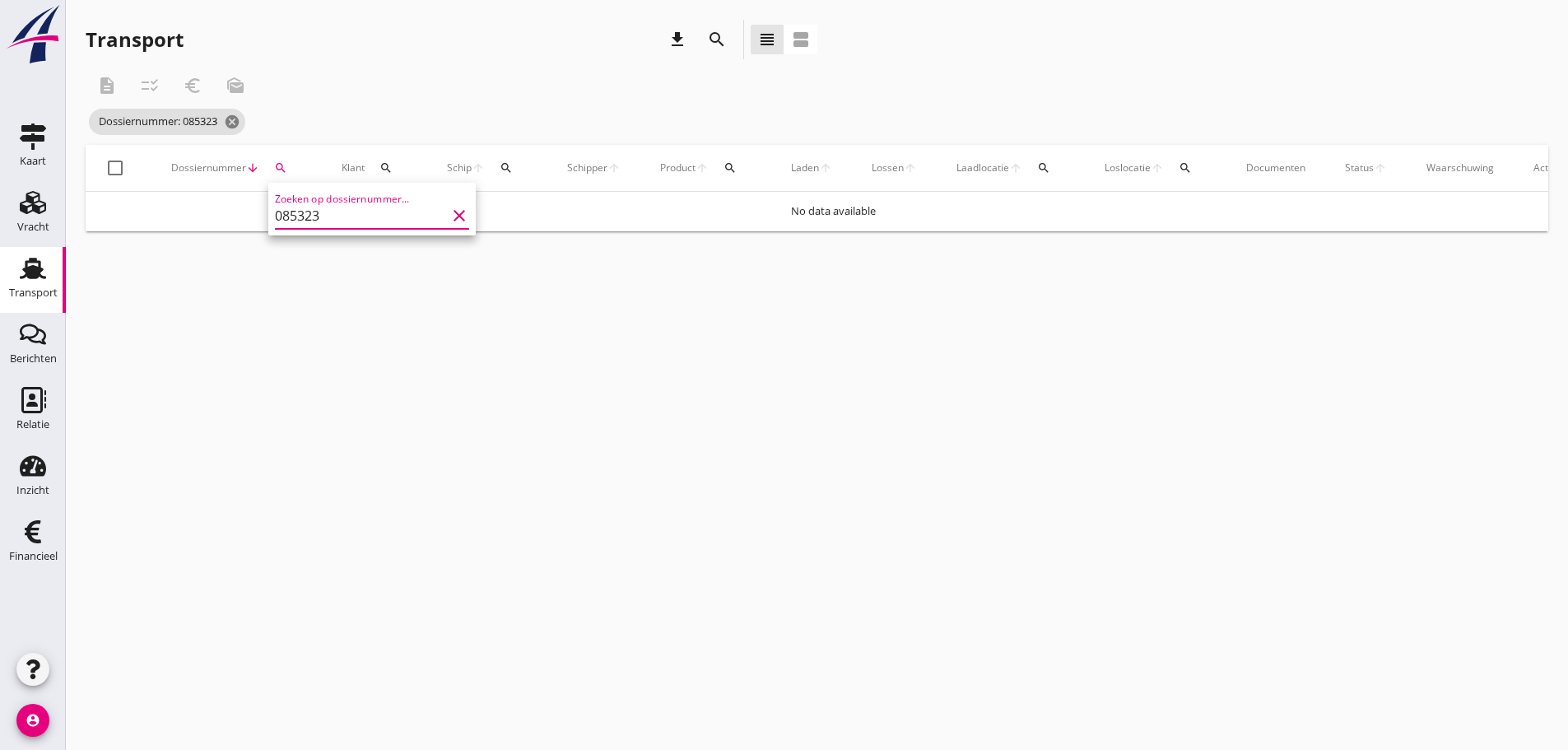
type input "085323"
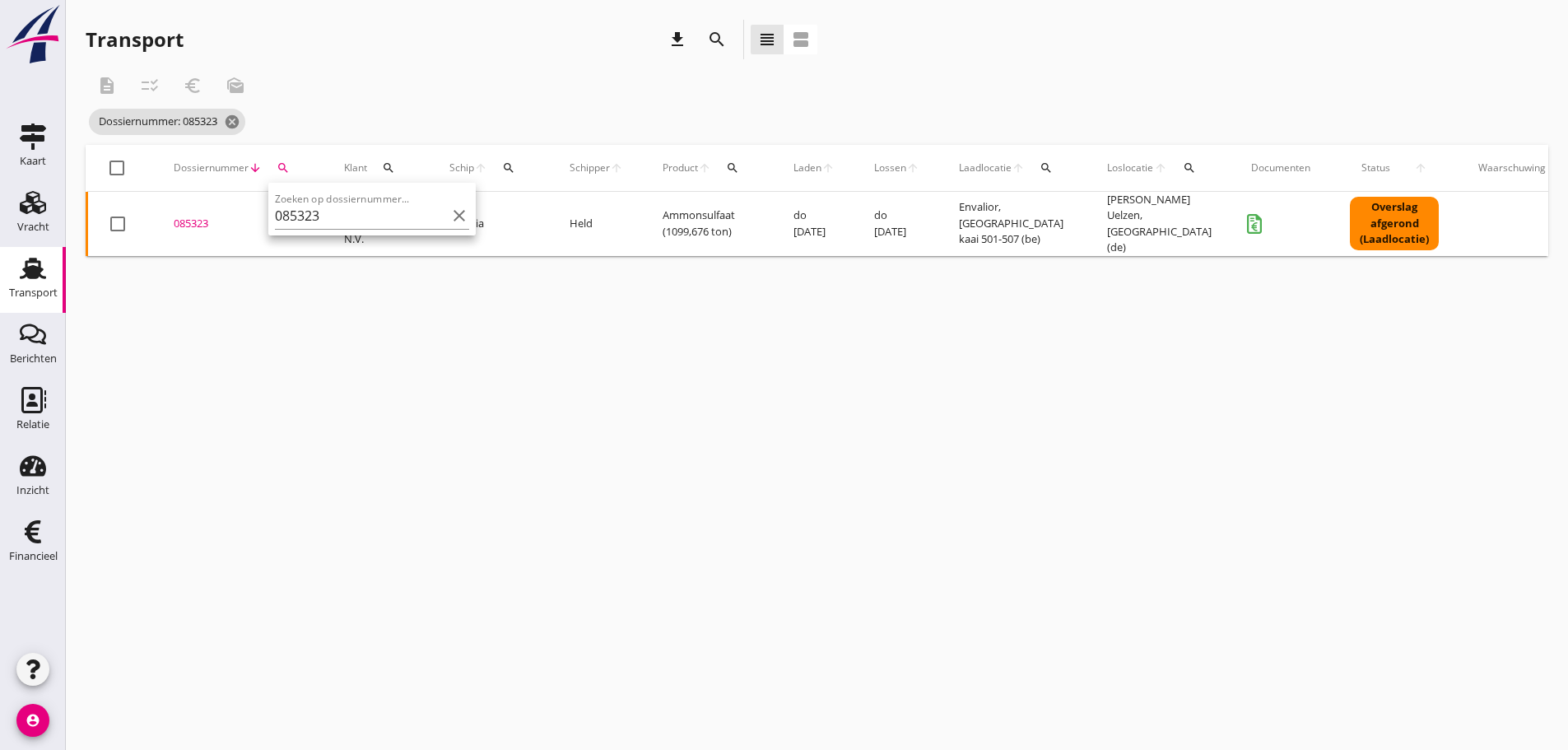
click at [197, 220] on div "085323" at bounding box center [239, 224] width 131 height 17
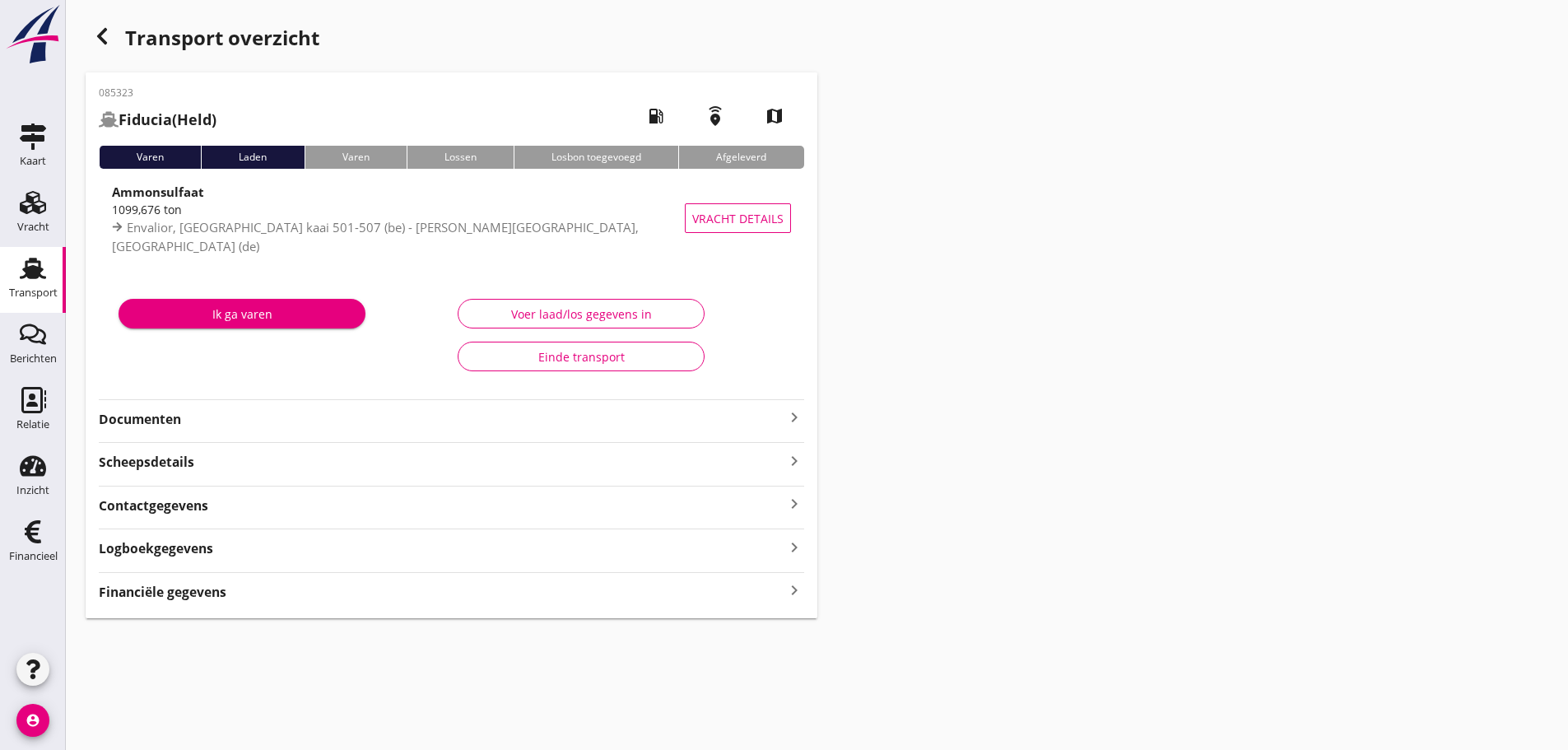
drag, startPoint x: 789, startPoint y: 415, endPoint x: 818, endPoint y: 415, distance: 29.0
click at [790, 415] on icon "keyboard_arrow_right" at bounding box center [794, 417] width 20 height 20
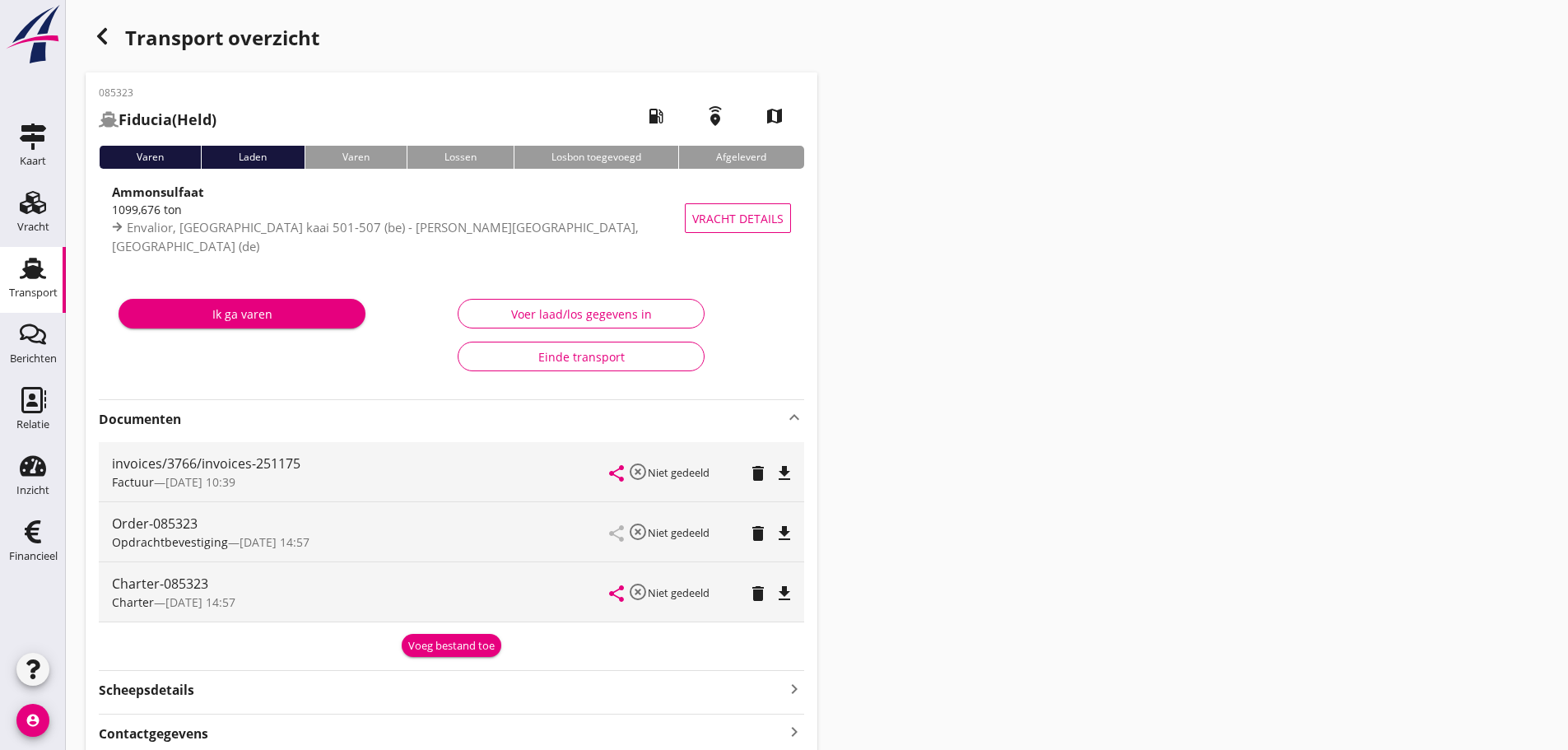
click at [1289, 361] on div "Transport overzicht 085323 [GEOGRAPHIC_DATA] (Held) local_gas_station emergency…" at bounding box center [816, 433] width 1502 height 866
drag, startPoint x: 39, startPoint y: 559, endPoint x: 38, endPoint y: 539, distance: 20.0
click at [39, 559] on div "Financieel" at bounding box center [33, 556] width 49 height 11
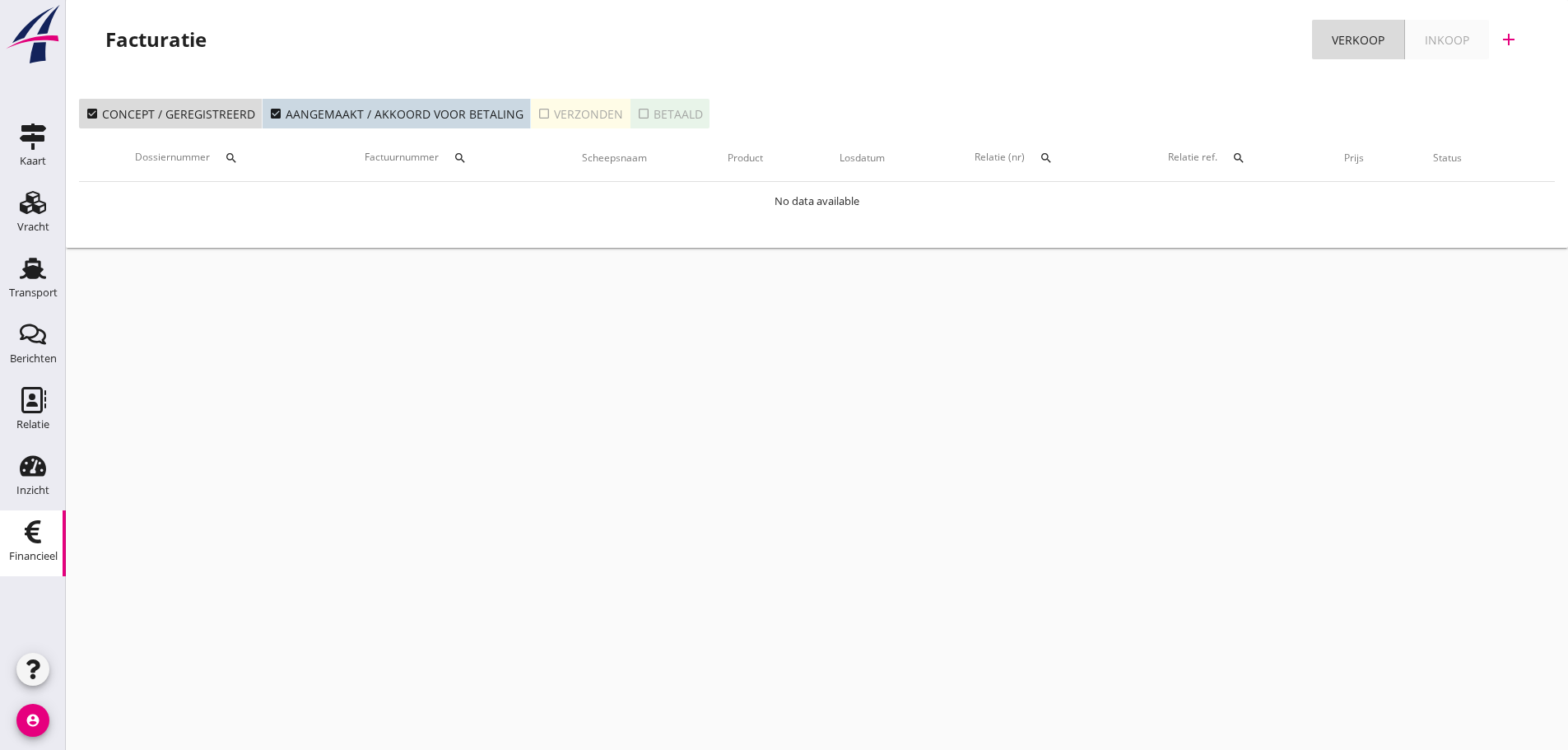
click at [543, 111] on icon "check_box_outline_blank" at bounding box center [544, 114] width 13 height 13
drag, startPoint x: 459, startPoint y: 157, endPoint x: 476, endPoint y: 192, distance: 38.9
click at [461, 158] on icon "search" at bounding box center [460, 158] width 13 height 13
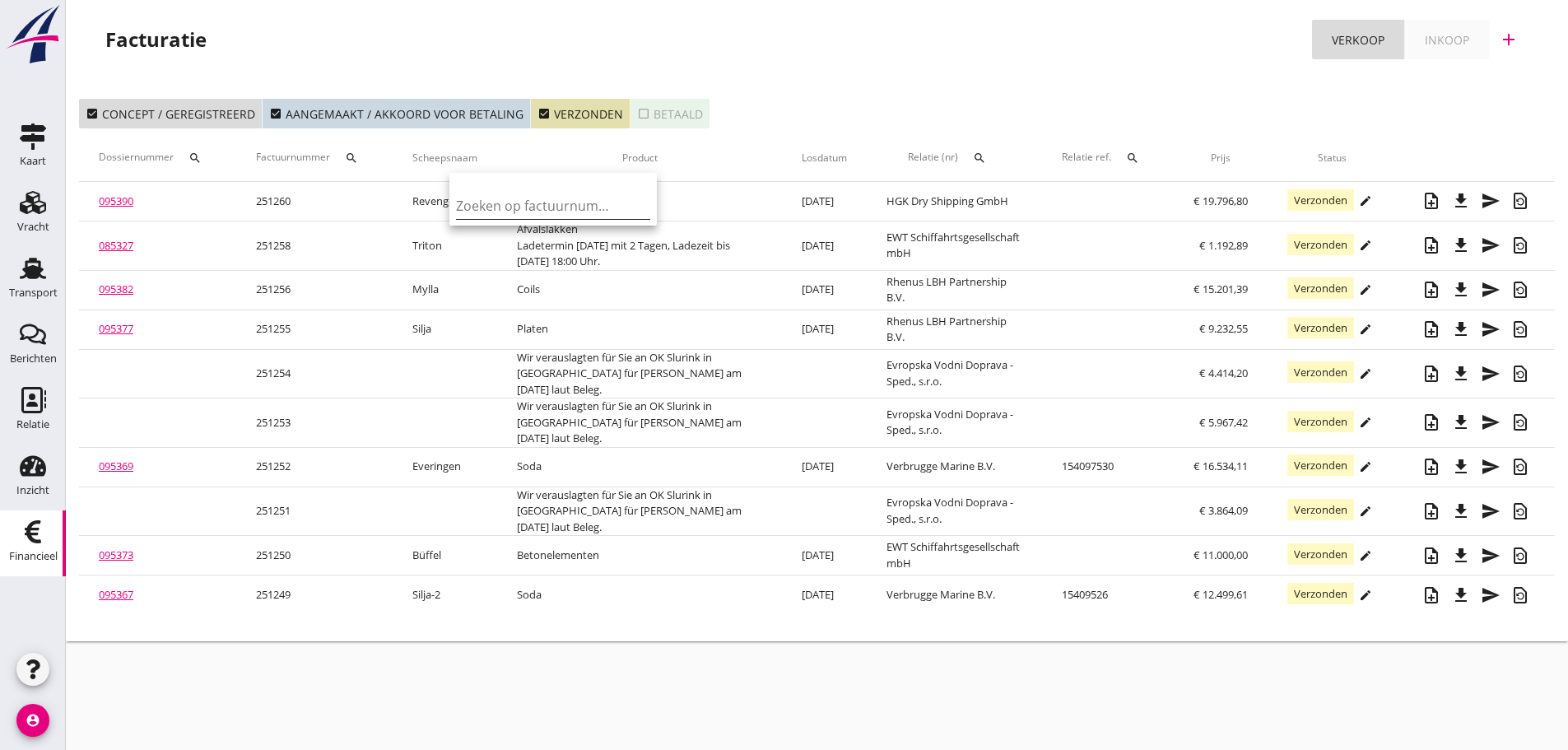
click at [483, 216] on input "Zoeken op factuurnummer..." at bounding box center [541, 206] width 171 height 27
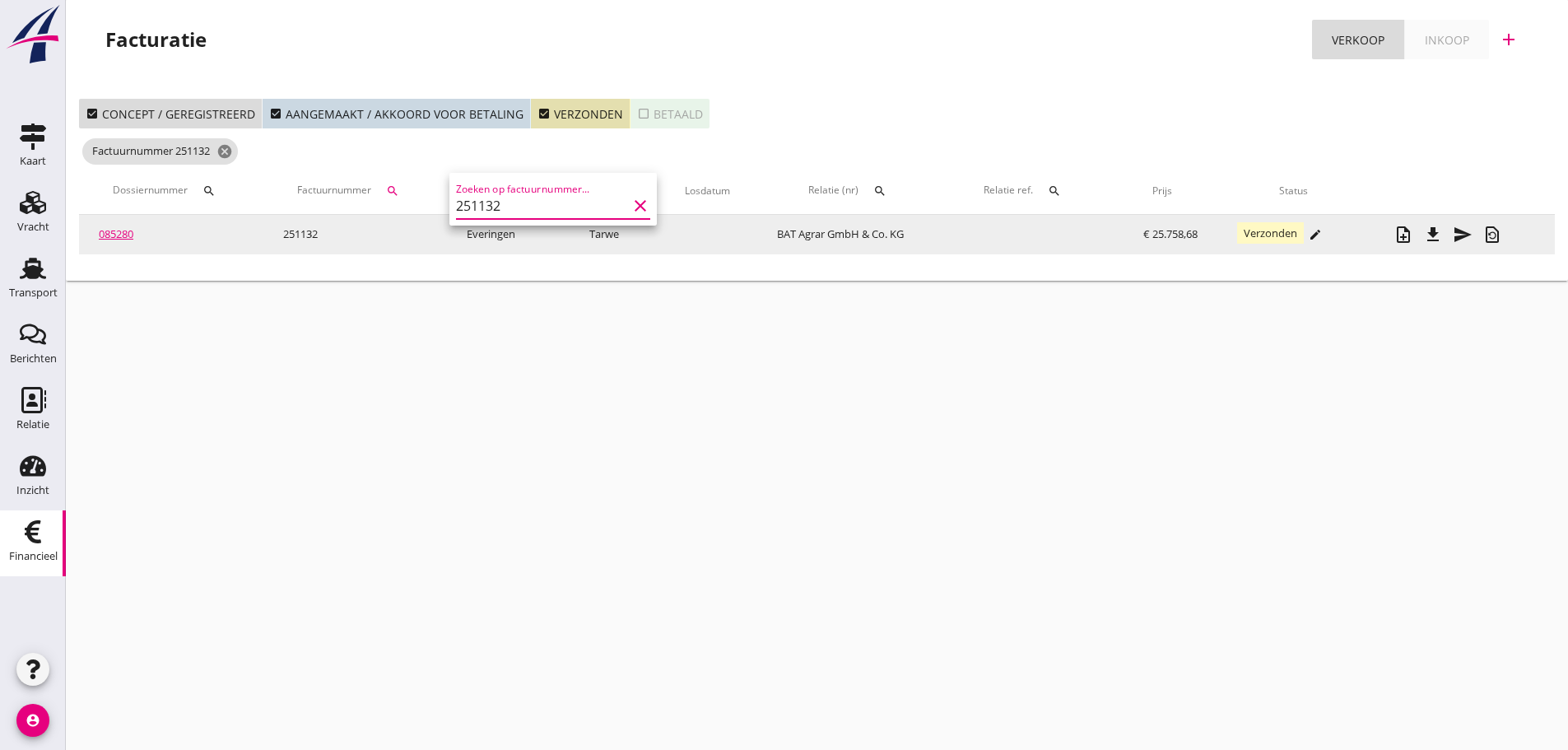
click at [1434, 236] on icon "file_download" at bounding box center [1433, 235] width 20 height 20
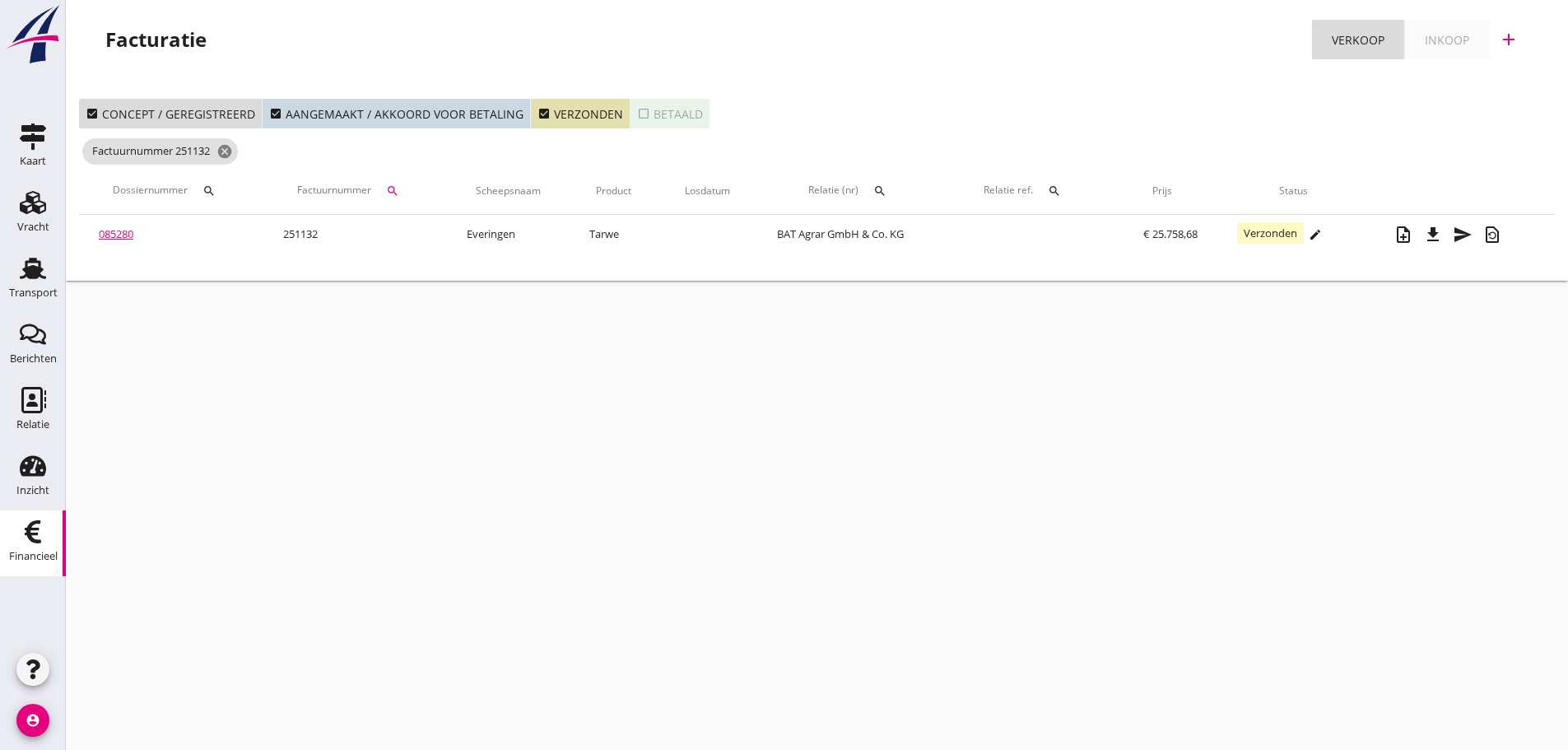
click at [391, 194] on icon "search" at bounding box center [393, 191] width 13 height 13
click at [458, 244] on input "251132" at bounding box center [472, 239] width 171 height 27
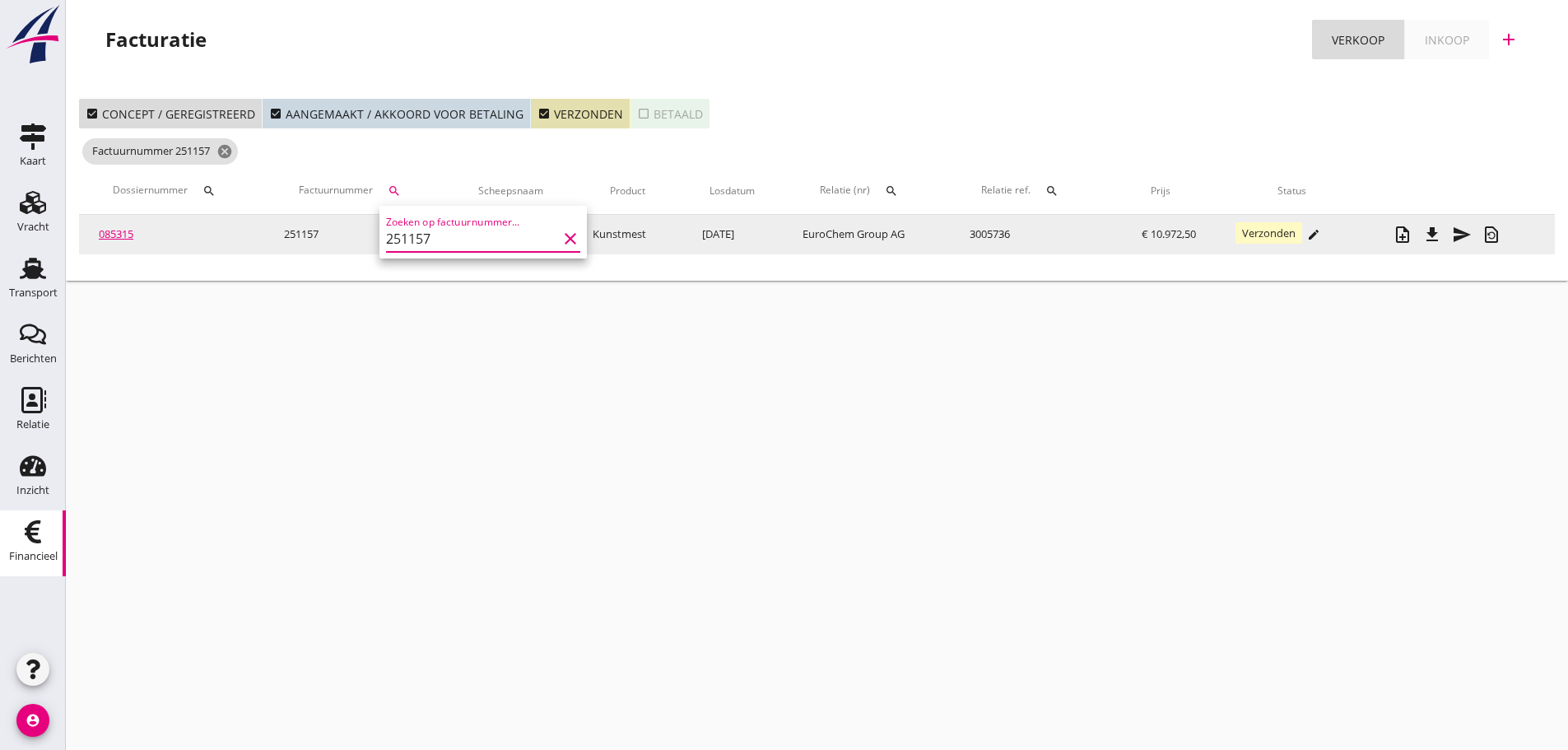
type input "251157"
click at [123, 235] on link "085315" at bounding box center [116, 234] width 35 height 15
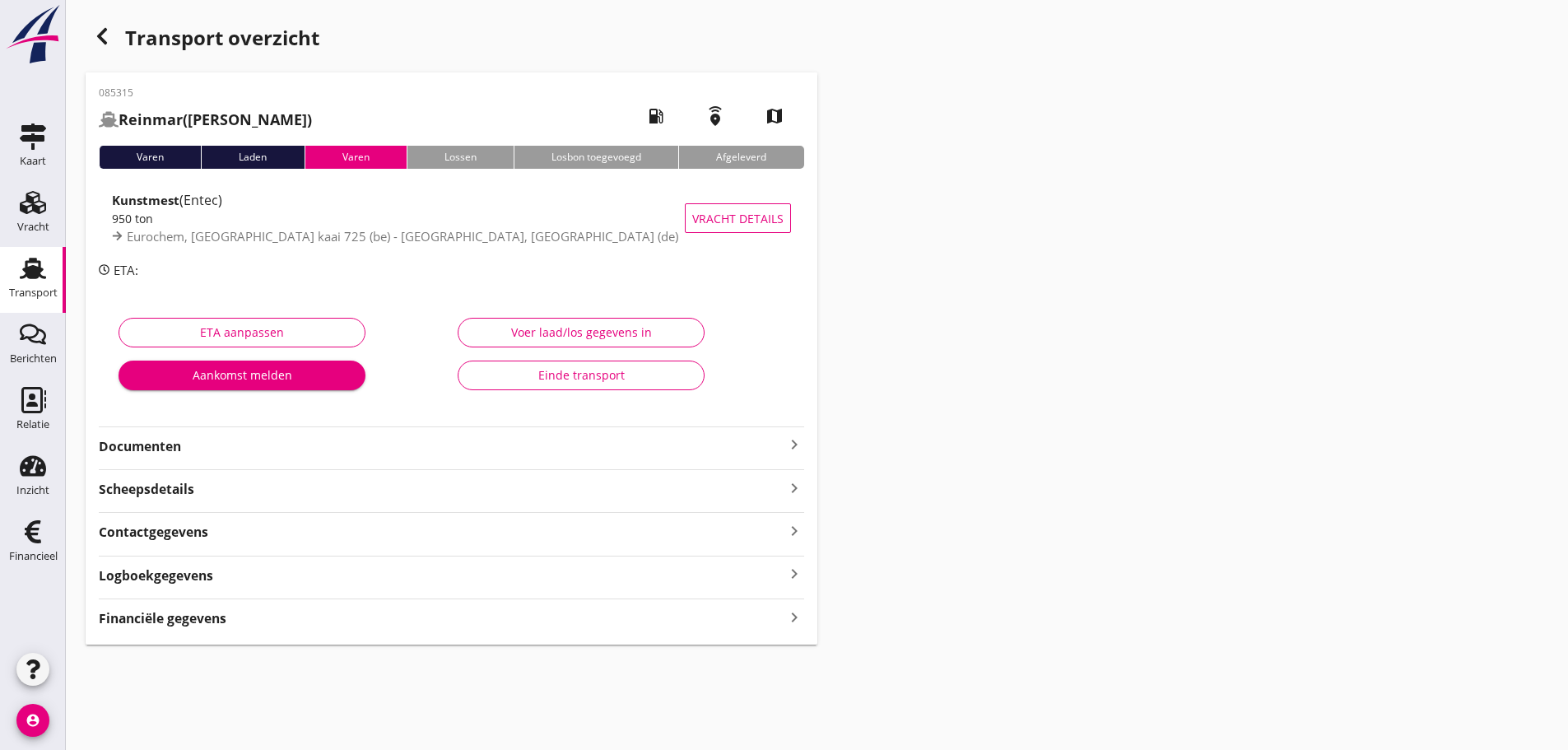
click at [260, 621] on div "Financiële gegevens keyboard_arrow_right" at bounding box center [451, 617] width 706 height 22
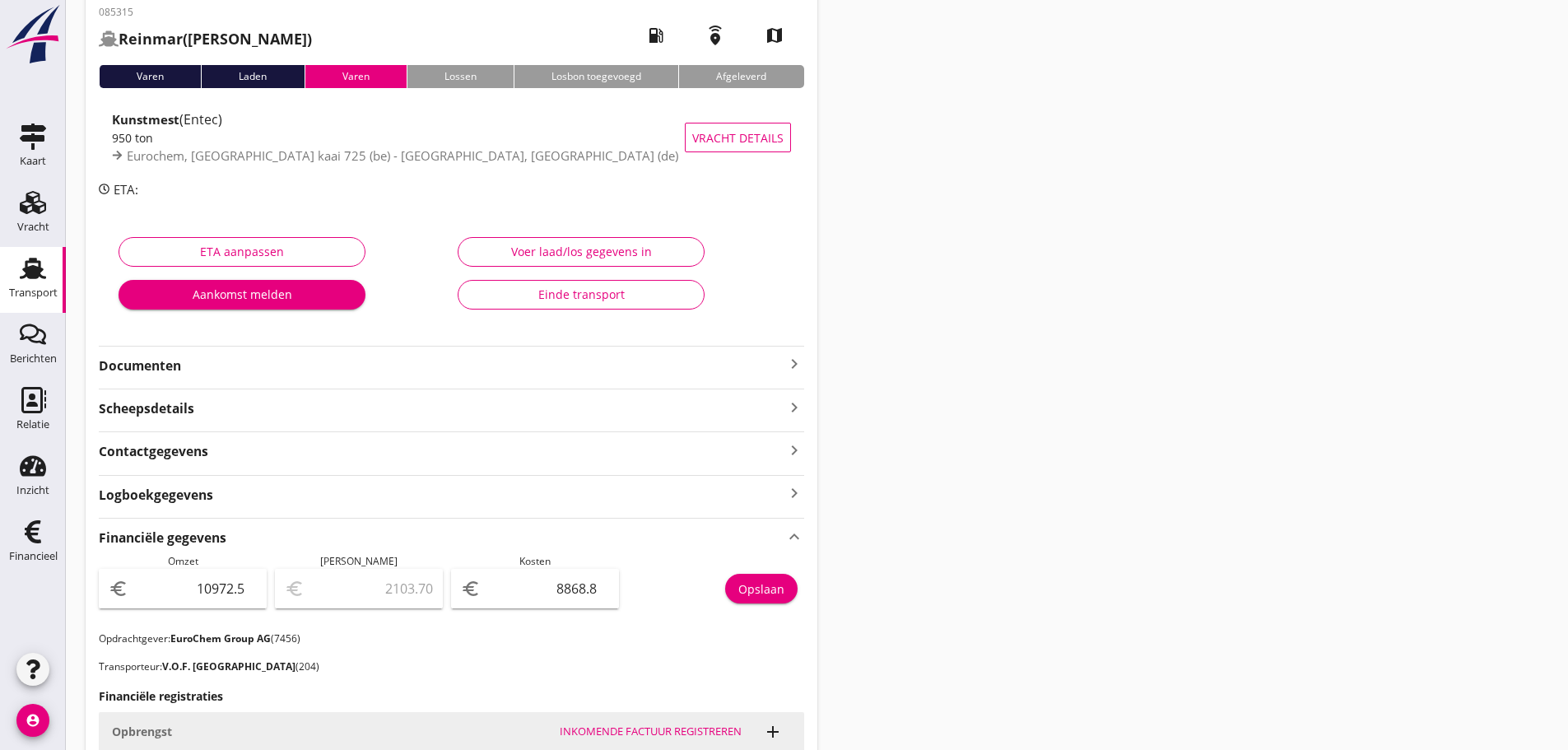
scroll to position [38, 0]
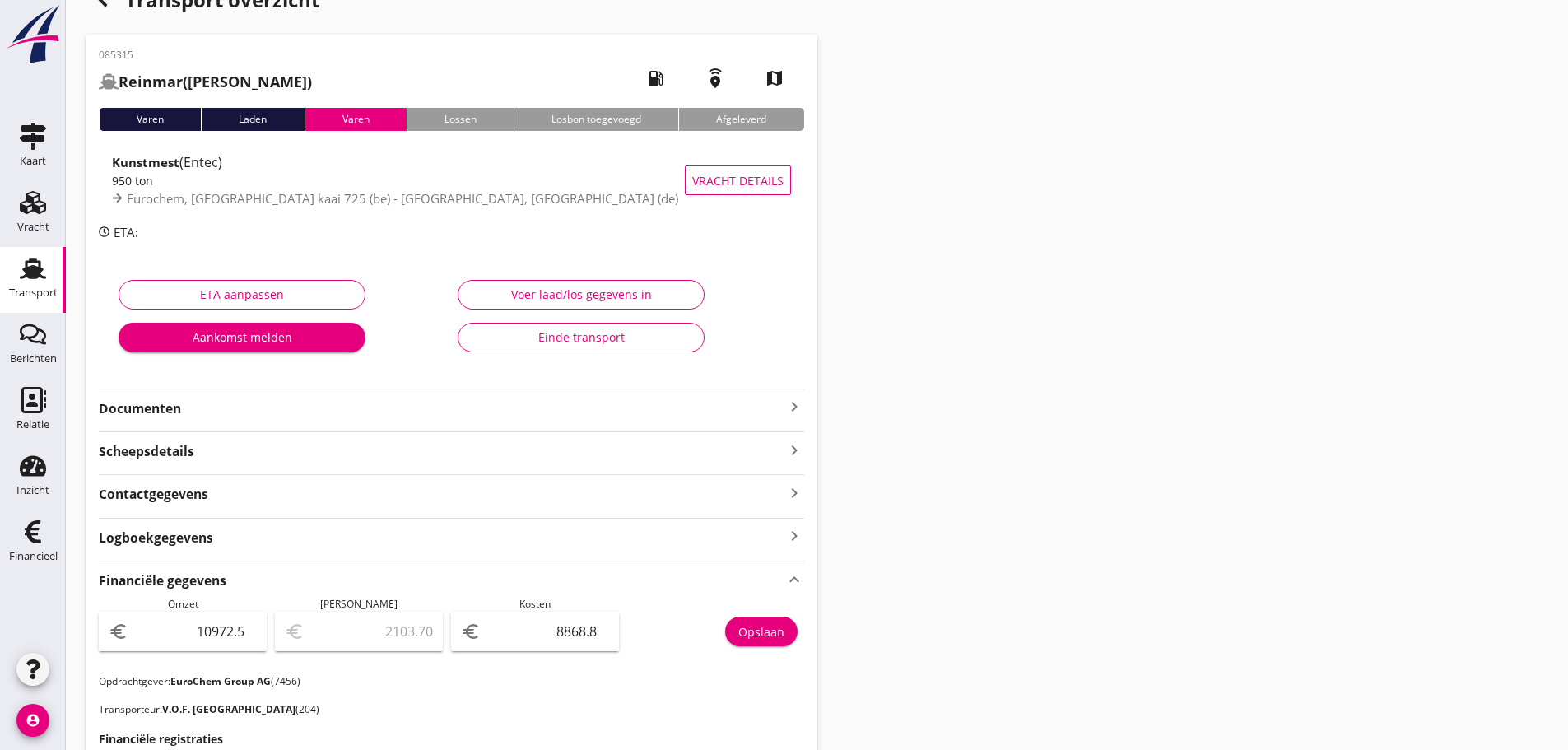
click at [791, 414] on icon "keyboard_arrow_right" at bounding box center [794, 407] width 20 height 20
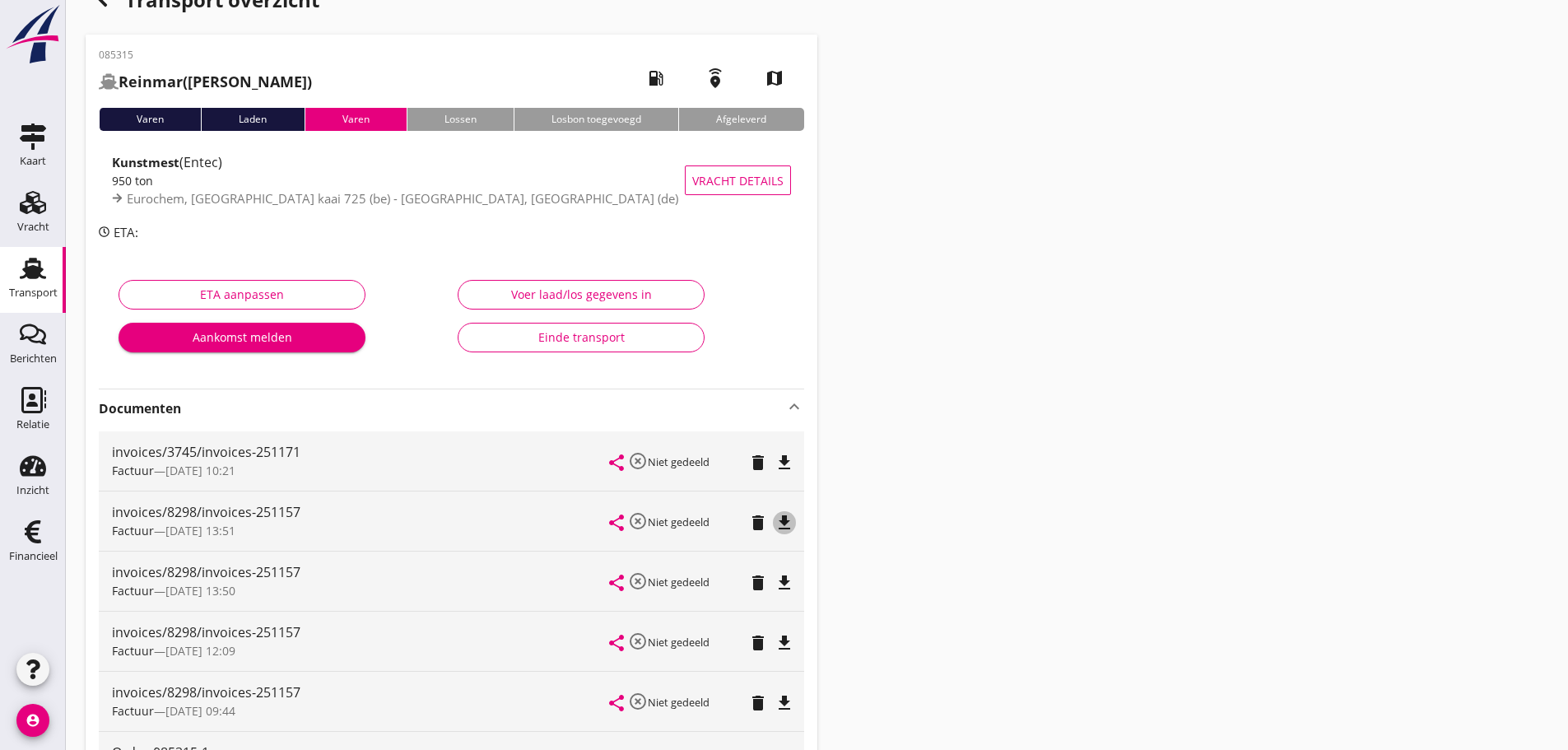
click at [781, 522] on icon "file_download" at bounding box center [784, 523] width 20 height 20
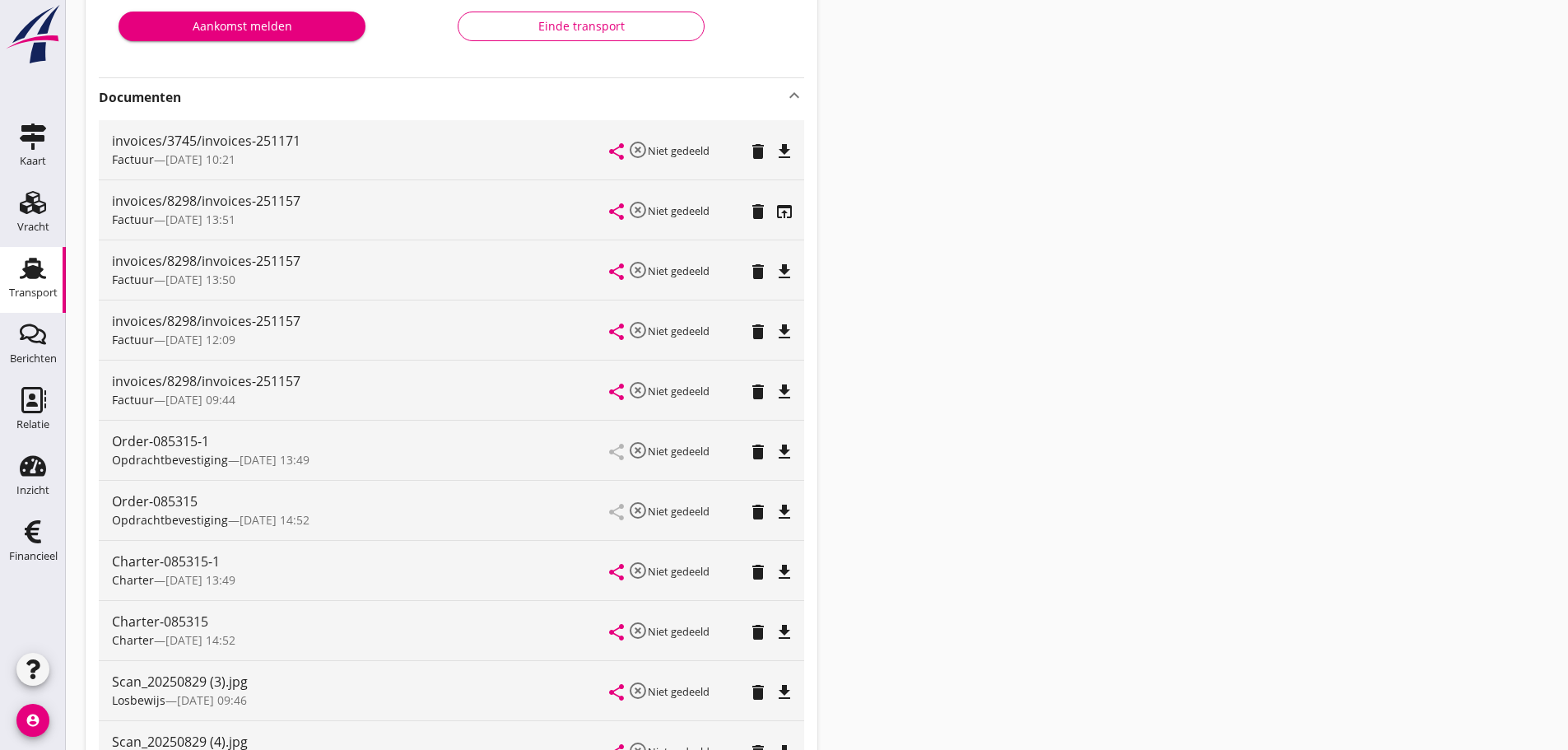
scroll to position [659, 0]
